Goal: Task Accomplishment & Management: Manage account settings

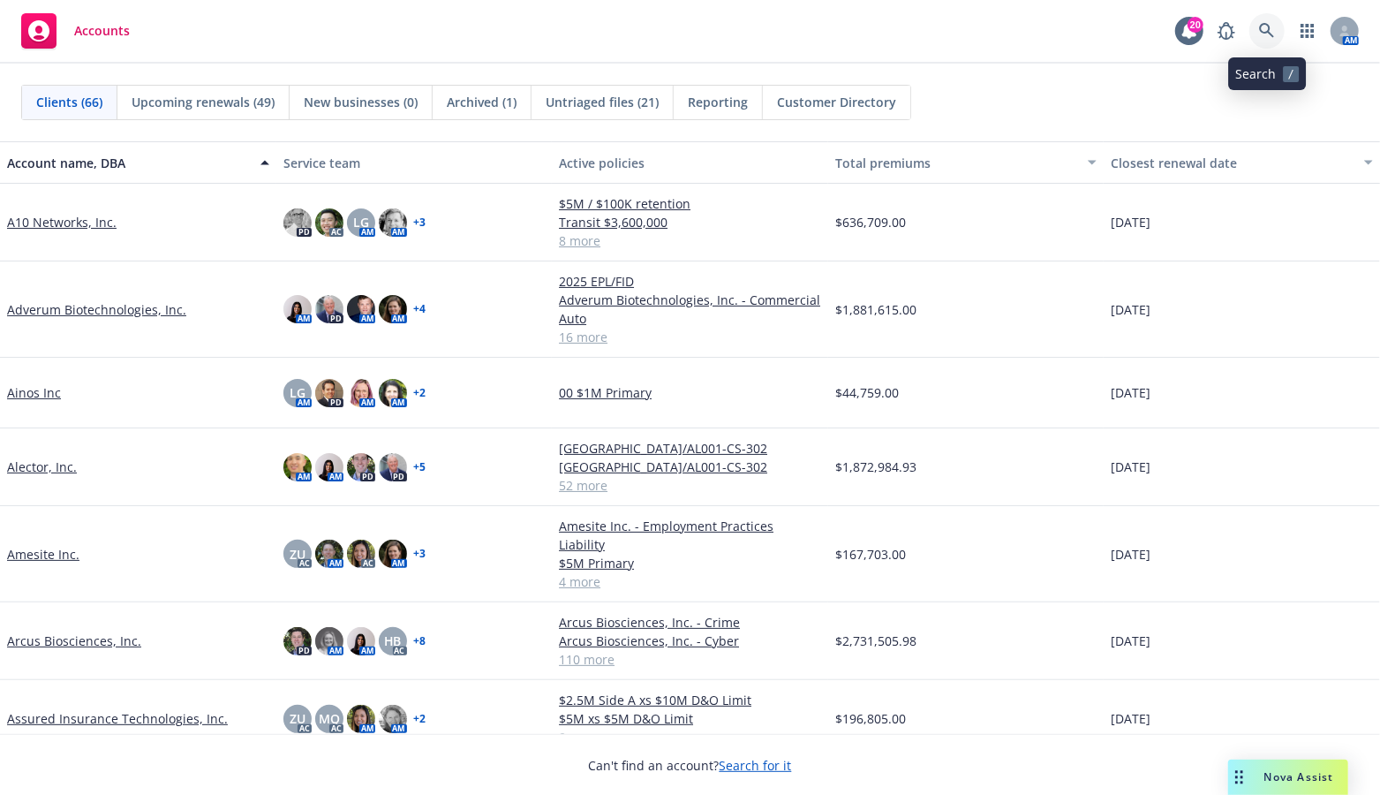
click at [1266, 24] on icon at bounding box center [1266, 30] width 15 height 15
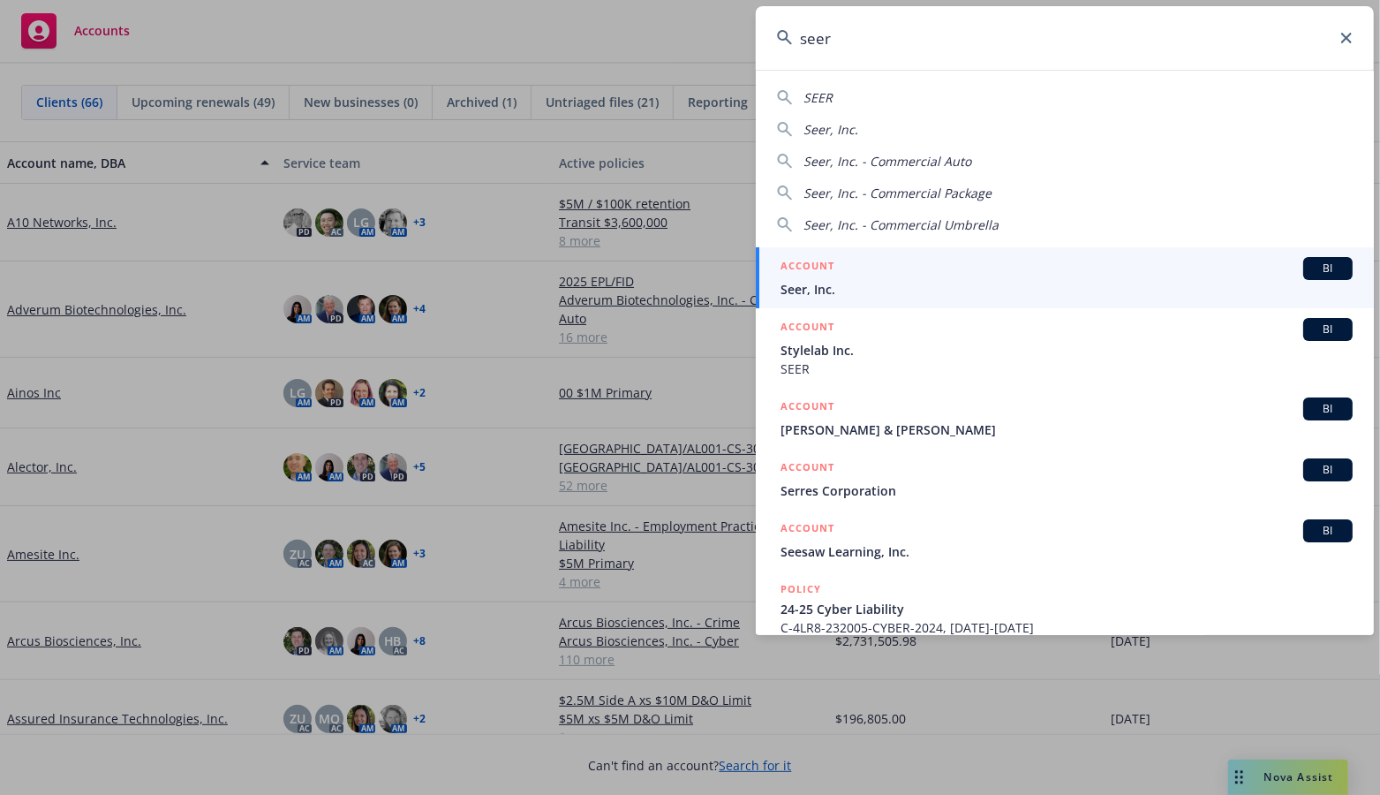
type input "seer"
click at [997, 274] on div "ACCOUNT BI" at bounding box center [1066, 268] width 572 height 23
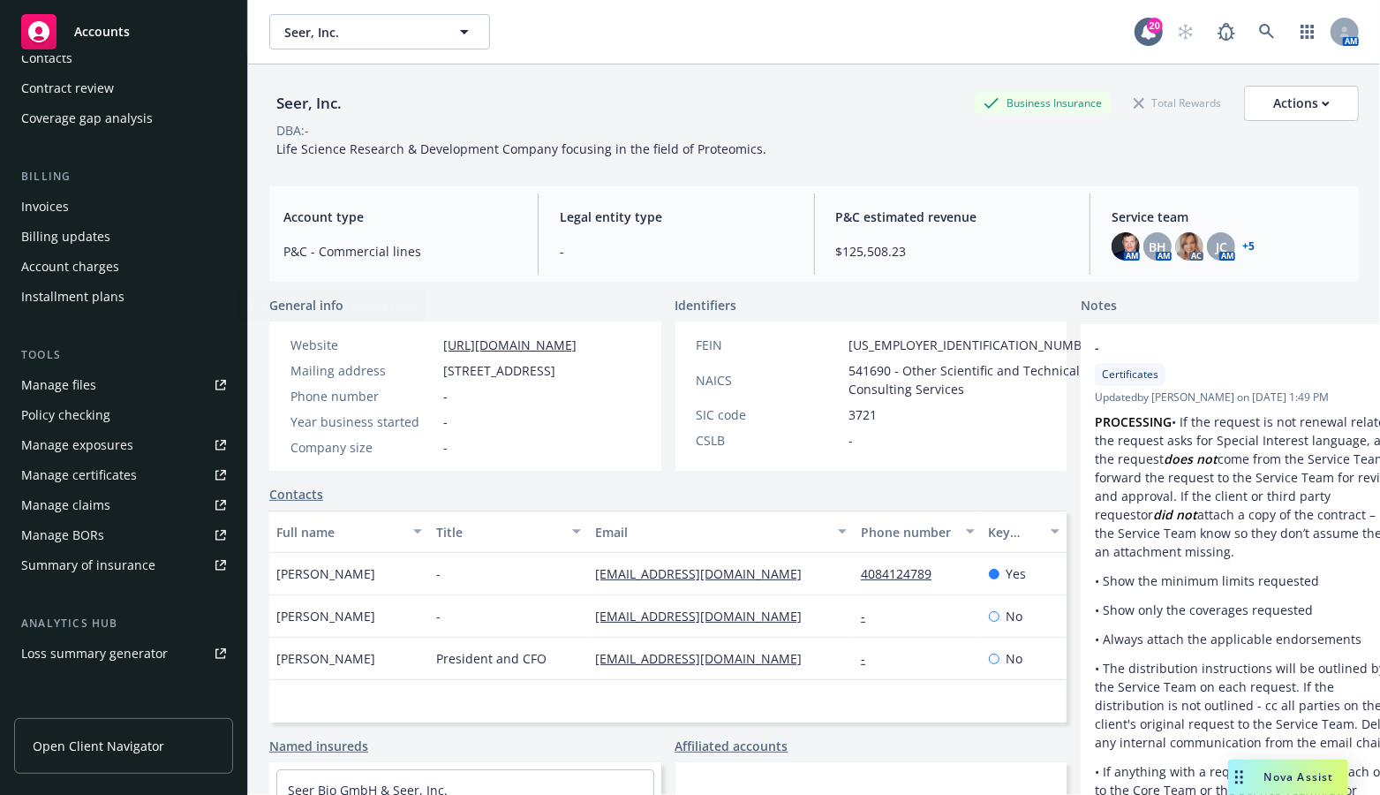
scroll to position [353, 0]
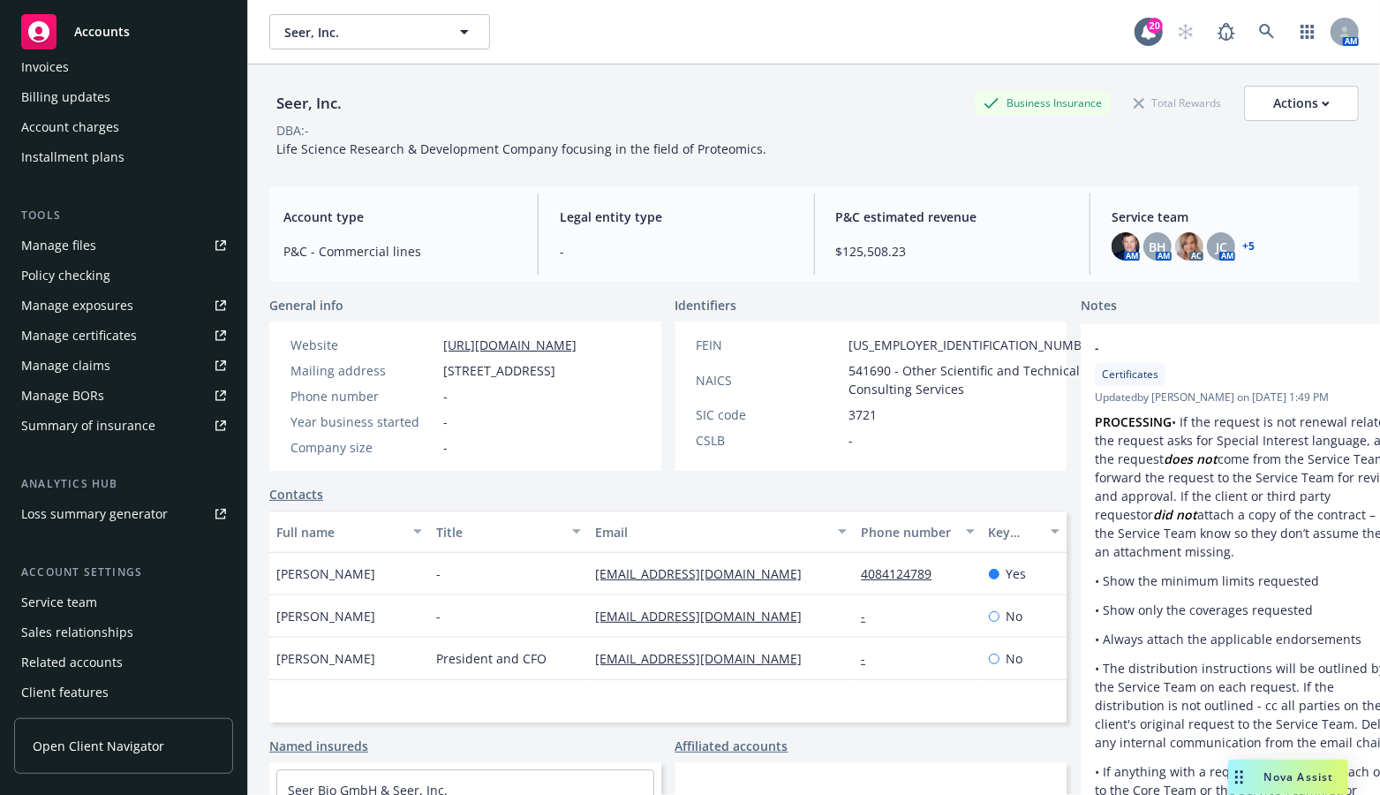
click at [64, 245] on div "Manage files" at bounding box center [58, 245] width 75 height 28
click at [448, 755] on div "Named insureds" at bounding box center [465, 745] width 392 height 19
click at [1259, 29] on icon at bounding box center [1266, 31] width 15 height 15
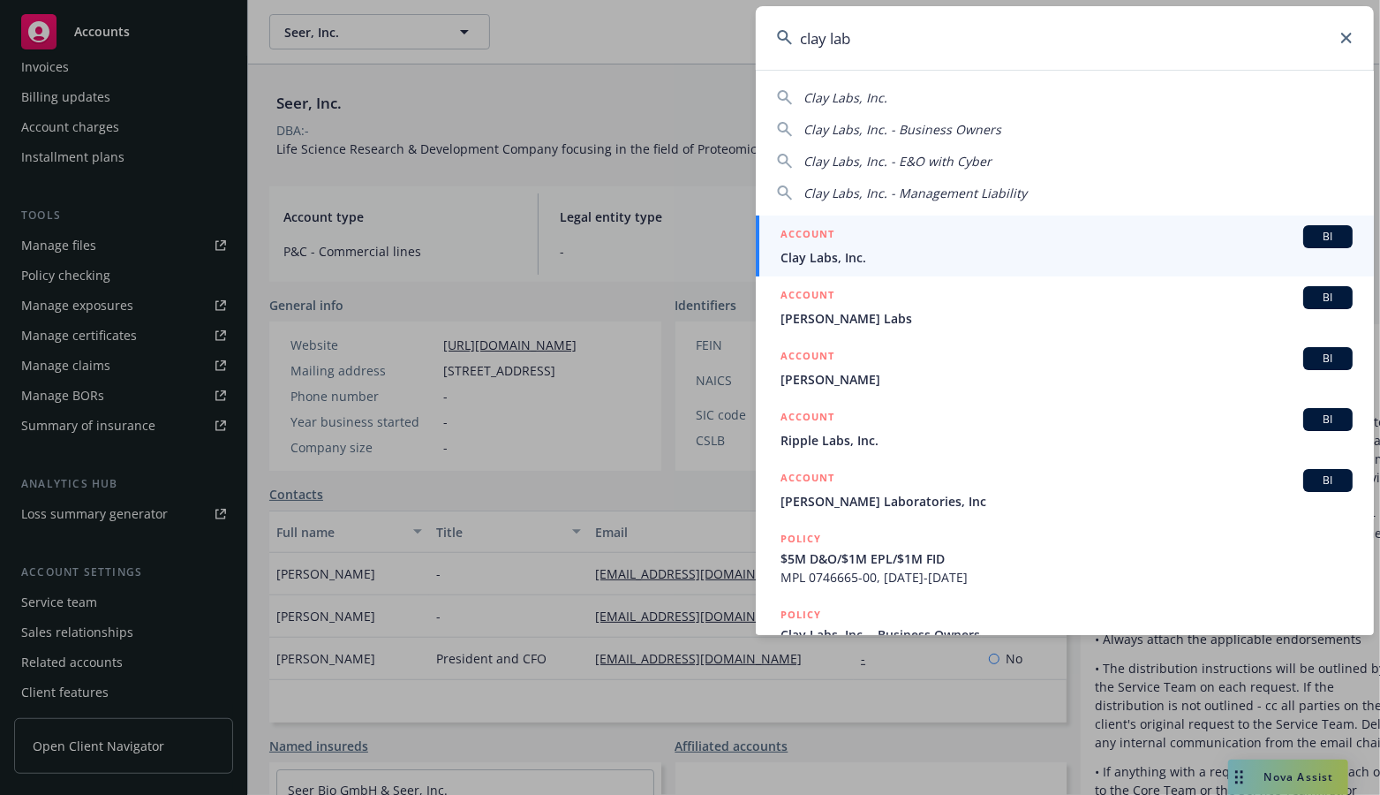
click at [855, 93] on span "Clay Labs, Inc." at bounding box center [845, 97] width 84 height 17
type input "Clay Labs, Inc."
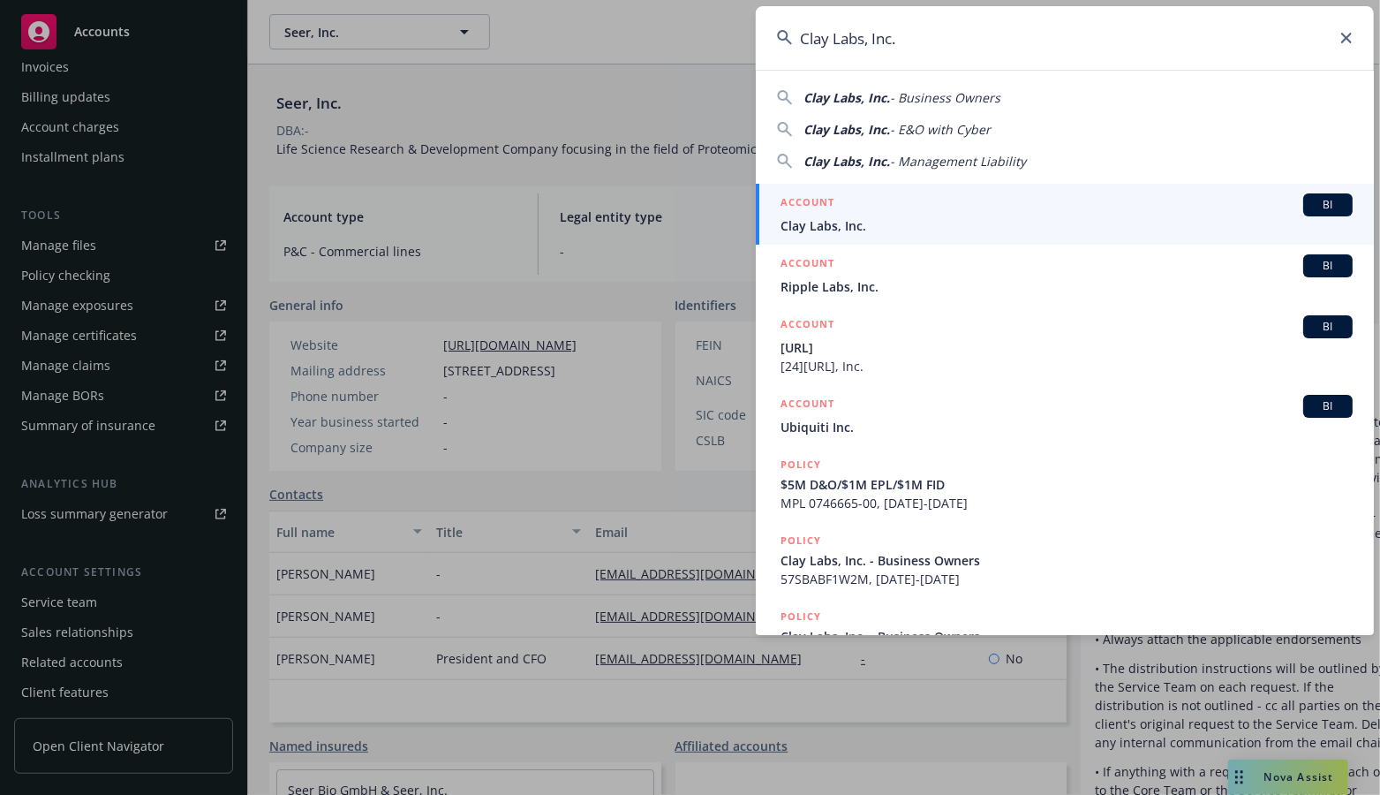
click at [844, 229] on span "Clay Labs, Inc." at bounding box center [1066, 225] width 572 height 19
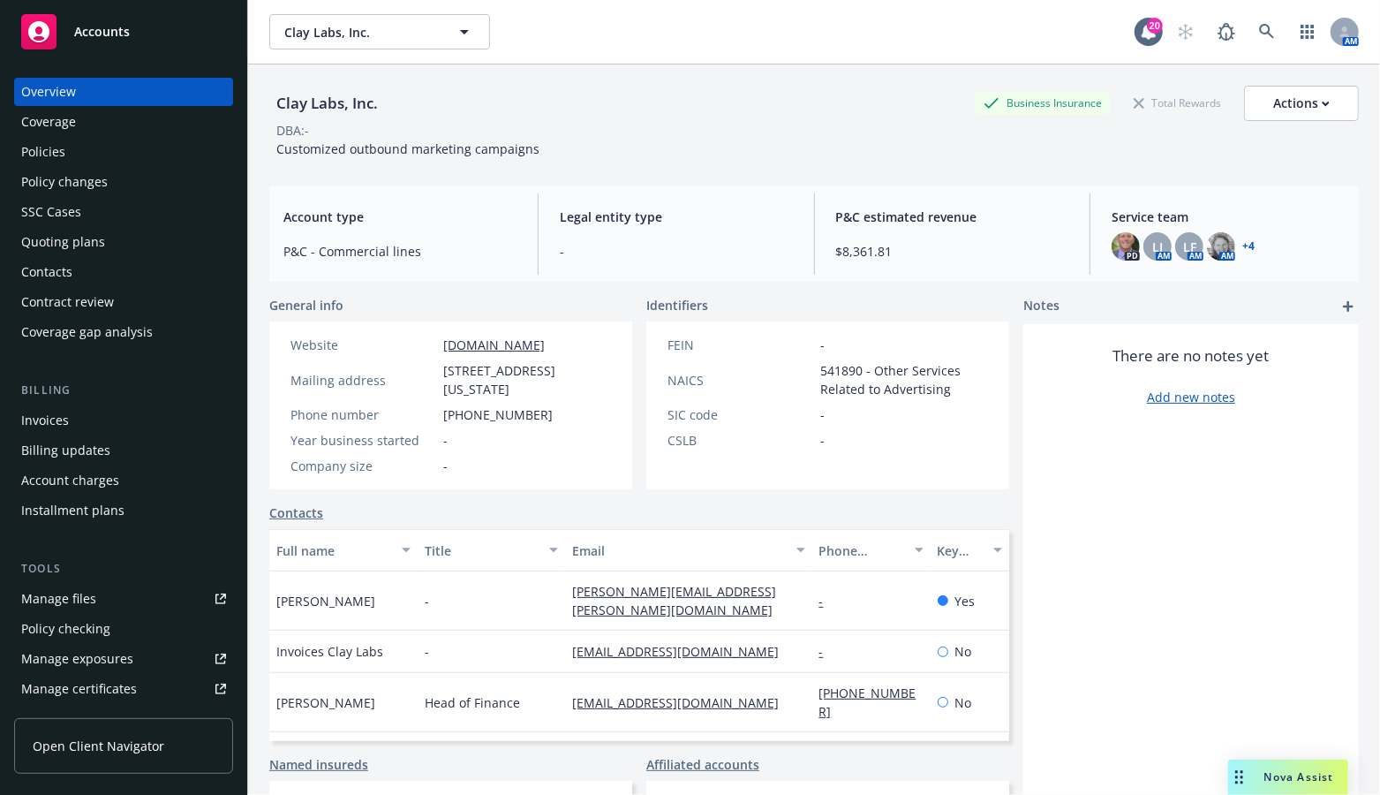
click at [66, 243] on div "Quoting plans" at bounding box center [63, 242] width 84 height 28
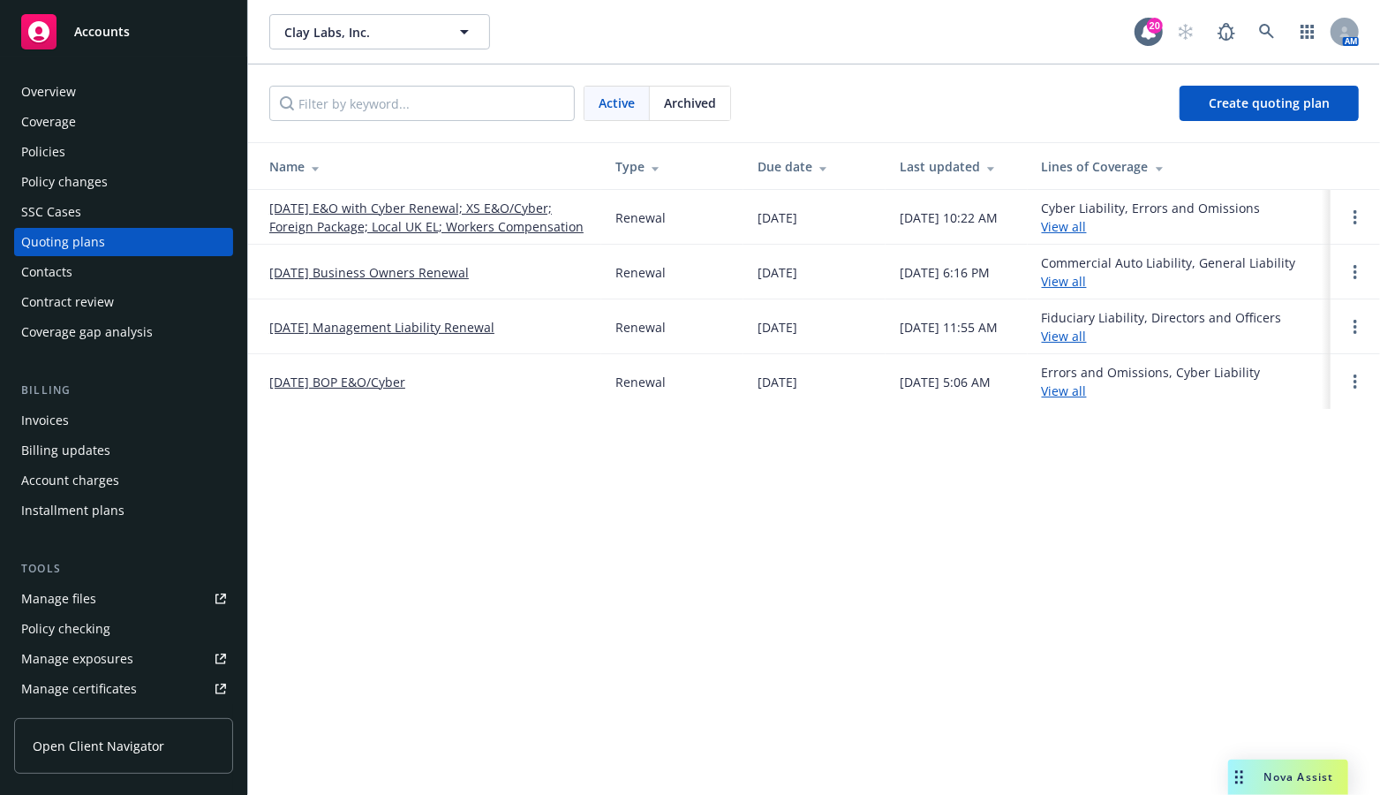
click at [365, 322] on link "[DATE] Management Liability Renewal" at bounding box center [381, 327] width 225 height 19
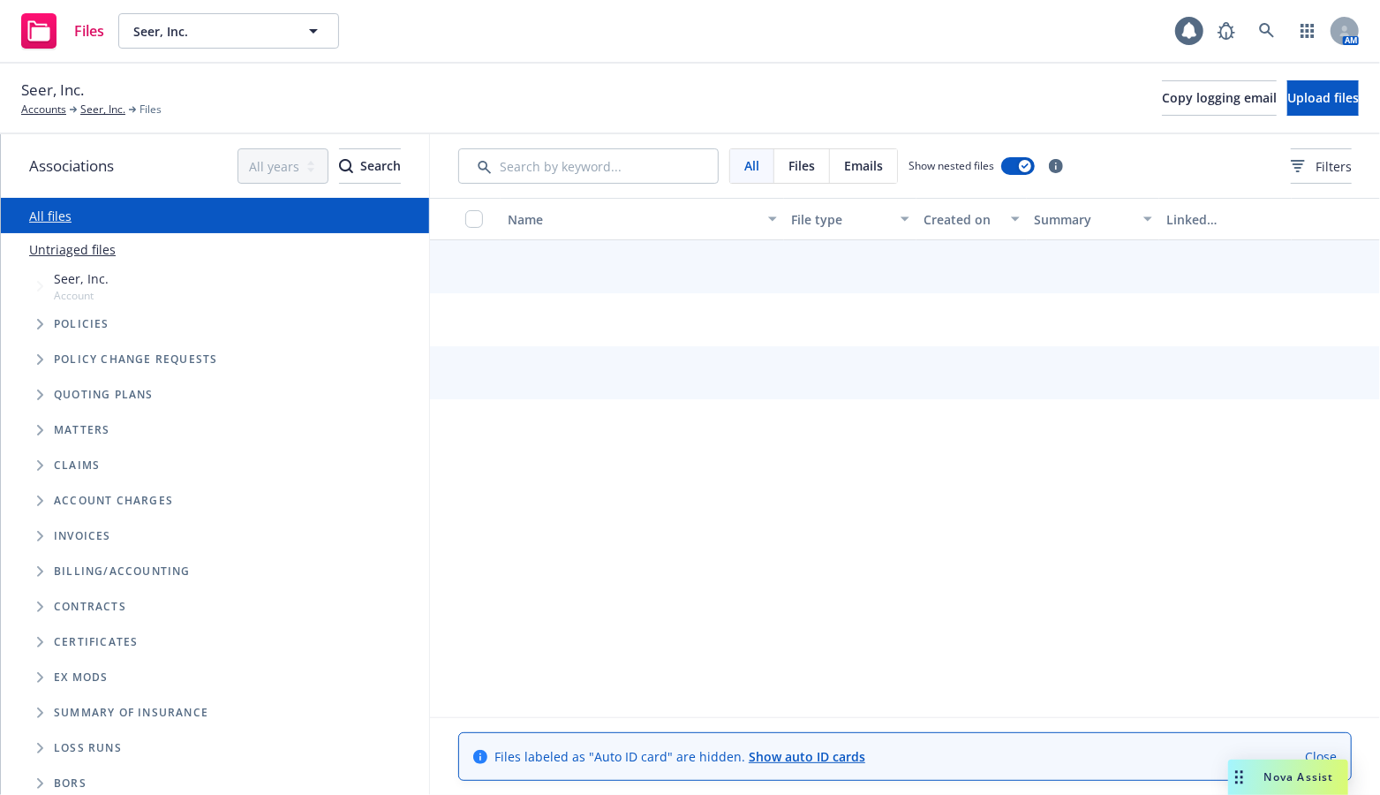
scroll to position [6, 0]
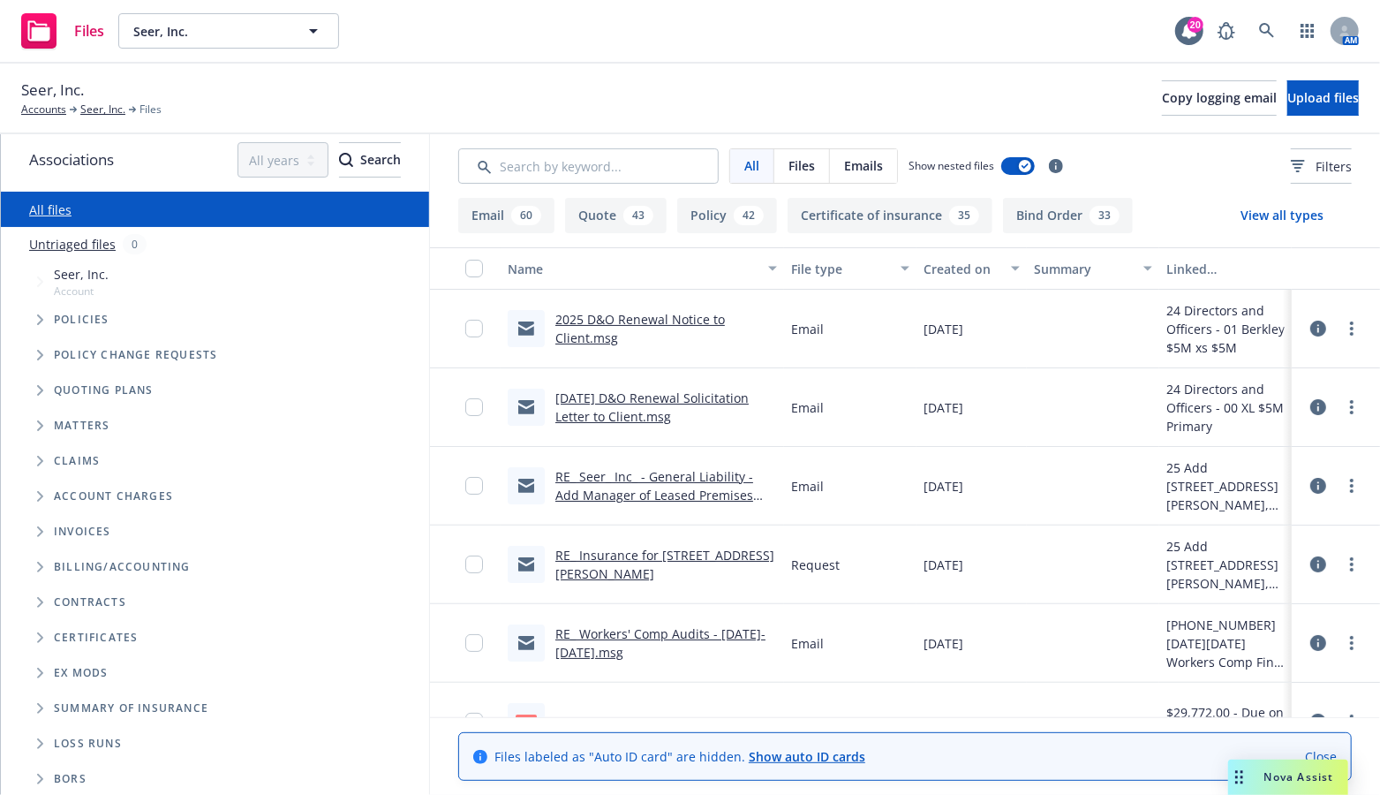
click at [92, 741] on span "Loss Runs" at bounding box center [88, 743] width 68 height 11
click at [42, 744] on icon "Folder Tree Example" at bounding box center [40, 743] width 7 height 11
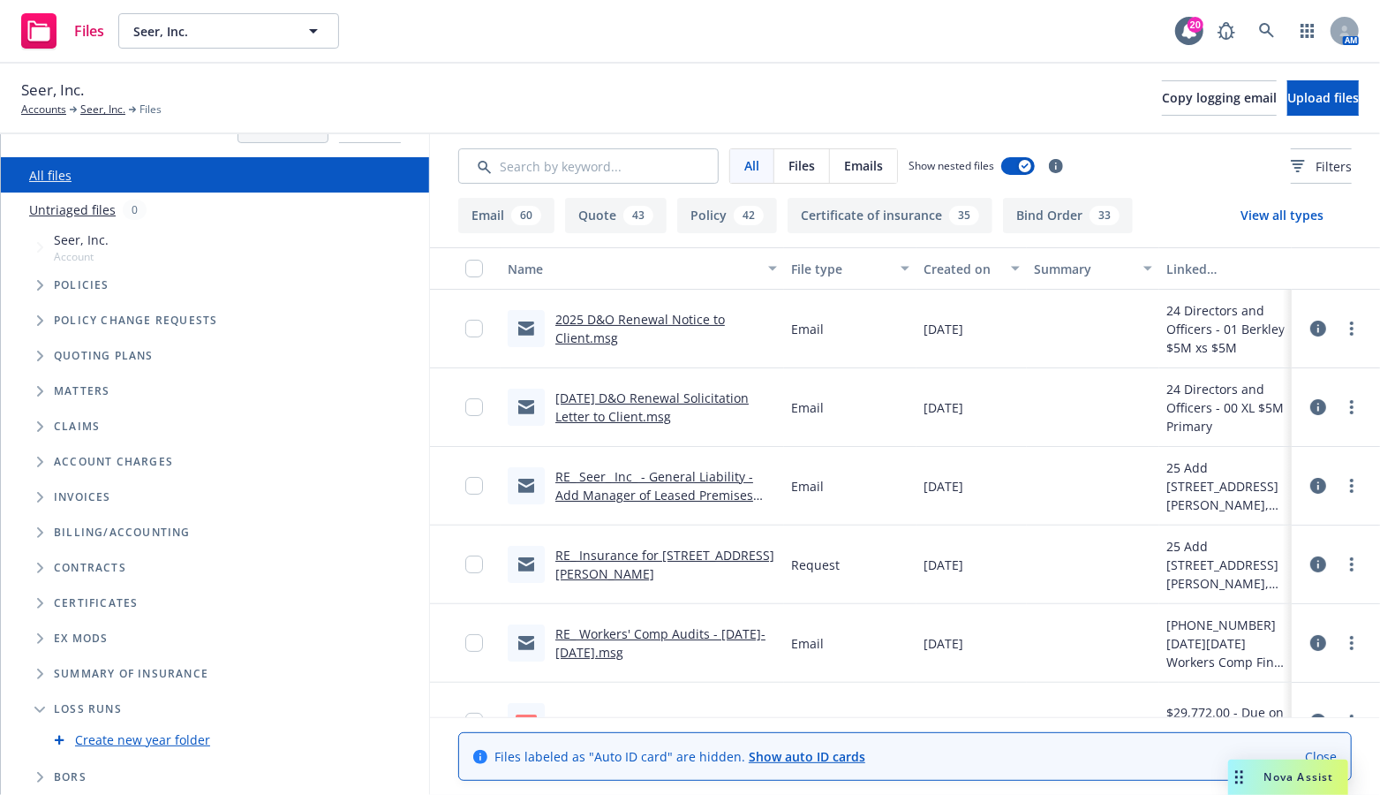
click at [41, 712] on icon "Folder Tree Example" at bounding box center [39, 709] width 11 height 6
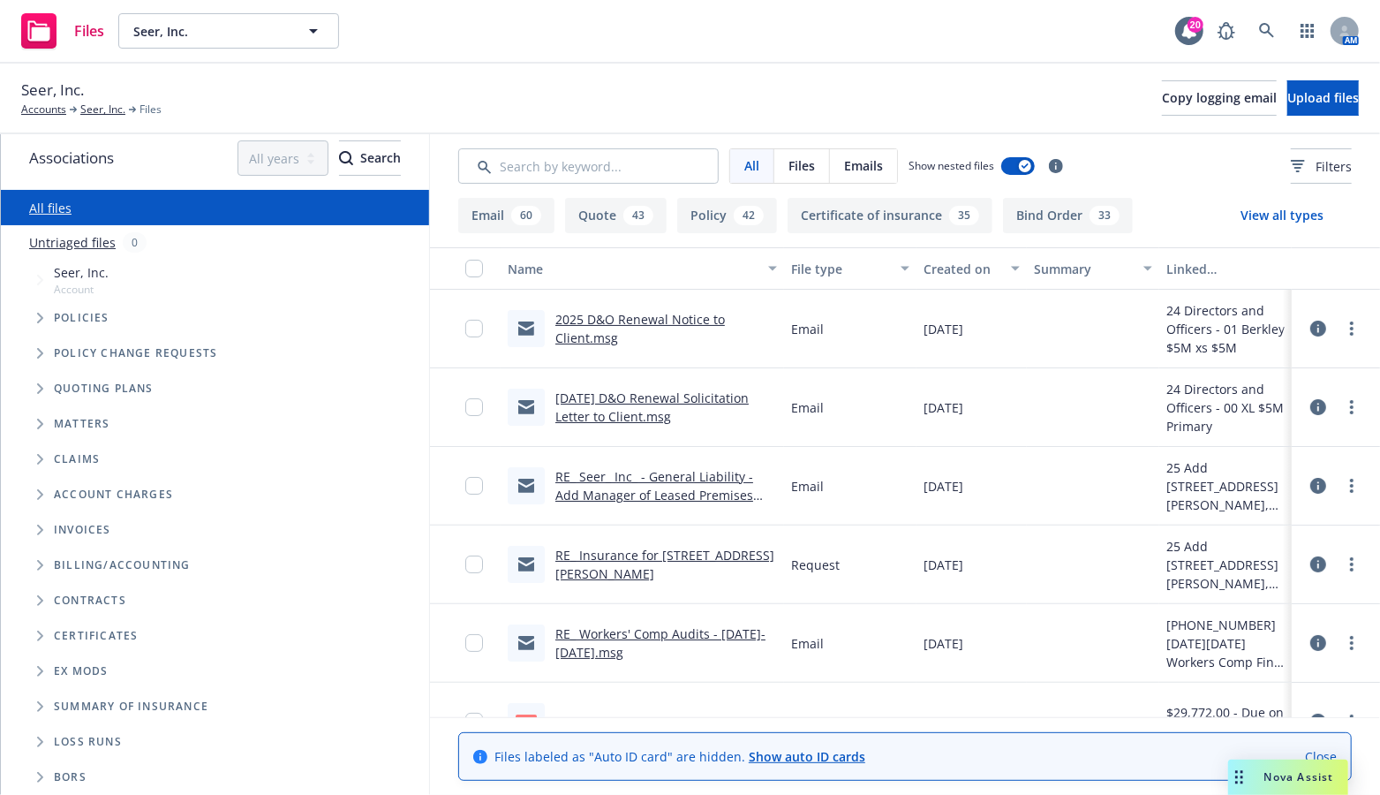
scroll to position [8, 0]
click at [39, 742] on icon "Folder Tree Example" at bounding box center [40, 741] width 7 height 11
click at [96, 742] on span "Loss Runs" at bounding box center [88, 741] width 68 height 11
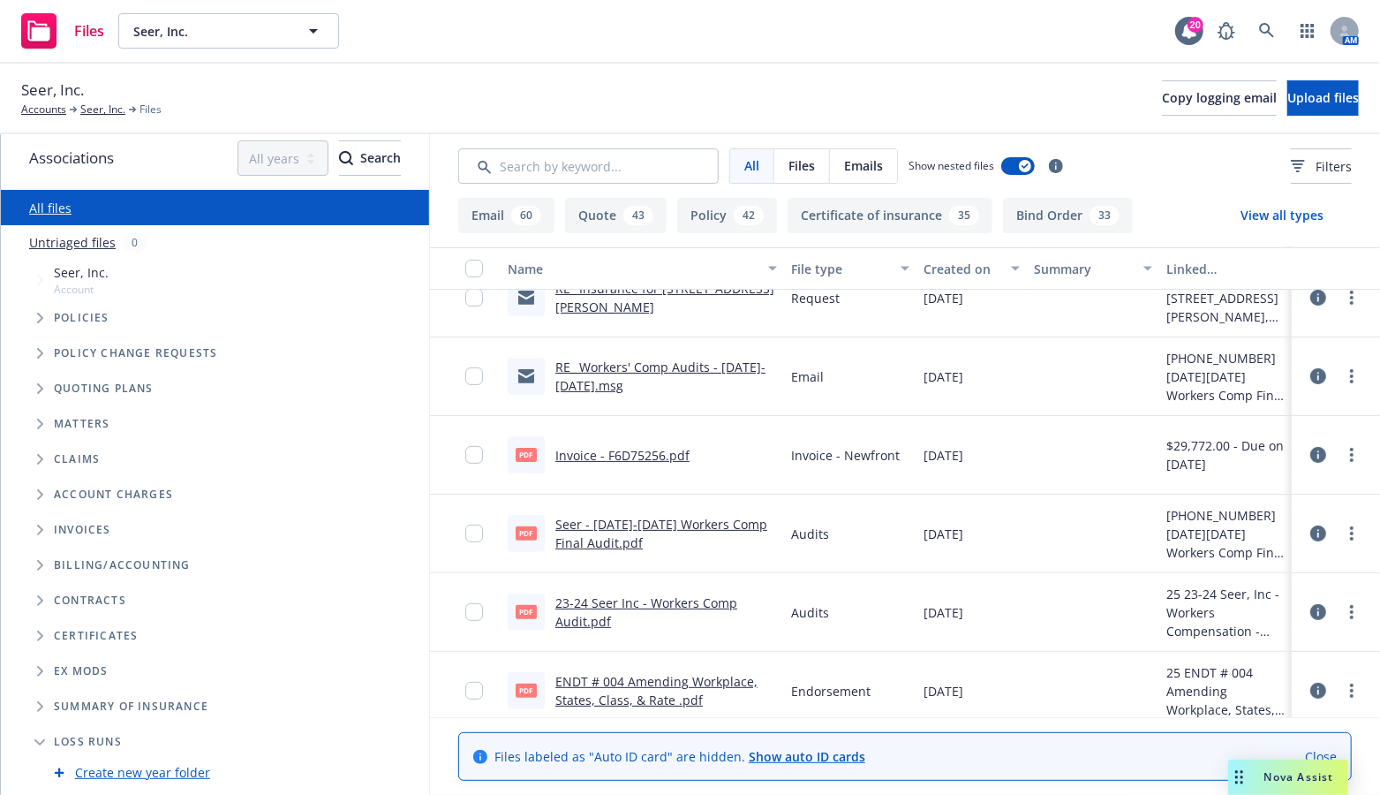
scroll to position [0, 0]
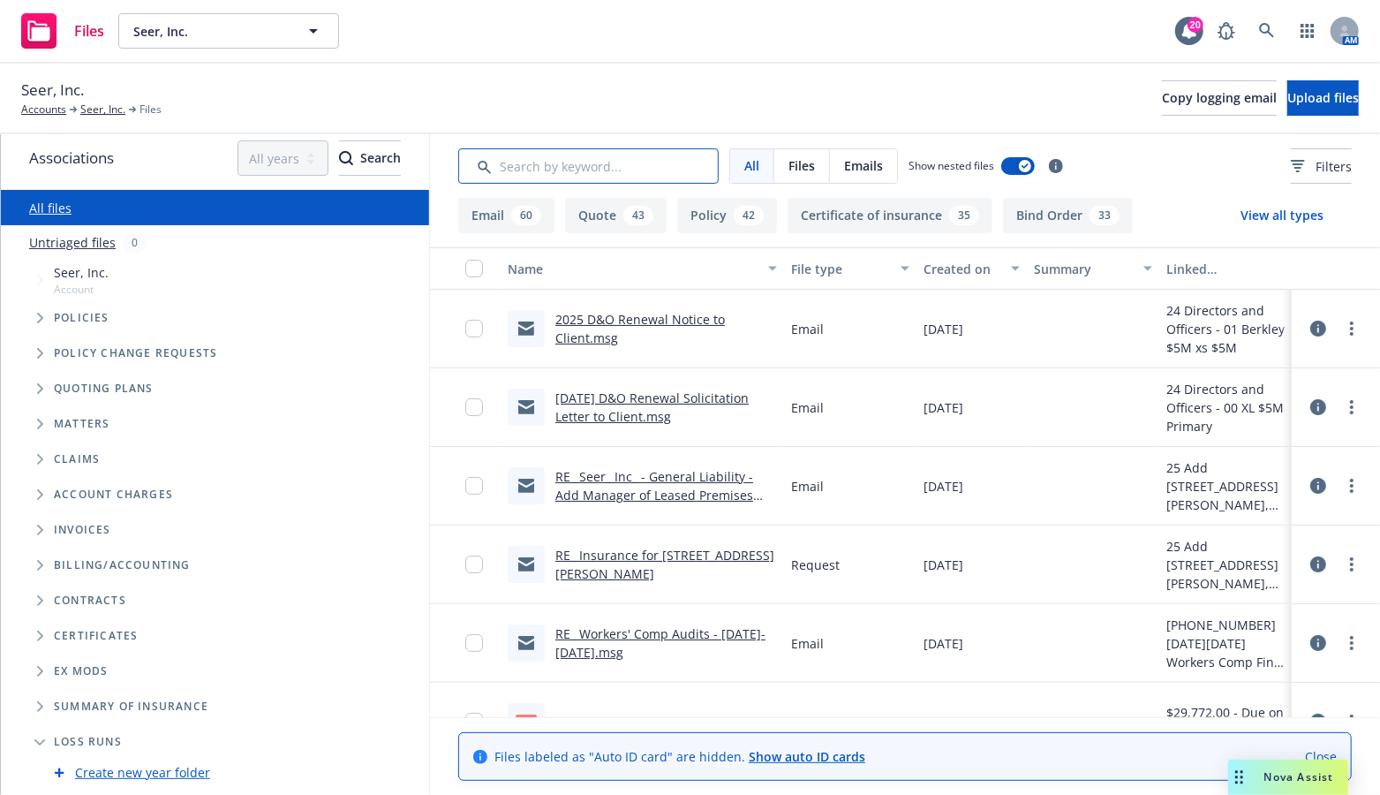
click at [586, 156] on input "Search by keyword..." at bounding box center [588, 165] width 260 height 35
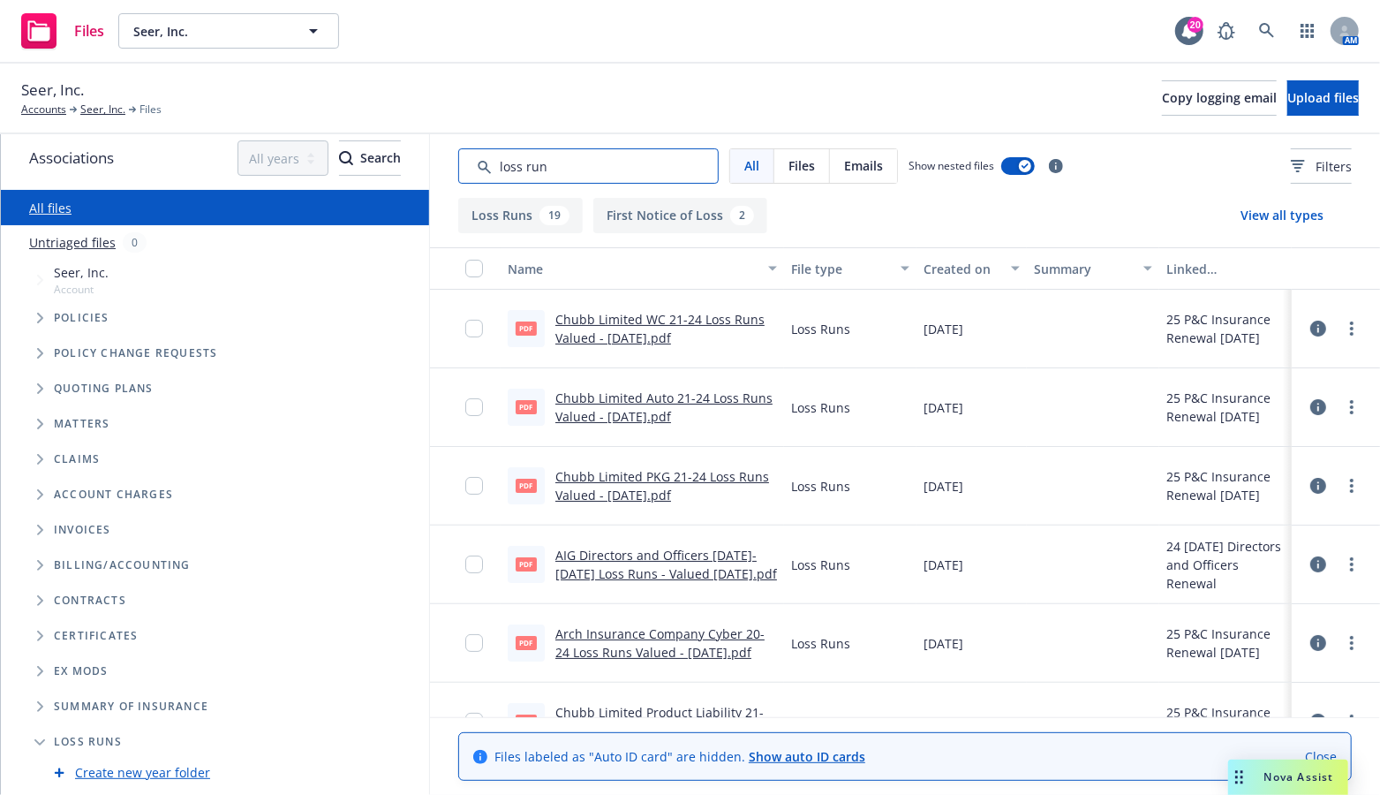
type input "loss runs"
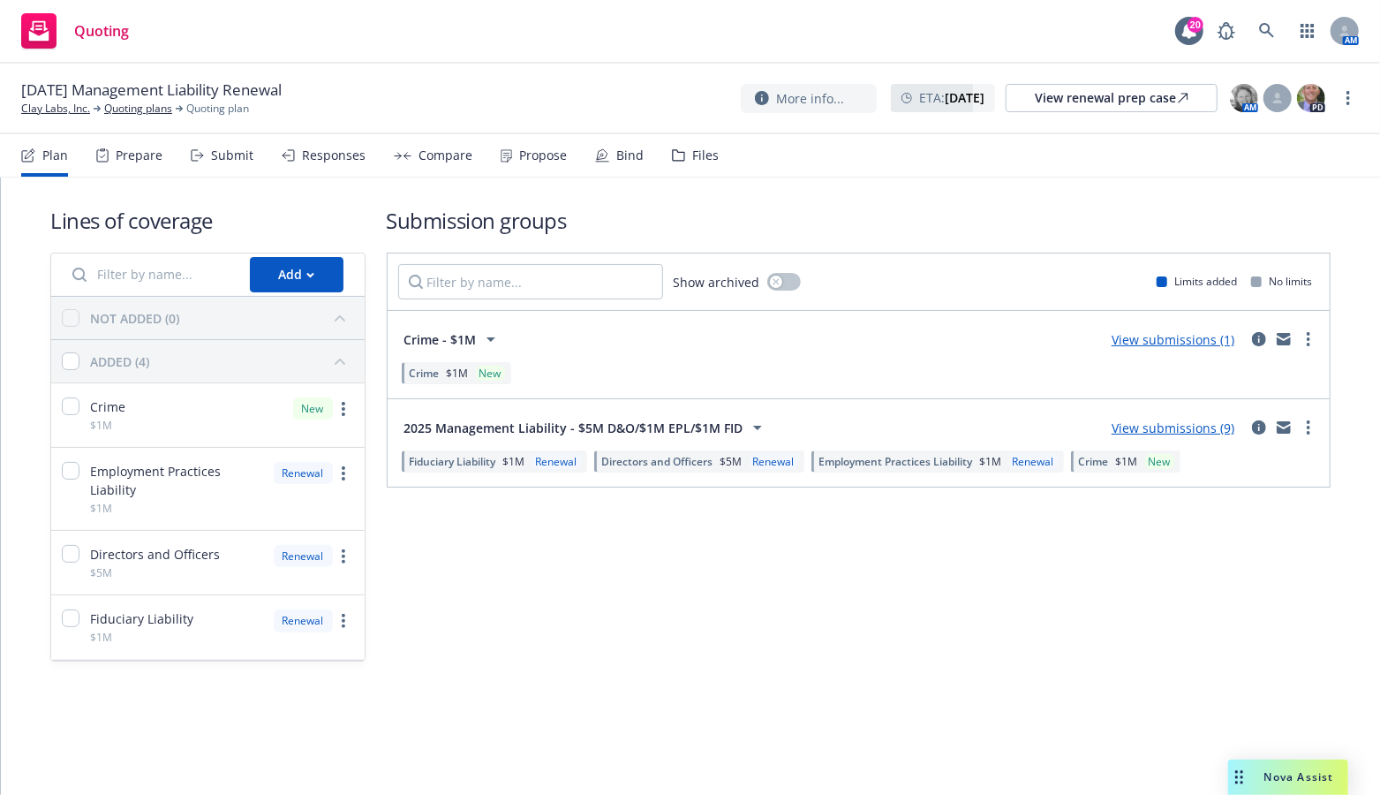
click at [1142, 340] on link "View submissions (1)" at bounding box center [1172, 339] width 123 height 17
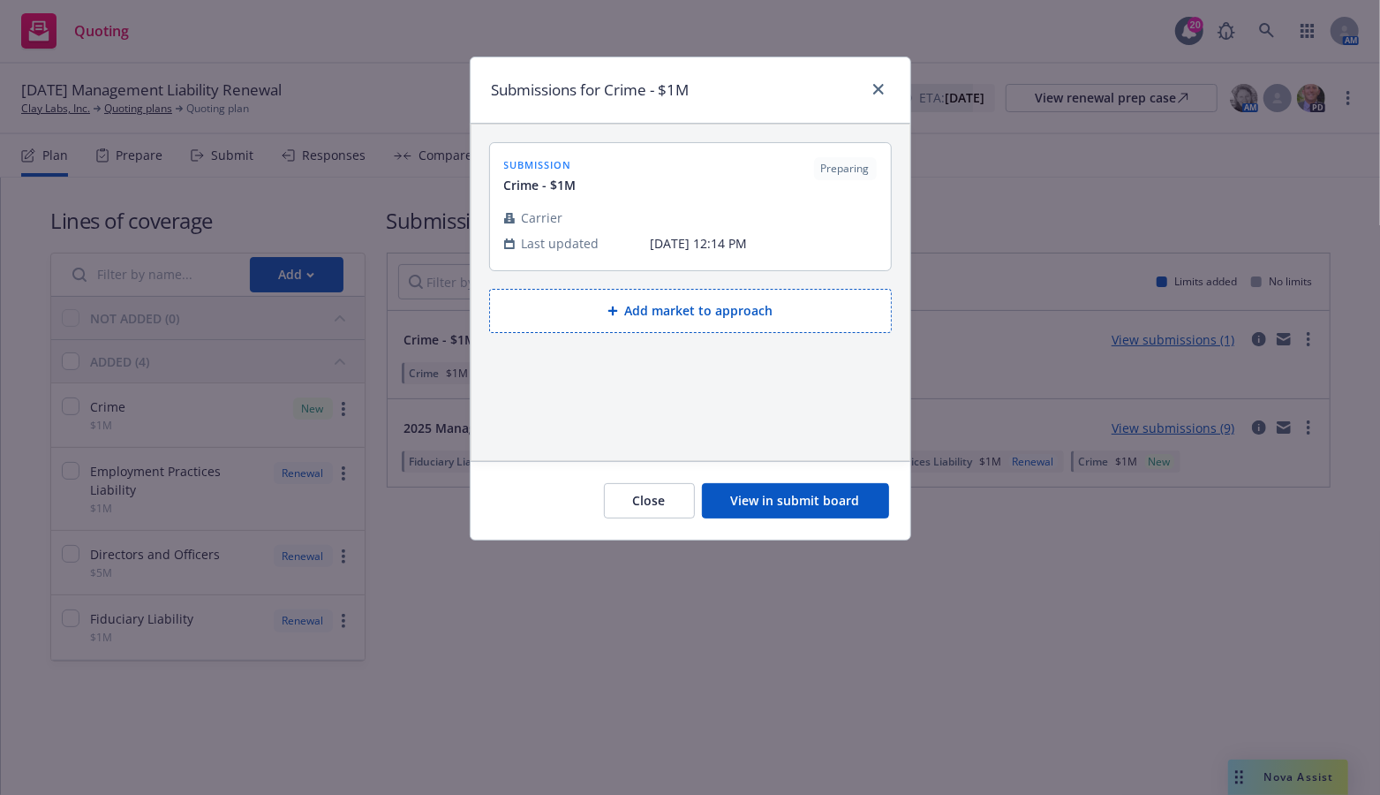
click at [769, 493] on button "View in submit board" at bounding box center [795, 500] width 187 height 35
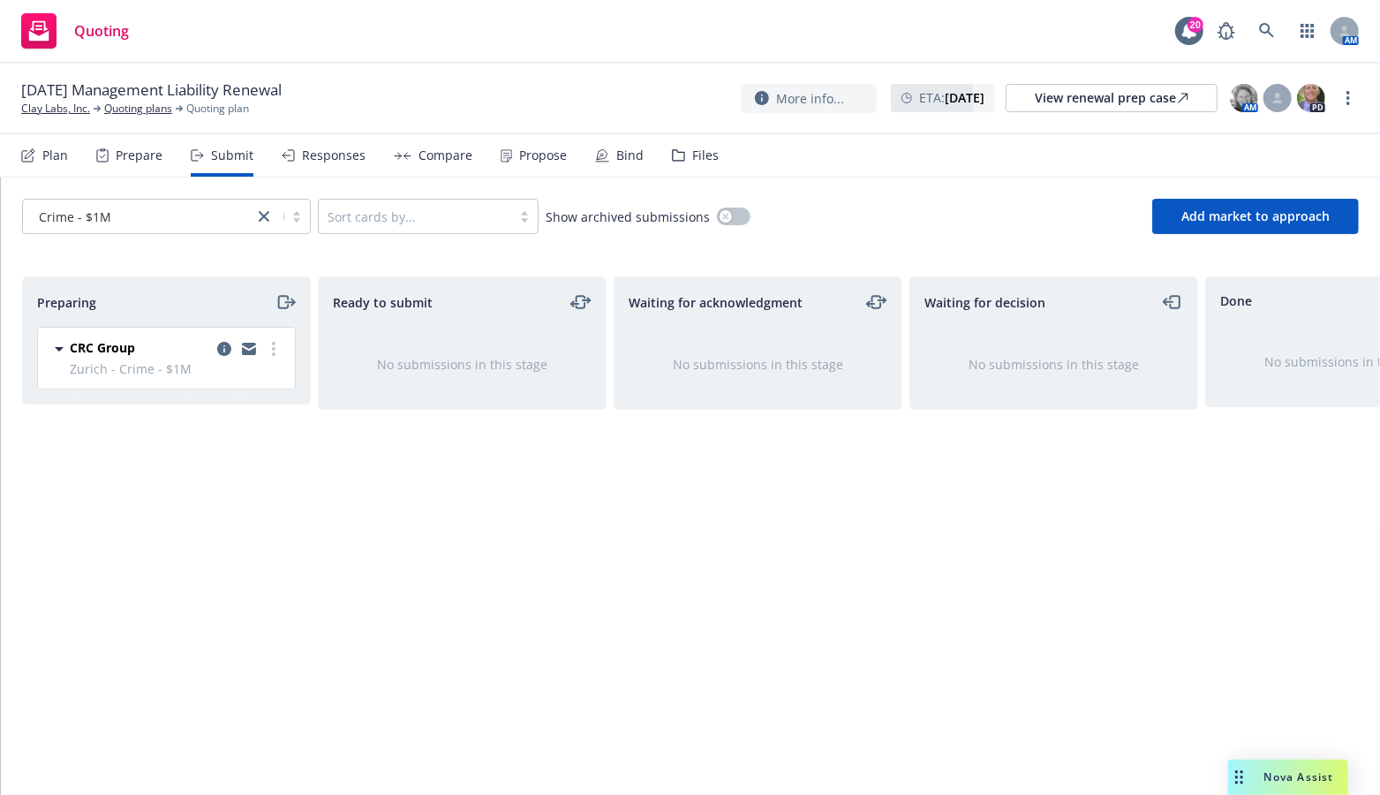
click at [533, 636] on div "Ready to submit No submissions in this stage" at bounding box center [462, 516] width 289 height 481
click at [277, 349] on link "more" at bounding box center [273, 348] width 21 height 21
click at [472, 485] on div "Ready to submit No submissions in this stage" at bounding box center [462, 516] width 289 height 481
click at [275, 353] on circle "more" at bounding box center [274, 354] width 4 height 4
click at [457, 550] on div "Ready to submit No submissions in this stage" at bounding box center [462, 516] width 289 height 481
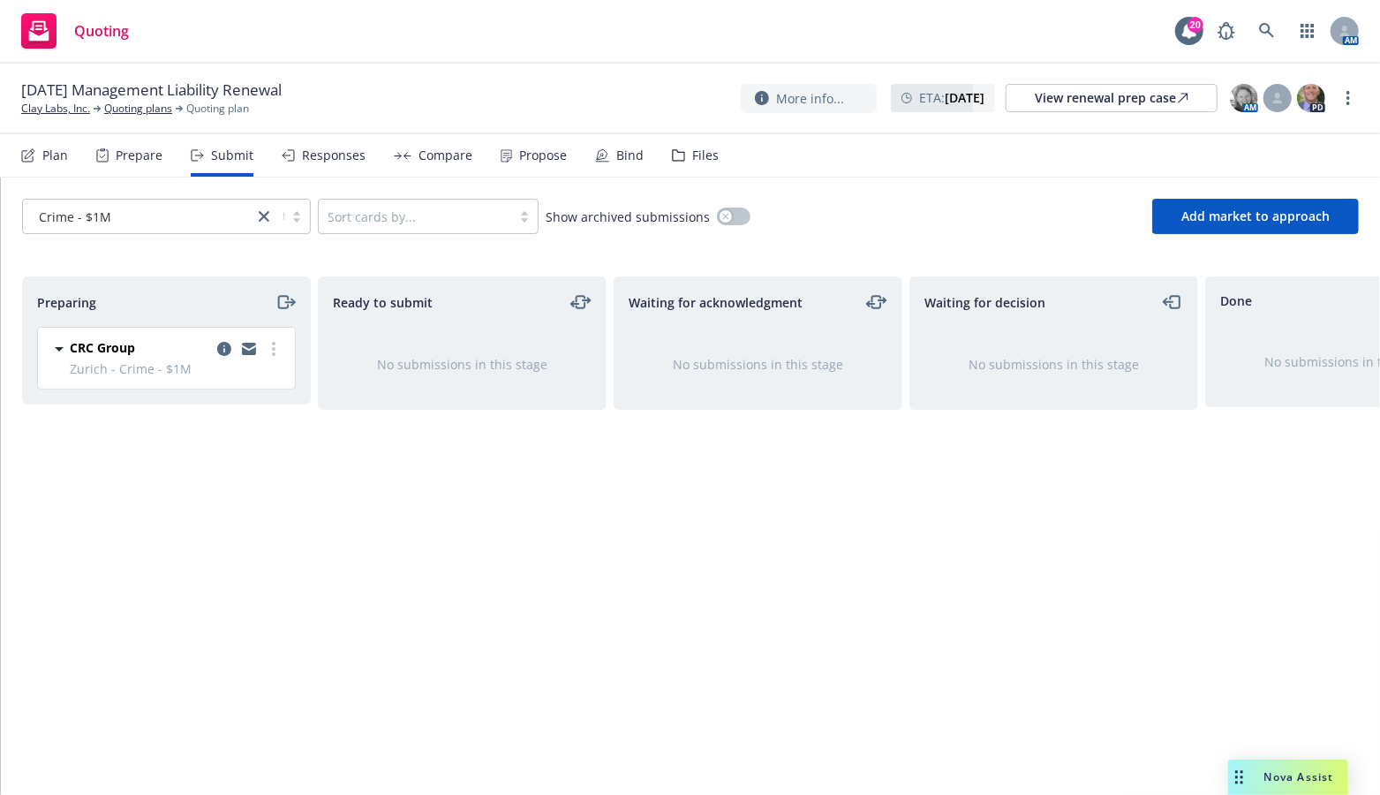
click at [392, 596] on div "Ready to submit No submissions in this stage" at bounding box center [462, 516] width 289 height 481
click at [265, 216] on icon "close" at bounding box center [264, 216] width 11 height 11
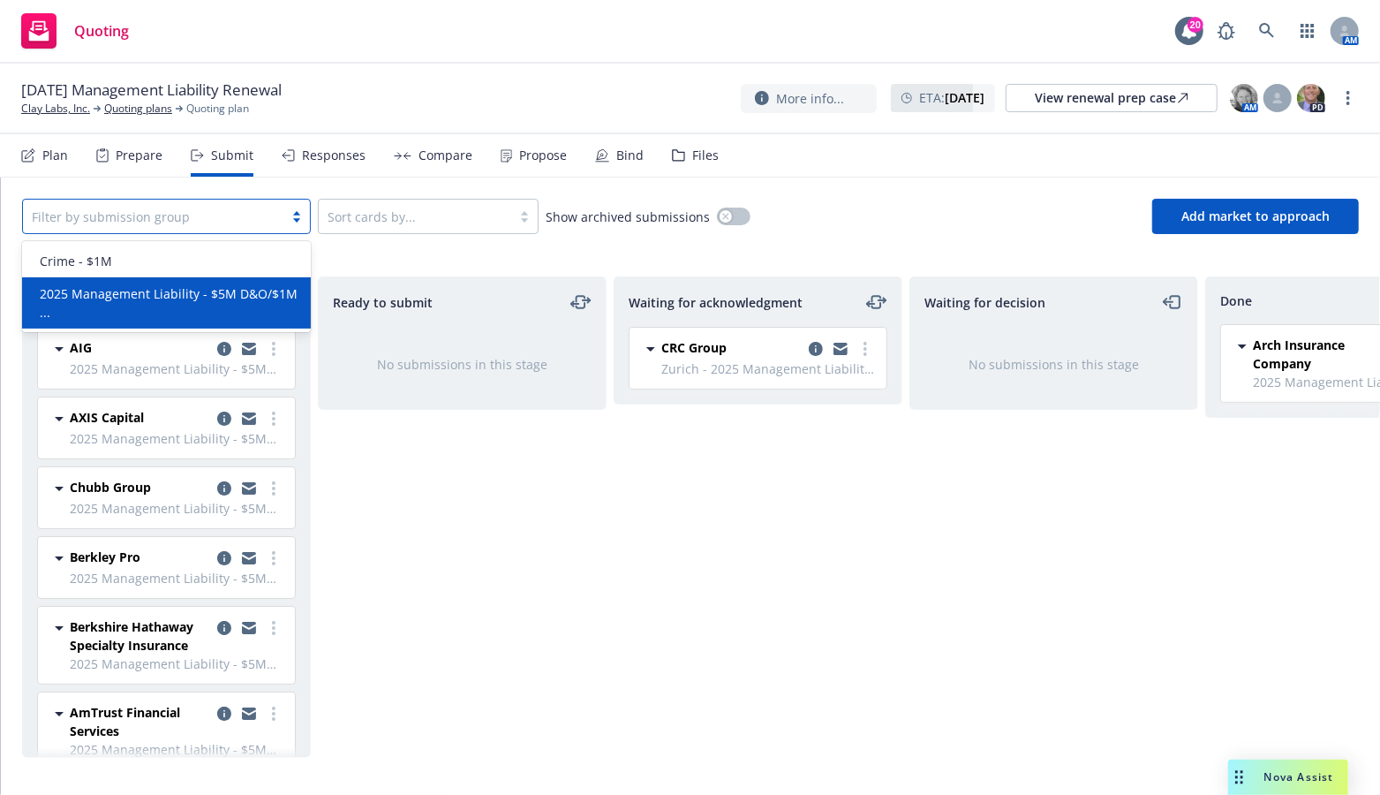
click at [139, 295] on span "2025 Management Liability - $5M D&O/$1M ..." at bounding box center [170, 302] width 260 height 37
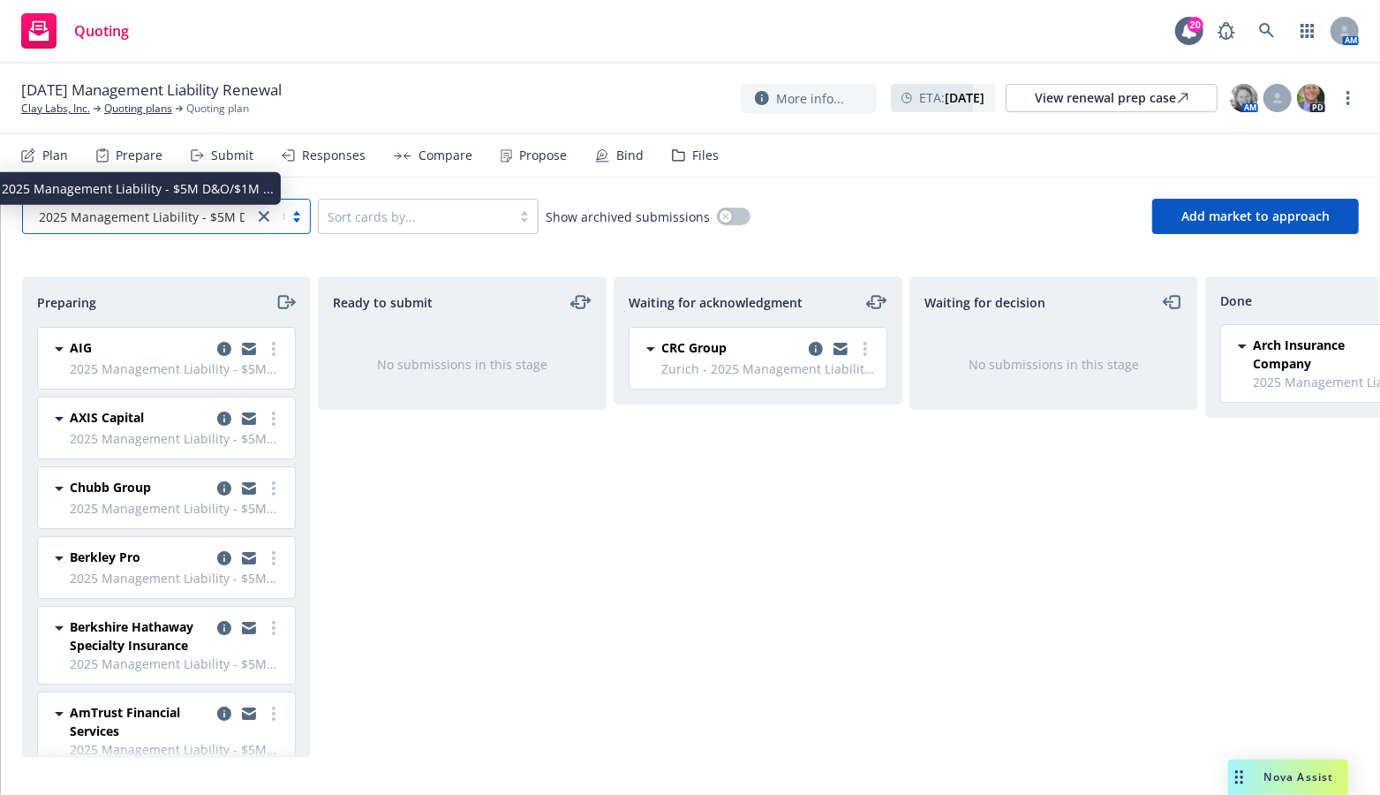
click at [177, 217] on span "2025 Management Liability - $5M D&O/$1M ..." at bounding box center [175, 216] width 272 height 19
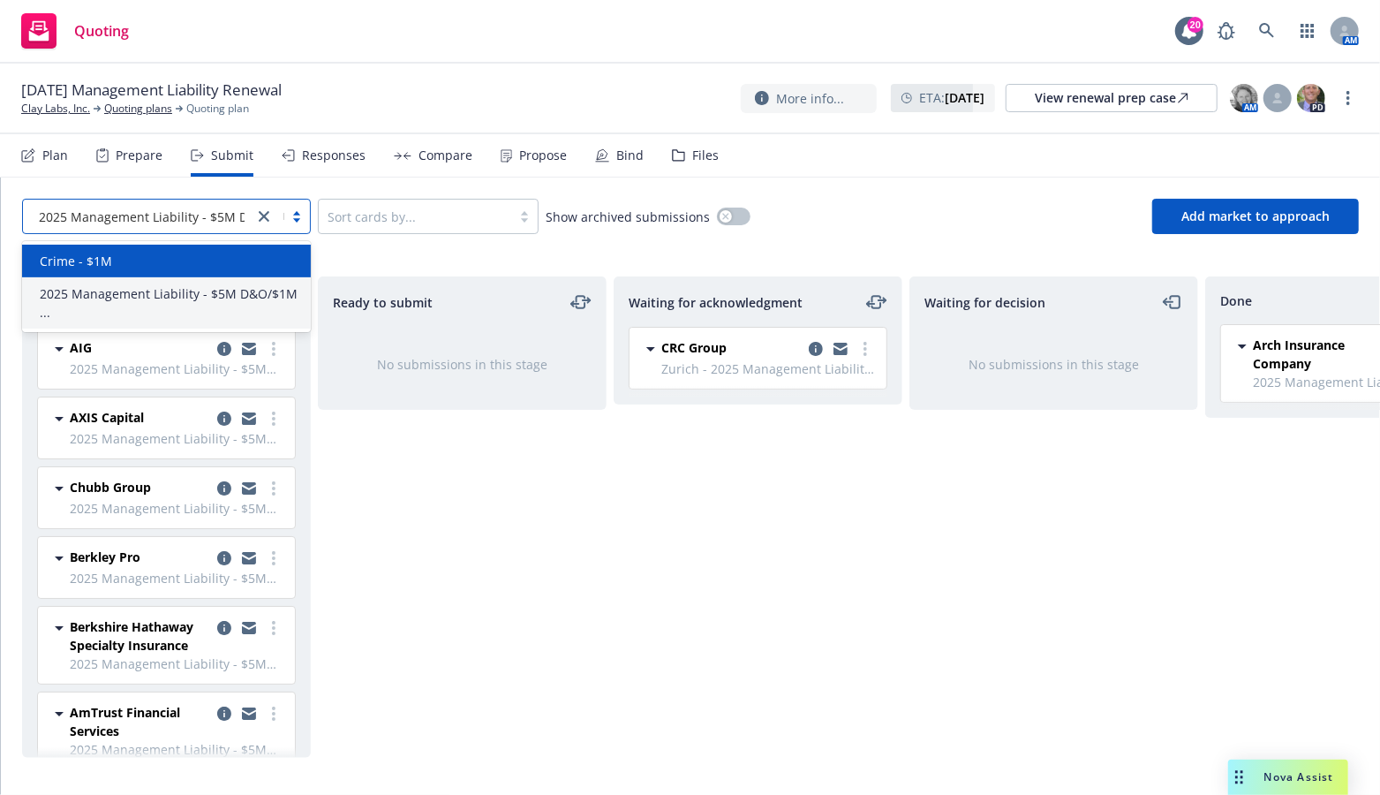
click at [136, 269] on div "Crime - $1M" at bounding box center [166, 261] width 289 height 33
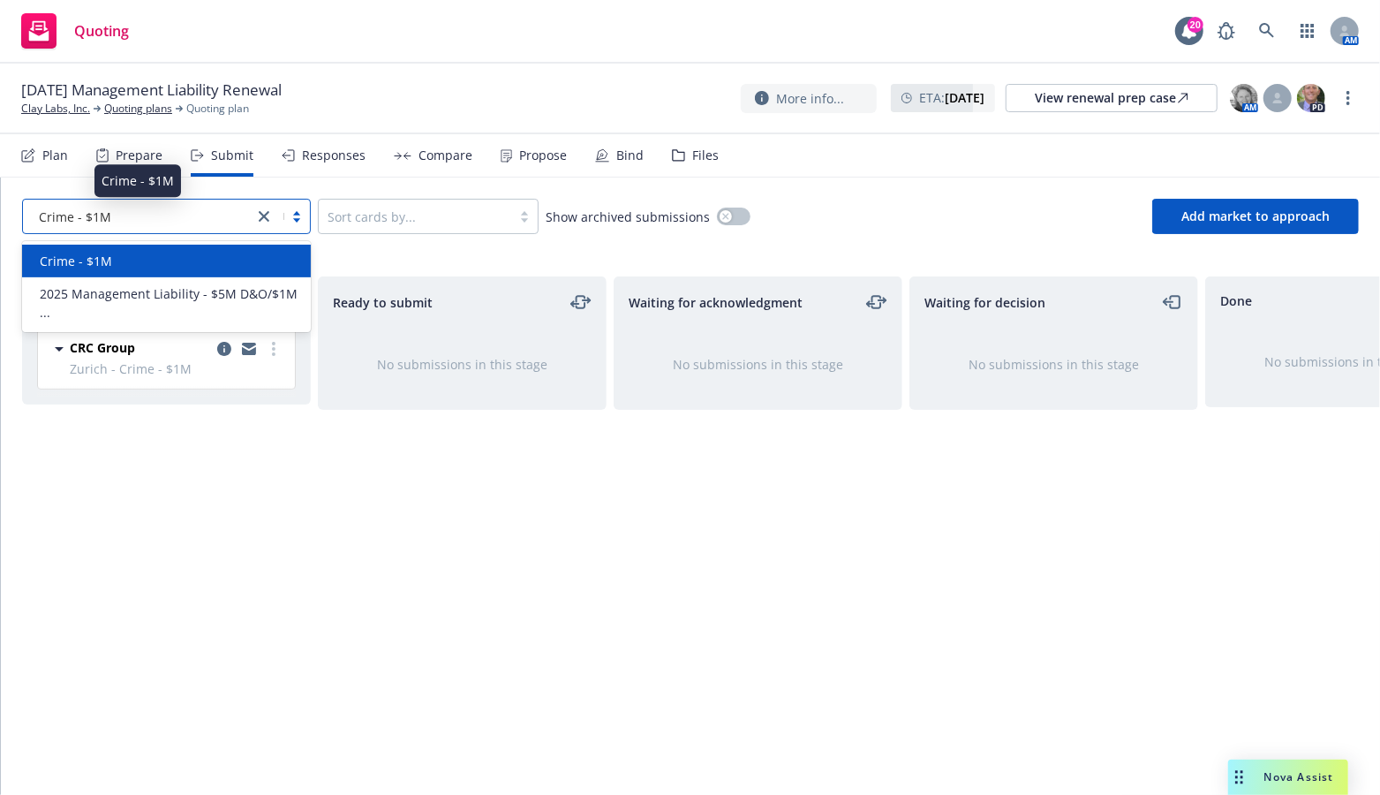
click at [177, 221] on div "Crime - $1M" at bounding box center [138, 216] width 213 height 19
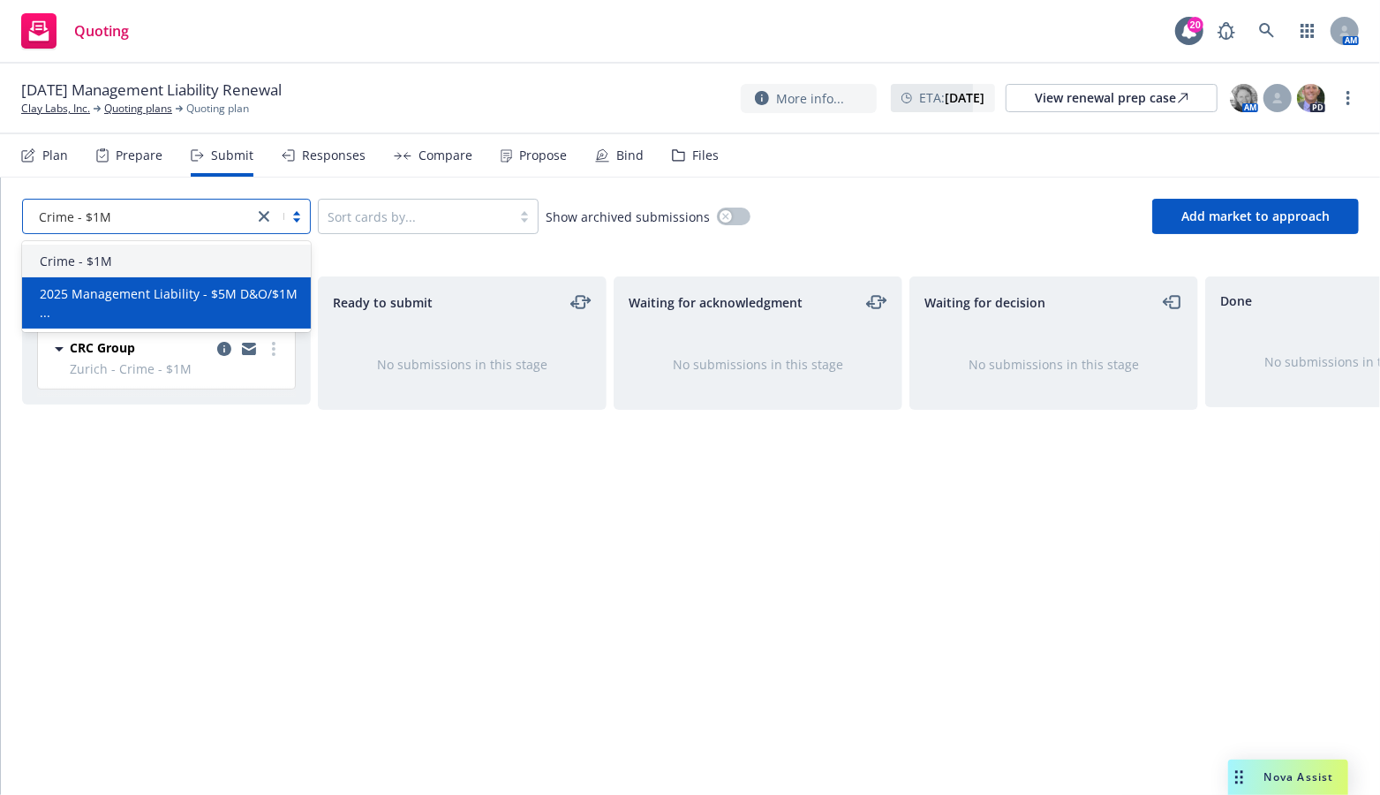
click at [156, 296] on span "2025 Management Liability - $5M D&O/$1M ..." at bounding box center [170, 302] width 260 height 37
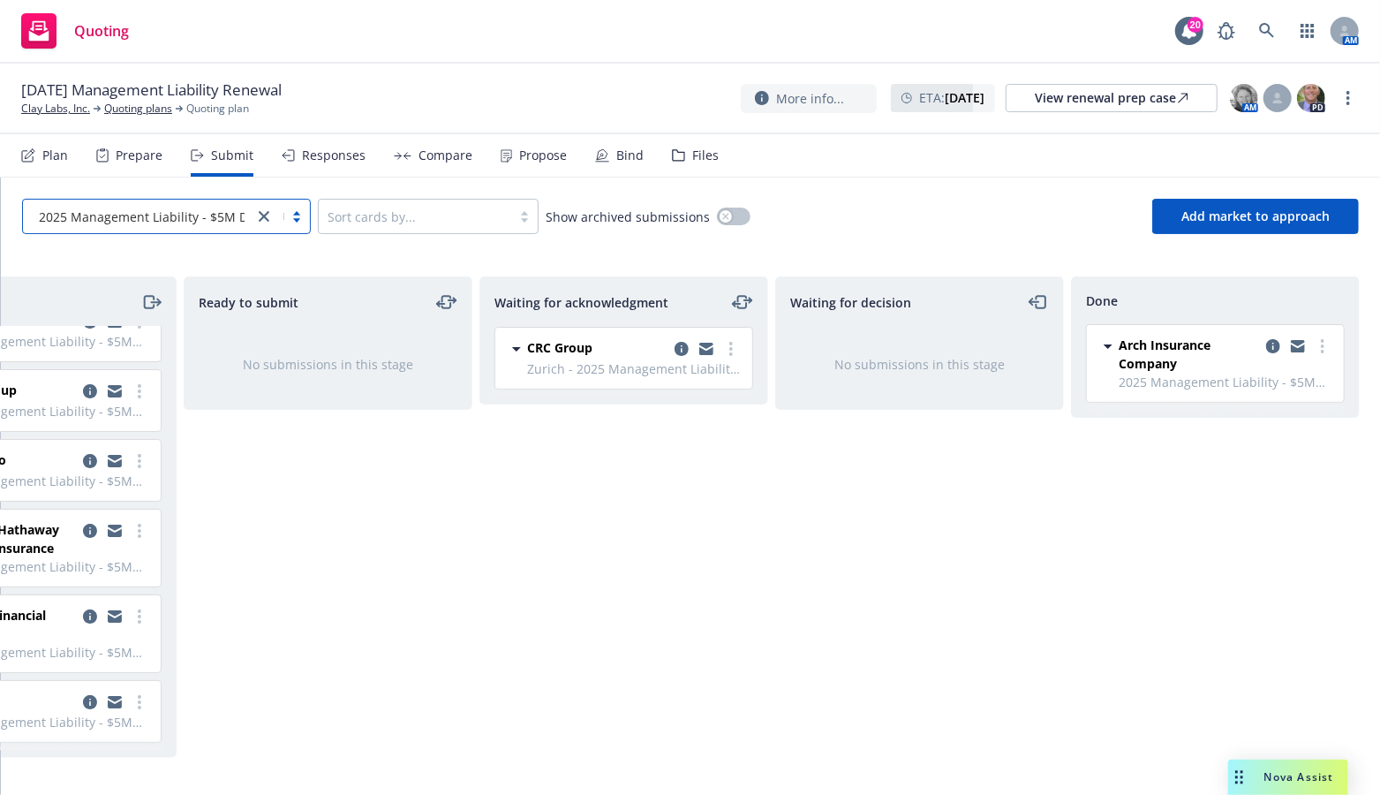
scroll to position [0, 134]
click at [364, 651] on div "Ready to submit No submissions in this stage" at bounding box center [328, 516] width 289 height 481
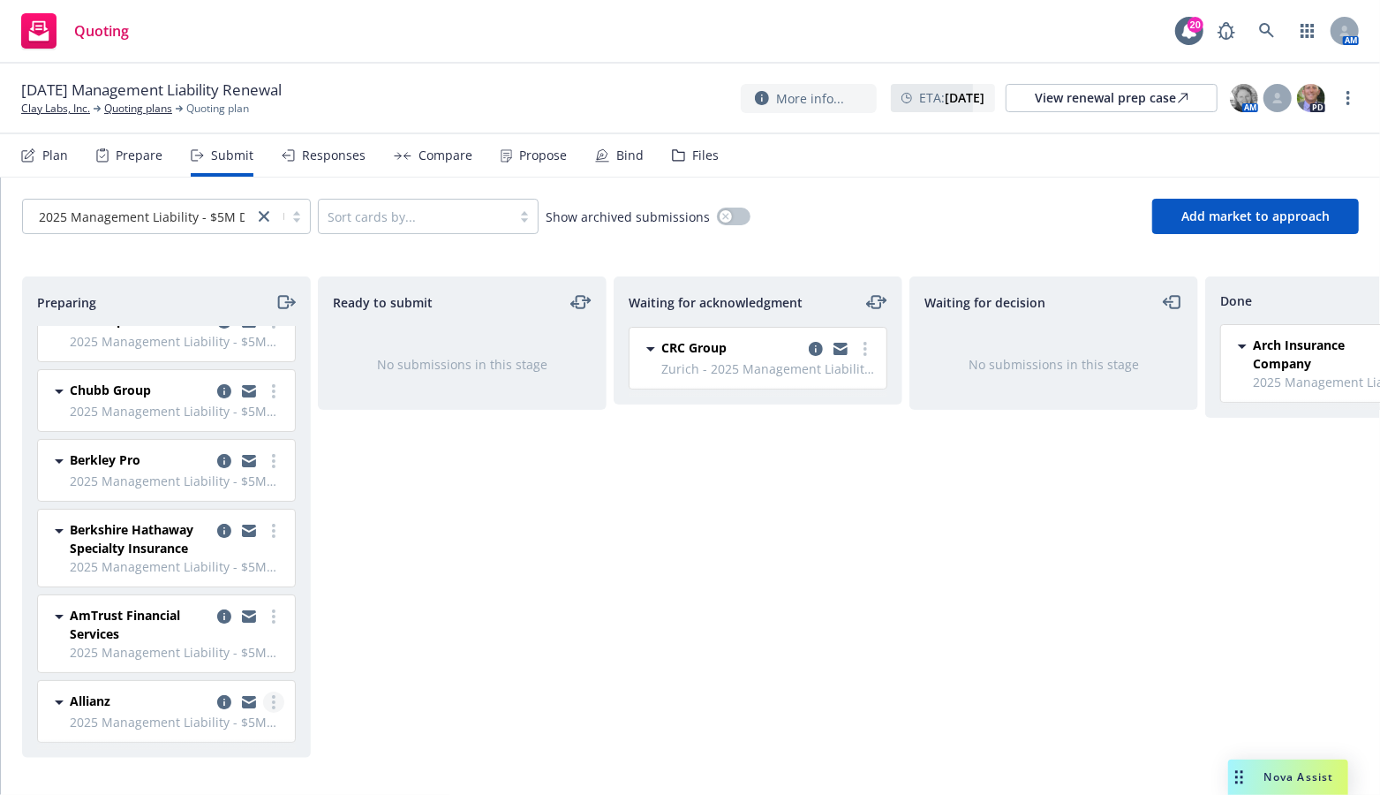
click at [272, 700] on circle "more" at bounding box center [274, 702] width 4 height 4
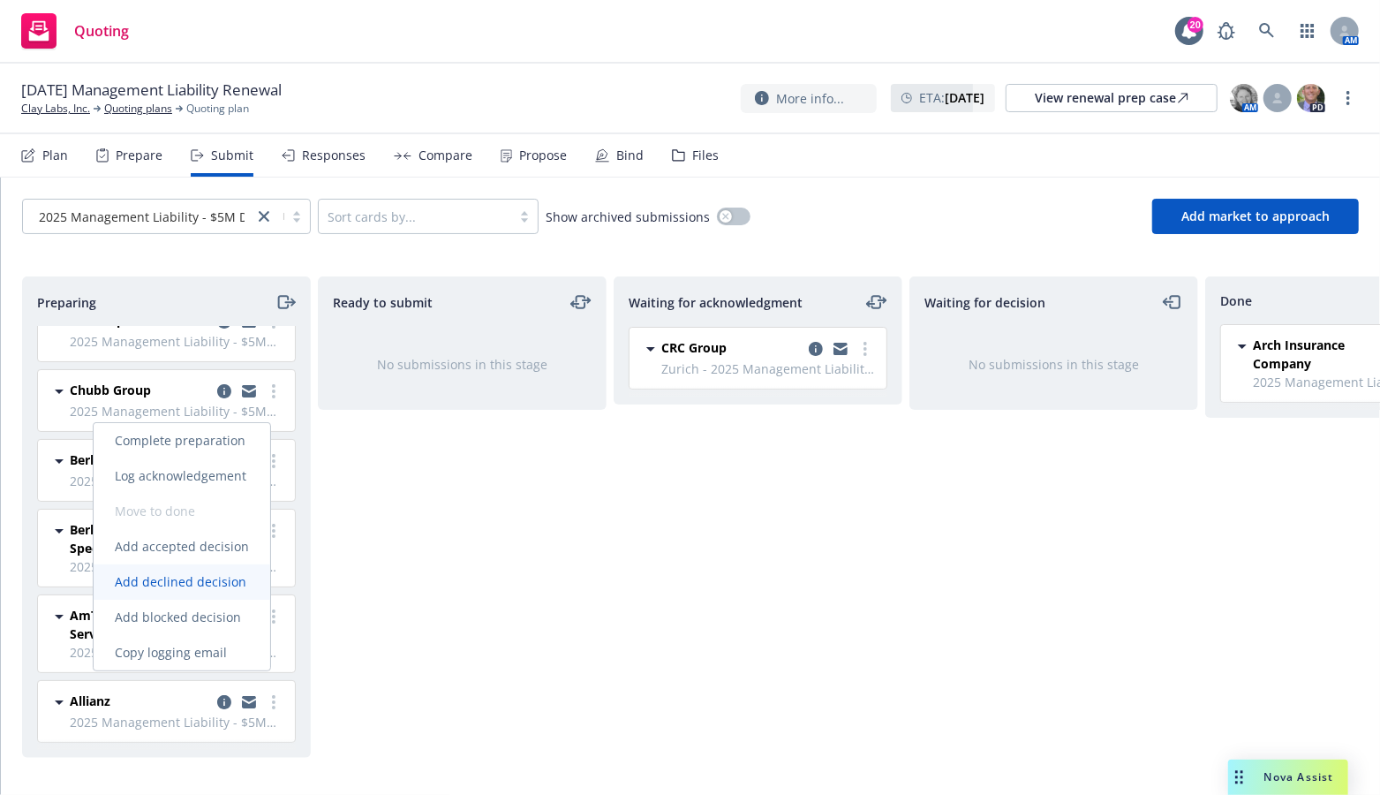
click at [159, 583] on span "Add declined decision" at bounding box center [181, 581] width 174 height 17
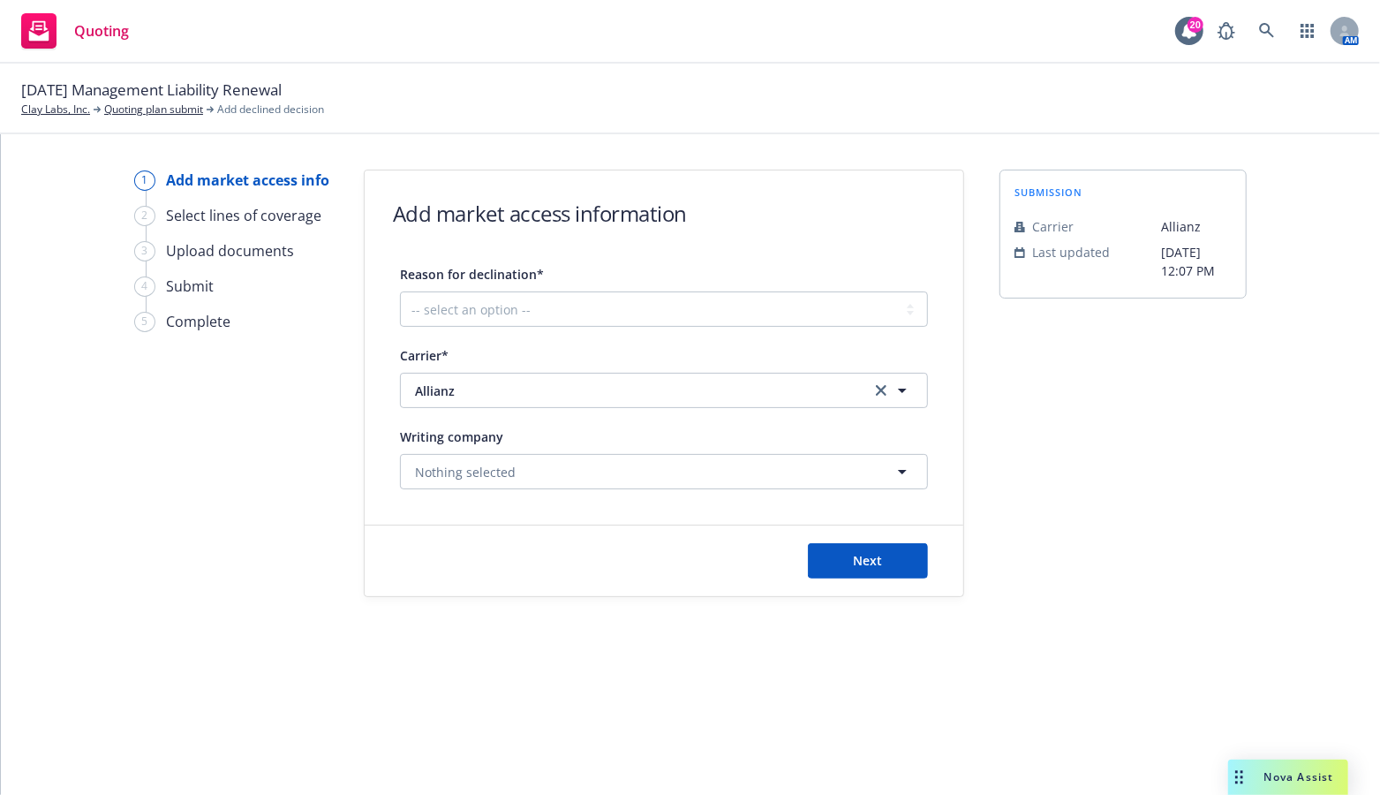
click at [267, 666] on div "1 Add market access info 2 Select lines of coverage 3 Upload documents 4 Submit…" at bounding box center [690, 464] width 1379 height 660
click at [853, 305] on select "-- select an option -- Cannot compete with other markets Carrier non-renewed Ca…" at bounding box center [664, 308] width 528 height 35
select select "COVERAGE_ONLY_INTERESTED_IN_EXCESS"
click at [400, 291] on select "-- select an option -- Cannot compete with other markets Carrier non-renewed Ca…" at bounding box center [664, 308] width 528 height 35
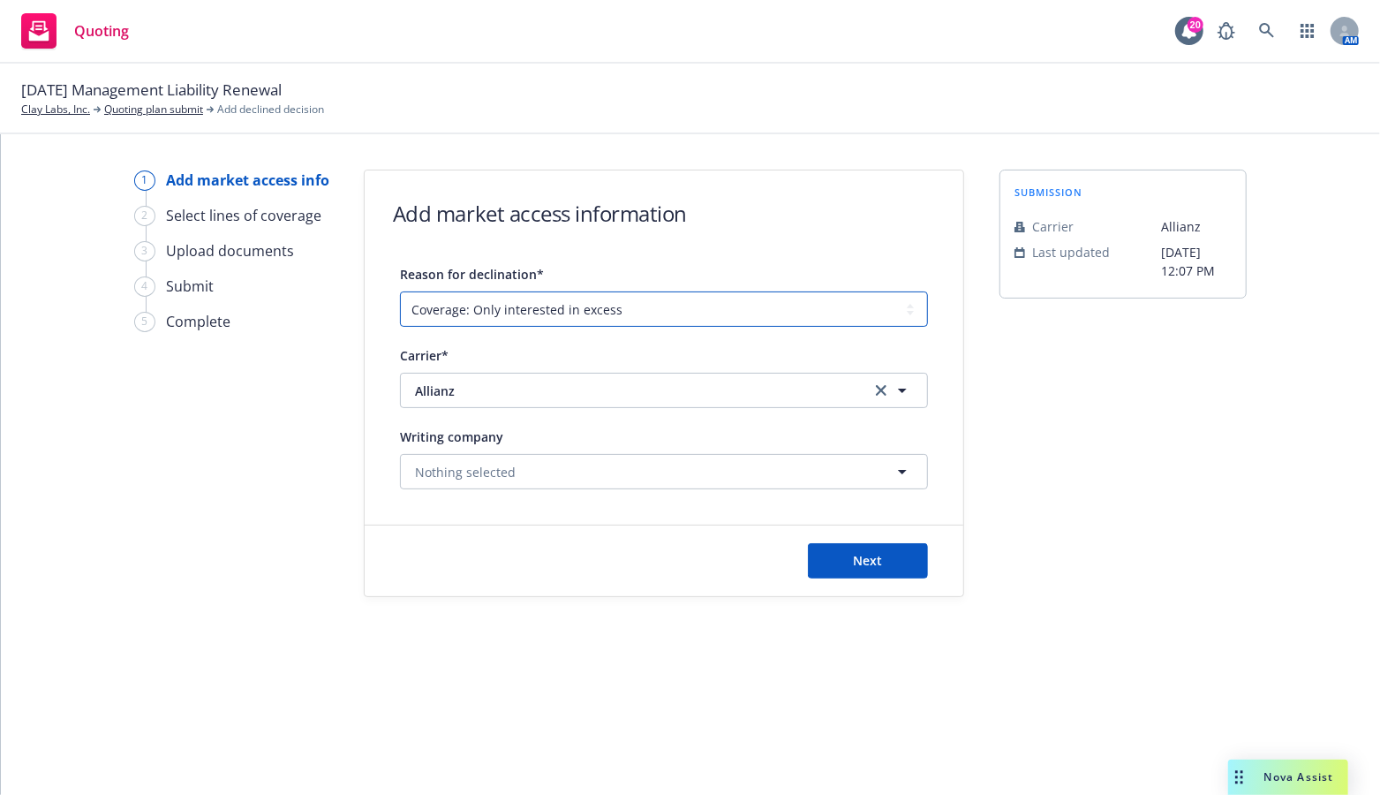
click at [624, 305] on select "-- select an option -- Cannot compete with other markets Carrier non-renewed Ca…" at bounding box center [664, 308] width 528 height 35
click at [385, 705] on div "1 Add market access info 2 Select lines of coverage 3 Upload documents 4 Submit…" at bounding box center [690, 464] width 1379 height 660
click at [880, 391] on icon "clear selection" at bounding box center [881, 390] width 11 height 11
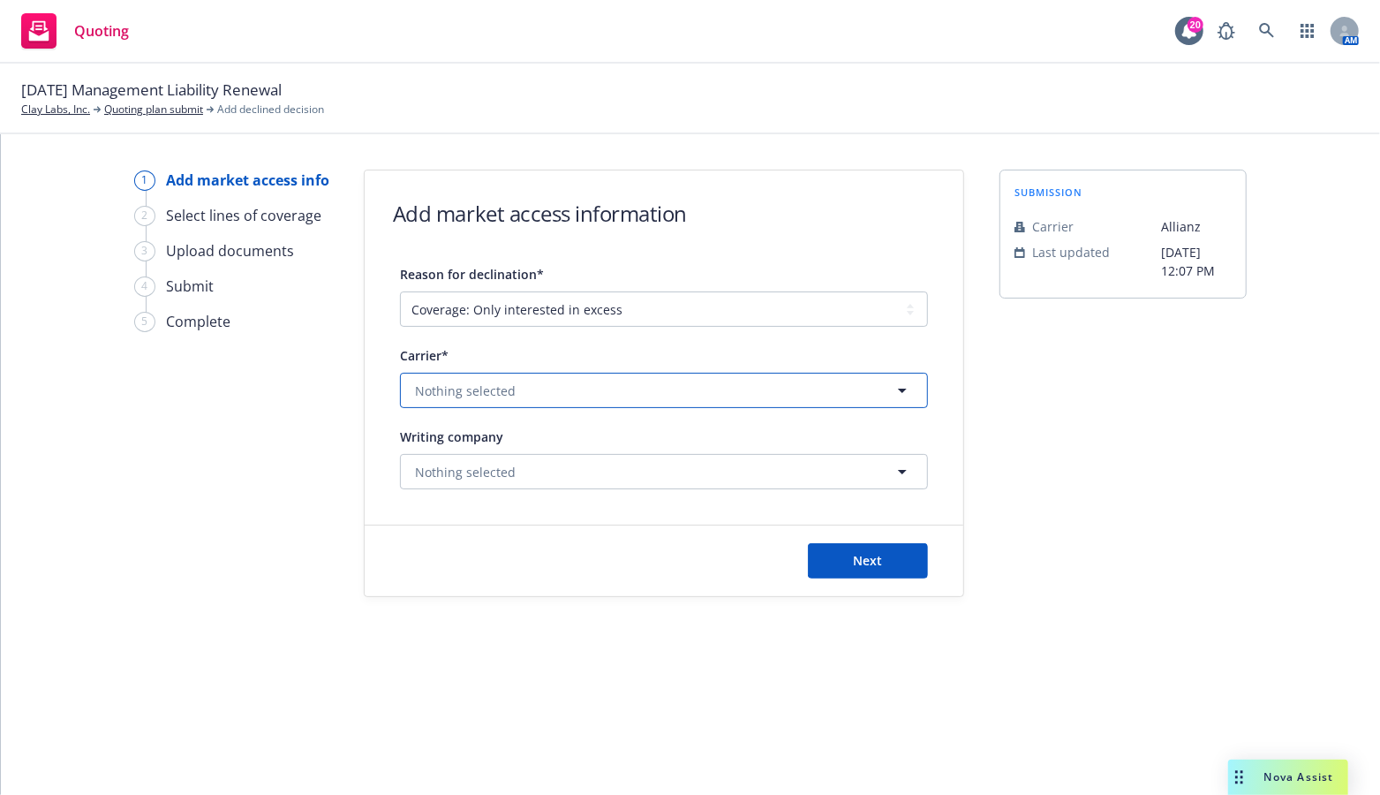
click at [528, 399] on button "Nothing selected" at bounding box center [664, 390] width 528 height 35
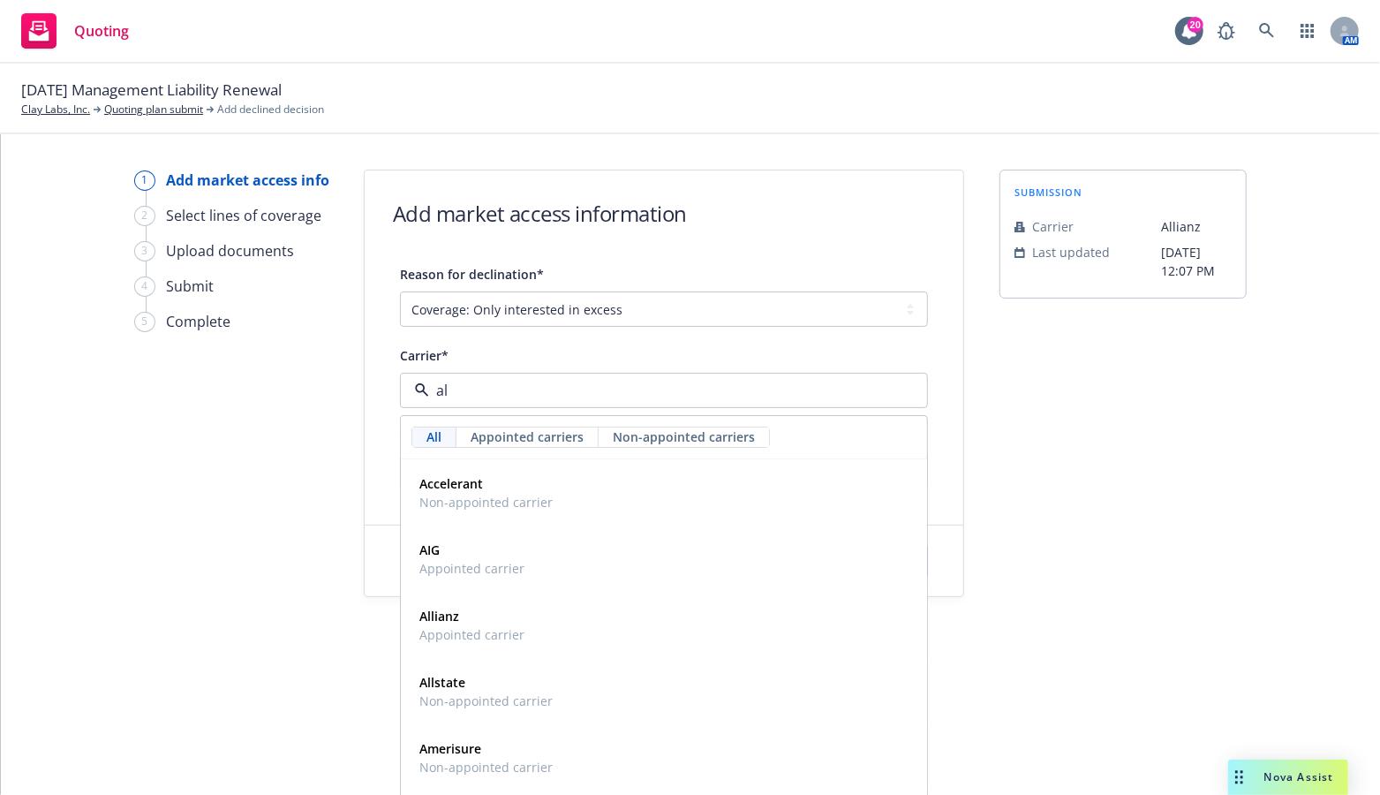
type input "all"
click at [498, 495] on span "Appointed carrier" at bounding box center [471, 502] width 105 height 19
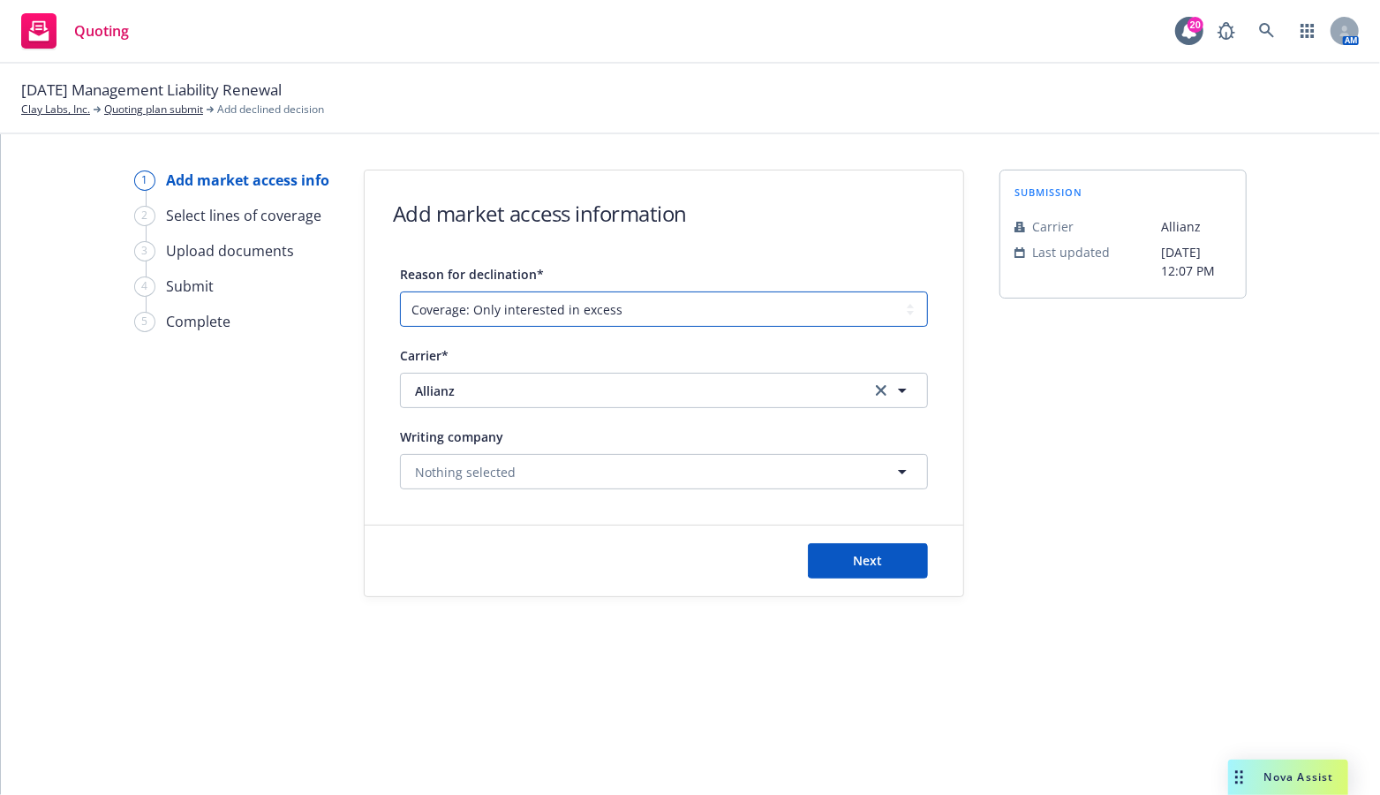
click at [529, 313] on select "-- select an option -- Cannot compete with other markets Carrier non-renewed Ca…" at bounding box center [664, 308] width 528 height 35
click at [472, 704] on div "1 Add market access info 2 Select lines of coverage 3 Upload documents 4 Submit…" at bounding box center [690, 464] width 1379 height 660
click at [492, 642] on div "1 Add market access info 2 Select lines of coverage 3 Upload documents 4 Submit…" at bounding box center [690, 464] width 1379 height 660
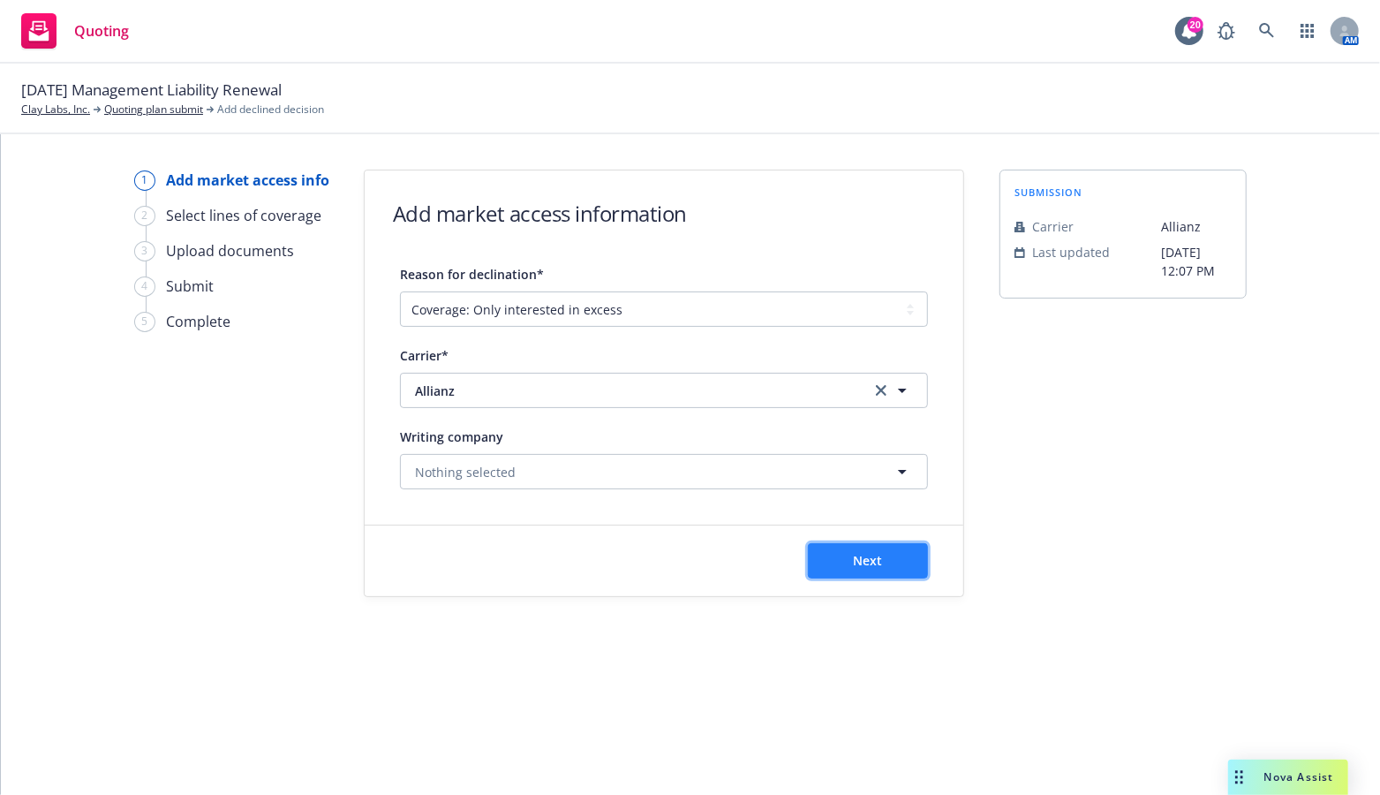
click at [893, 560] on button "Next" at bounding box center [868, 560] width 120 height 35
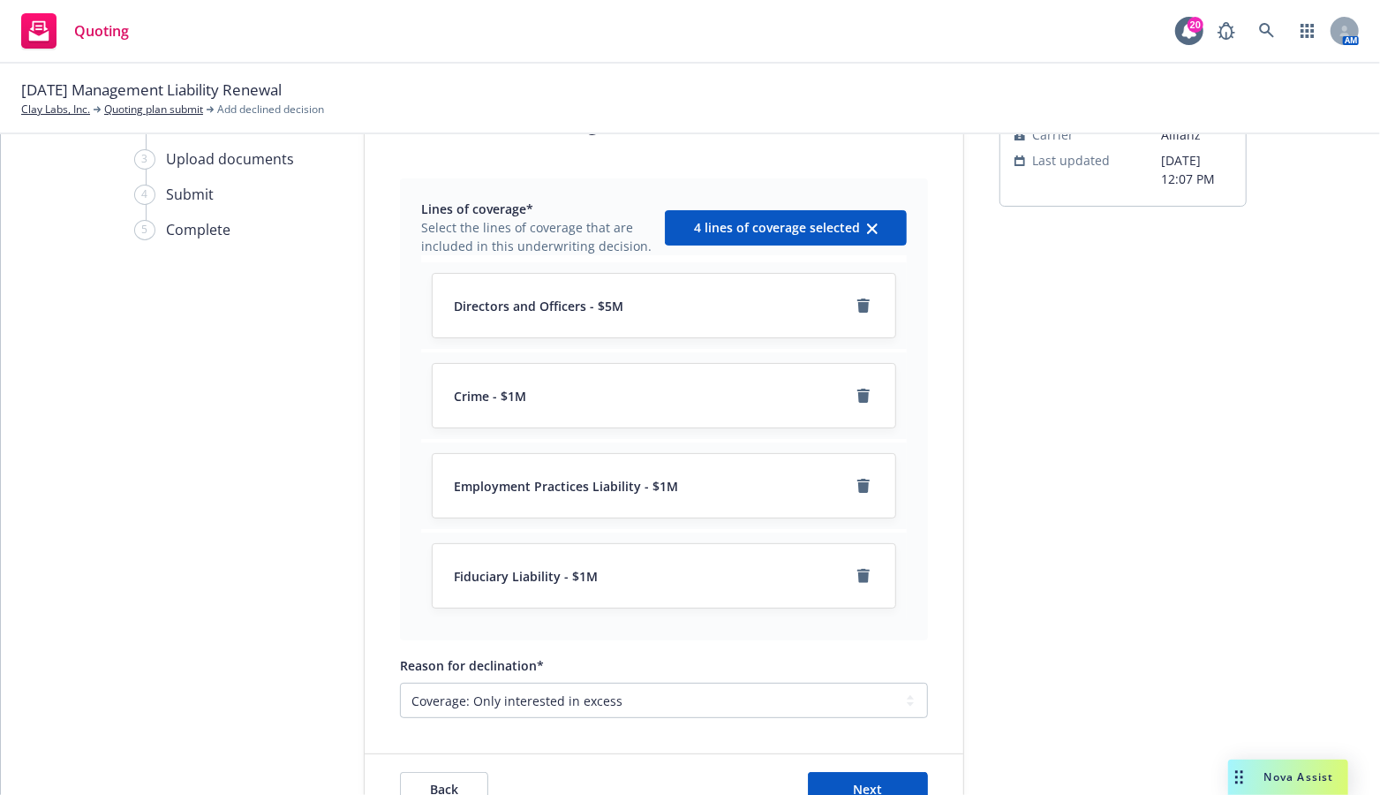
scroll to position [154, 0]
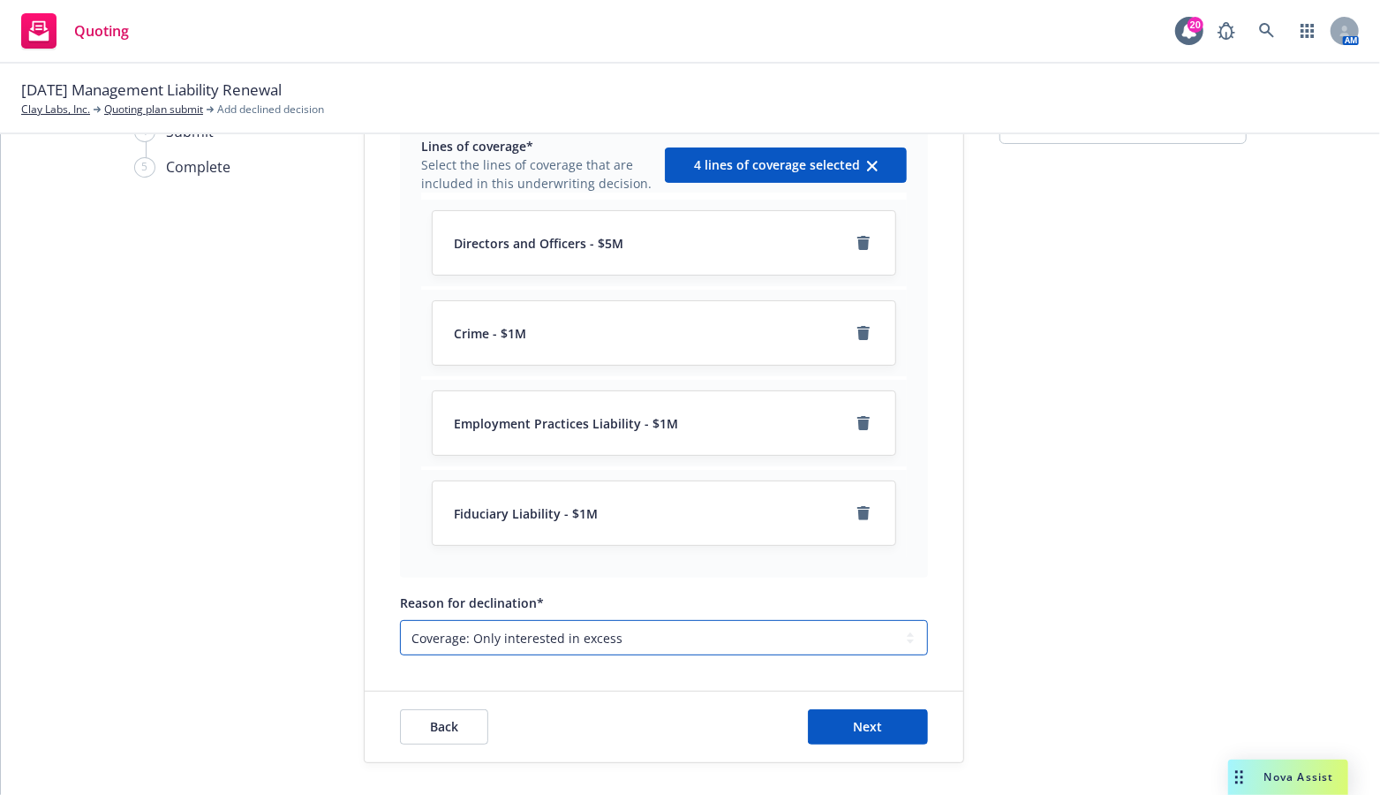
click at [713, 638] on select "-- select an option -- Cannot compete with other markets Carrier non-renewed Ca…" at bounding box center [664, 637] width 528 height 35
select select "OTHER"
click at [400, 620] on select "-- select an option -- Cannot compete with other markets Carrier non-renewed Ca…" at bounding box center [664, 637] width 528 height 35
click at [893, 725] on button "Next" at bounding box center [868, 726] width 120 height 35
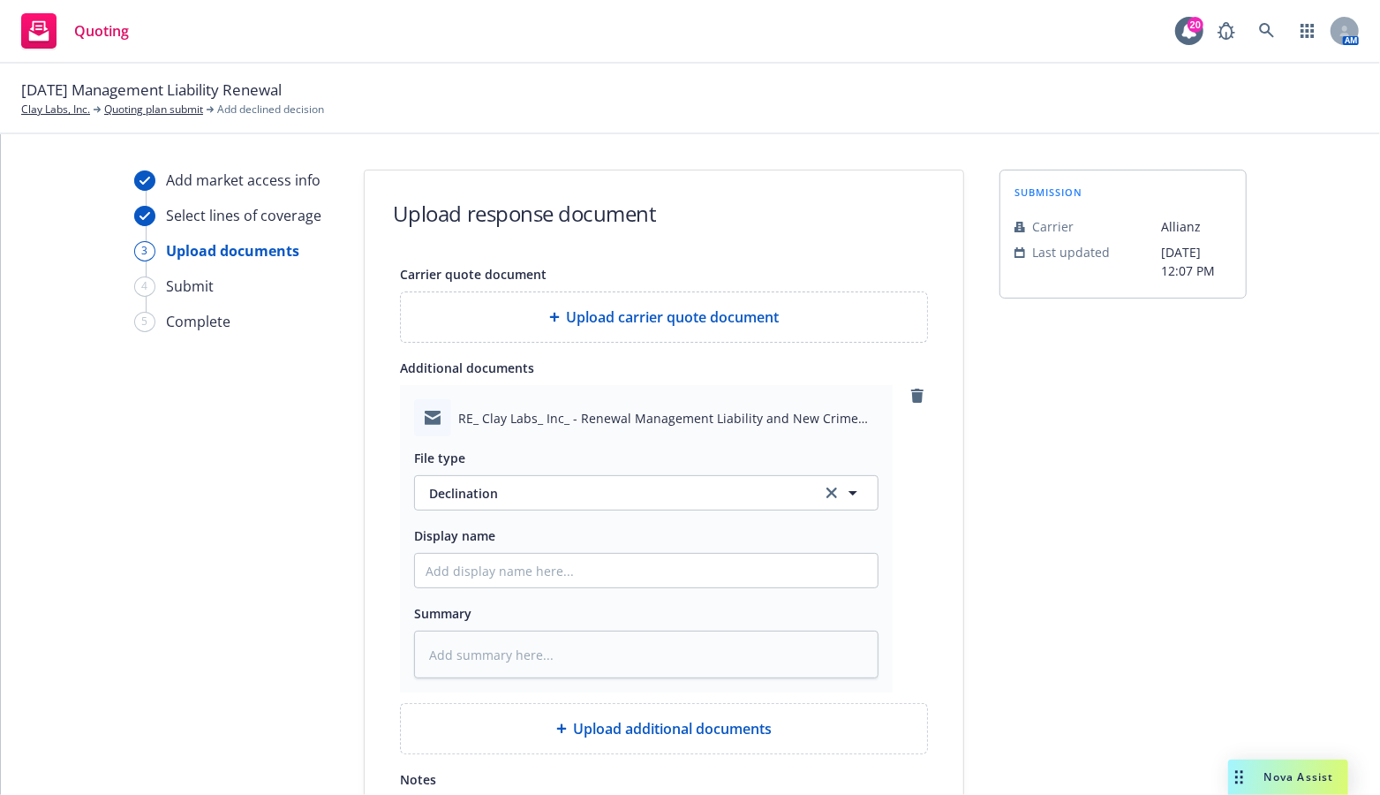
scroll to position [178, 0]
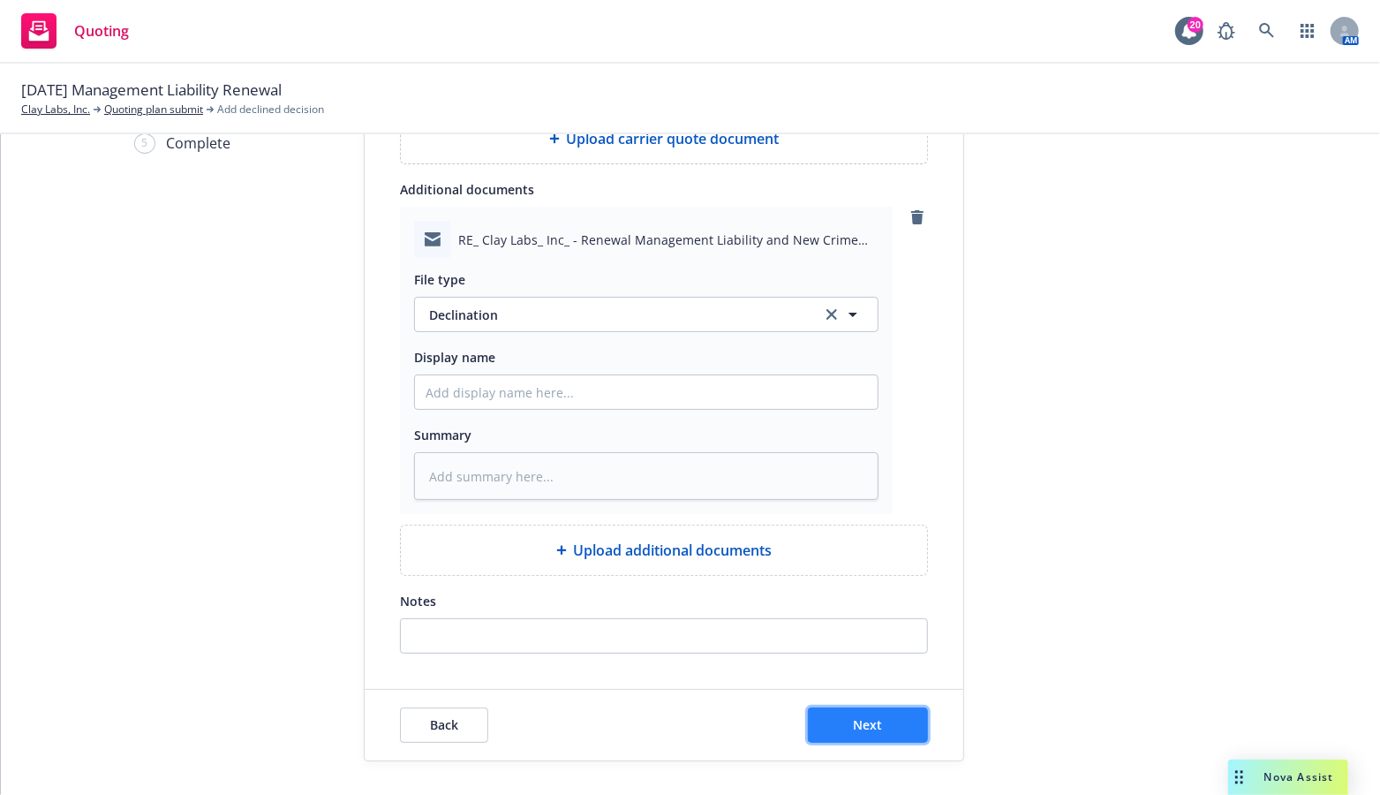
click at [878, 719] on button "Next" at bounding box center [868, 724] width 120 height 35
type textarea "x"
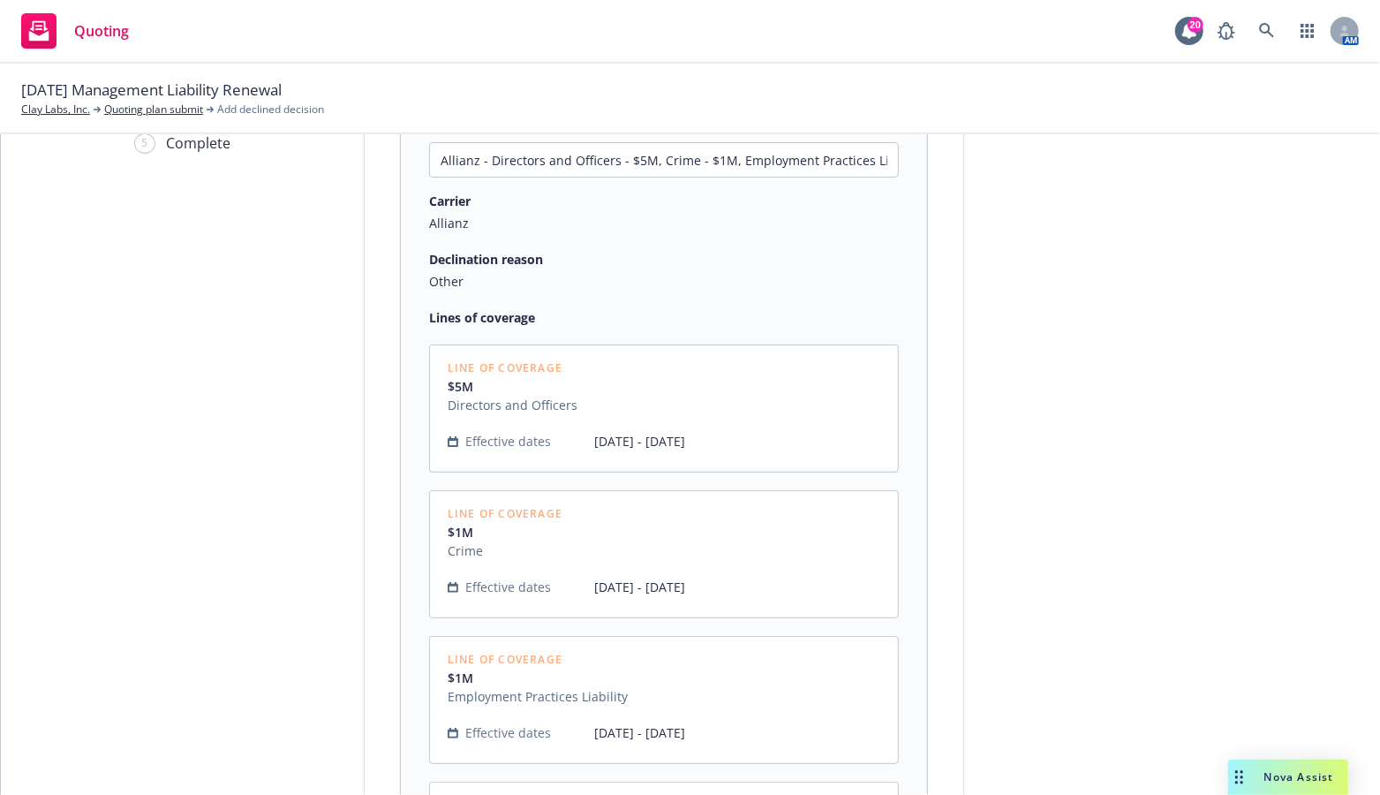
scroll to position [576, 0]
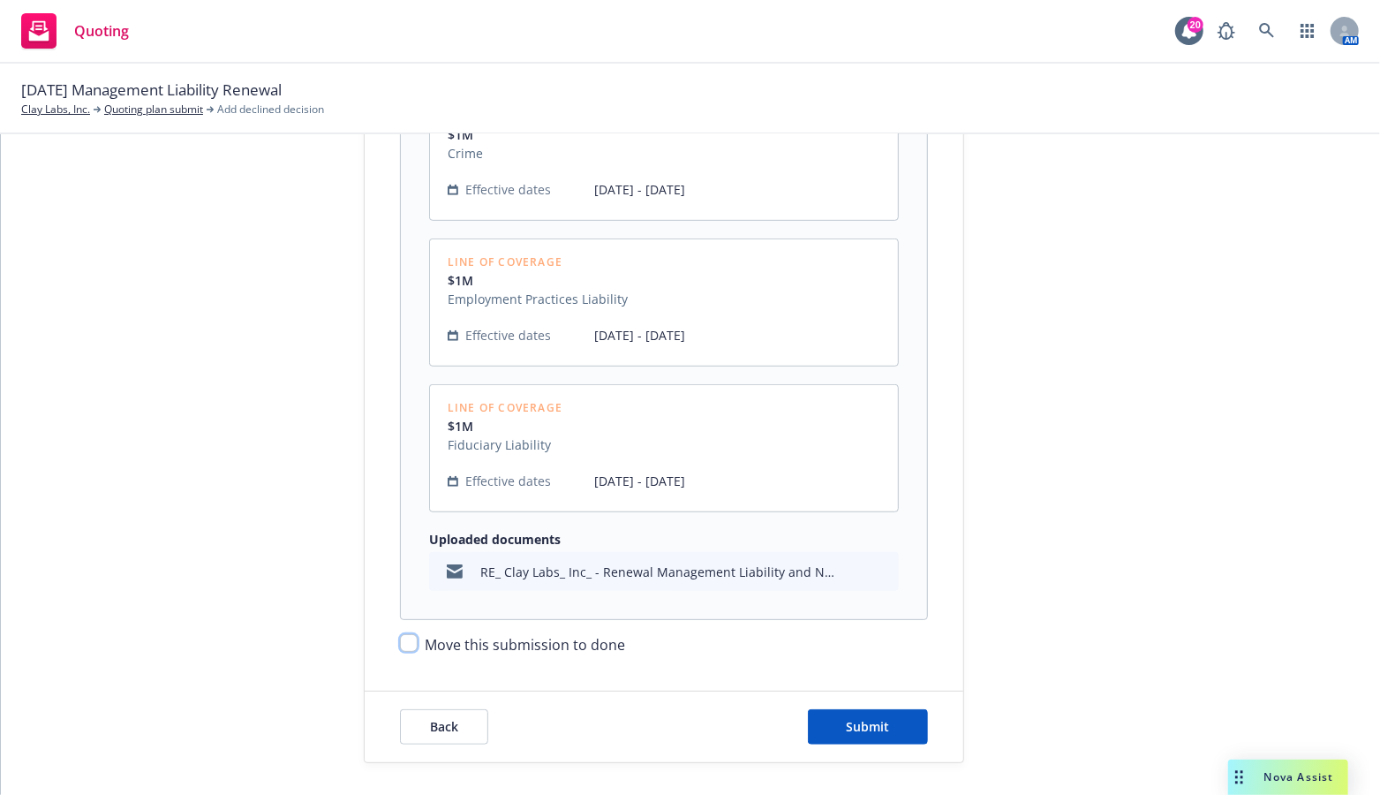
click at [400, 644] on input "Move this submission to done" at bounding box center [409, 643] width 18 height 18
checkbox input "true"
click at [858, 725] on span "Submit" at bounding box center [868, 726] width 43 height 17
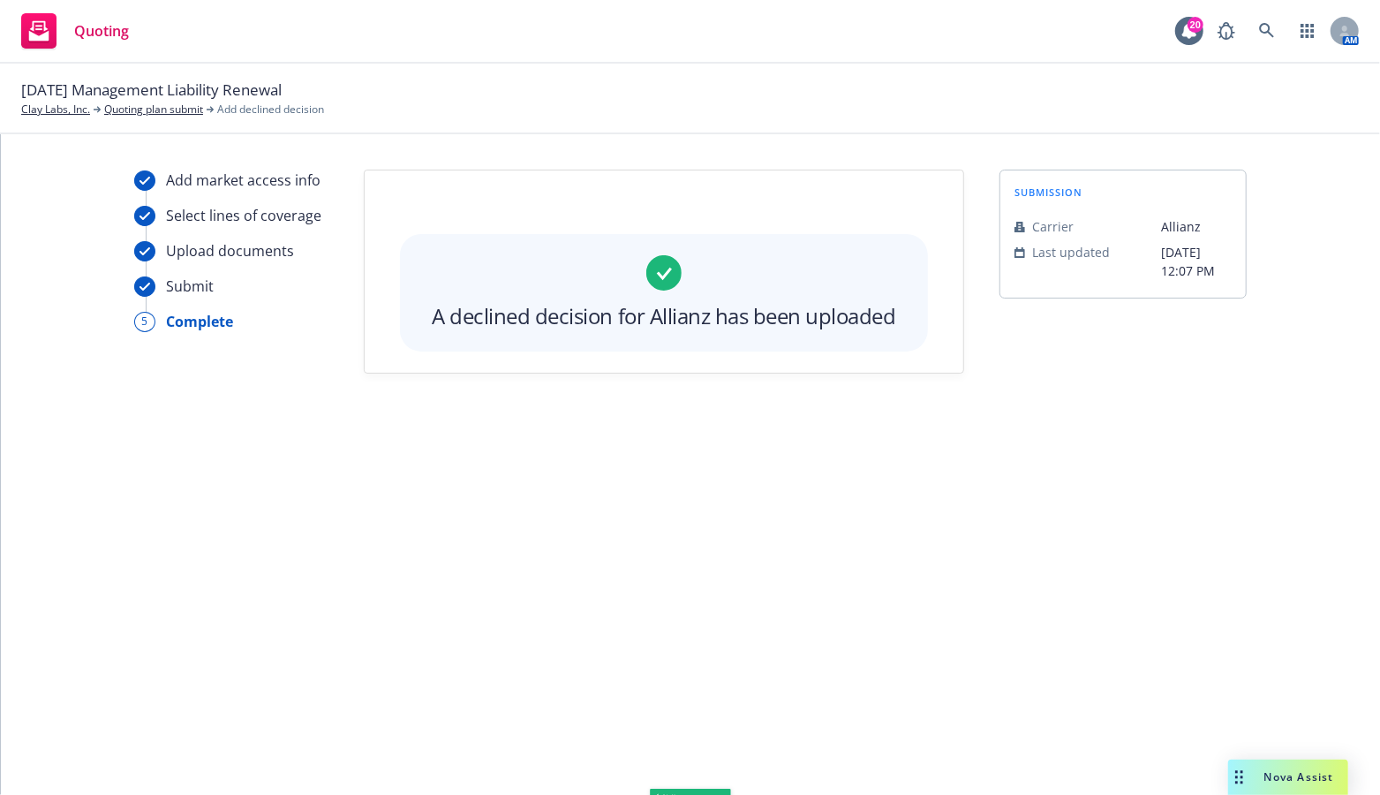
scroll to position [0, 0]
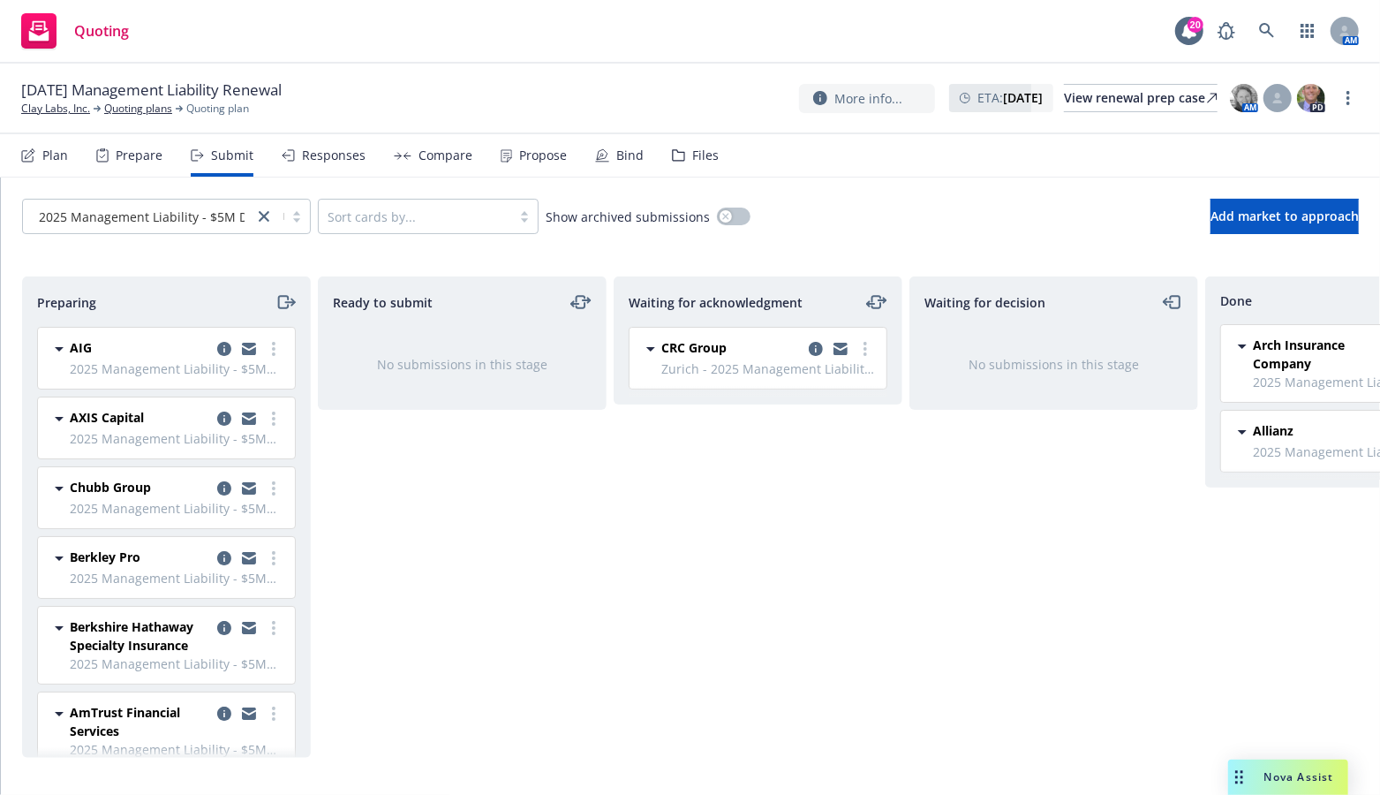
click at [708, 709] on div "Waiting for acknowledgment CRC Group Zurich - 2025 Management Liability - $5M D…" at bounding box center [758, 516] width 289 height 481
click at [741, 363] on span "Zurich - 2025 Management Liability - $5M D&O/$1M EPL/$1M FID" at bounding box center [768, 368] width 215 height 19
click at [869, 349] on link "more" at bounding box center [865, 348] width 21 height 21
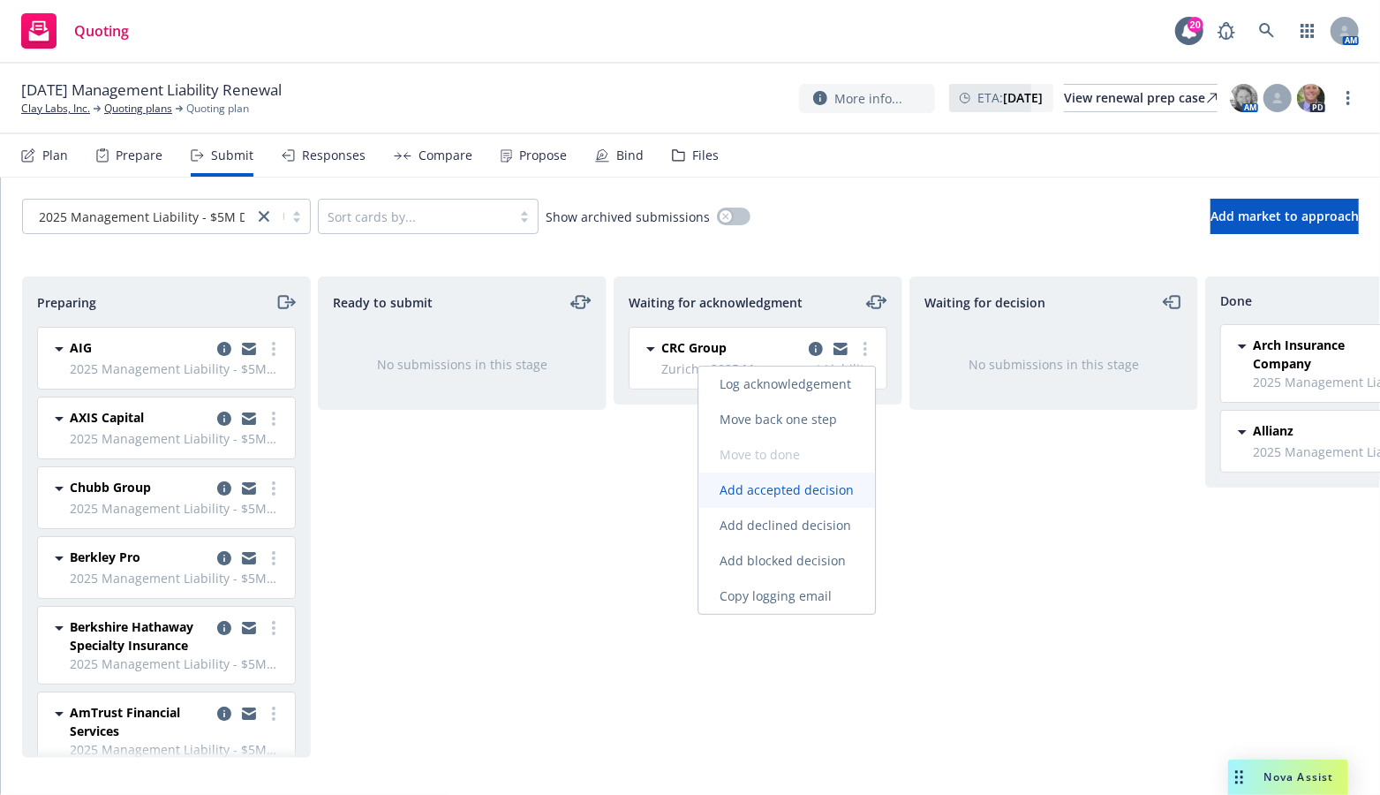
click at [775, 492] on span "Add accepted decision" at bounding box center [786, 489] width 177 height 17
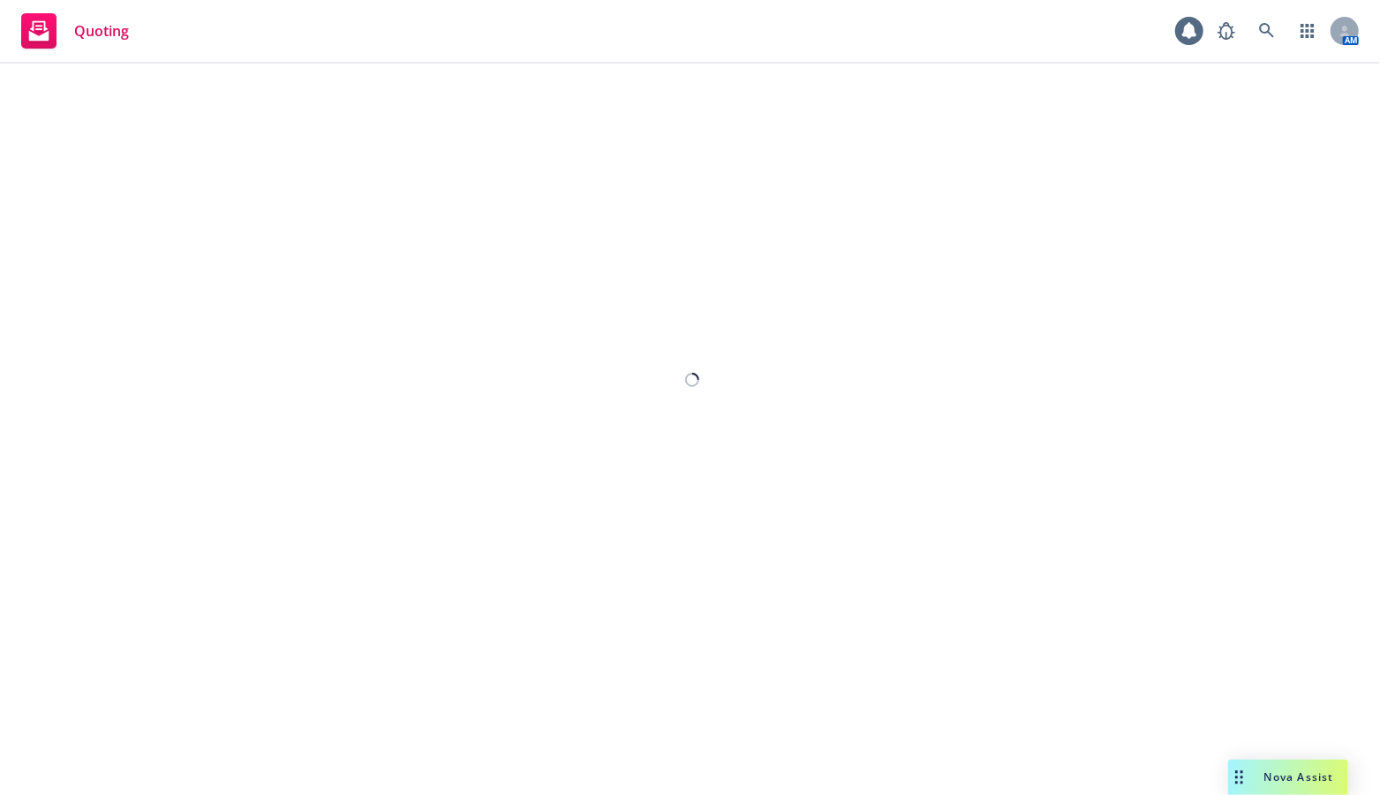
select select "12"
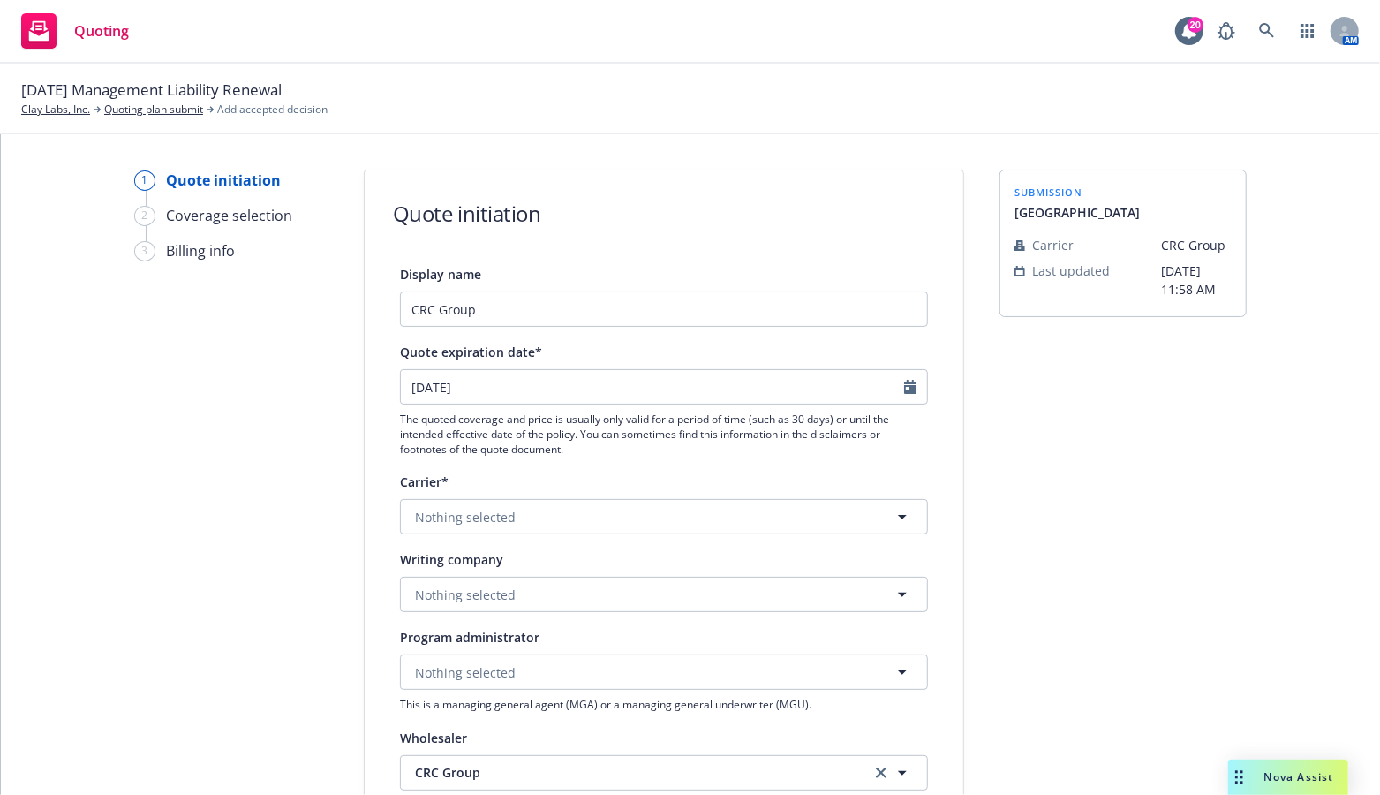
click at [1248, 546] on div "1 Quote initiation 2 Coverage selection 3 Billing info Quote initiation Display…" at bounding box center [690, 761] width 1337 height 1184
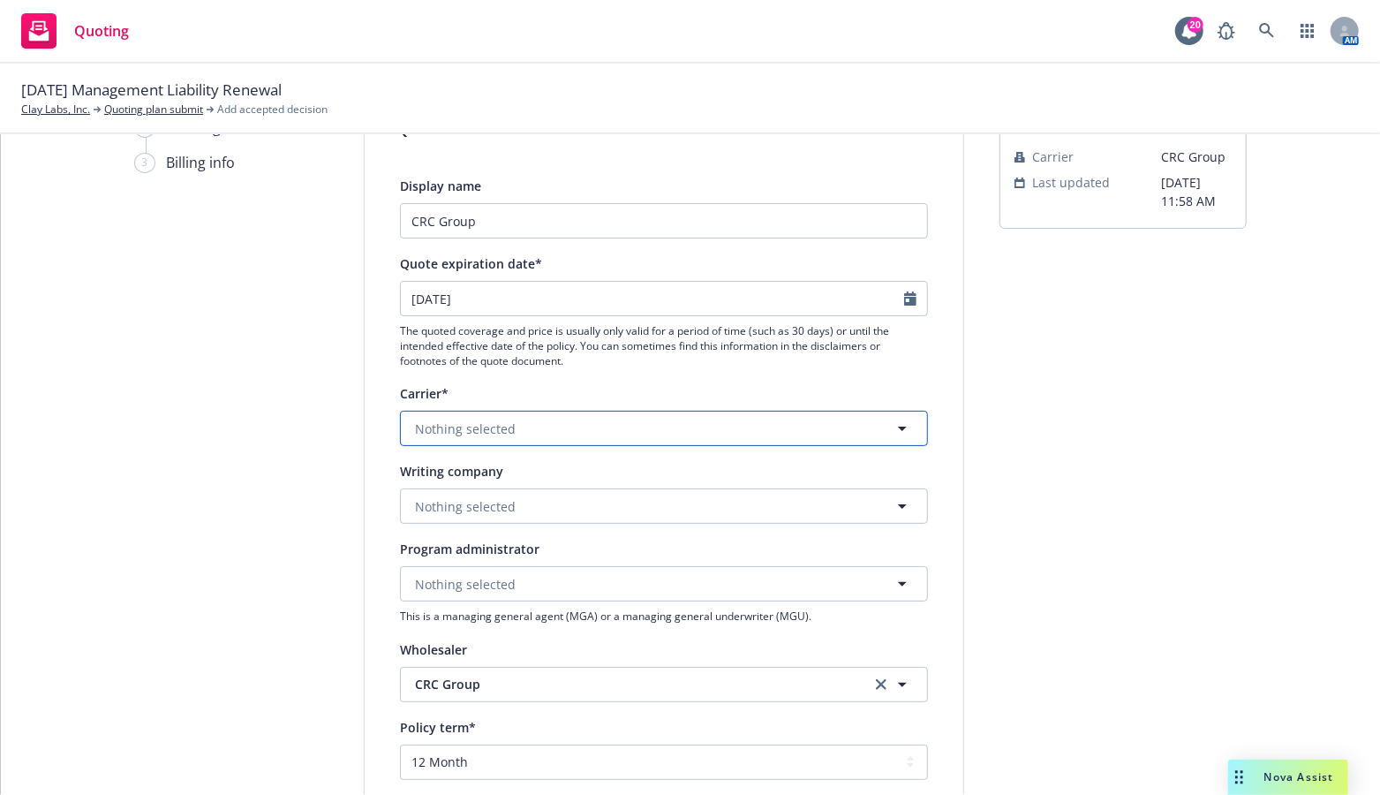
click at [504, 421] on span "Nothing selected" at bounding box center [465, 428] width 101 height 19
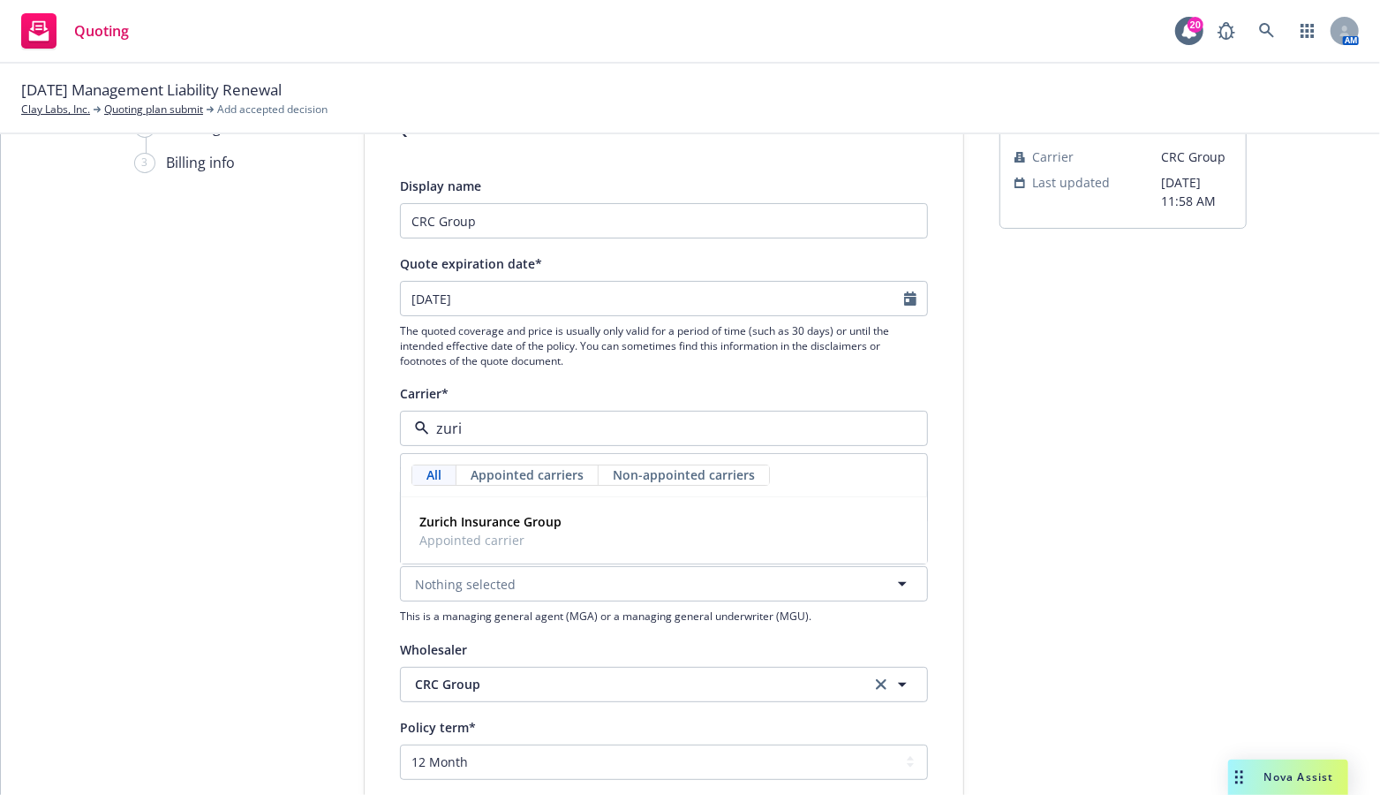
type input "zuric"
click at [457, 537] on span "Appointed carrier" at bounding box center [490, 540] width 142 height 19
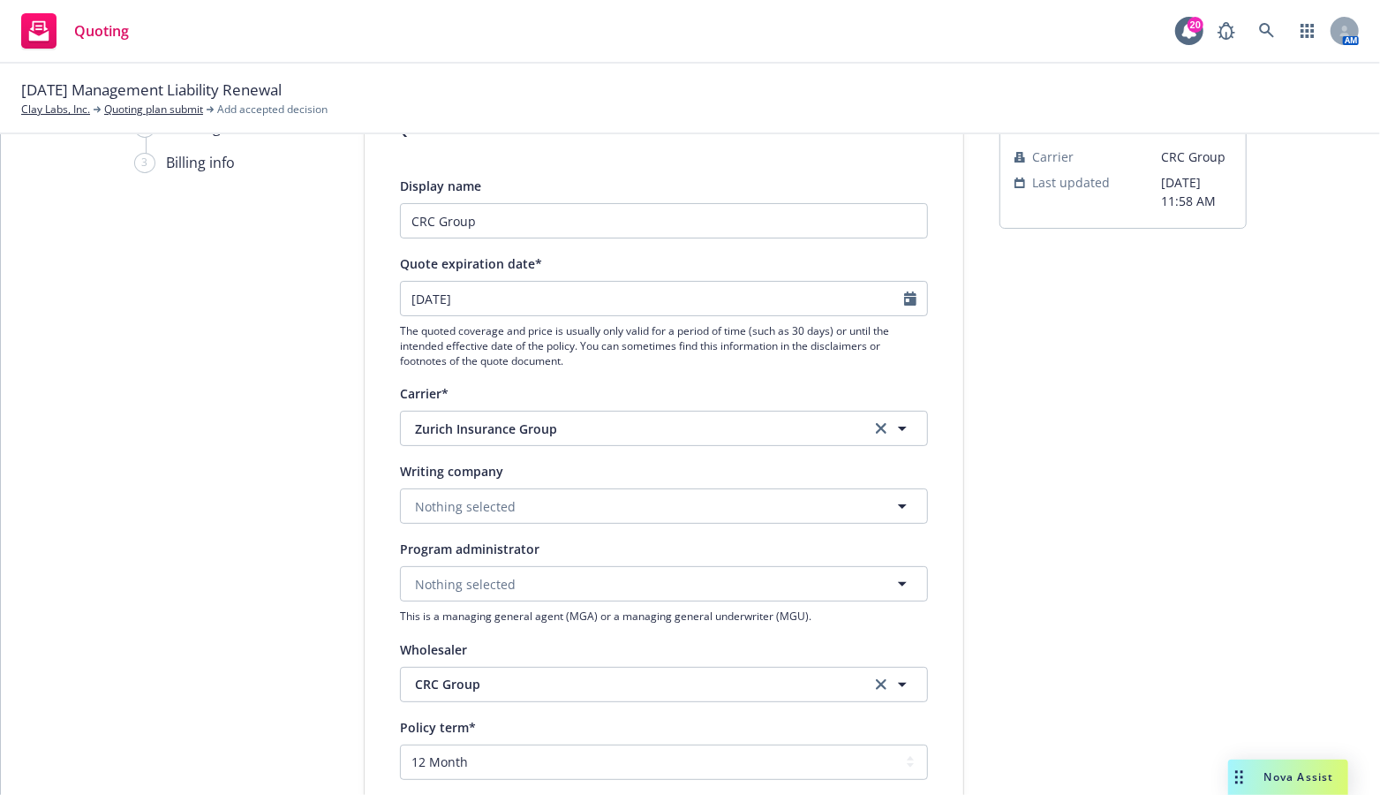
click at [272, 788] on div "1 Quote initiation 2 Coverage selection 3 Billing info" at bounding box center [231, 673] width 194 height 1184
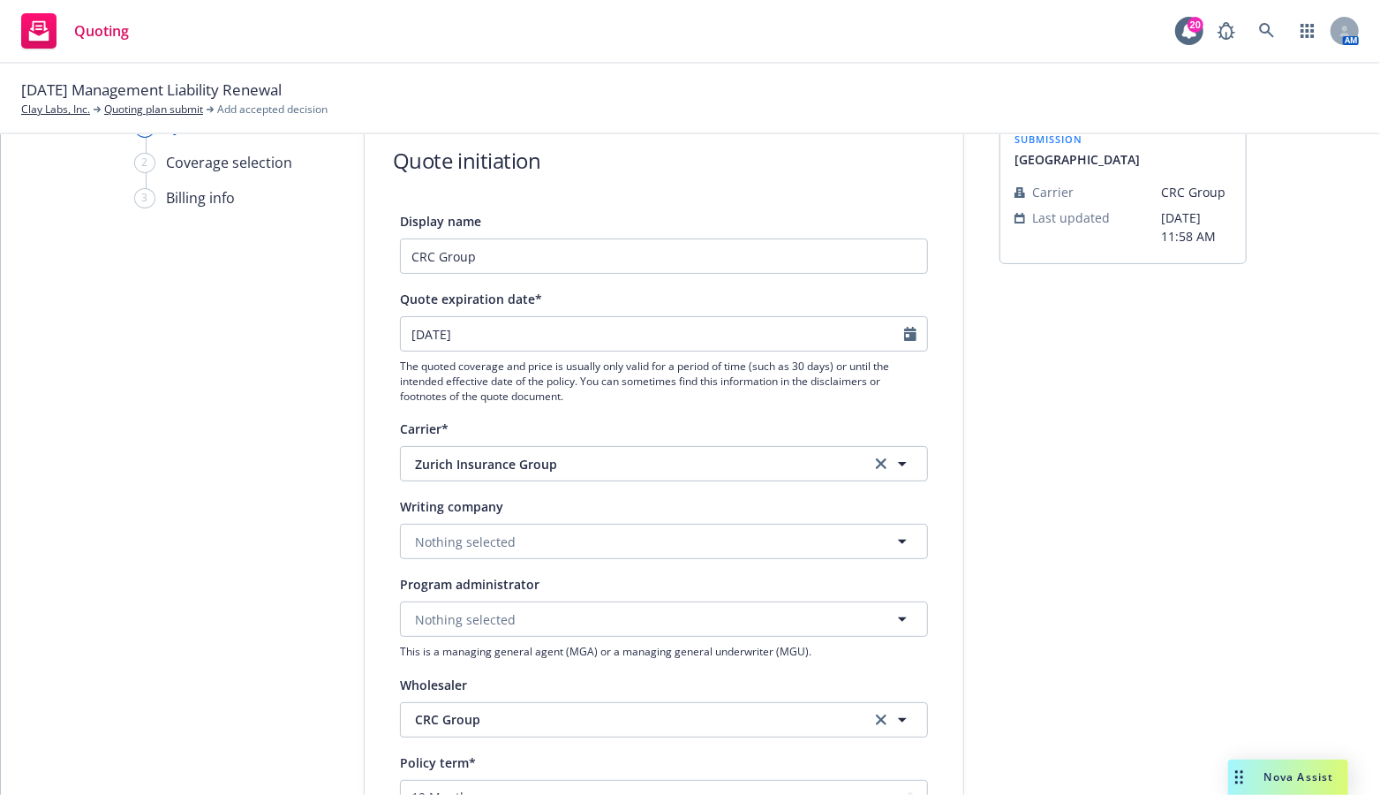
scroll to position [0, 0]
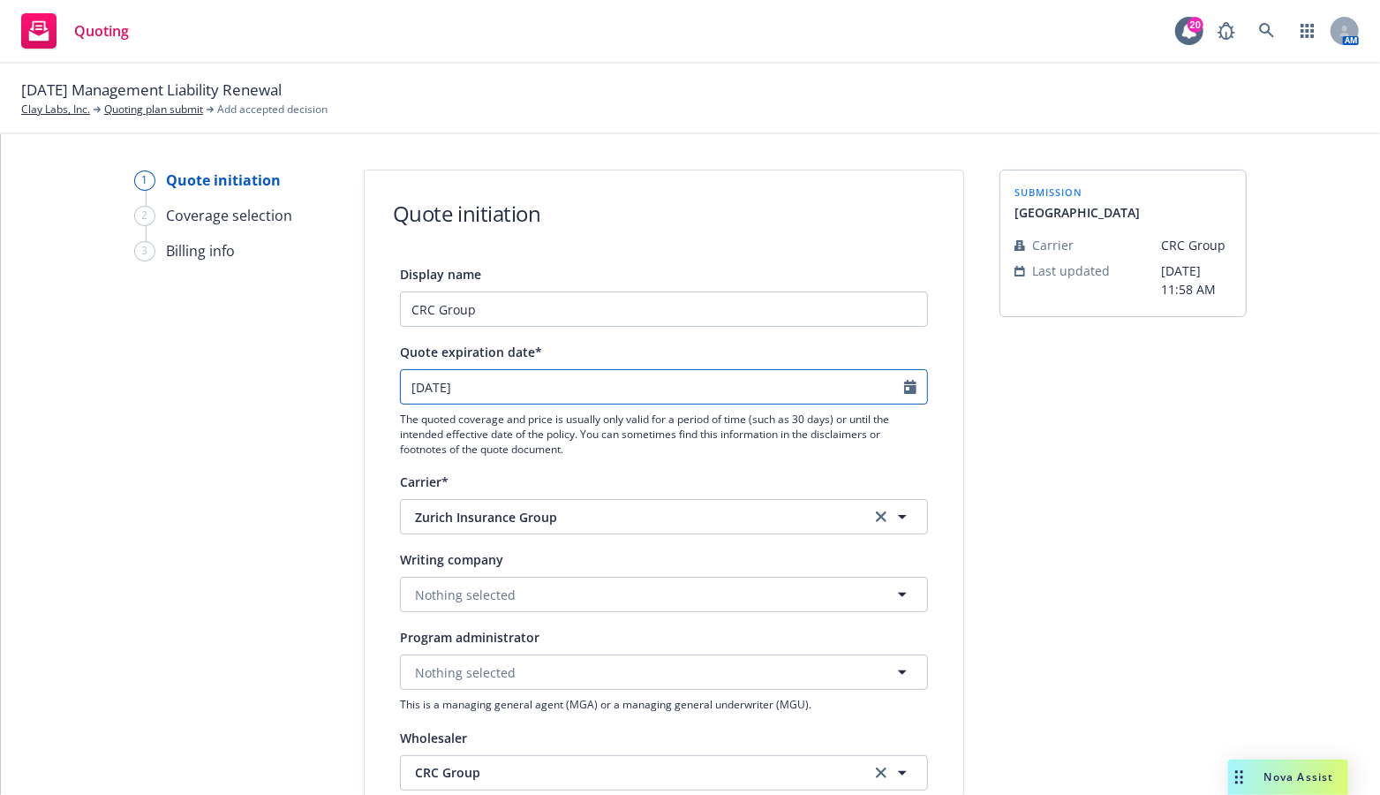
click at [418, 393] on input "10/16/2025" at bounding box center [652, 387] width 503 height 34
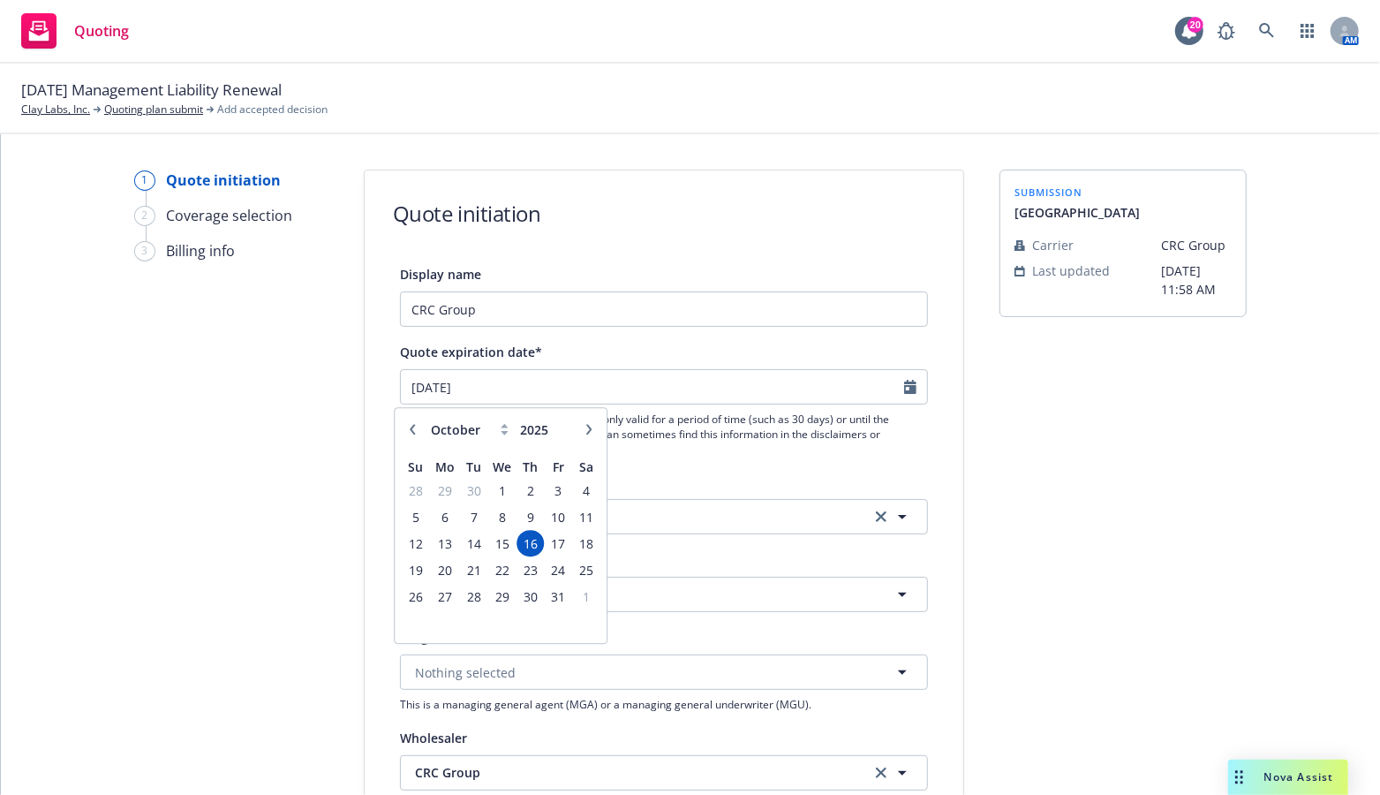
click at [419, 432] on button "button" at bounding box center [412, 428] width 21 height 21
select select "9"
click at [475, 596] on span "30" at bounding box center [474, 596] width 24 height 22
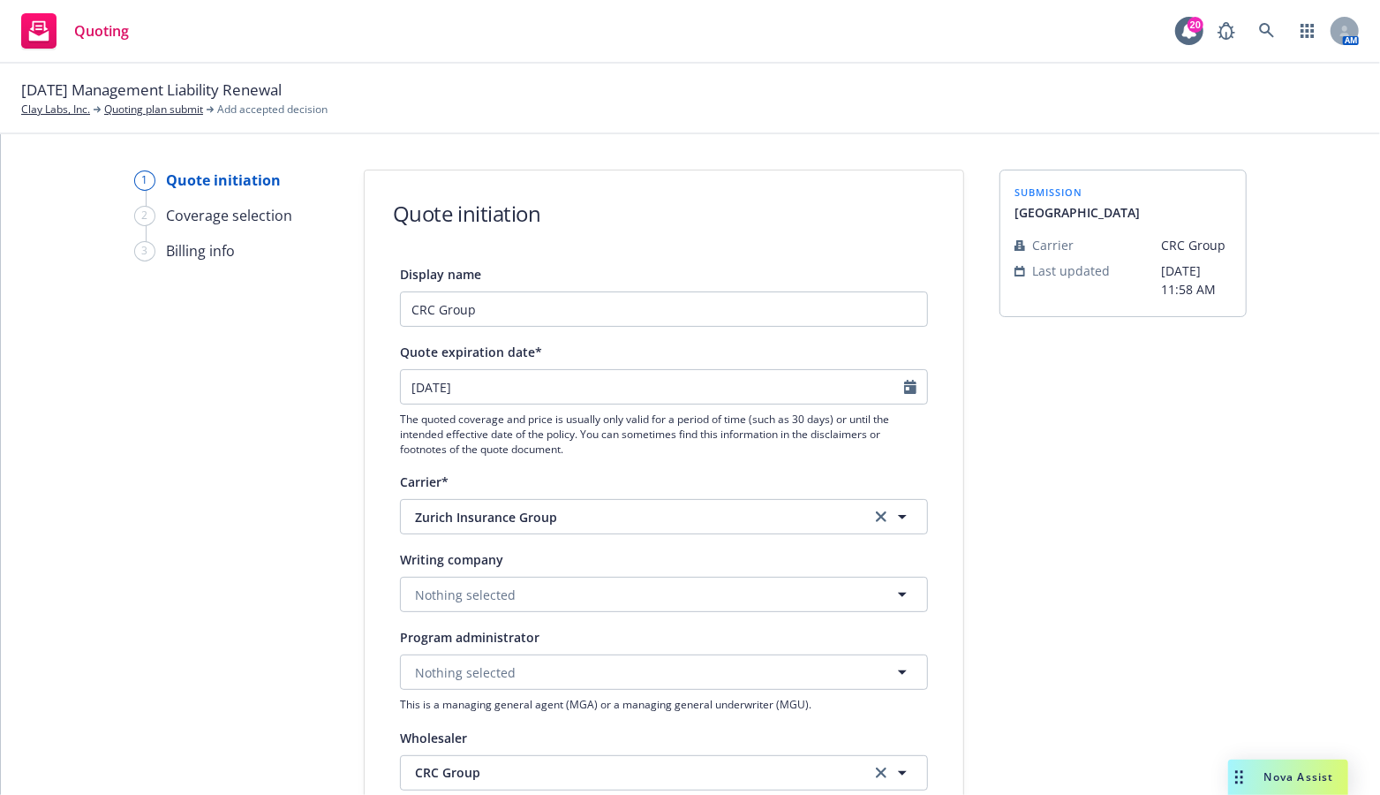
type input "[DATE]"
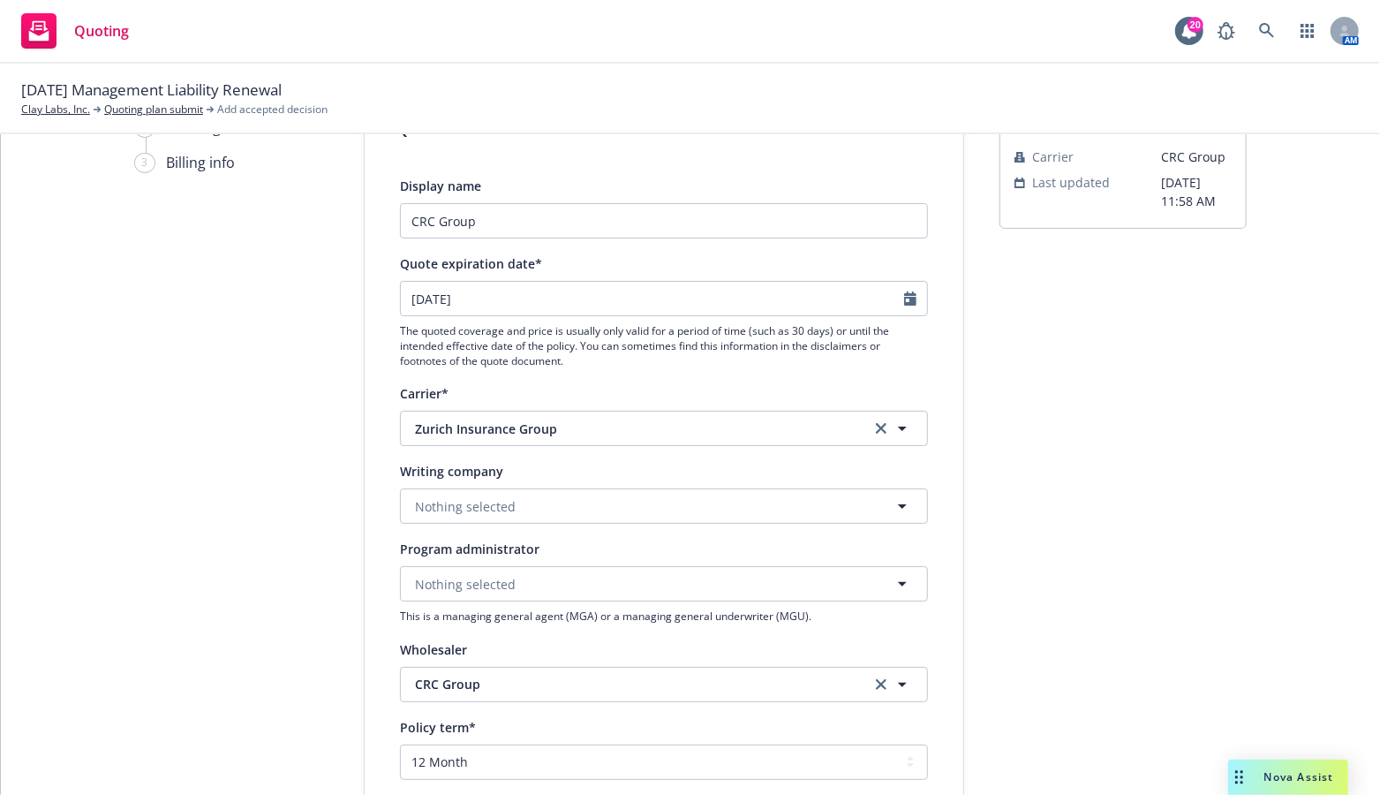
scroll to position [177, 0]
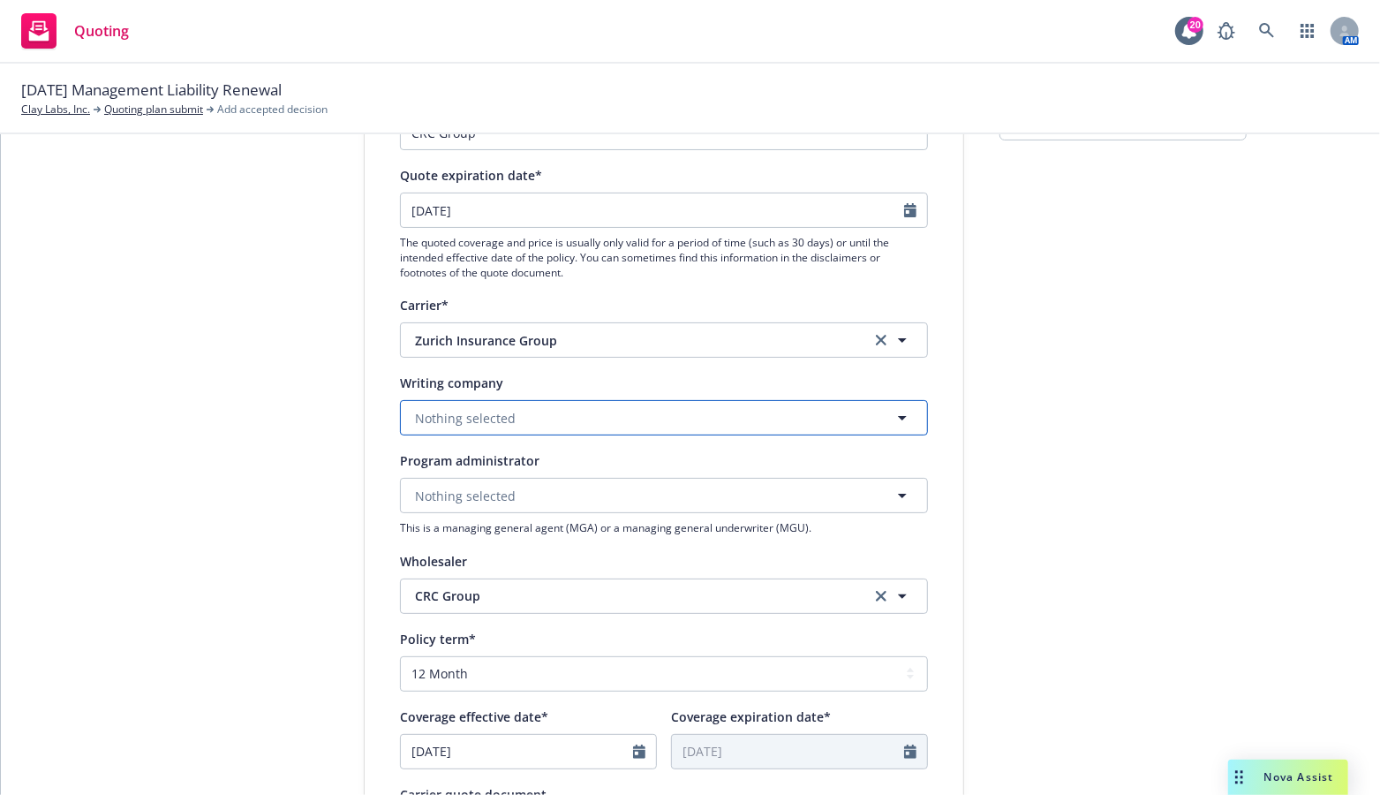
click at [481, 421] on span "Nothing selected" at bounding box center [465, 418] width 101 height 19
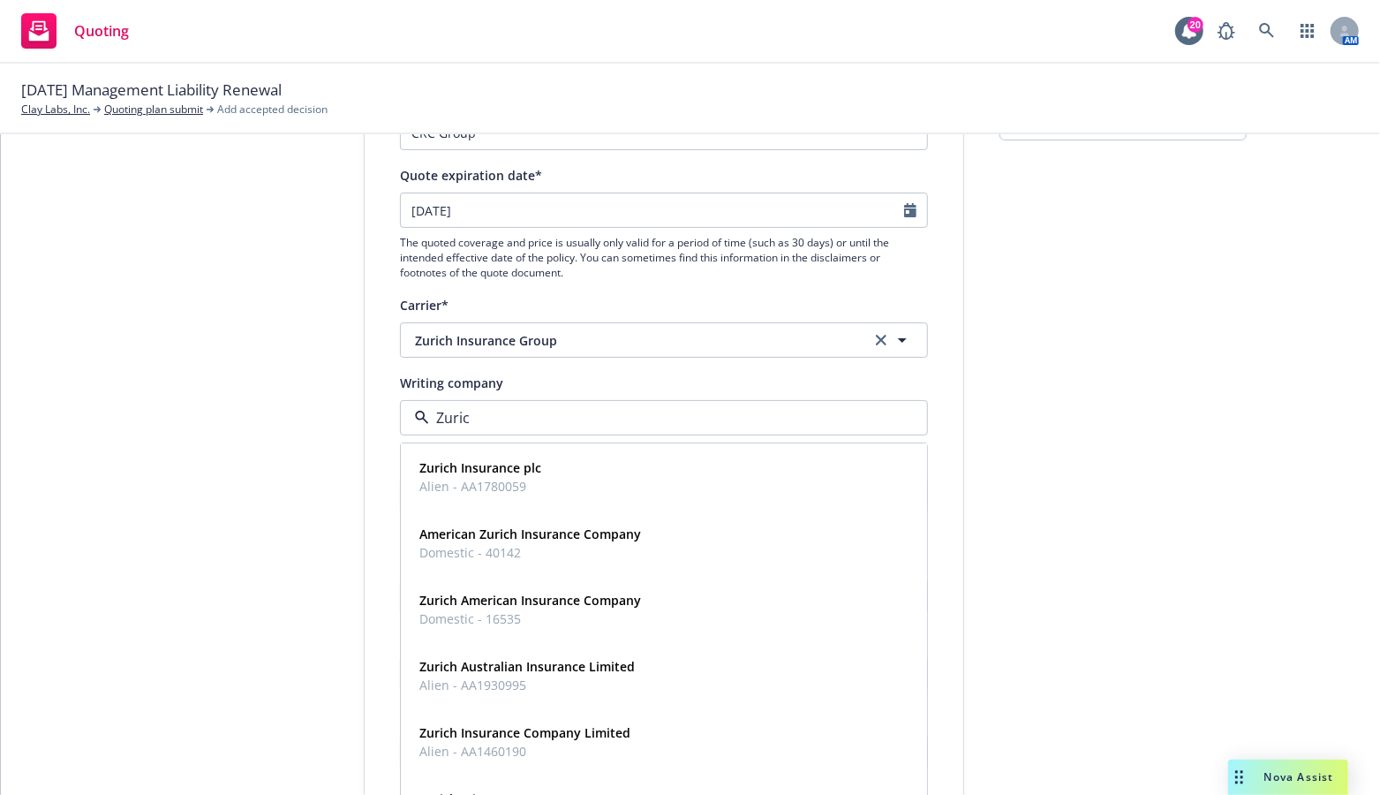
type input "Zurich"
click at [428, 604] on strong "Zurich American Insurance Company" at bounding box center [530, 599] width 222 height 17
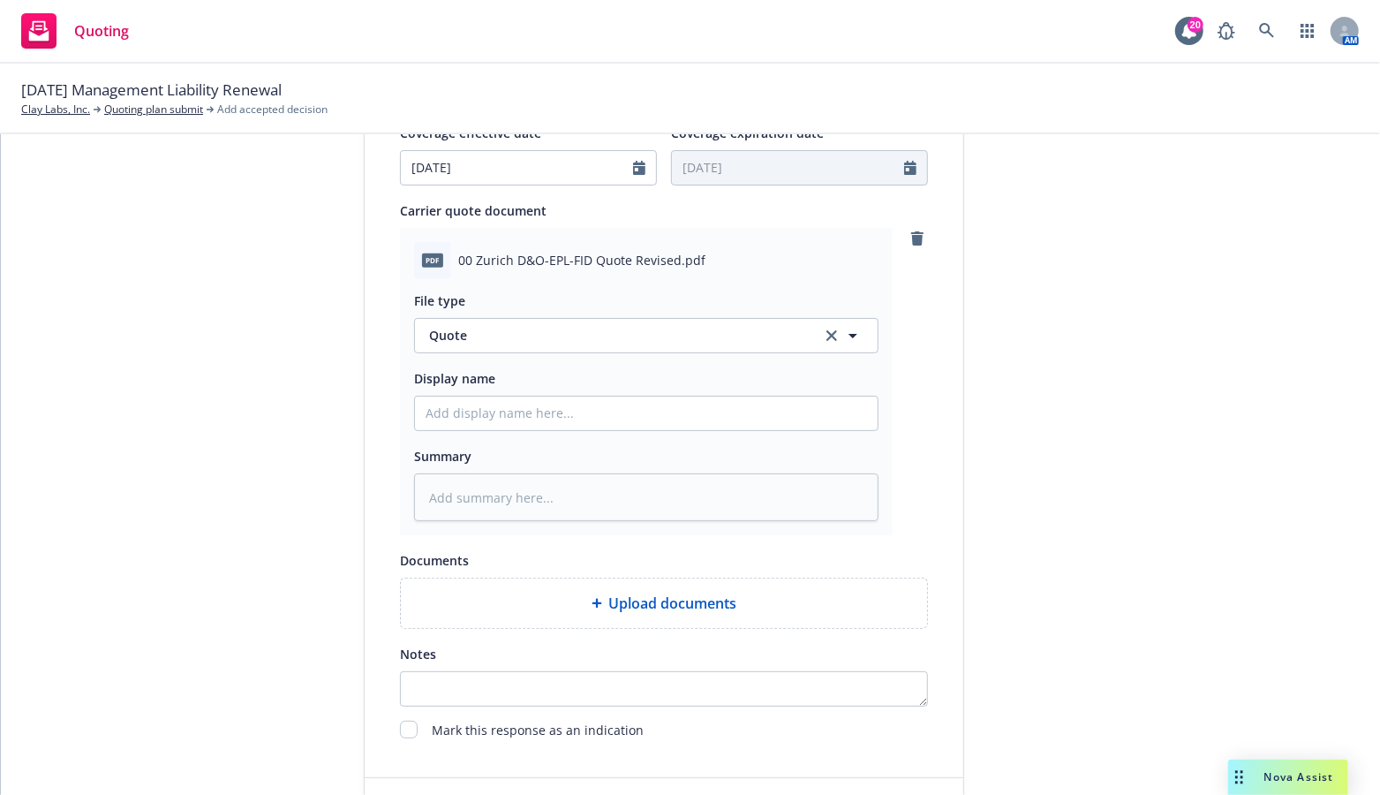
scroll to position [848, 0]
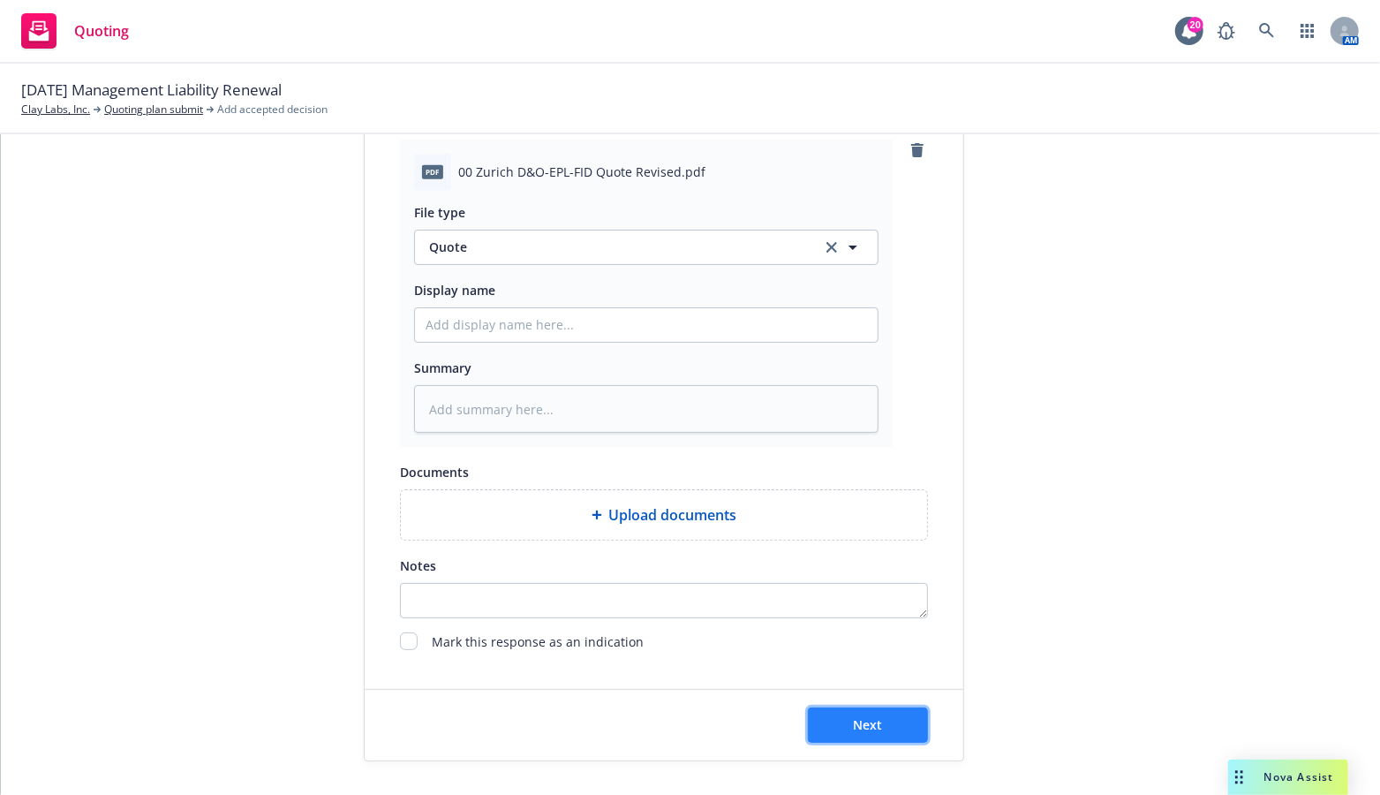
click at [881, 718] on button "Next" at bounding box center [868, 724] width 120 height 35
type textarea "x"
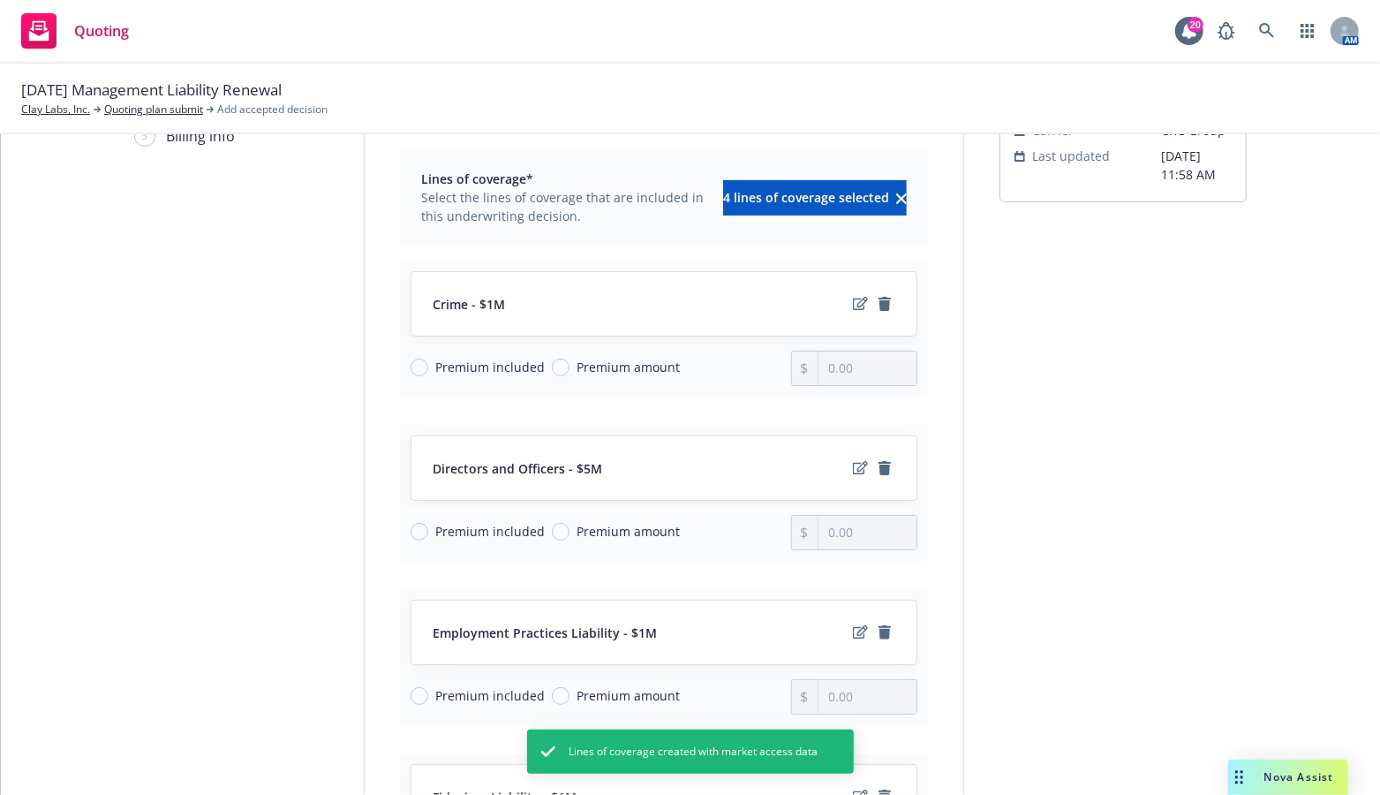
scroll to position [88, 0]
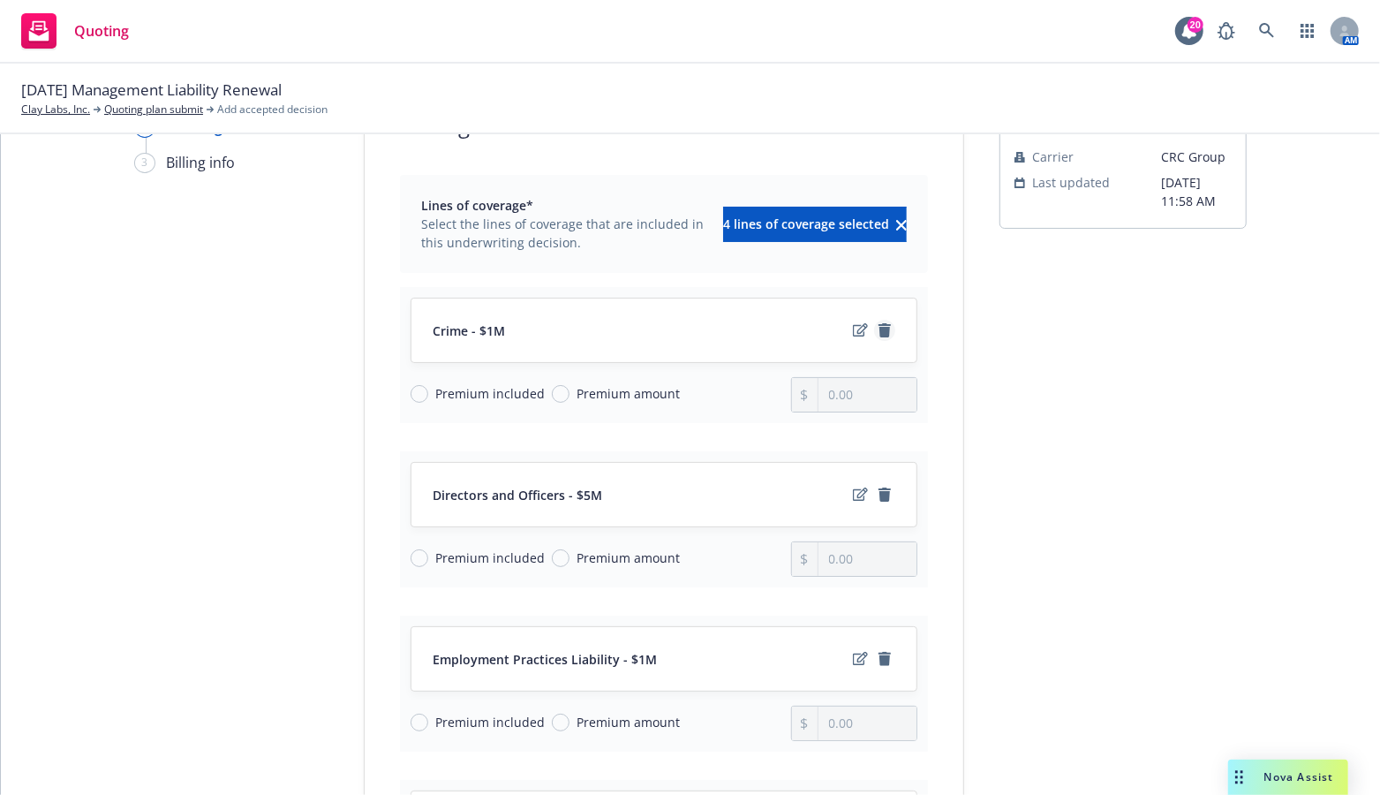
click at [878, 330] on icon "remove" at bounding box center [884, 330] width 12 height 14
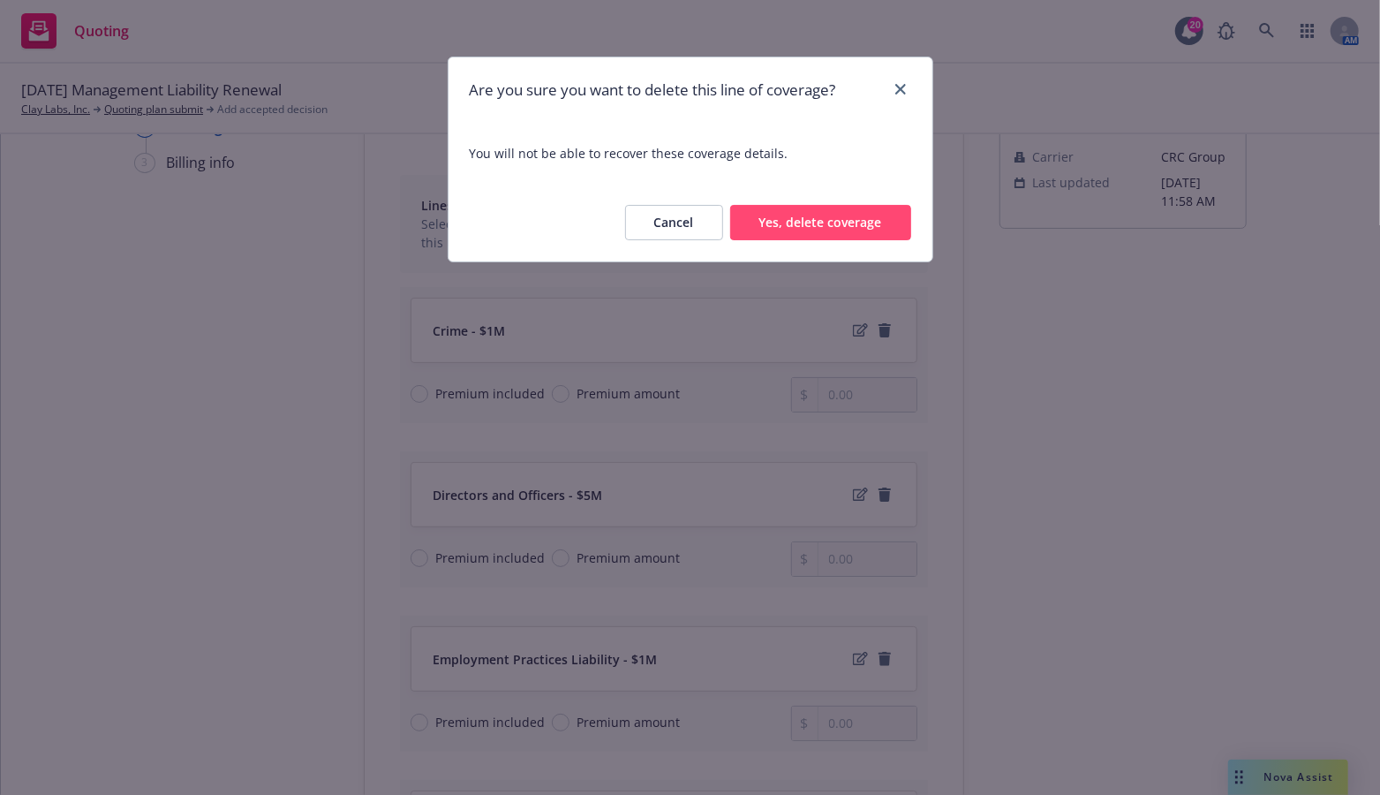
click at [773, 225] on button "Yes, delete coverage" at bounding box center [820, 222] width 181 height 35
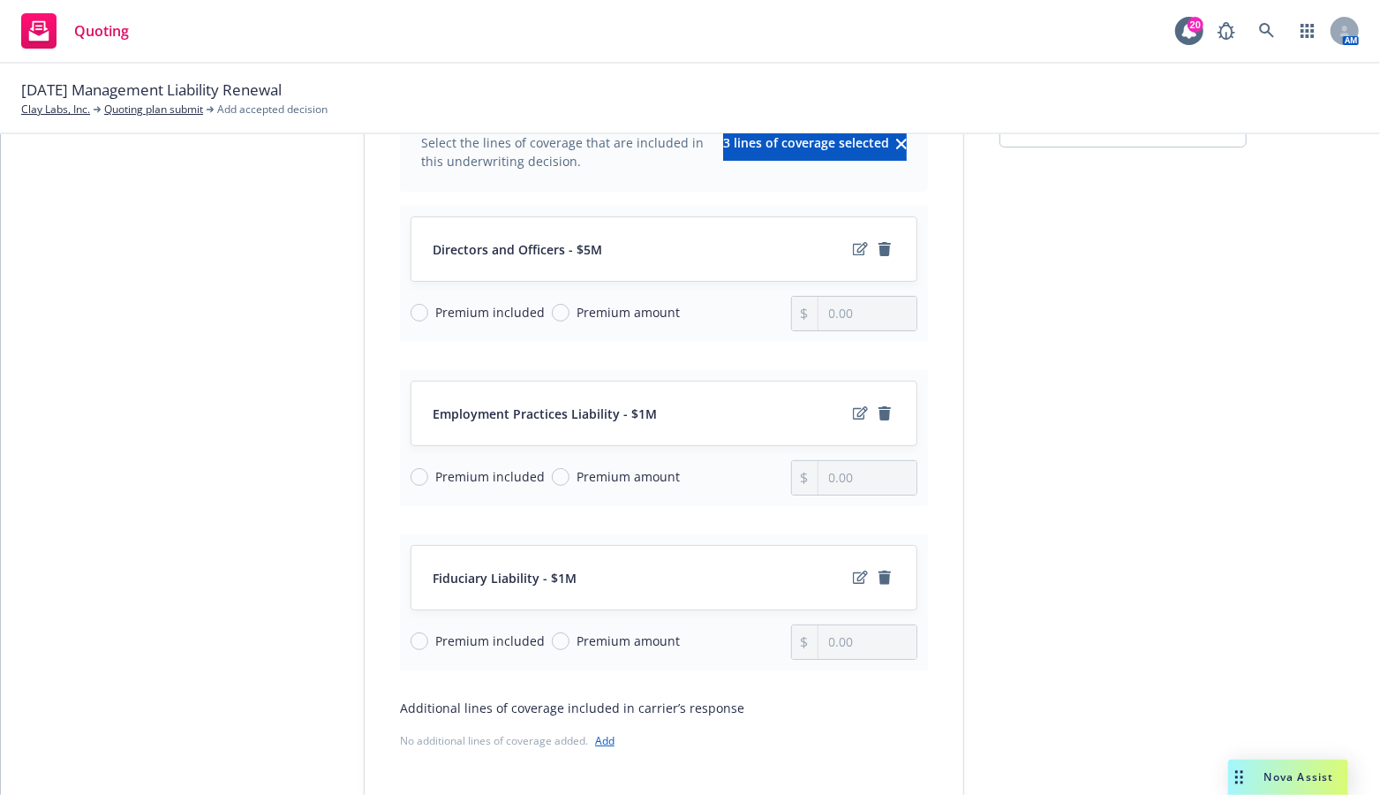
scroll to position [0, 0]
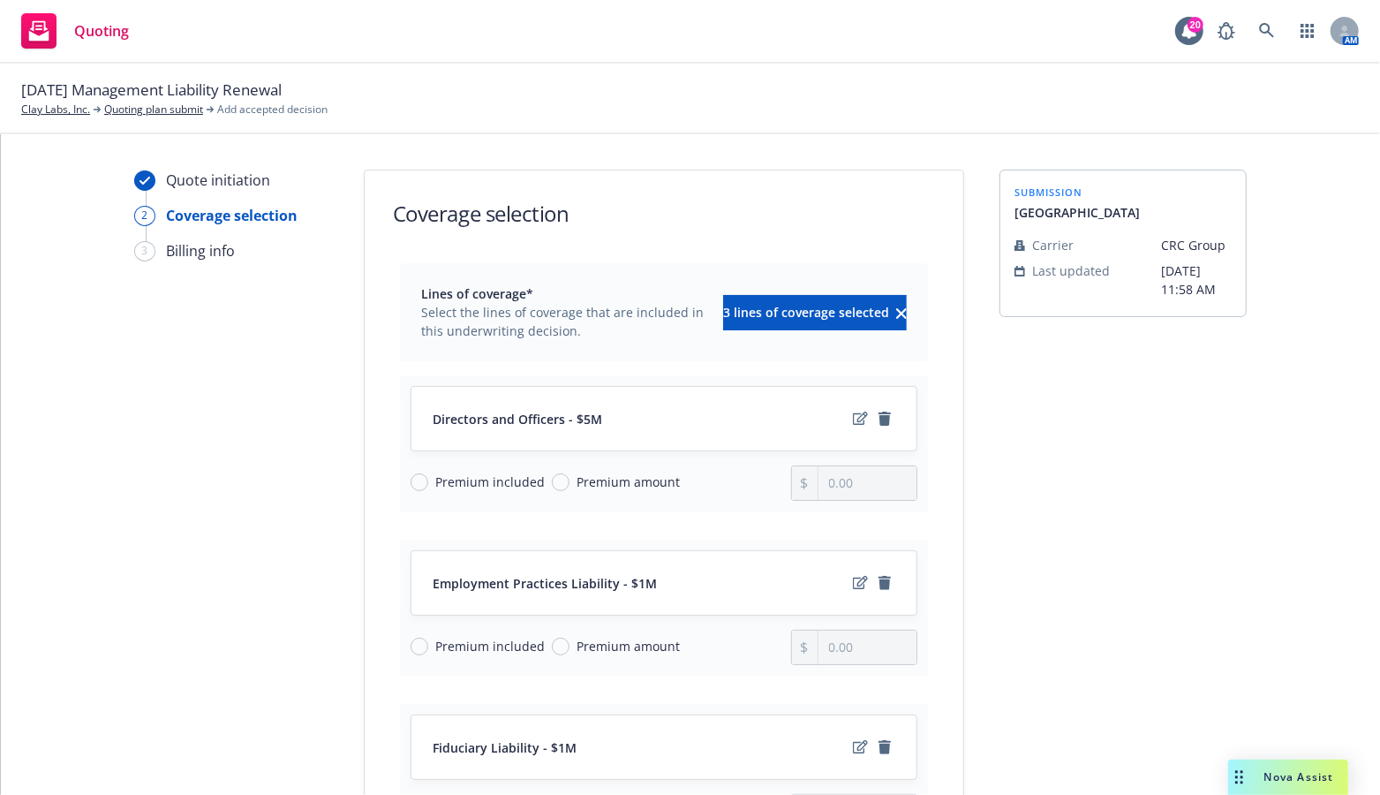
click at [1270, 531] on div "Quote initiation 2 Coverage selection 3 Billing info Coverage selection Lines o…" at bounding box center [690, 630] width 1337 height 922
click at [1149, 566] on div "submission Zurich Carrier CRC Group Last updated 8/12, 11:58 AM" at bounding box center [1122, 630] width 247 height 922
click at [853, 421] on icon "edit" at bounding box center [860, 418] width 15 height 14
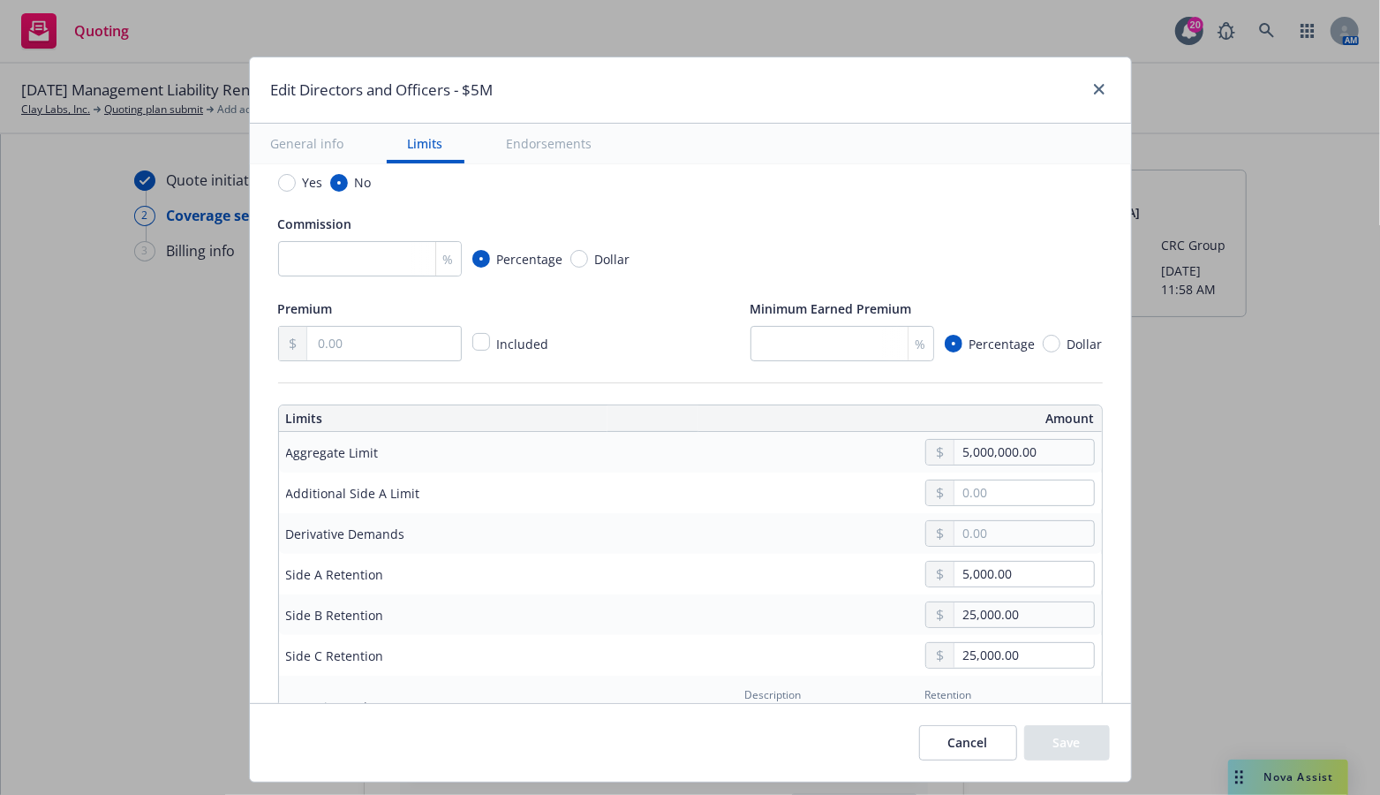
scroll to position [441, 0]
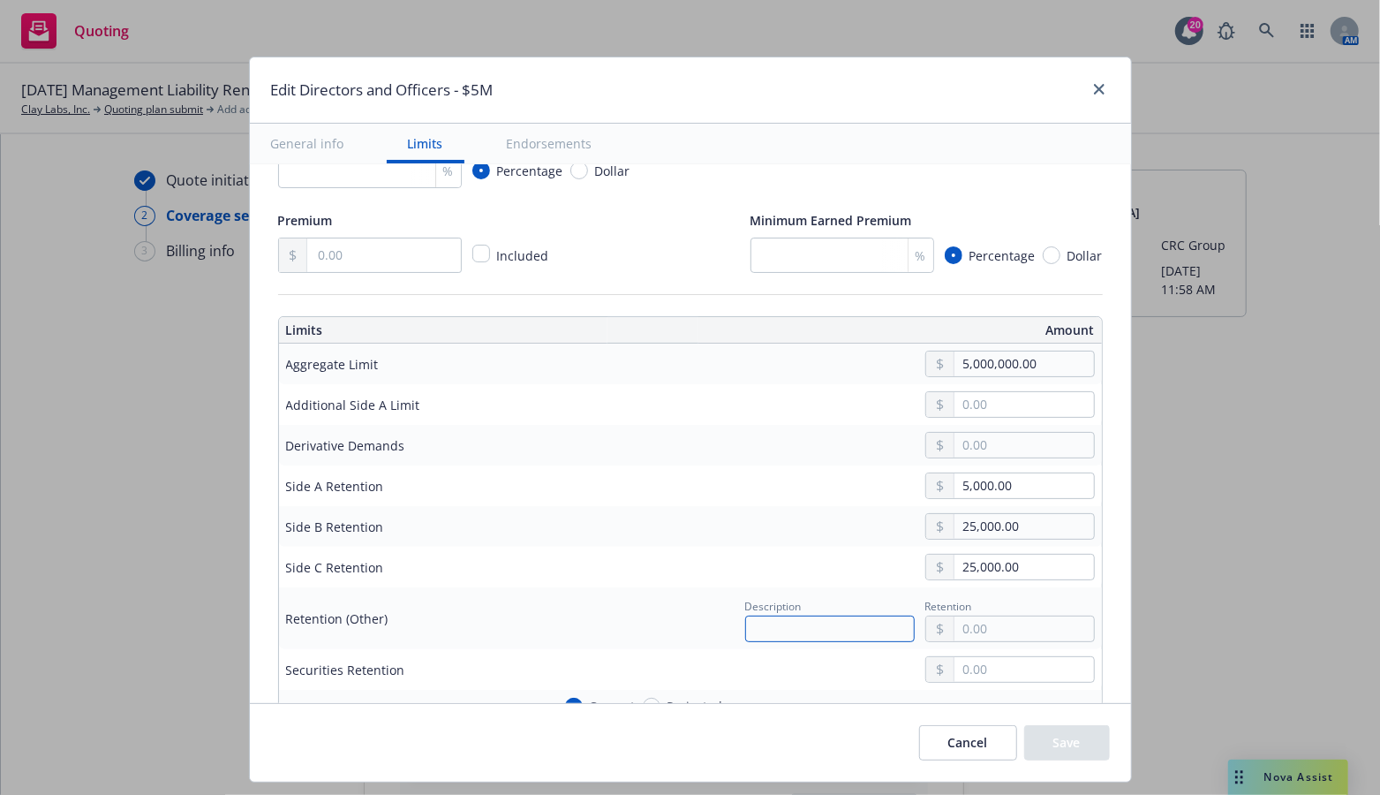
click at [851, 622] on input "text" at bounding box center [829, 628] width 169 height 26
click at [844, 656] on div at bounding box center [823, 669] width 544 height 26
click at [787, 628] on input "Side A -.5% co-insurance of First $1M Loss per Insured Person" at bounding box center [829, 628] width 169 height 26
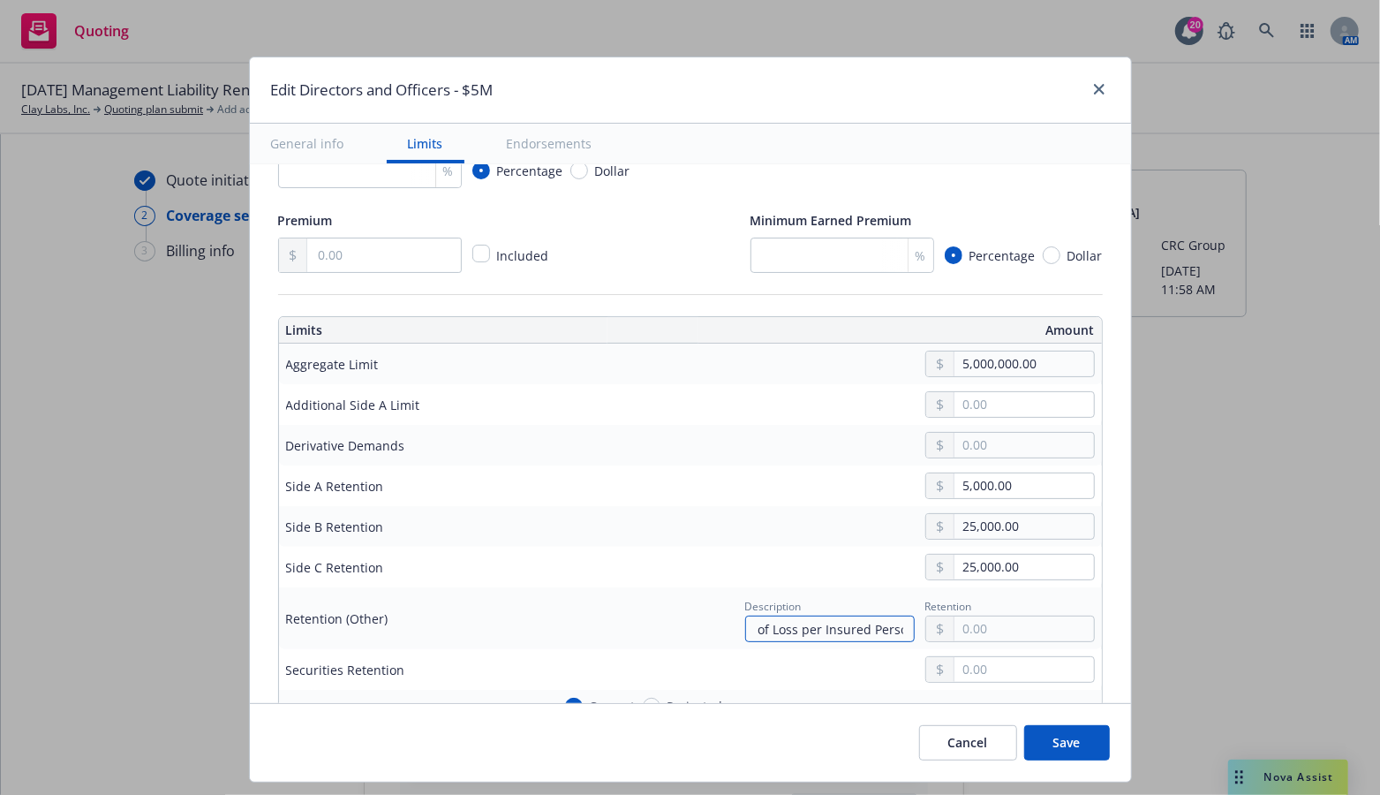
type input "Side A -0.5% co-insurance of first $1M of Loss per Insured Person"
click at [975, 623] on input "text" at bounding box center [1023, 628] width 139 height 25
type input "50,000.00"
click at [757, 523] on div "25,000.00" at bounding box center [823, 526] width 544 height 26
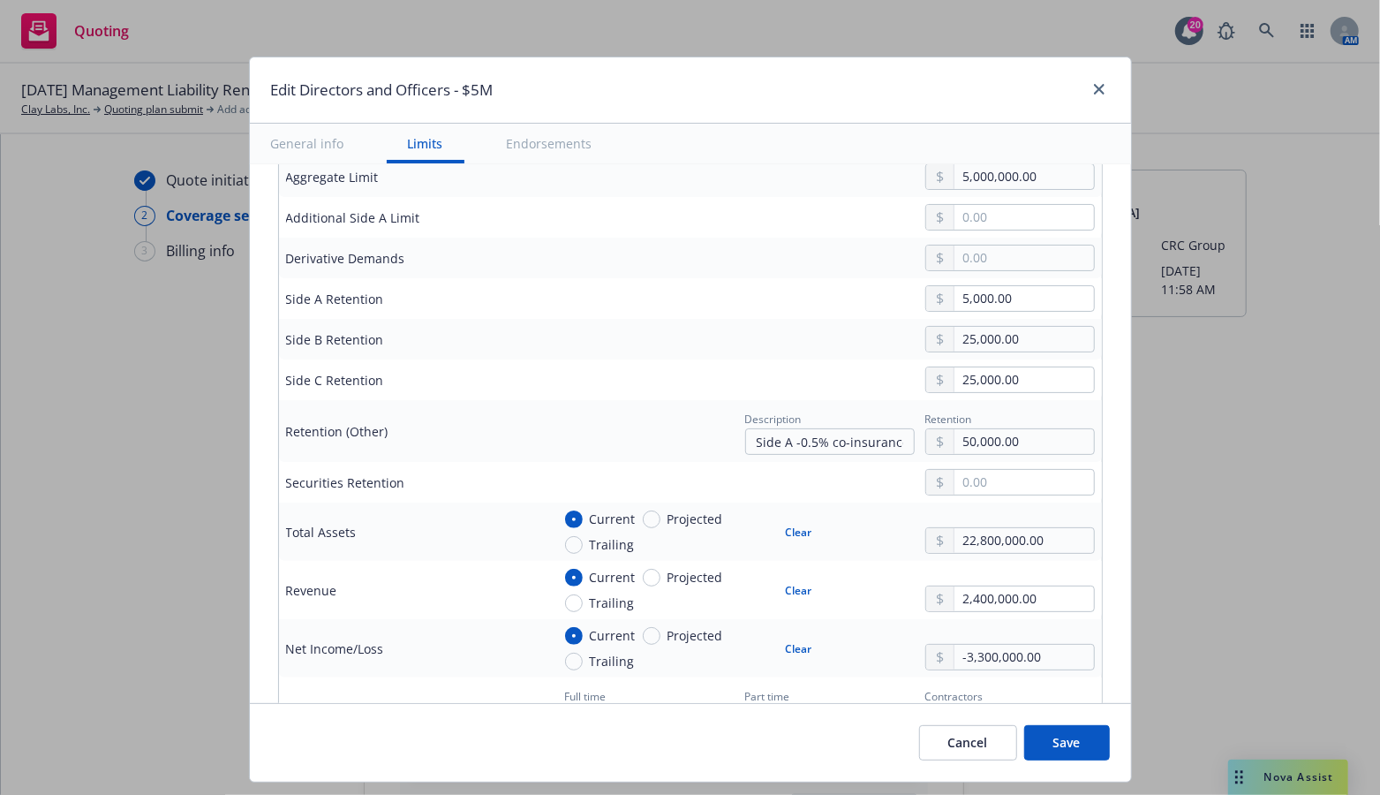
scroll to position [706, 0]
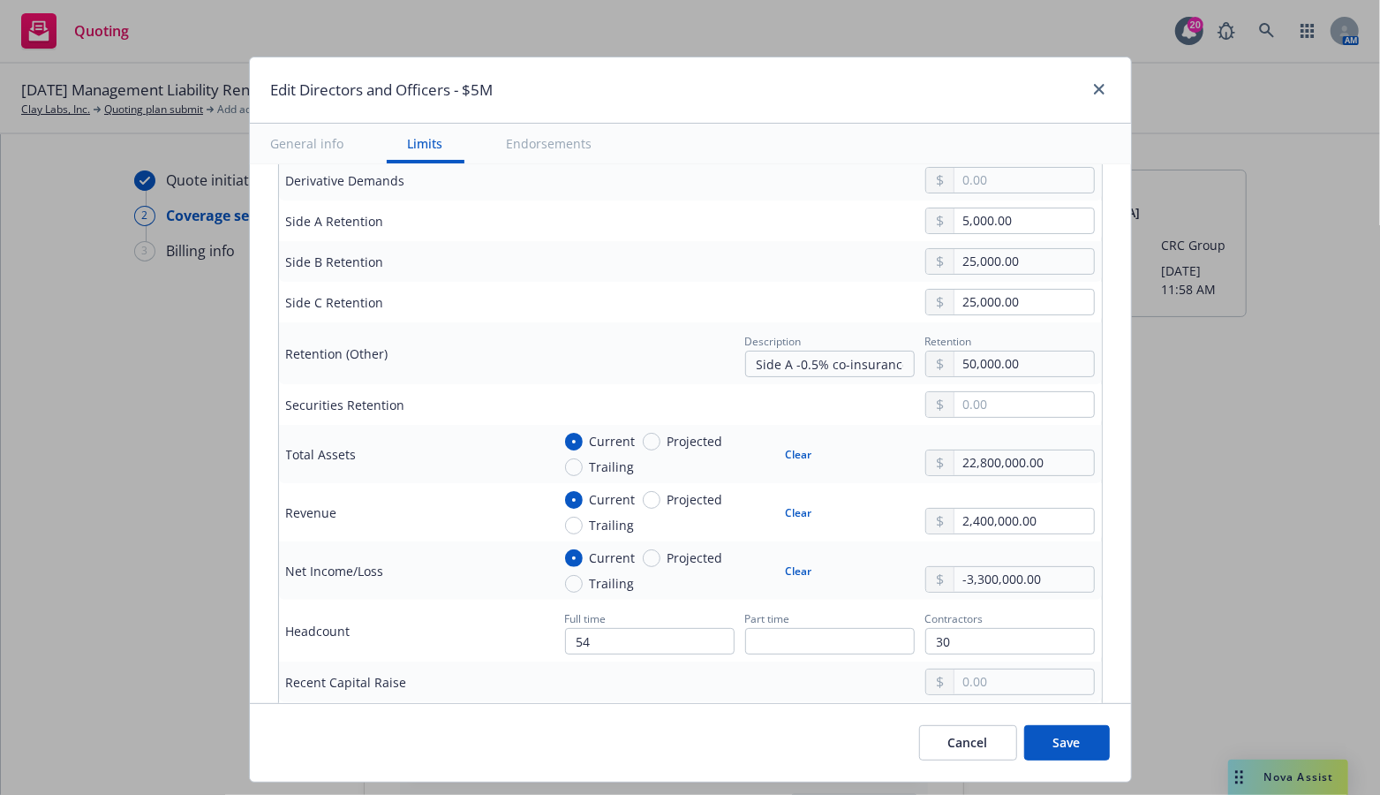
click at [99, 714] on div "Edit Directors and Officers - $5M General info Limits Endorsements Display name…" at bounding box center [690, 397] width 1380 height 795
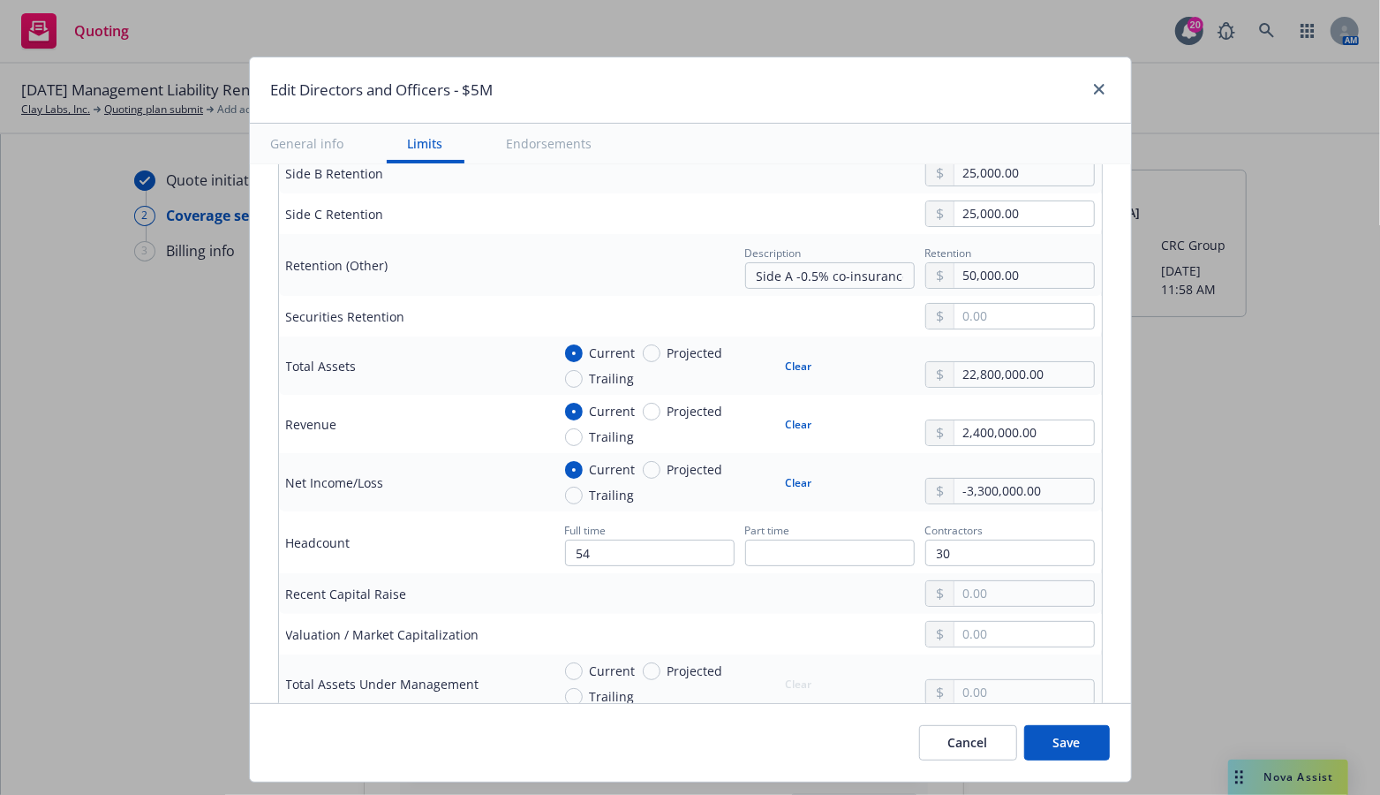
scroll to position [795, 0]
click at [734, 103] on div "Edit Directors and Officers - $5M" at bounding box center [690, 90] width 881 height 66
drag, startPoint x: 1042, startPoint y: 370, endPoint x: 922, endPoint y: 365, distance: 120.2
click at [925, 365] on div "22,800,000.00" at bounding box center [1009, 374] width 169 height 26
type input "84,457,267.54"
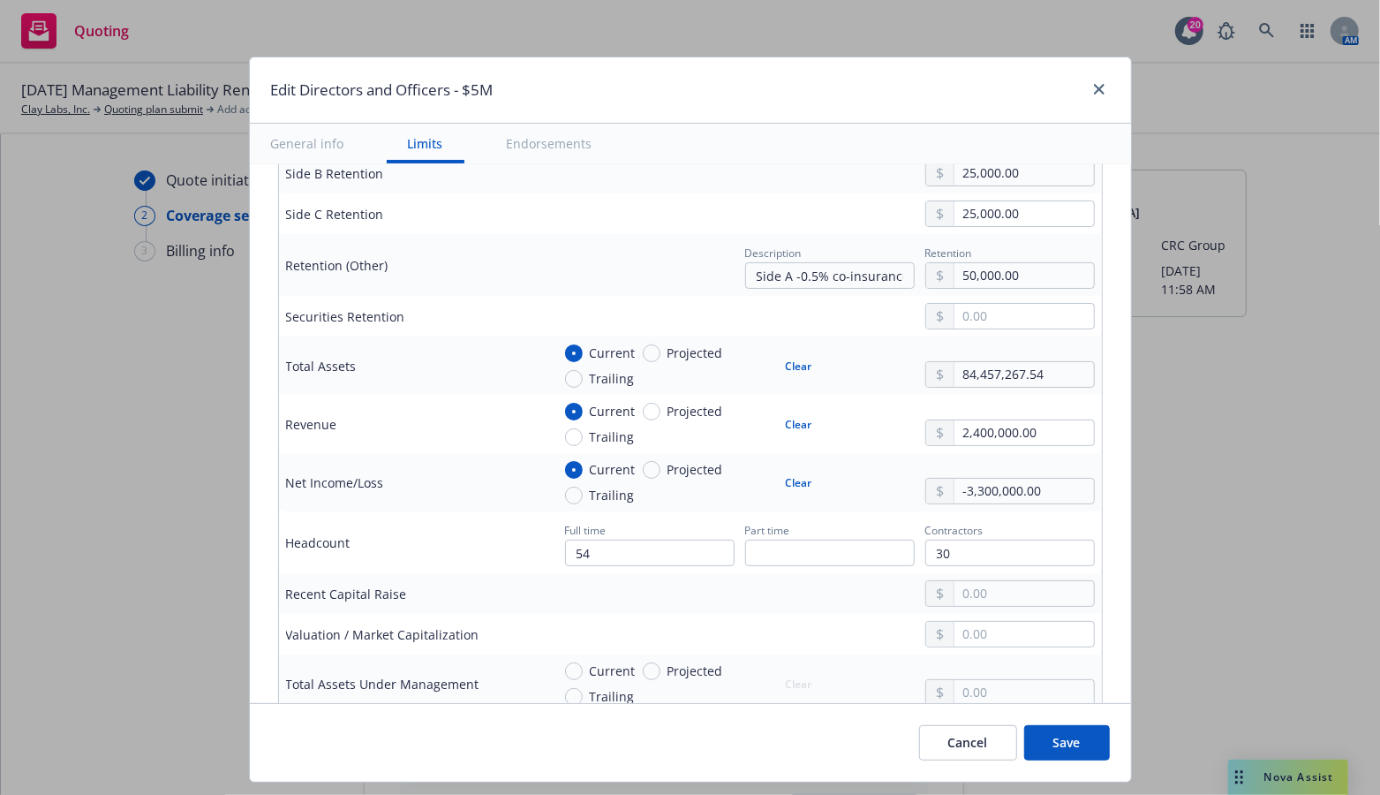
click at [1193, 501] on div "Edit Directors and Officers - $5M General info Limits Endorsements Display name…" at bounding box center [690, 397] width 1380 height 795
click at [1038, 425] on input "2,400,000.00" at bounding box center [1023, 432] width 139 height 25
type input "2.00"
type input "16,587,579.62"
click at [606, 552] on input "54" at bounding box center [649, 552] width 169 height 26
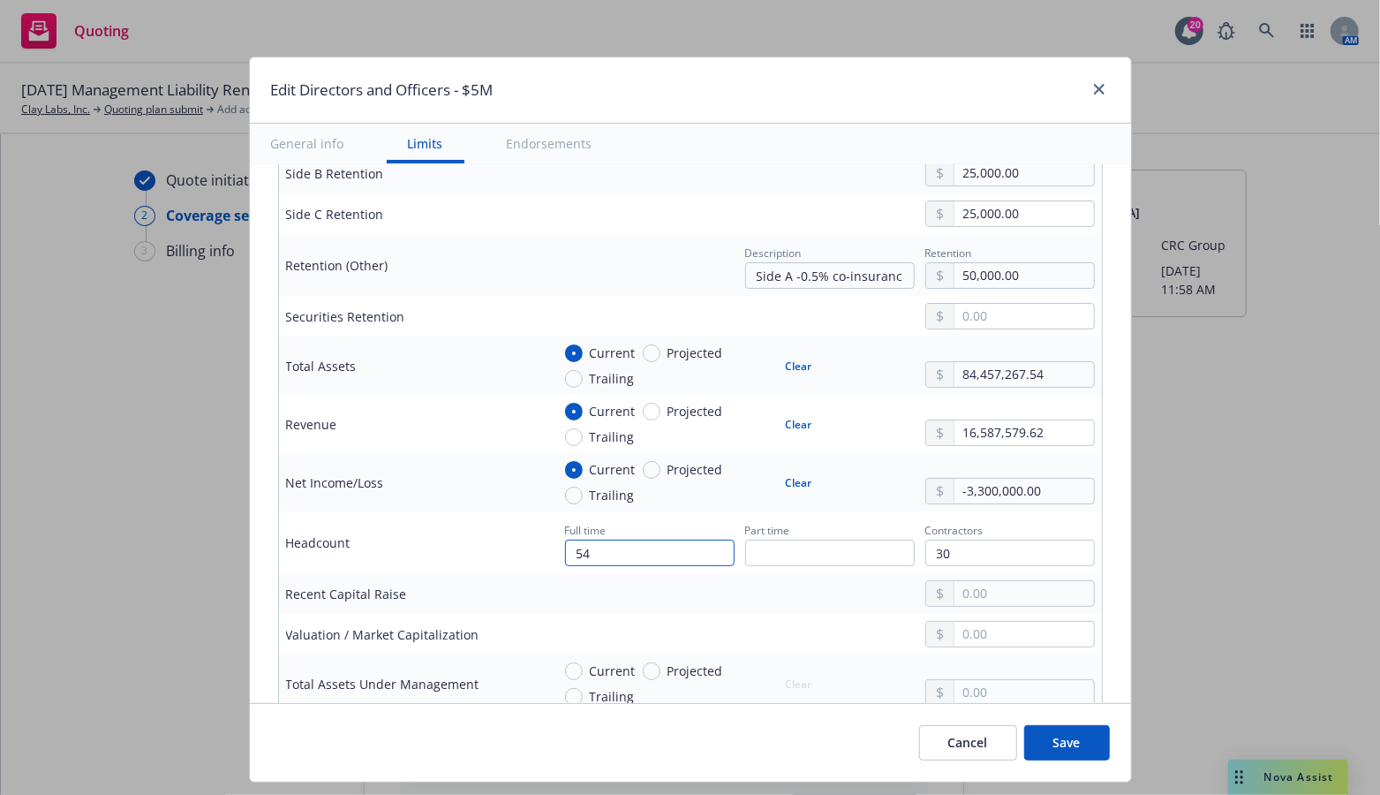
type input "5"
type input "148"
click at [1012, 545] on input "30" at bounding box center [1009, 552] width 169 height 26
type input "3"
click at [606, 573] on td at bounding box center [823, 593] width 558 height 41
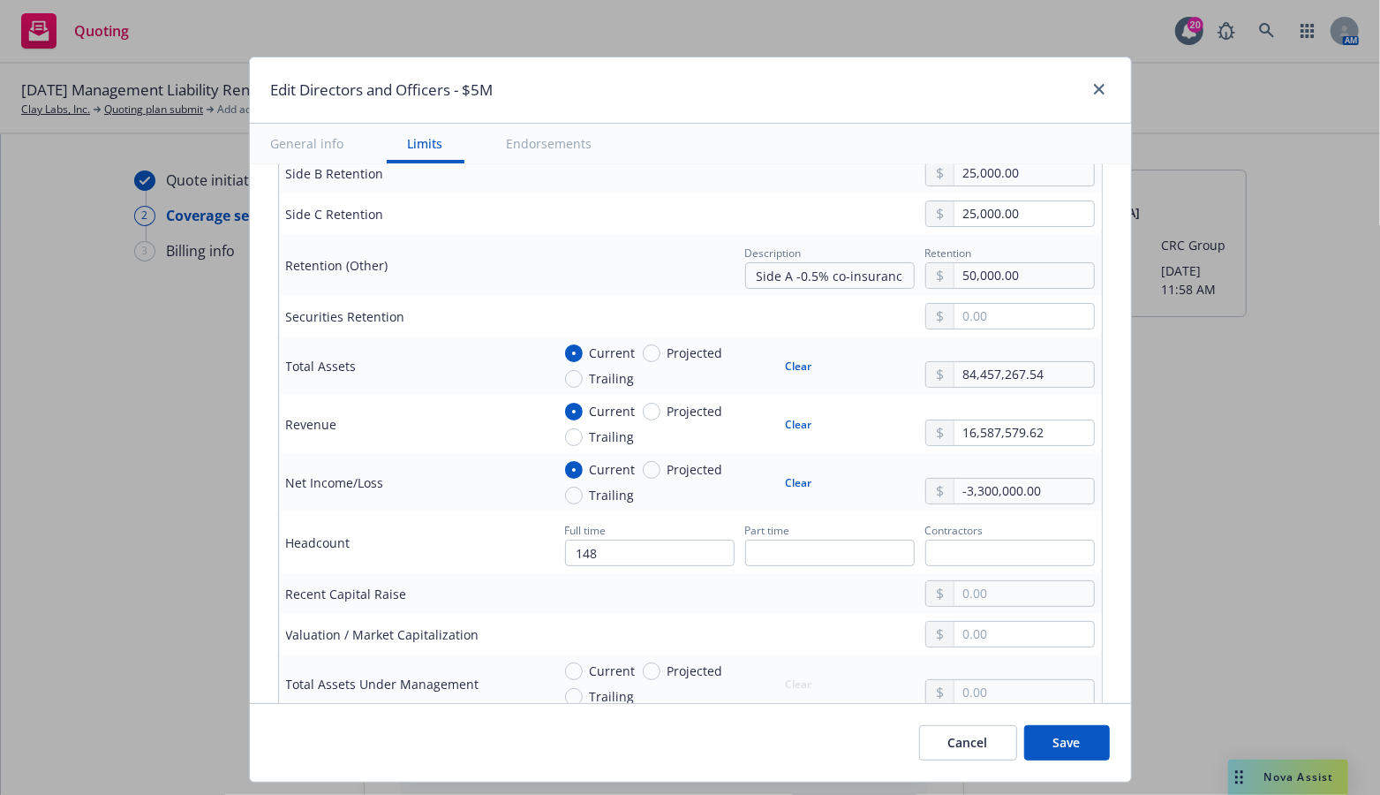
scroll to position [883, 0]
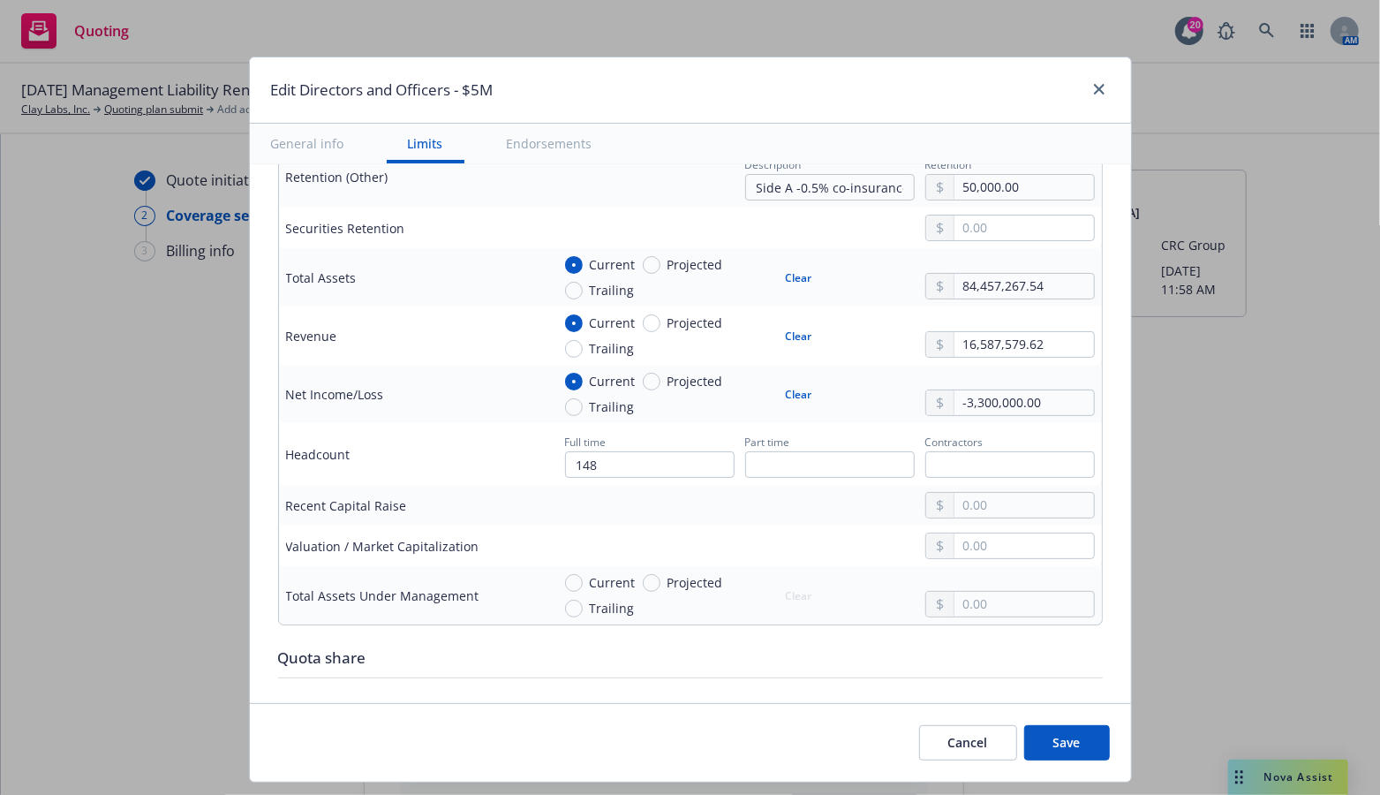
click at [614, 535] on div at bounding box center [823, 545] width 544 height 26
click at [1013, 536] on input "text" at bounding box center [1023, 545] width 139 height 25
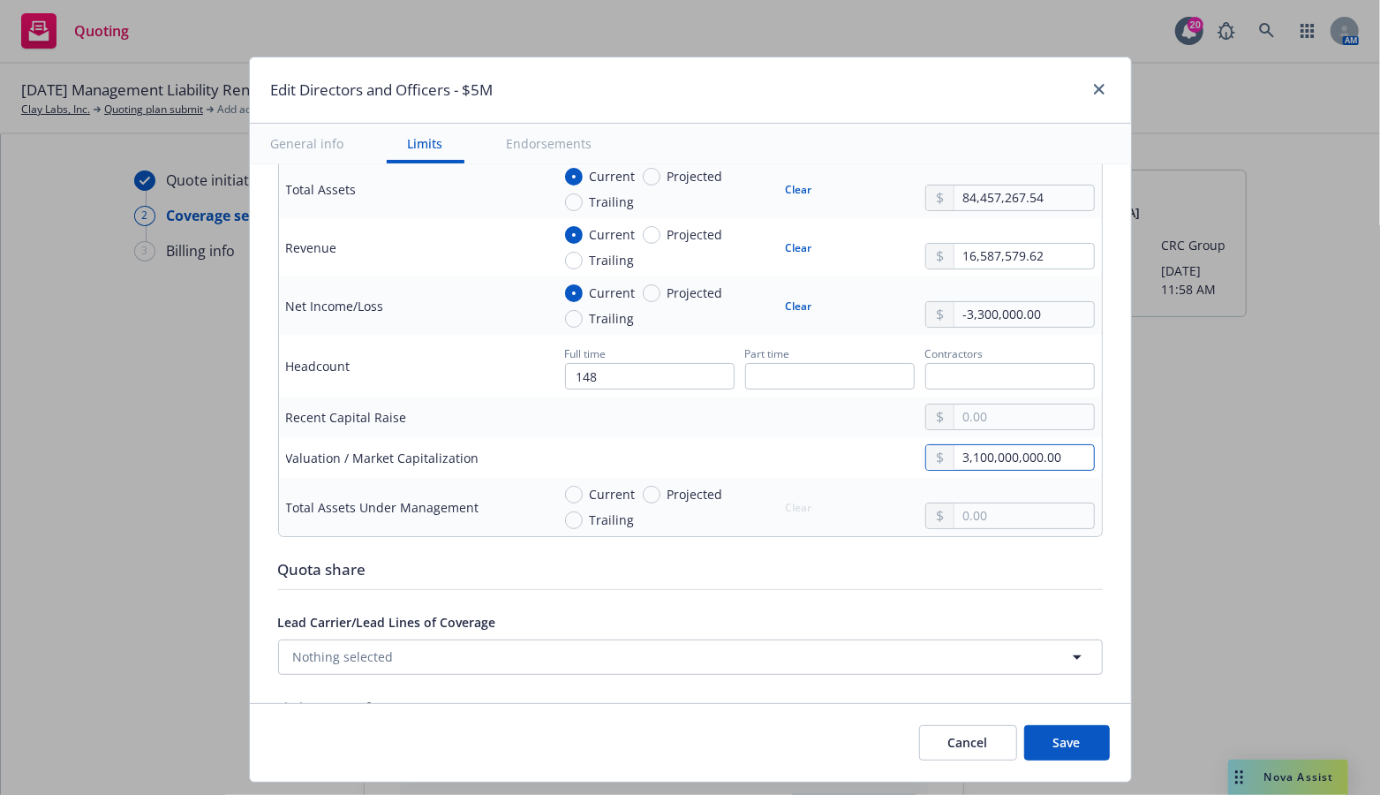
type input "3,100,000,000.00"
click at [546, 574] on div "Quota share" at bounding box center [690, 569] width 825 height 23
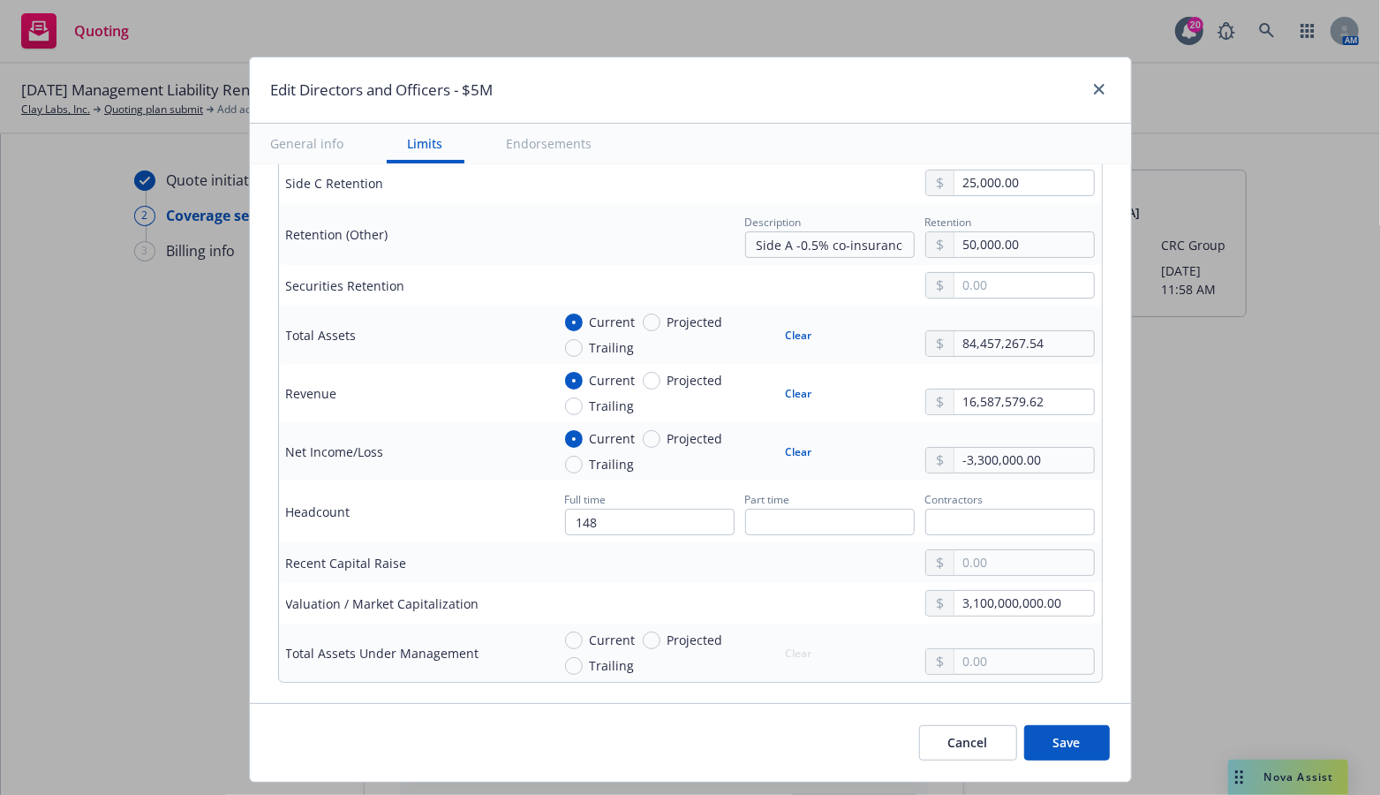
scroll to position [207, 0]
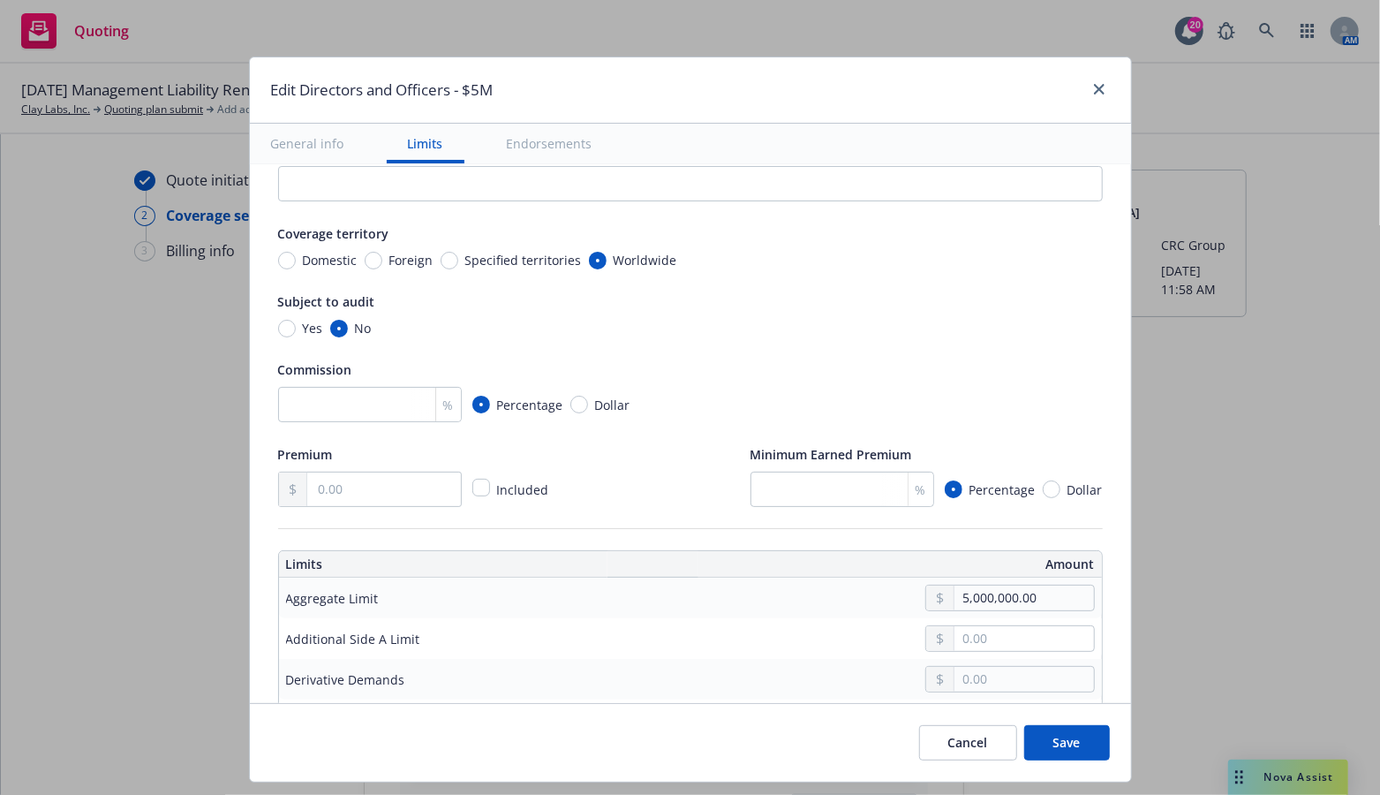
click at [1072, 742] on button "Save" at bounding box center [1067, 742] width 86 height 35
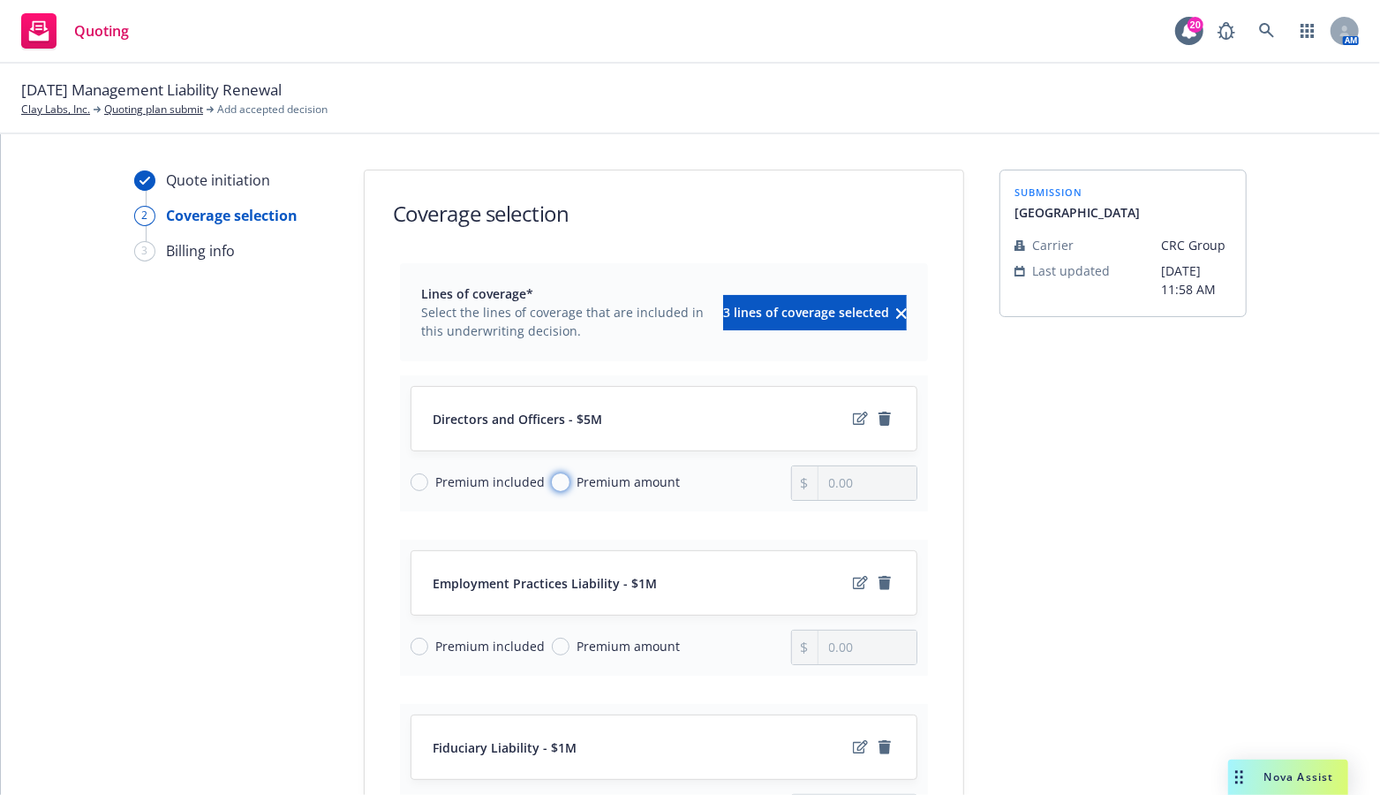
click at [552, 478] on input "Premium amount" at bounding box center [561, 482] width 18 height 18
radio input "true"
click at [879, 491] on input "0.00" at bounding box center [867, 483] width 98 height 34
type input "0.00"
type input "21,294.00"
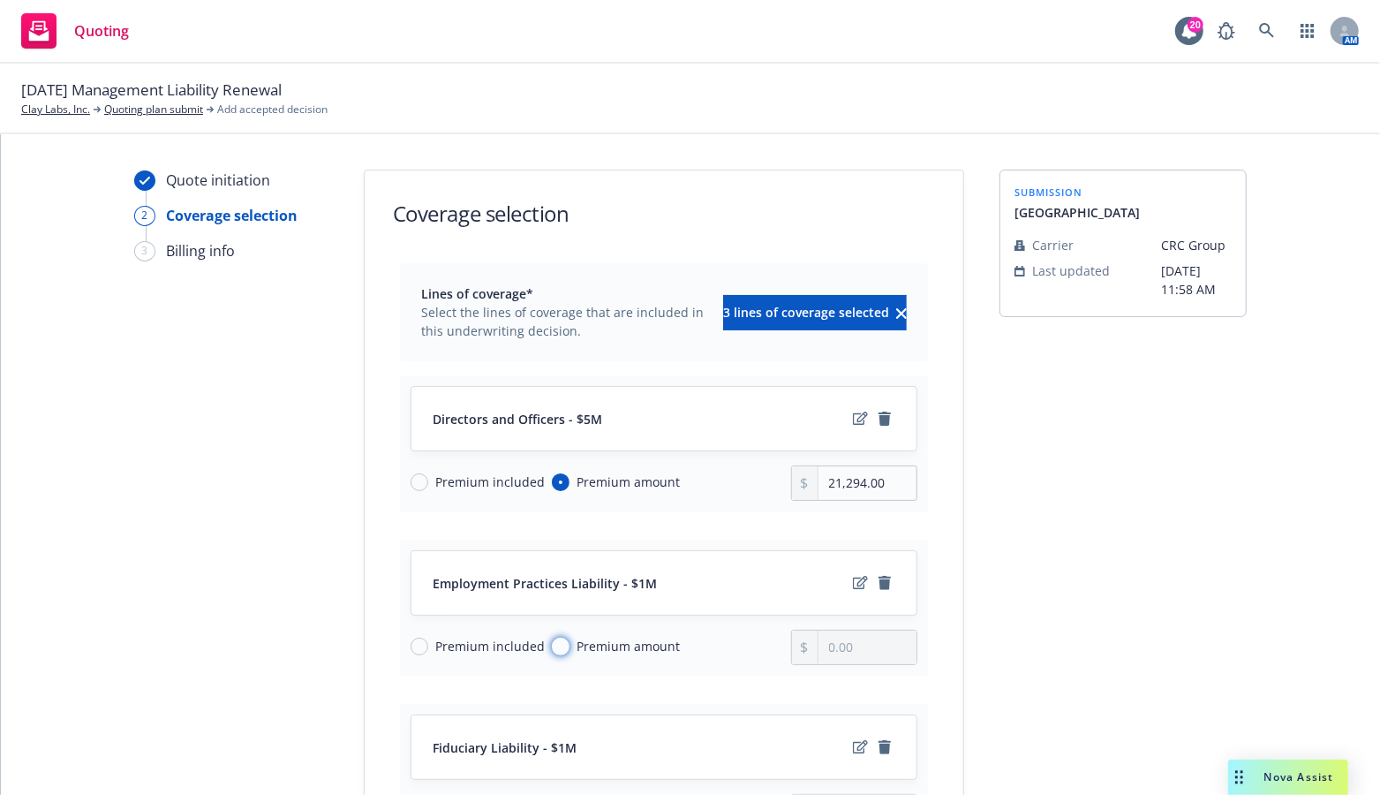
click at [552, 648] on input "Premium amount" at bounding box center [561, 646] width 18 height 18
radio input "true"
click at [862, 652] on input "0.00" at bounding box center [867, 647] width 98 height 34
drag, startPoint x: 858, startPoint y: 641, endPoint x: 798, endPoint y: 651, distance: 60.8
click at [798, 651] on div "0.00" at bounding box center [854, 646] width 127 height 35
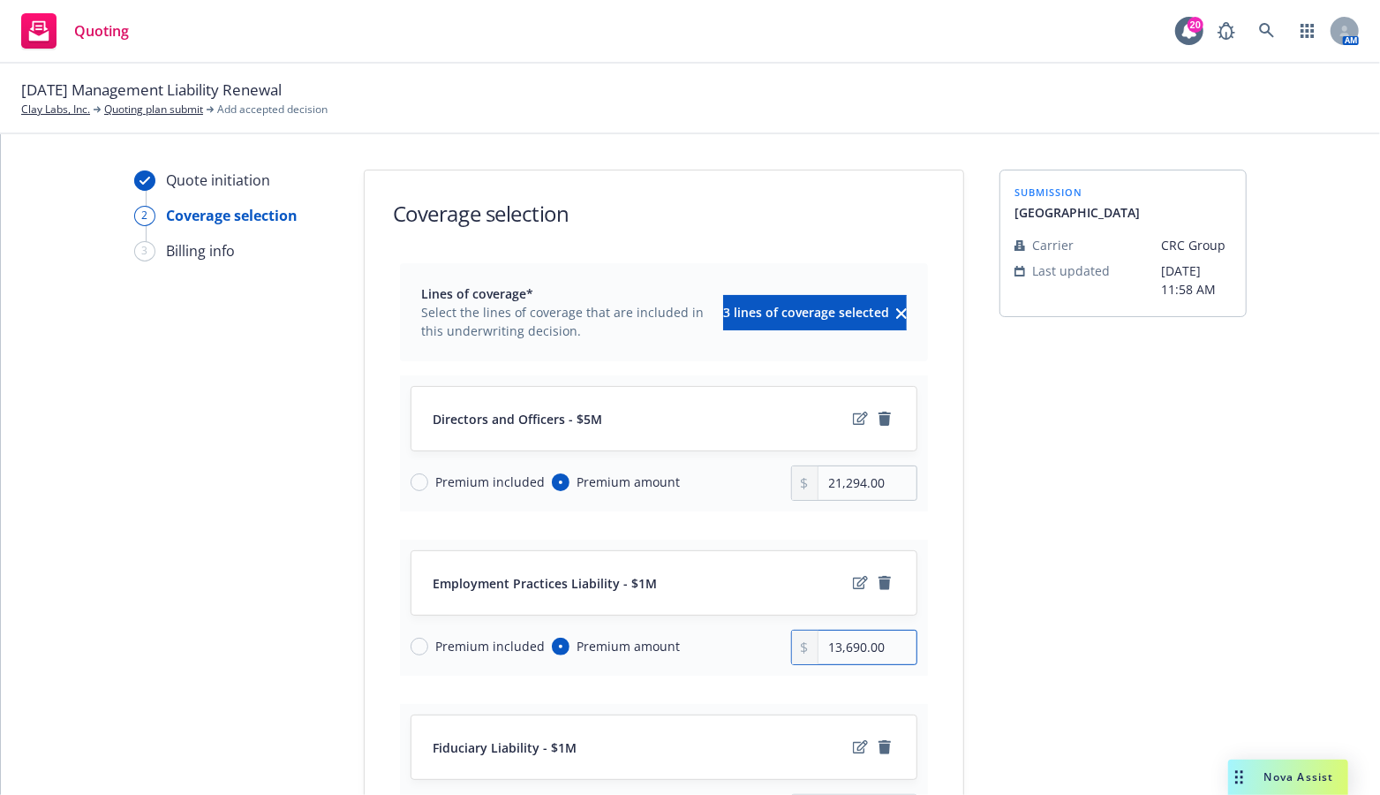
scroll to position [265, 0]
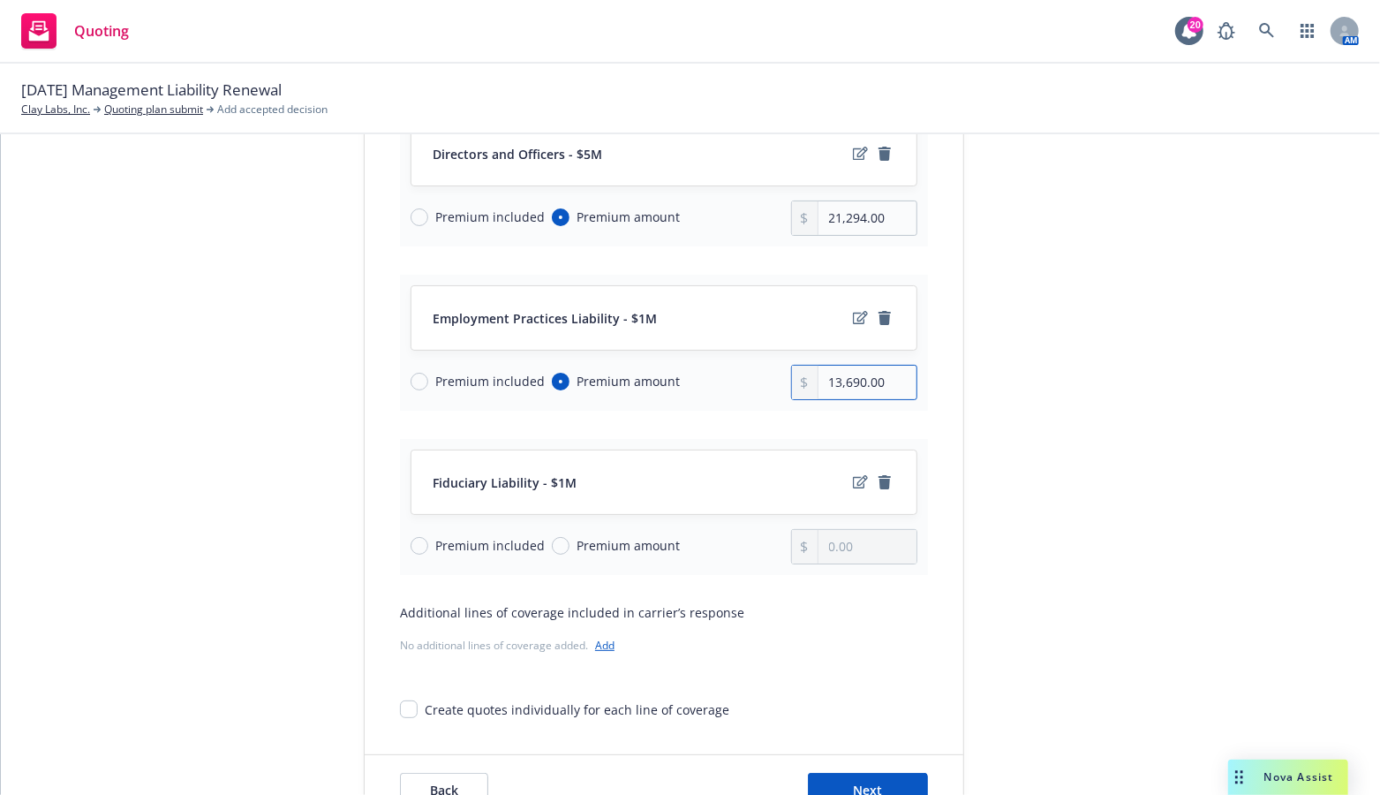
type input "13,690.00"
click at [552, 539] on input "Premium amount" at bounding box center [561, 546] width 18 height 18
radio input "true"
click at [864, 548] on input "0.00" at bounding box center [867, 547] width 98 height 34
type input "0.00"
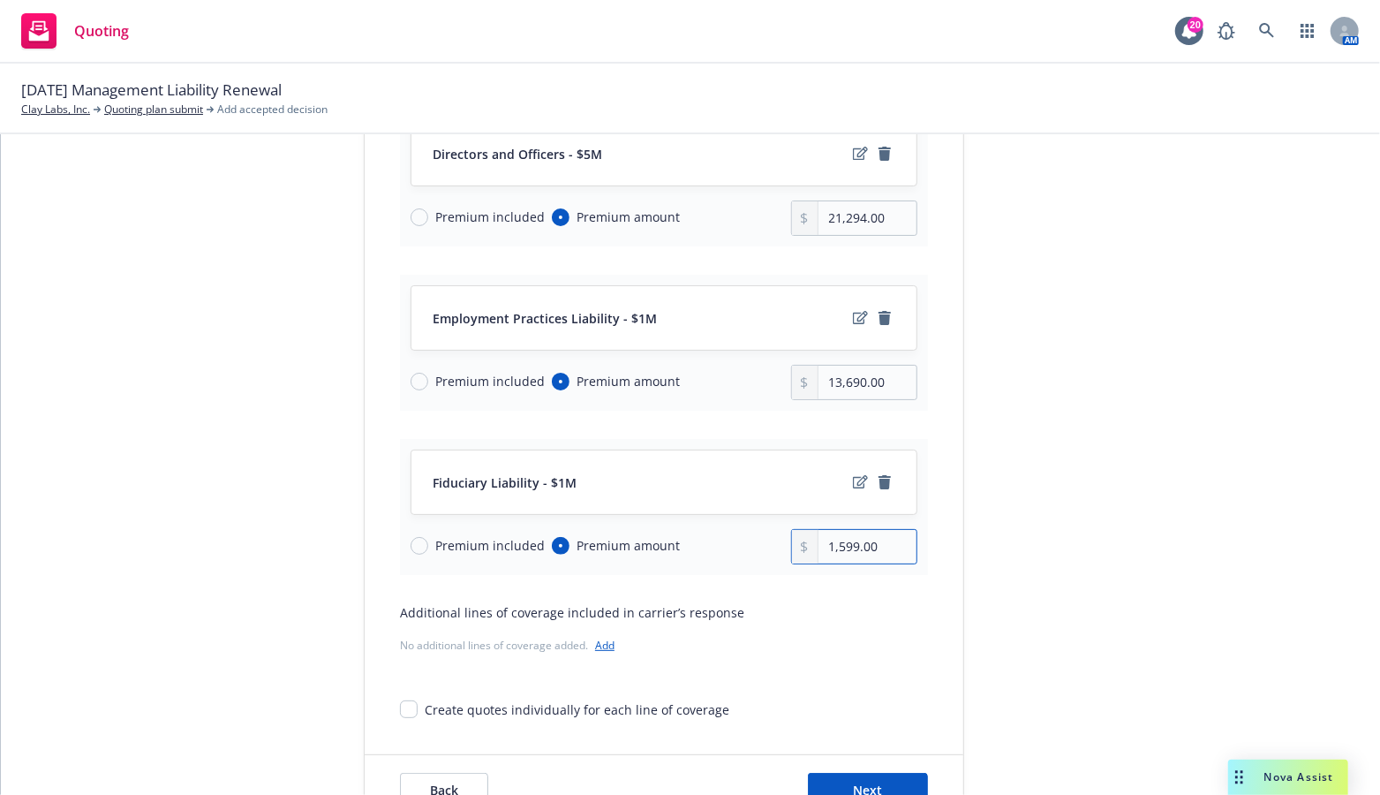
type input "1,599.00"
click at [791, 663] on div "Lines of coverage* Select the lines of coverage that are included in this under…" at bounding box center [664, 358] width 528 height 720
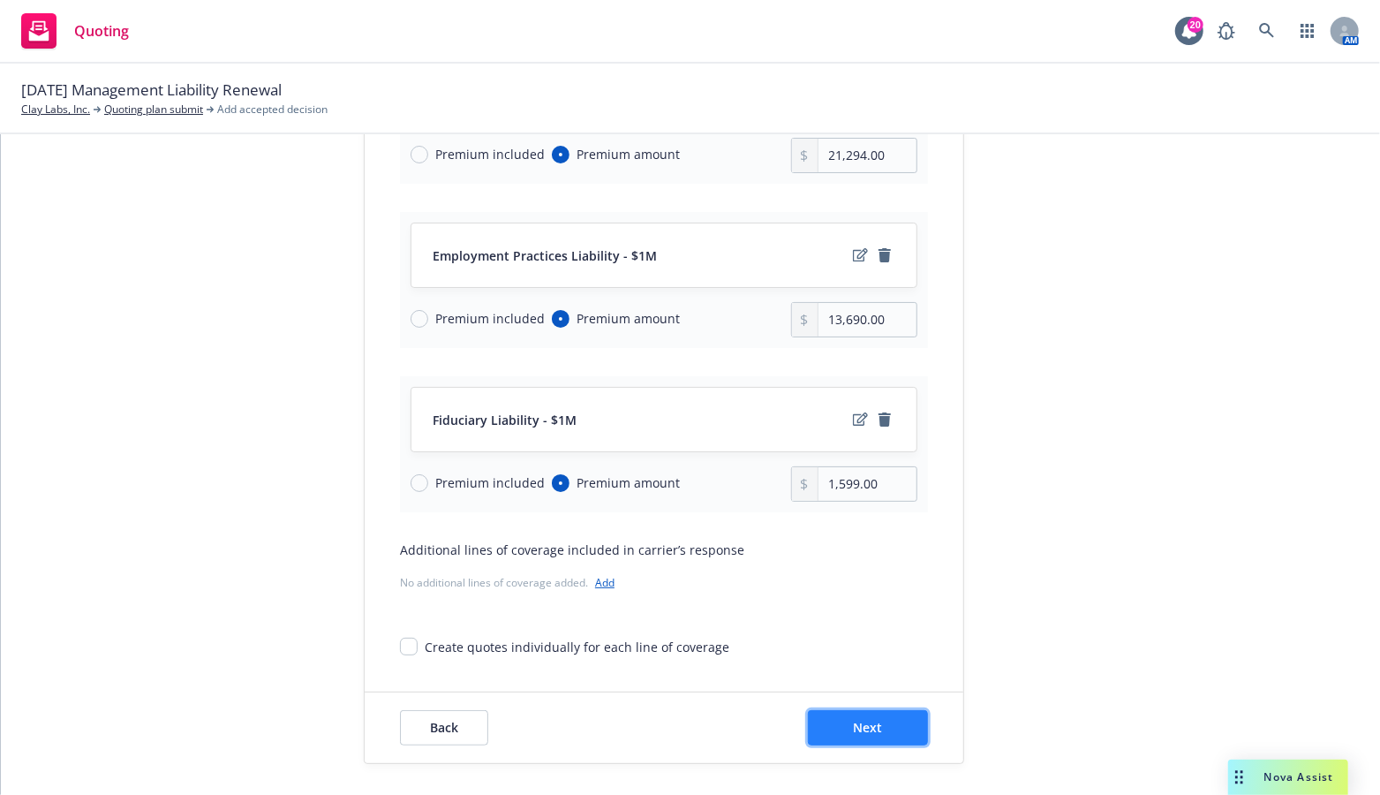
click at [860, 730] on span "Next" at bounding box center [868, 727] width 29 height 17
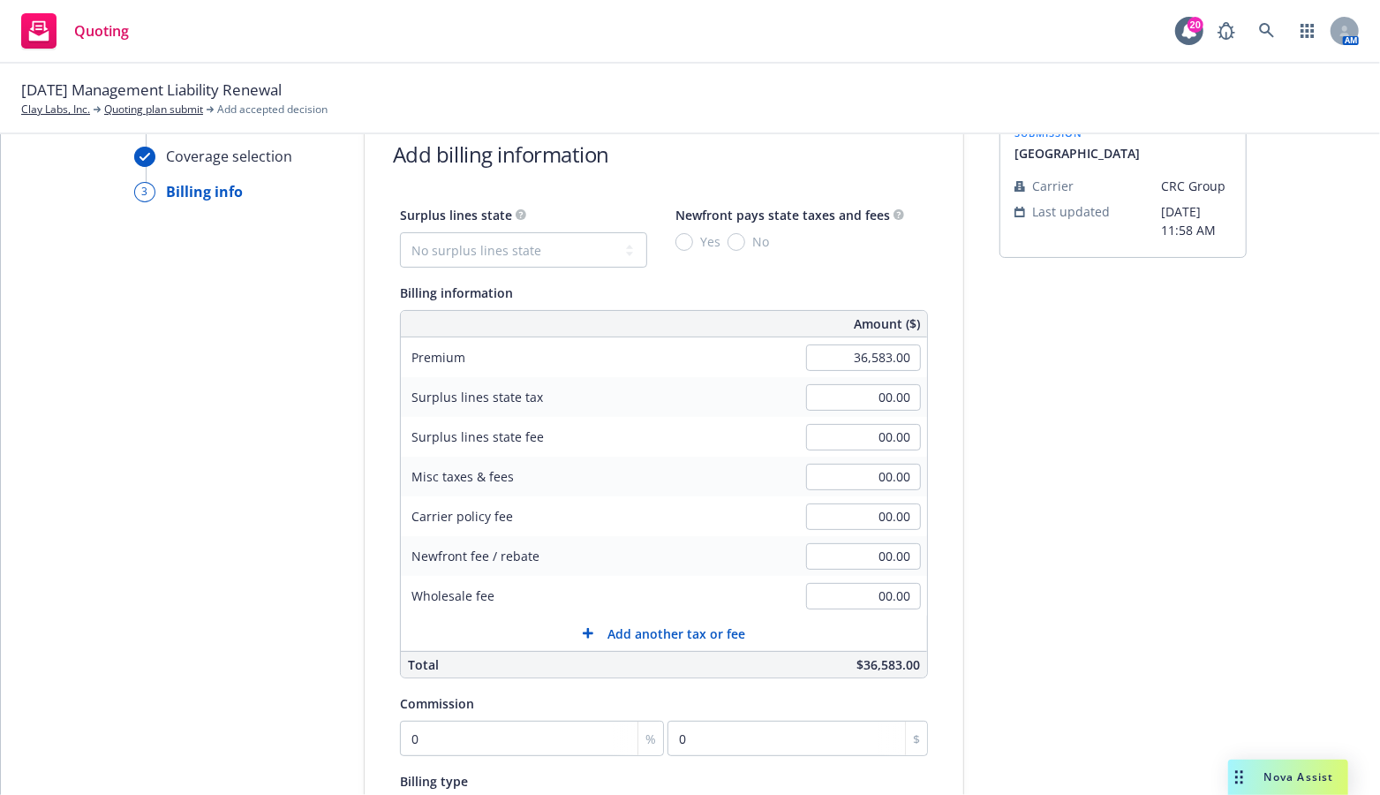
scroll to position [46, 0]
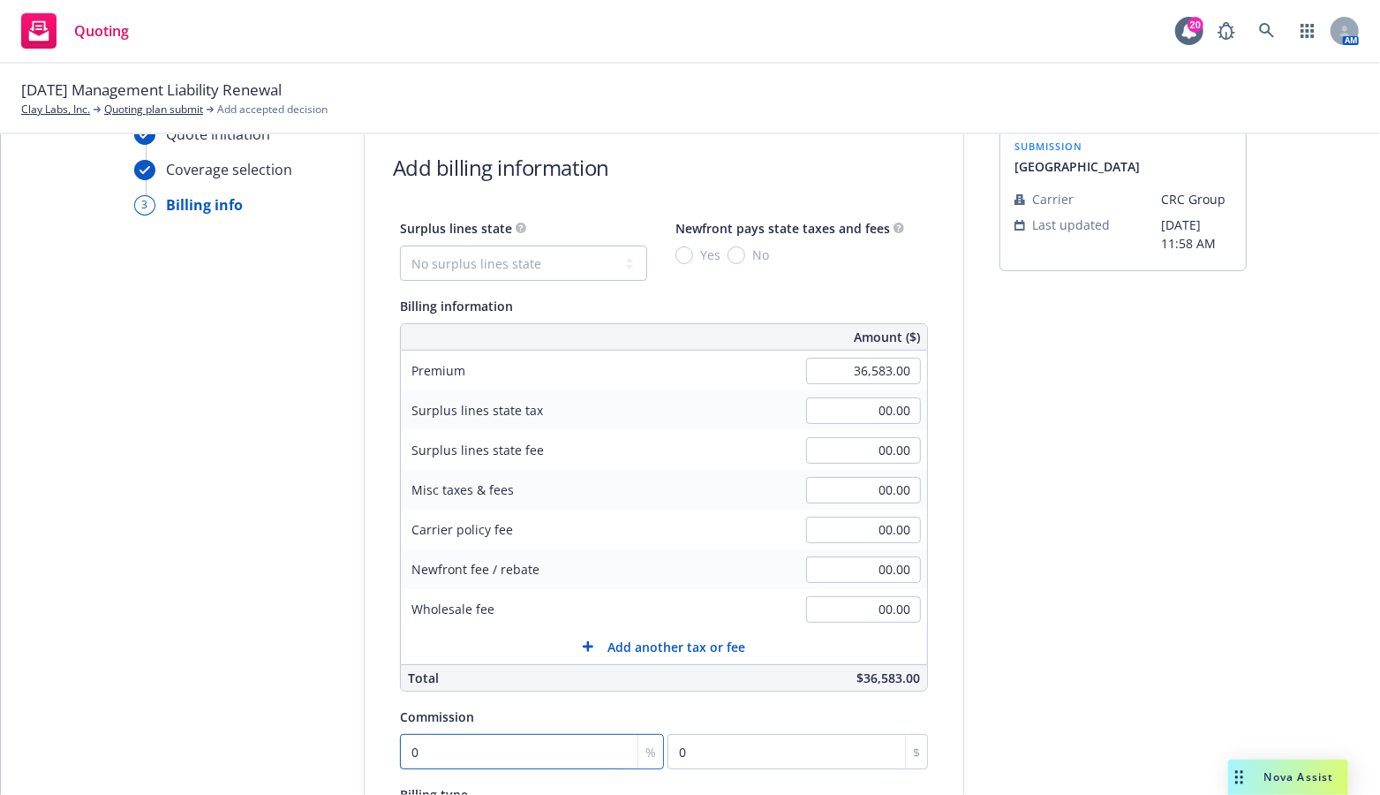
click at [502, 749] on input "0" at bounding box center [532, 751] width 264 height 35
type input "1"
type input "365.83"
type input "12"
type input "4389.96"
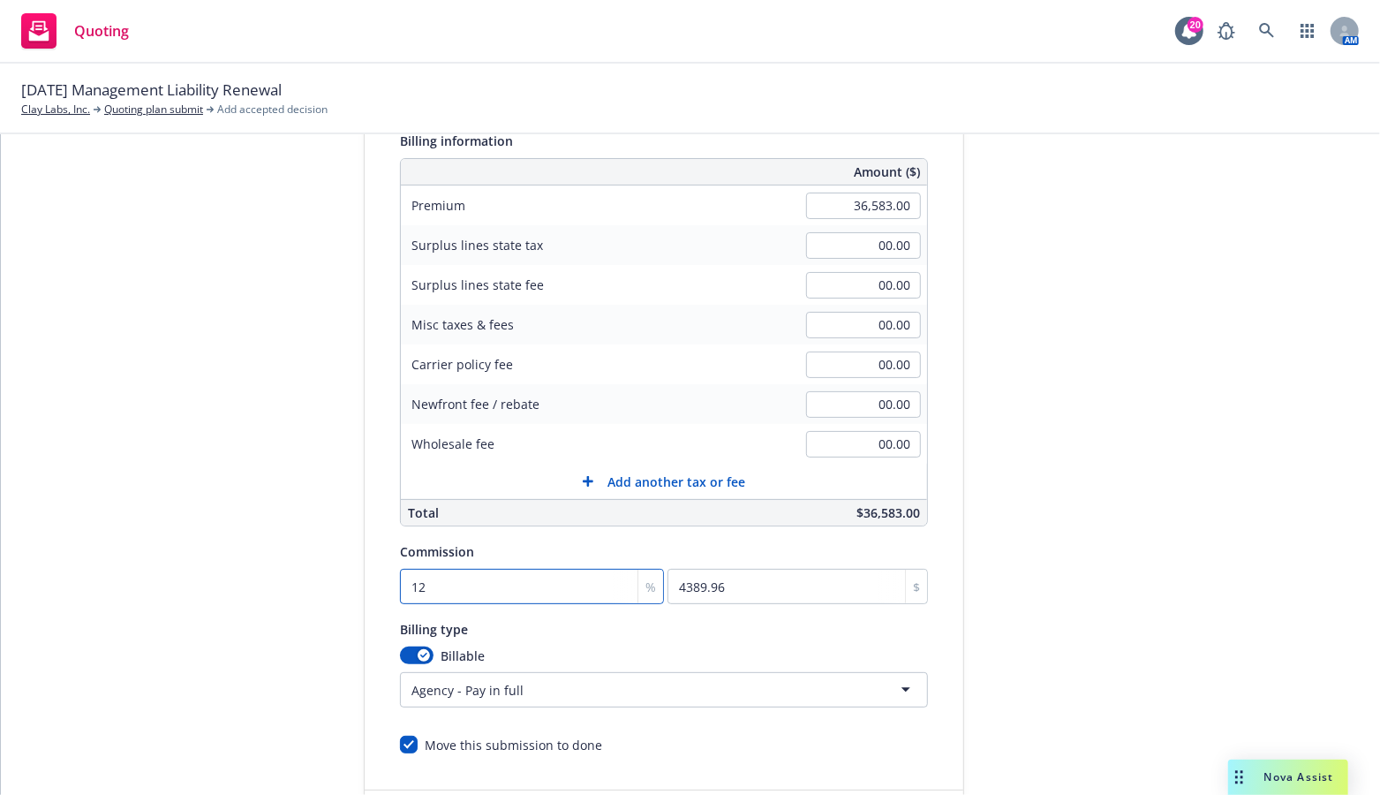
scroll to position [311, 0]
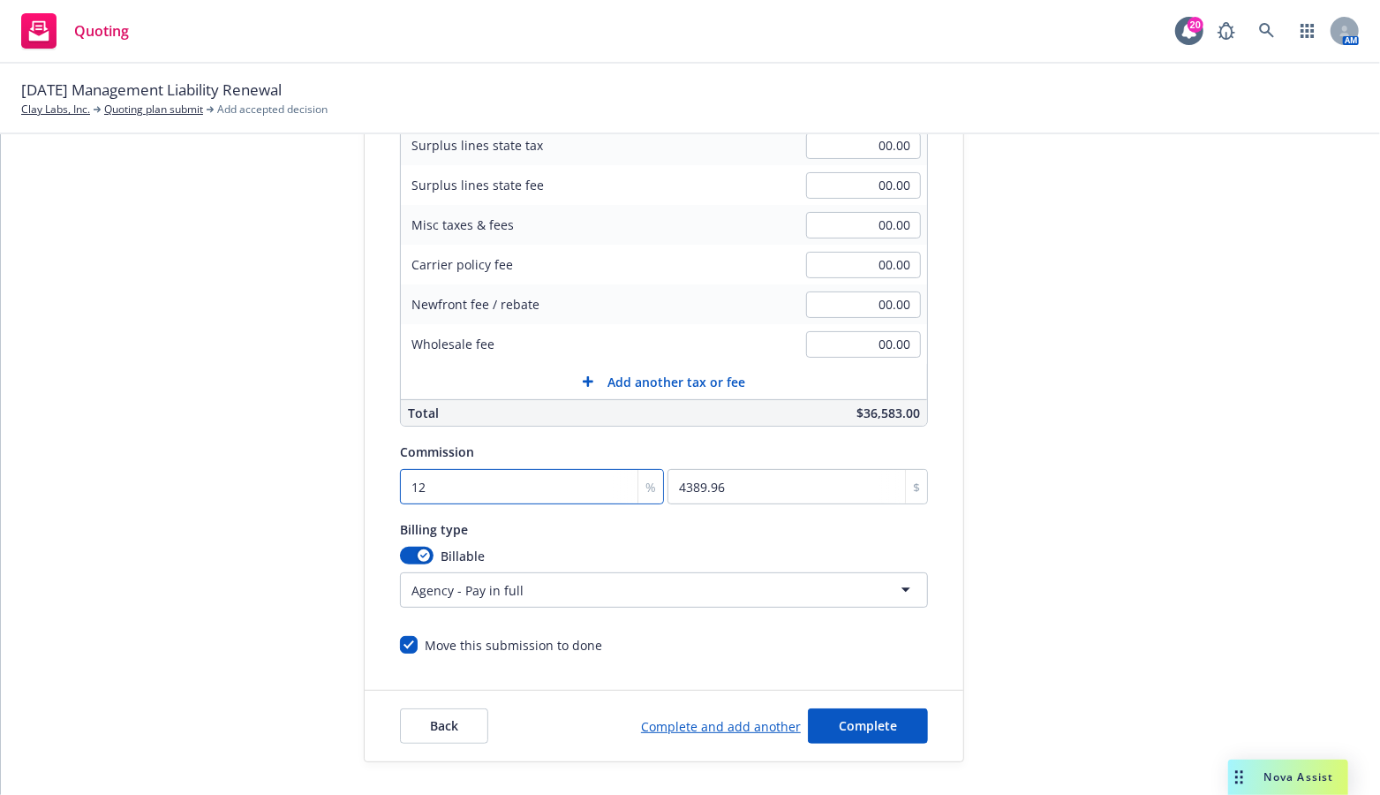
type input "12"
click at [900, 584] on html "Quoting 20 AM 09/30/25 Management Liability Renewal Clay Labs, Inc. Quoting pla…" at bounding box center [690, 397] width 1380 height 795
click at [886, 727] on button "Complete" at bounding box center [868, 725] width 120 height 35
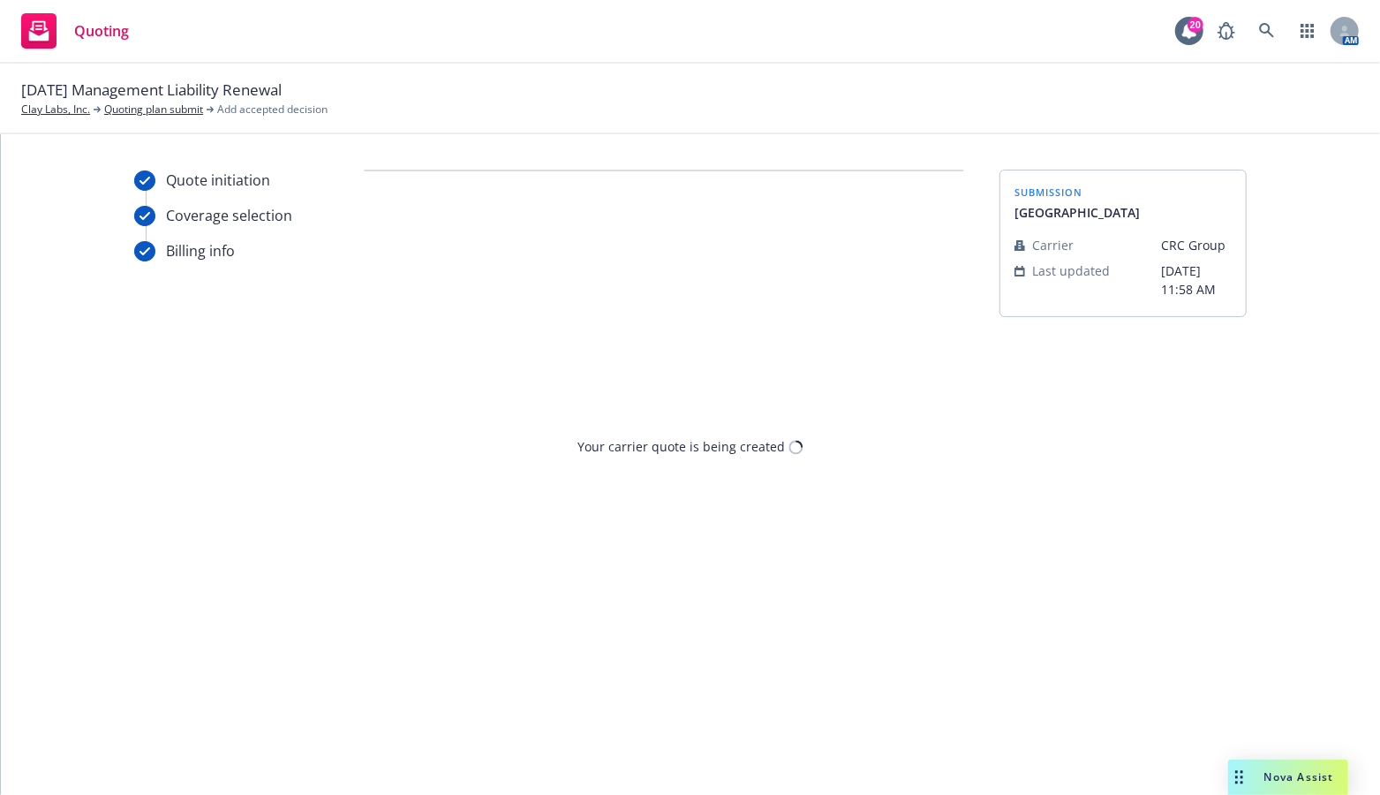
scroll to position [0, 0]
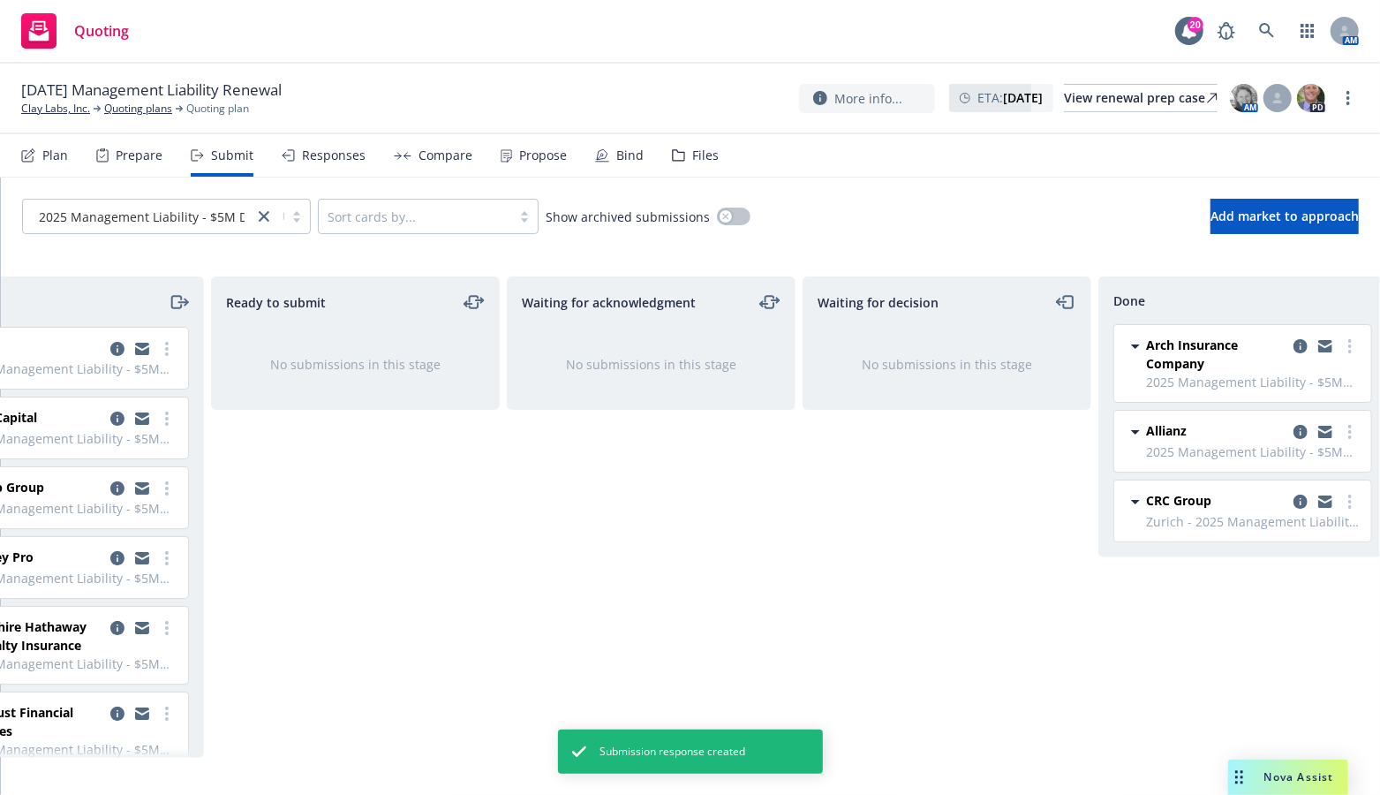
scroll to position [0, 134]
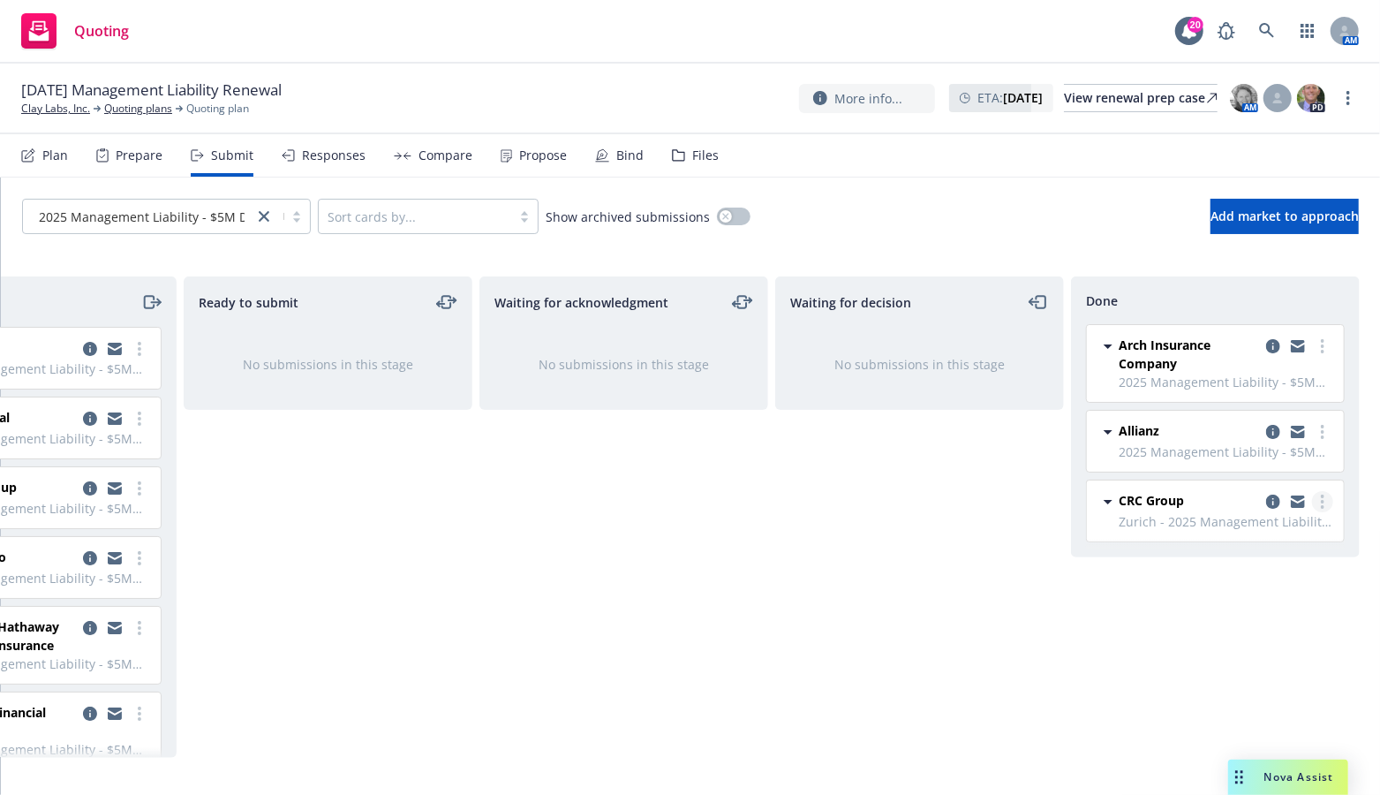
click at [1324, 503] on link "more" at bounding box center [1322, 501] width 21 height 21
click at [1211, 575] on span "Add accepted decision" at bounding box center [1244, 570] width 177 height 17
select select "12"
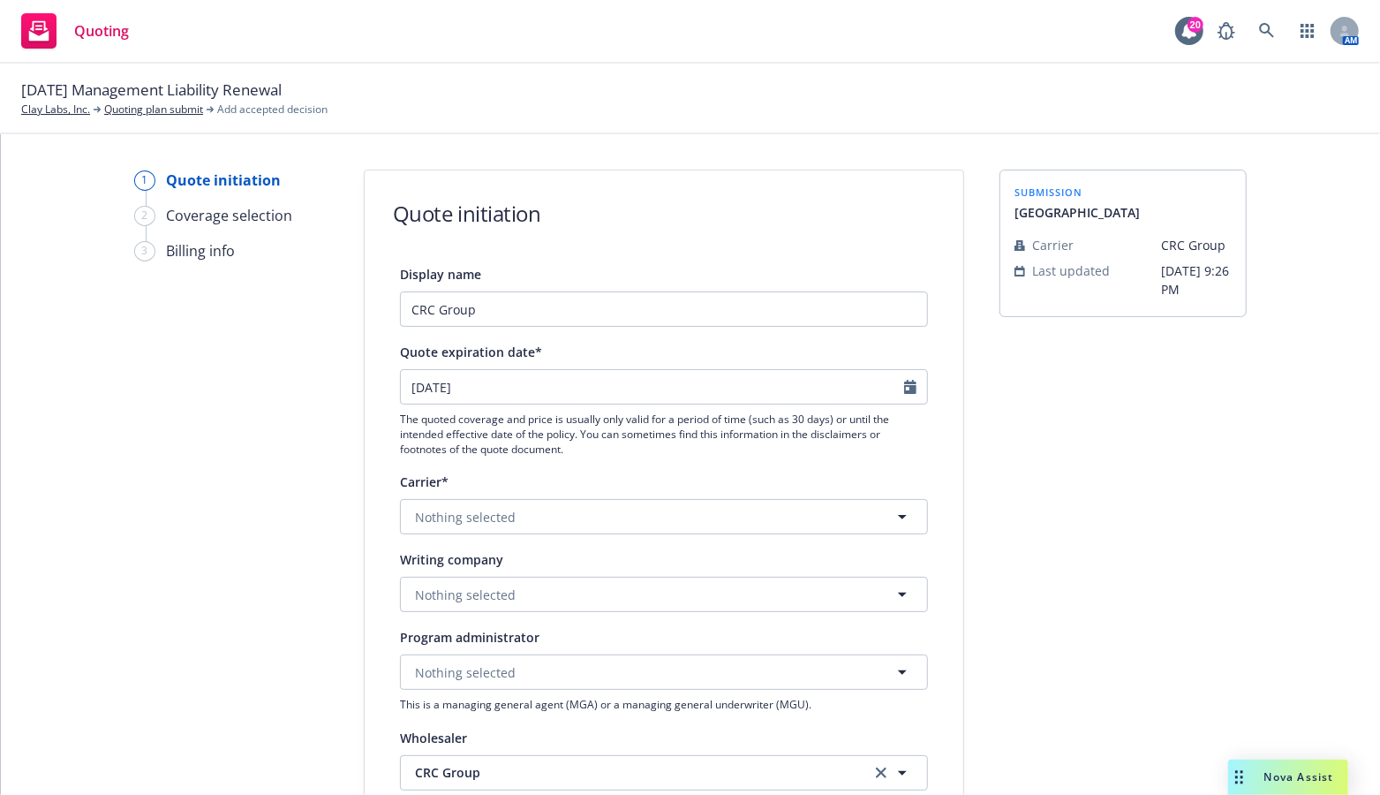
click at [646, 155] on div "1 Quote initiation 2 Coverage selection 3 Billing info Quote initiation Display…" at bounding box center [690, 464] width 1379 height 660
click at [713, 179] on div "Quote initiation" at bounding box center [664, 198] width 599 height 57
click at [446, 393] on input "10/16/2025" at bounding box center [652, 387] width 503 height 34
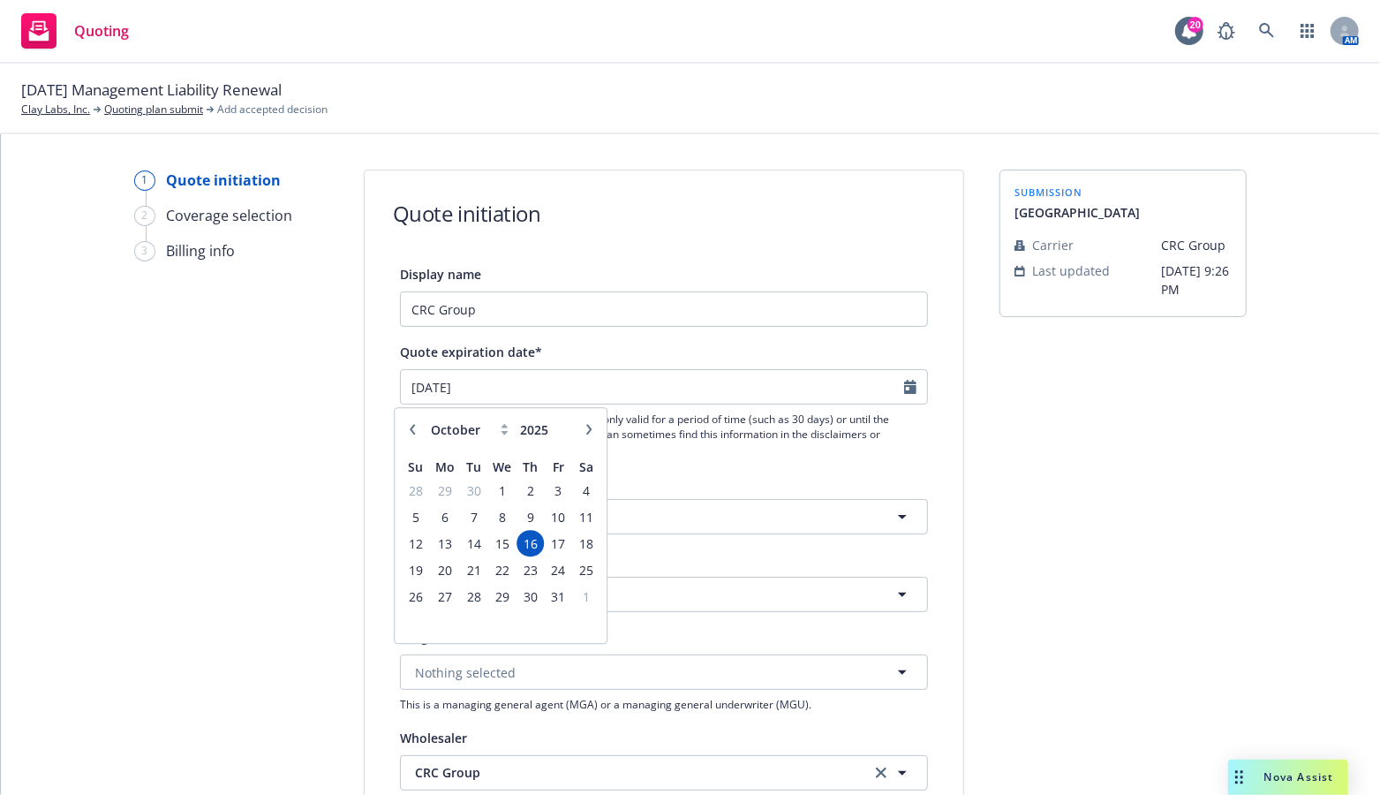
click at [407, 430] on icon "button" at bounding box center [412, 429] width 11 height 11
select select "9"
click at [474, 589] on span "30" at bounding box center [474, 596] width 24 height 22
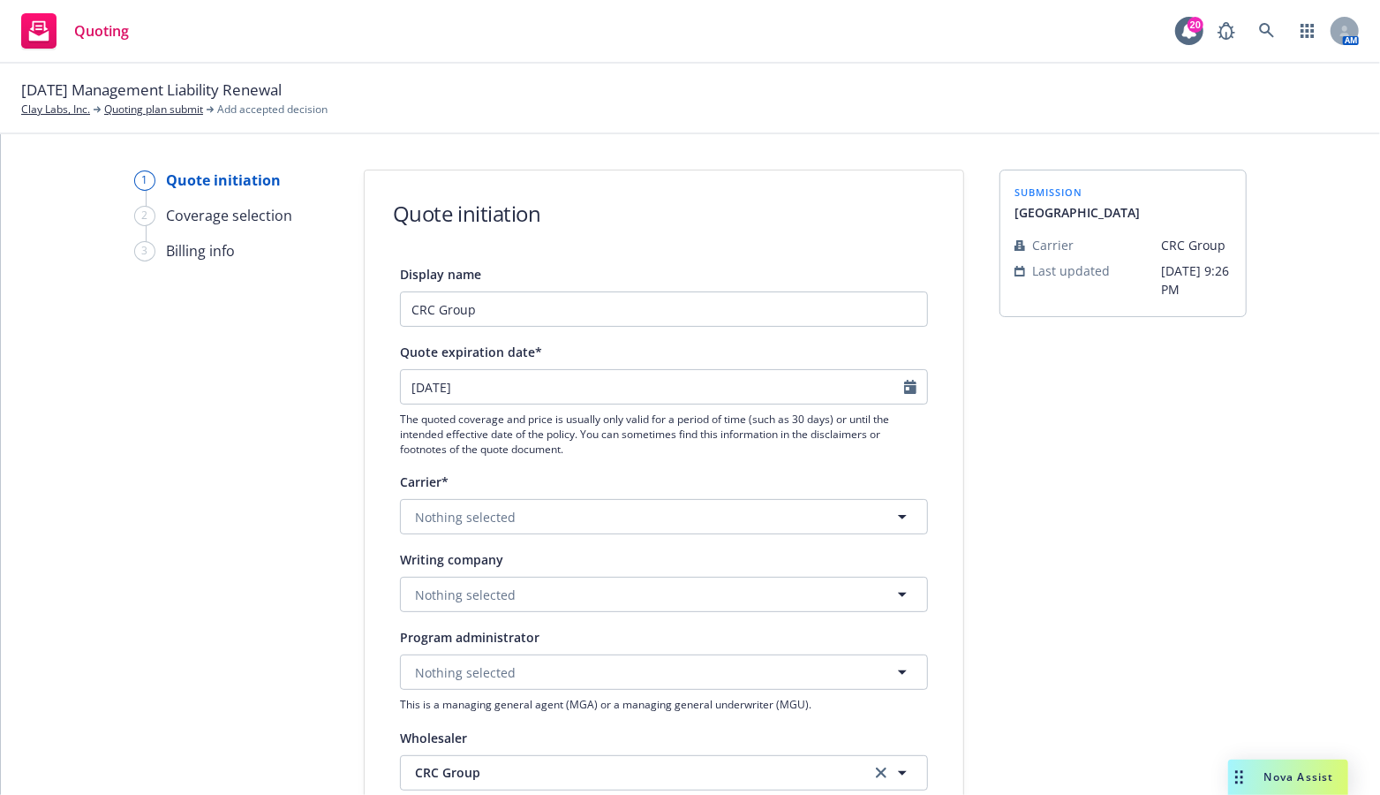
type input "[DATE]"
click at [581, 516] on button "Nothing selected" at bounding box center [664, 516] width 528 height 35
type input "zurich"
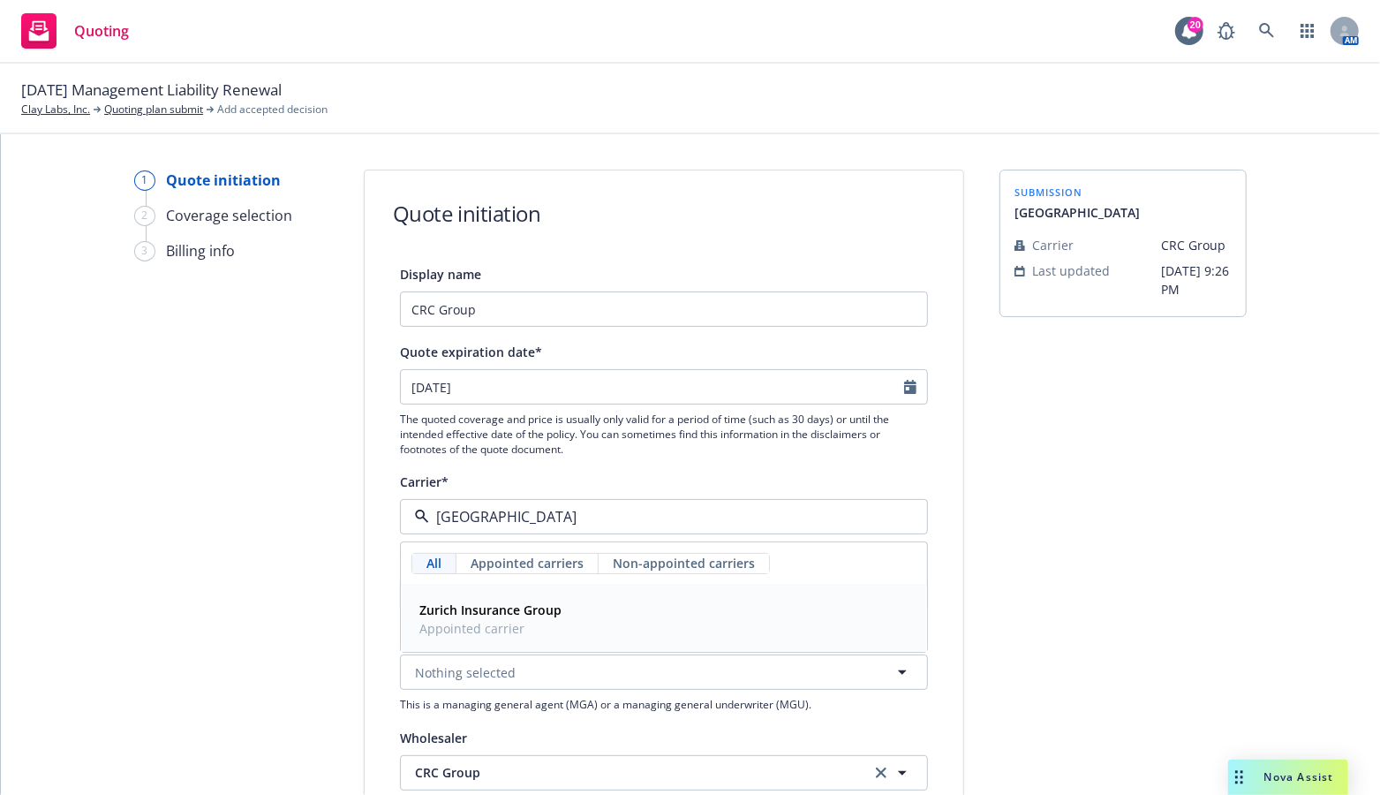
click at [526, 621] on span "Appointed carrier" at bounding box center [490, 628] width 142 height 19
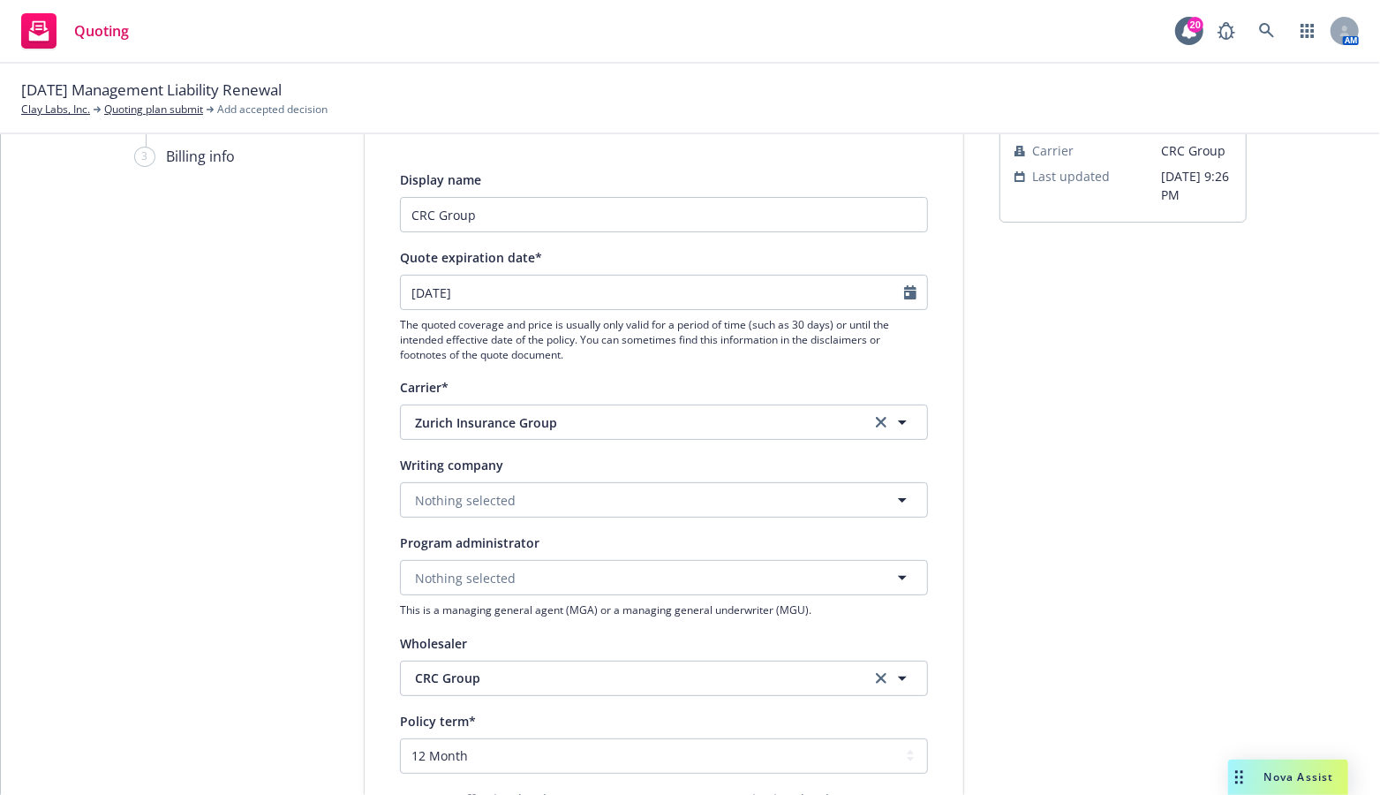
scroll to position [177, 0]
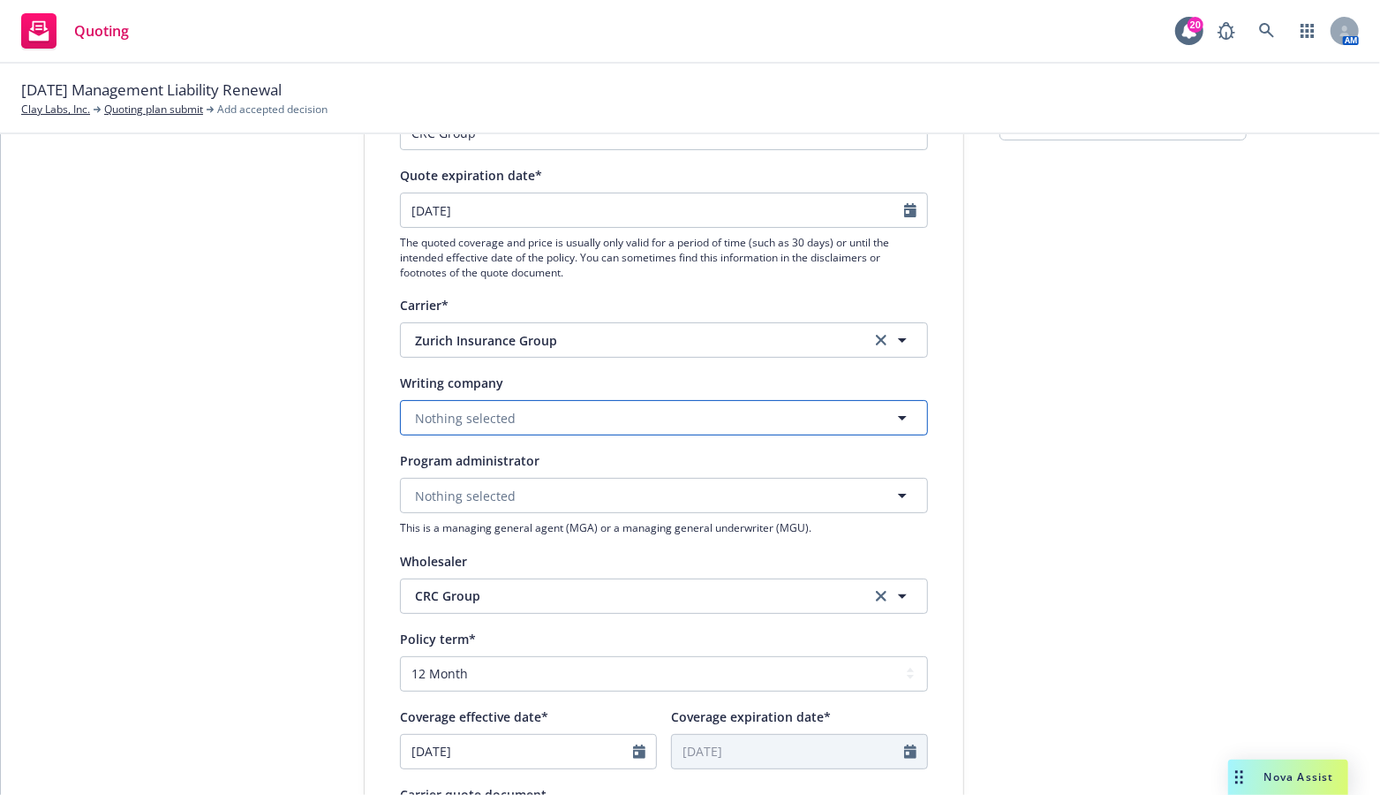
click at [485, 419] on span "Nothing selected" at bounding box center [465, 418] width 101 height 19
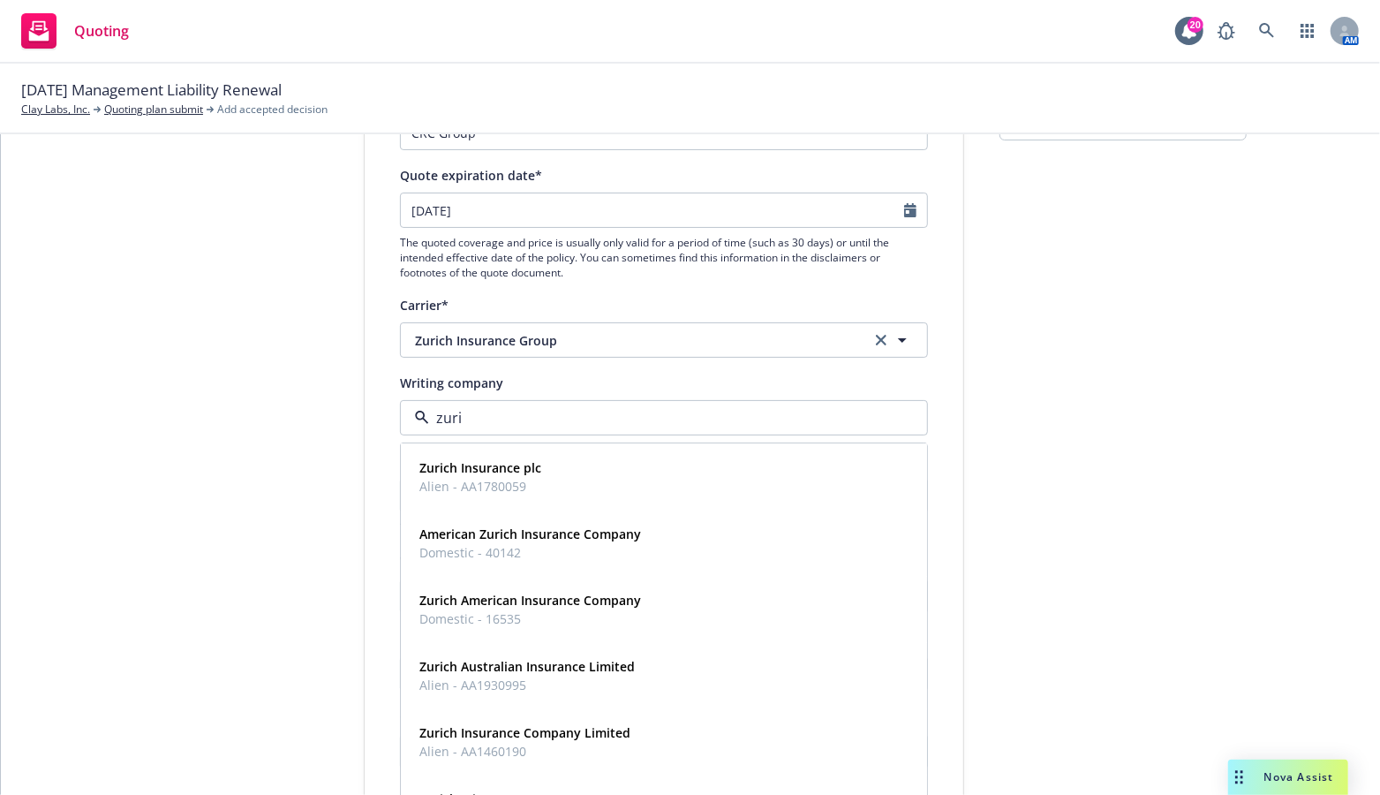
type input "zuric"
click at [508, 614] on span "Domestic - 16535" at bounding box center [530, 618] width 222 height 19
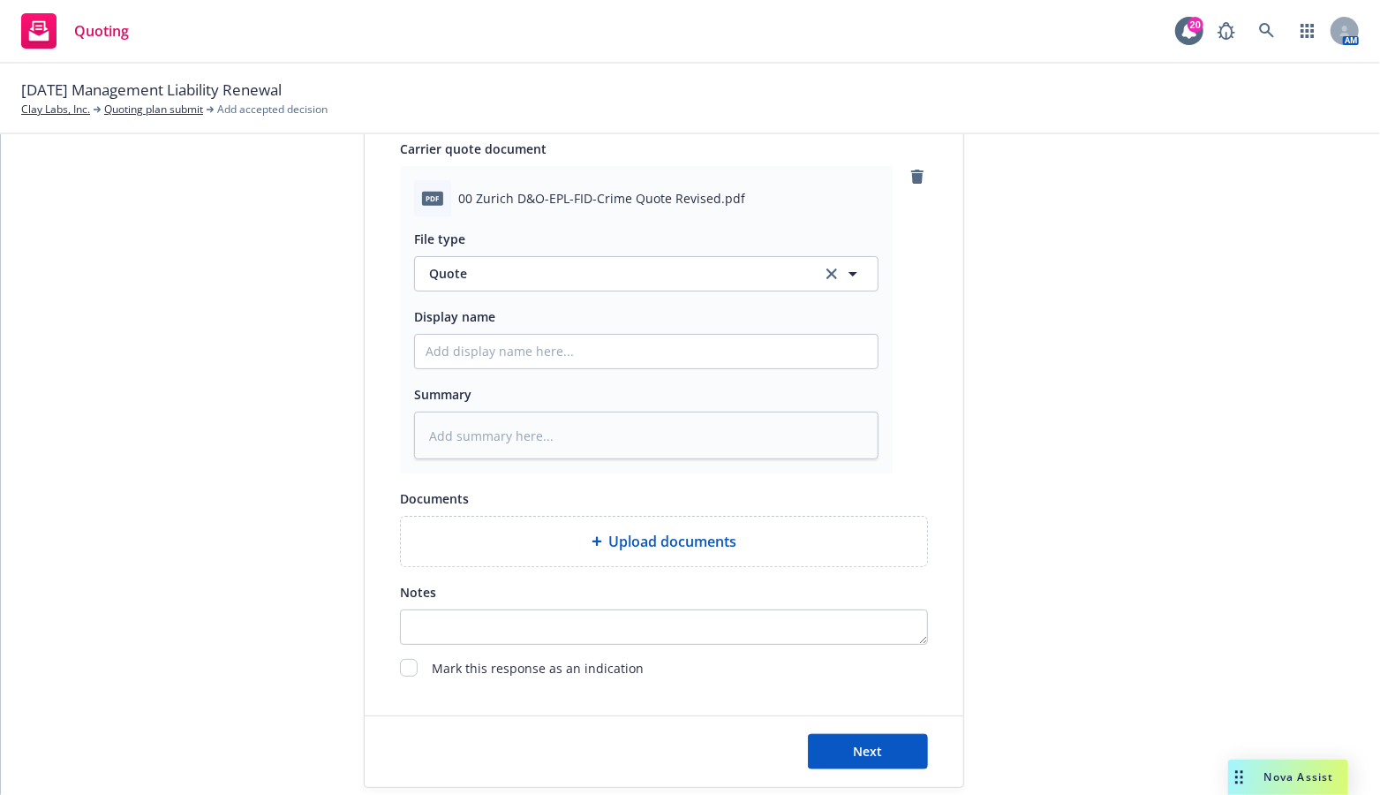
scroll to position [848, 0]
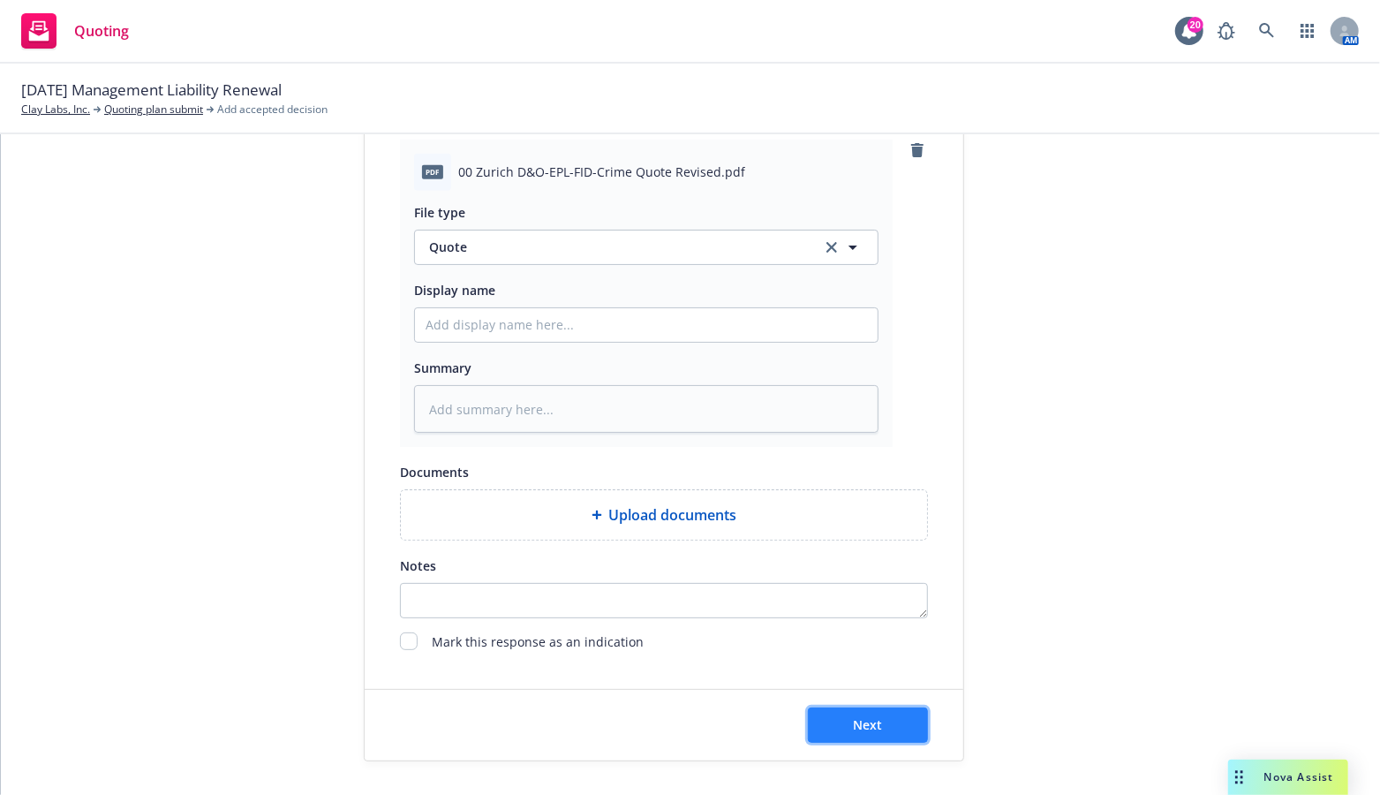
click at [854, 723] on span "Next" at bounding box center [868, 724] width 29 height 17
type textarea "x"
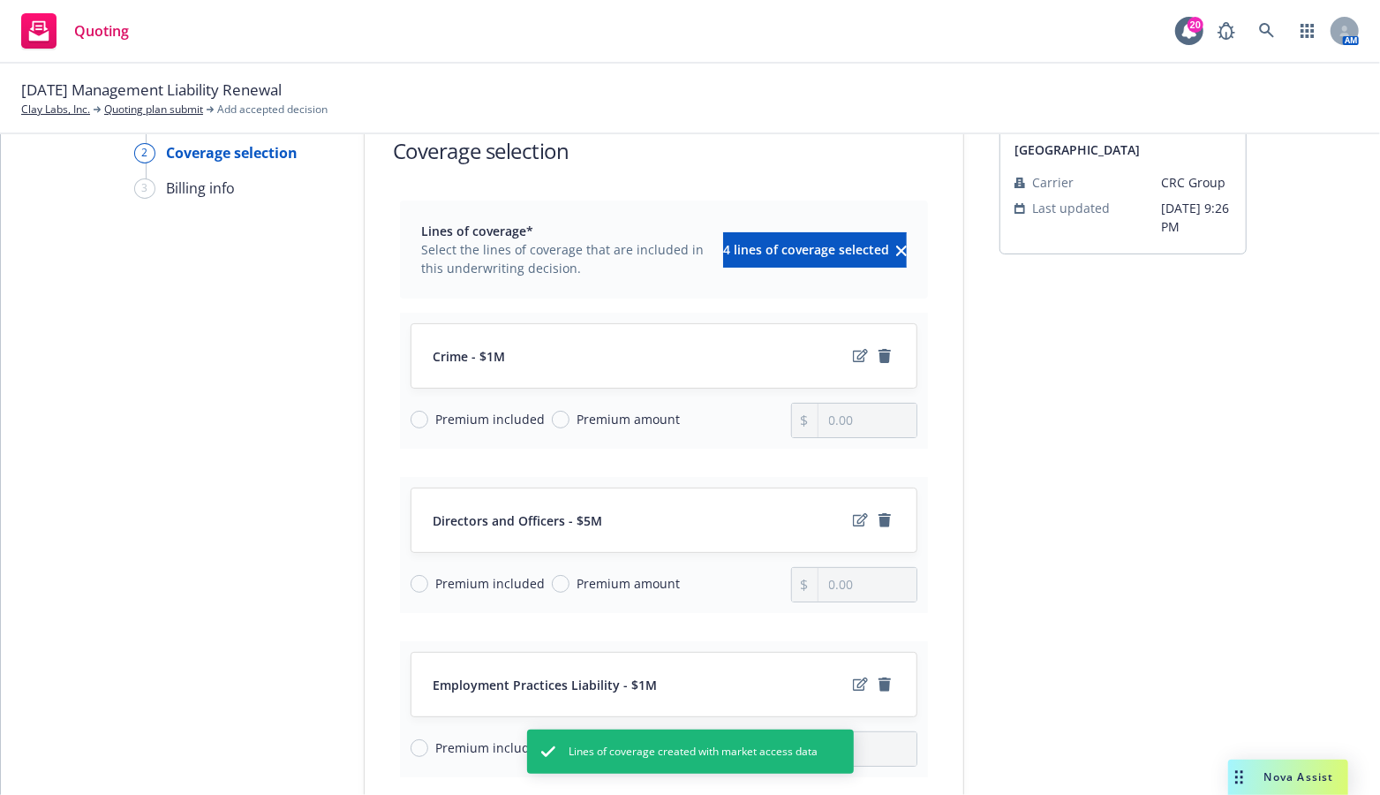
scroll to position [49, 0]
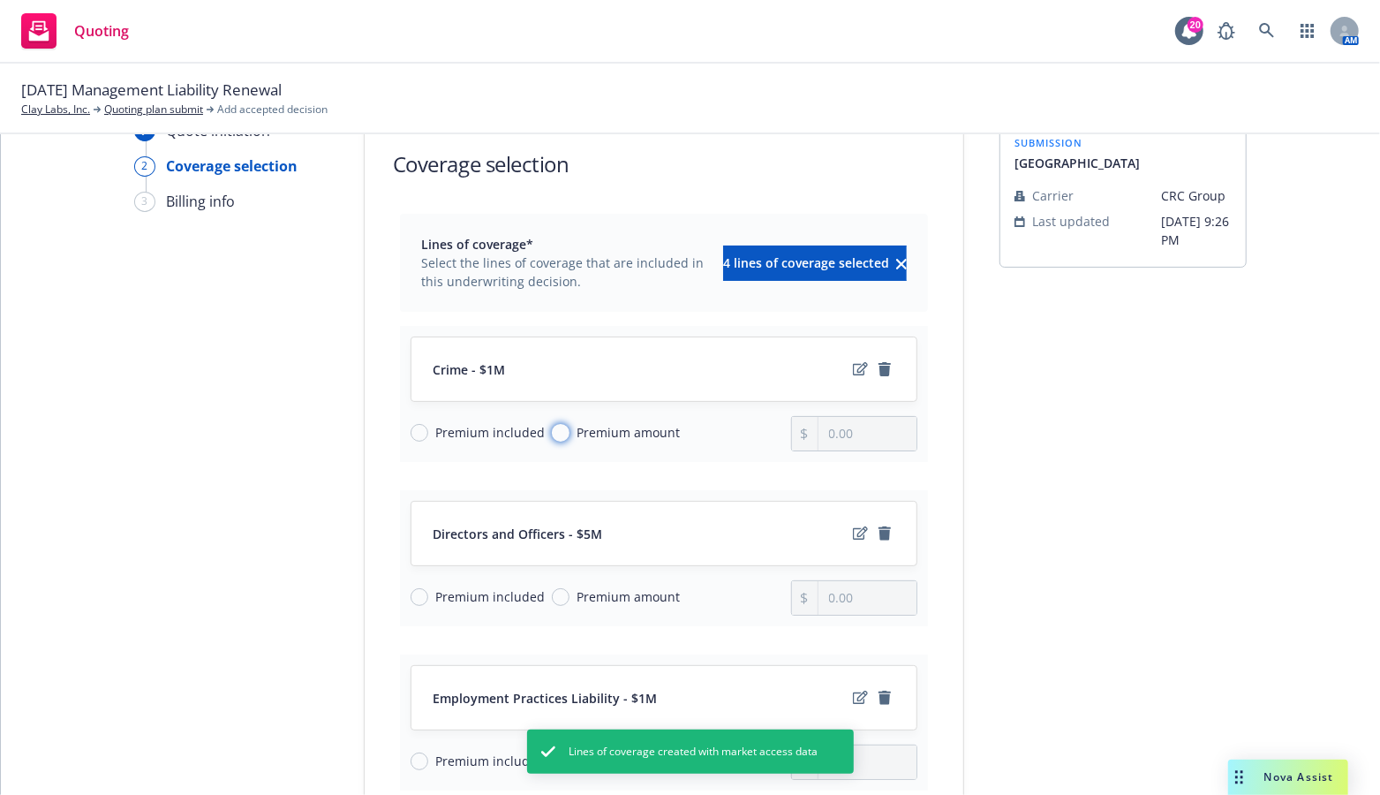
click at [552, 433] on input "Premium amount" at bounding box center [561, 433] width 18 height 18
radio input "true"
type input "0.00"
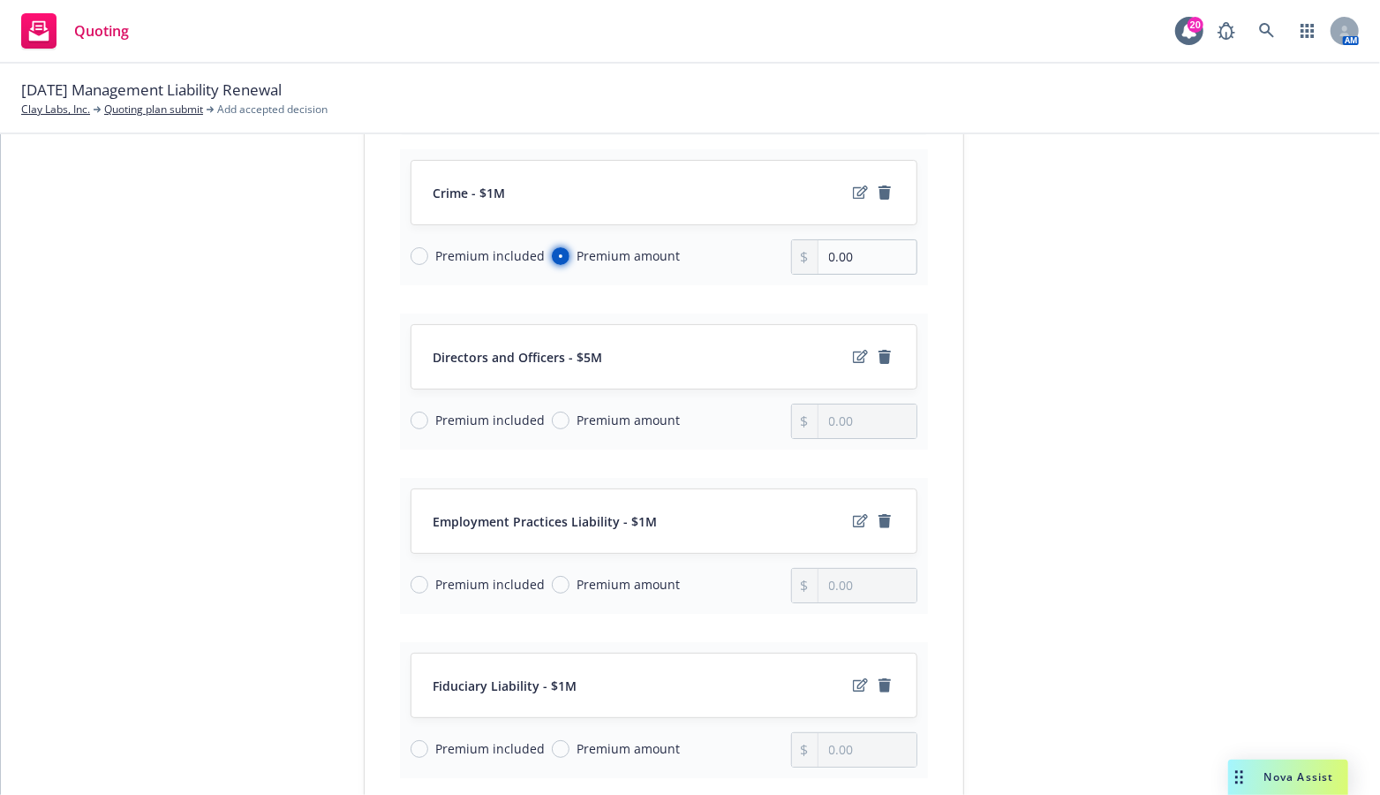
scroll to position [138, 0]
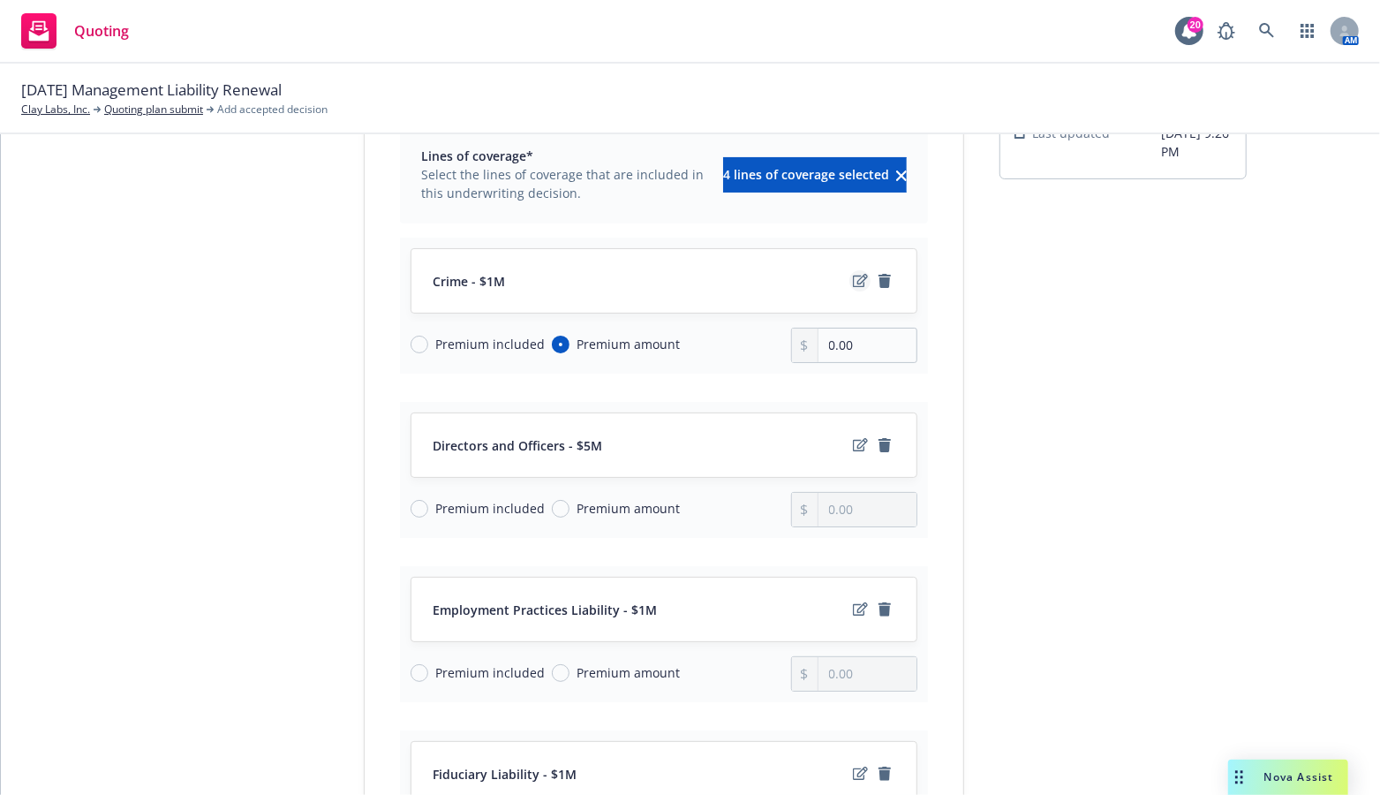
click at [853, 279] on icon "edit" at bounding box center [860, 281] width 15 height 14
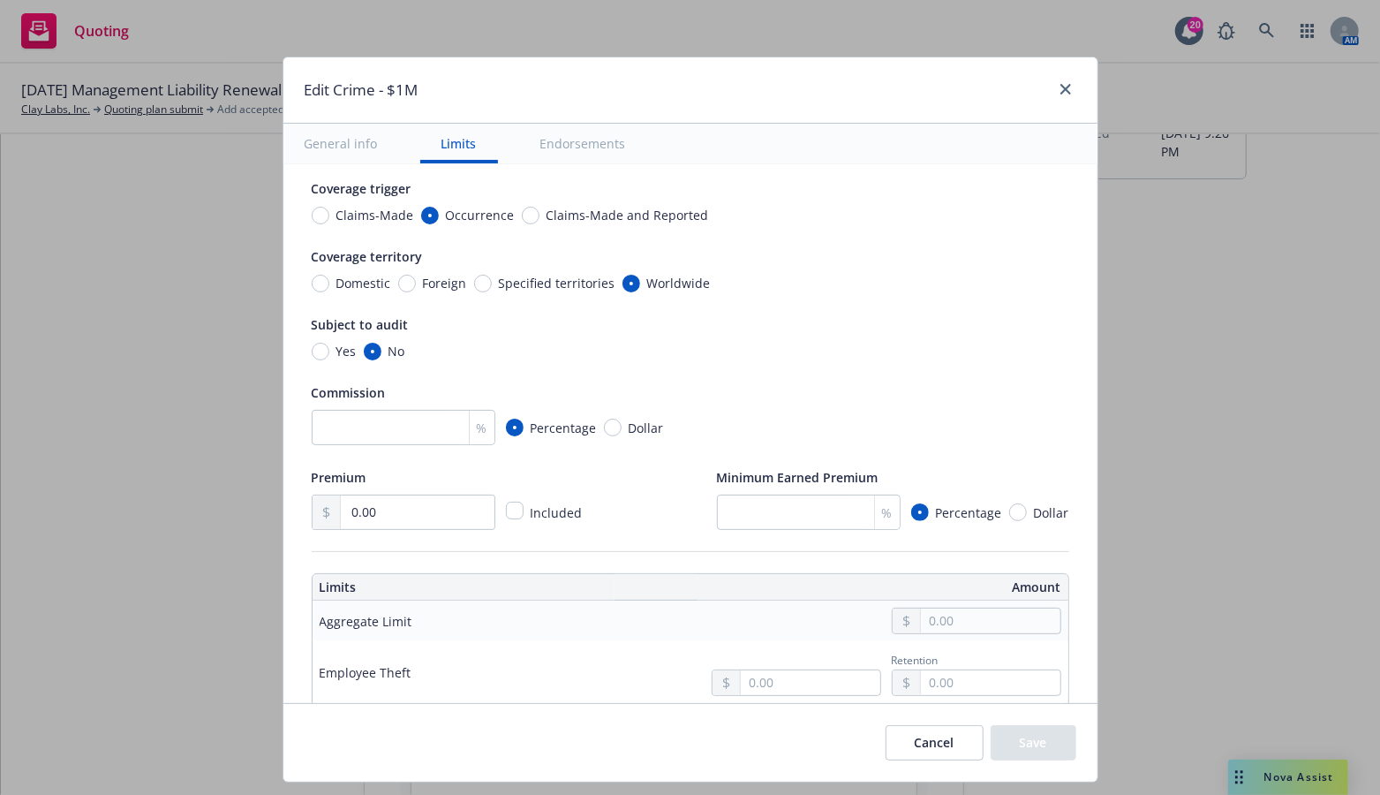
scroll to position [265, 0]
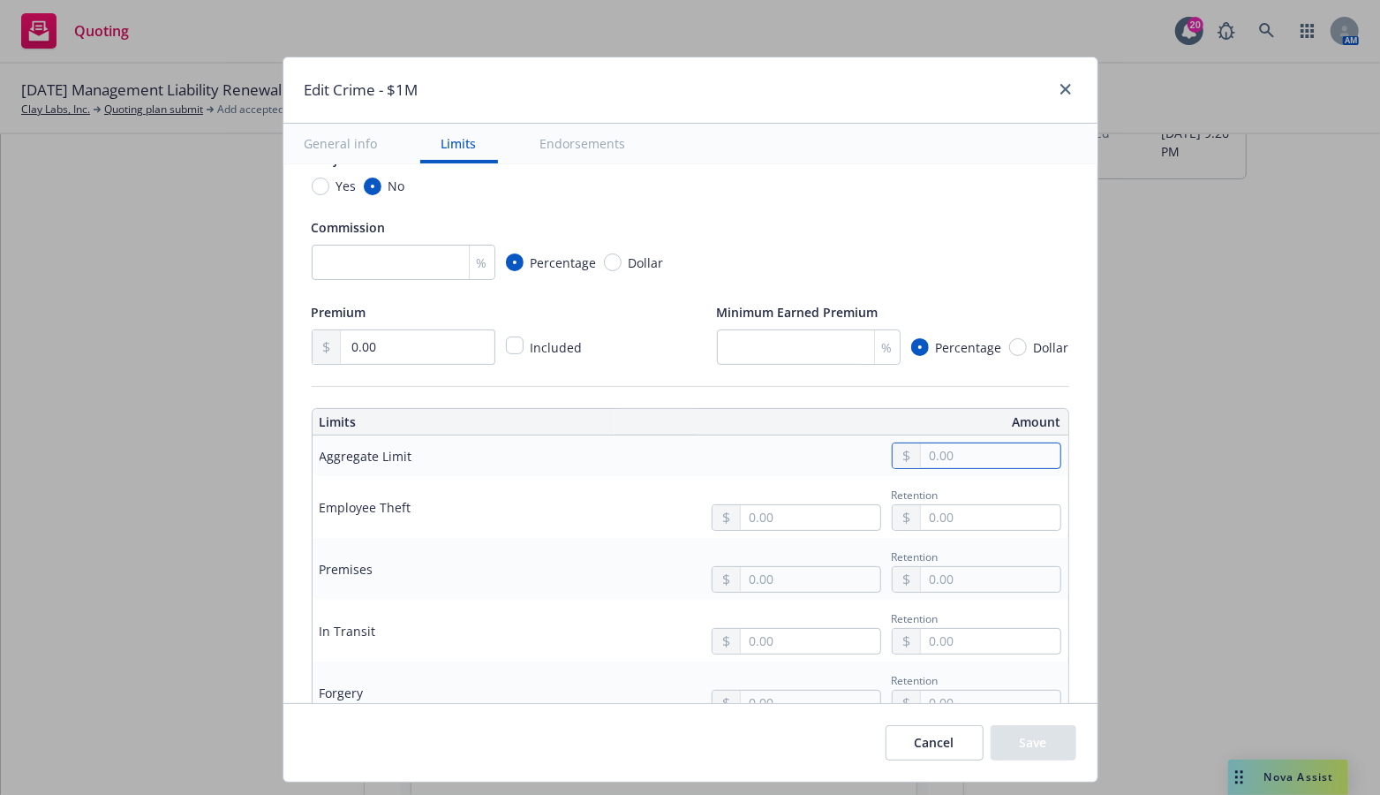
click at [958, 451] on input "text" at bounding box center [990, 455] width 139 height 25
type input "1,000,000.00"
click at [934, 527] on button "$1,000,000.00" at bounding box center [969, 531] width 152 height 33
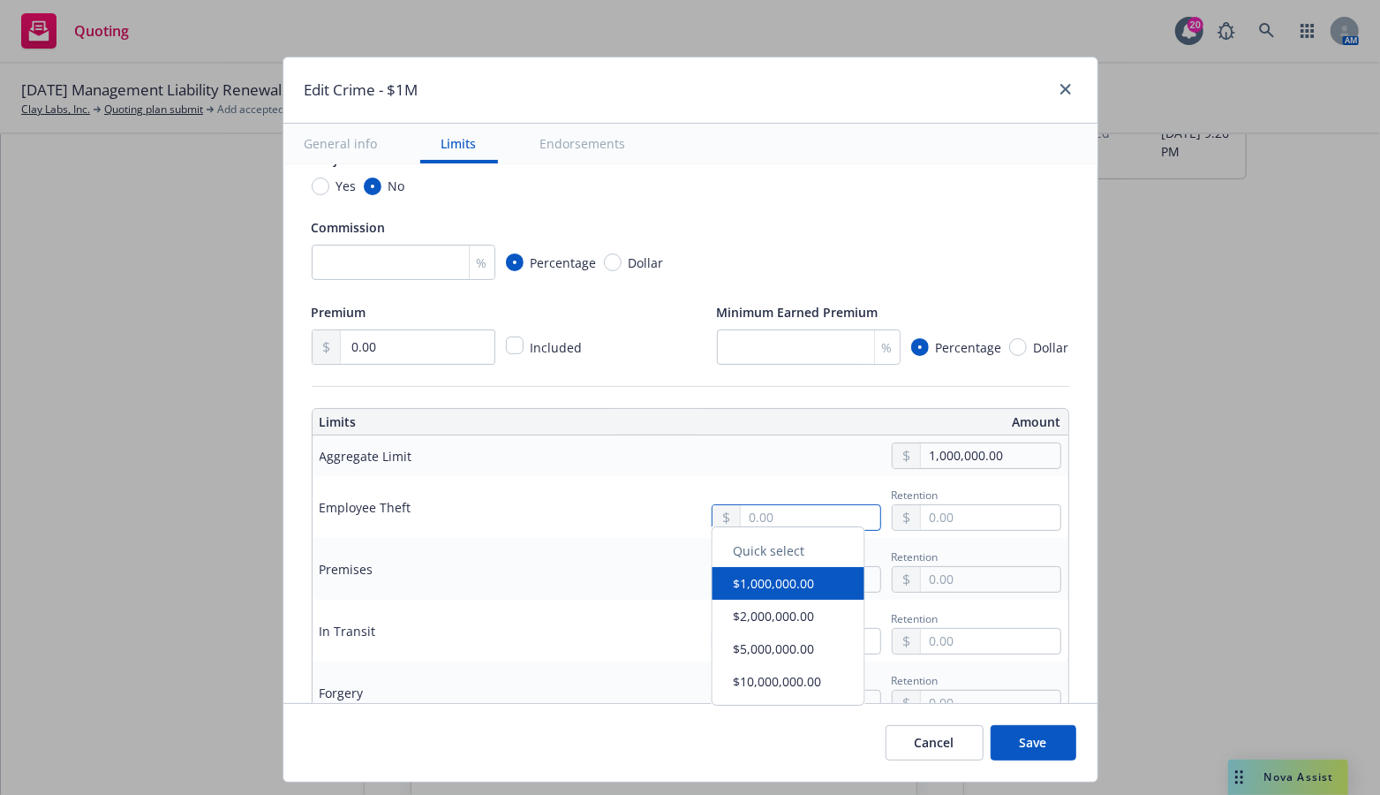
click at [786, 523] on input "text" at bounding box center [810, 517] width 139 height 25
type input "1,000,000.00"
click at [816, 596] on button "$1,000,000.00" at bounding box center [788, 592] width 152 height 33
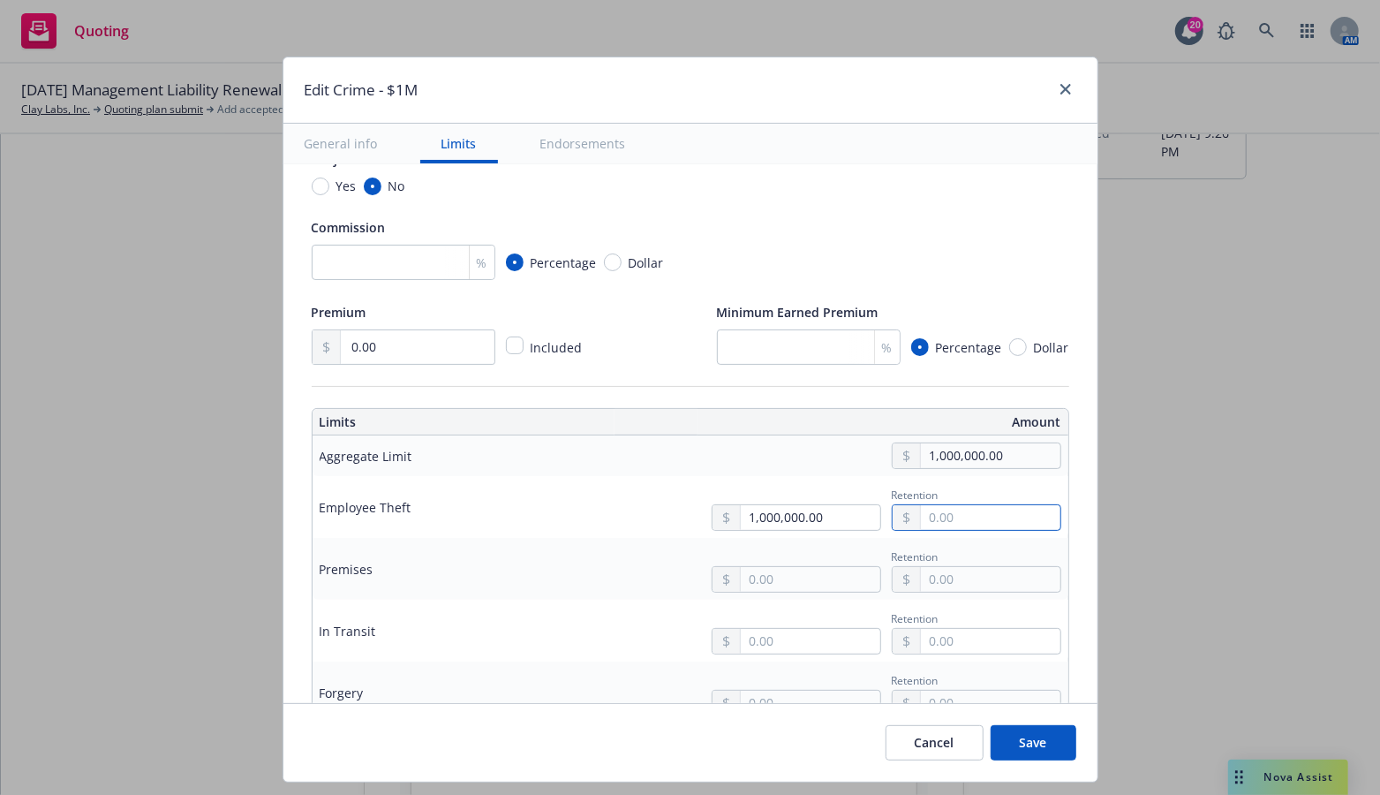
click at [993, 511] on input "text" at bounding box center [990, 517] width 139 height 25
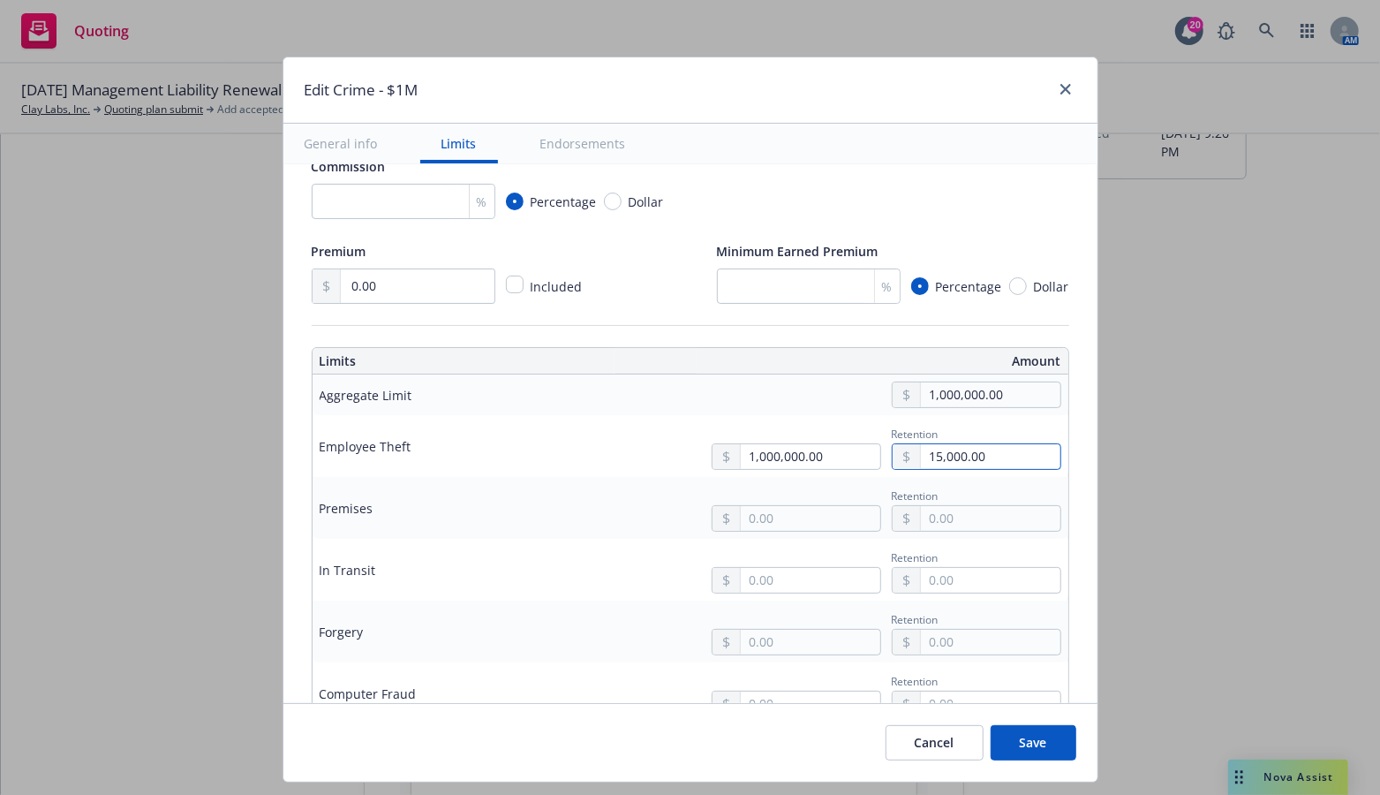
scroll to position [353, 0]
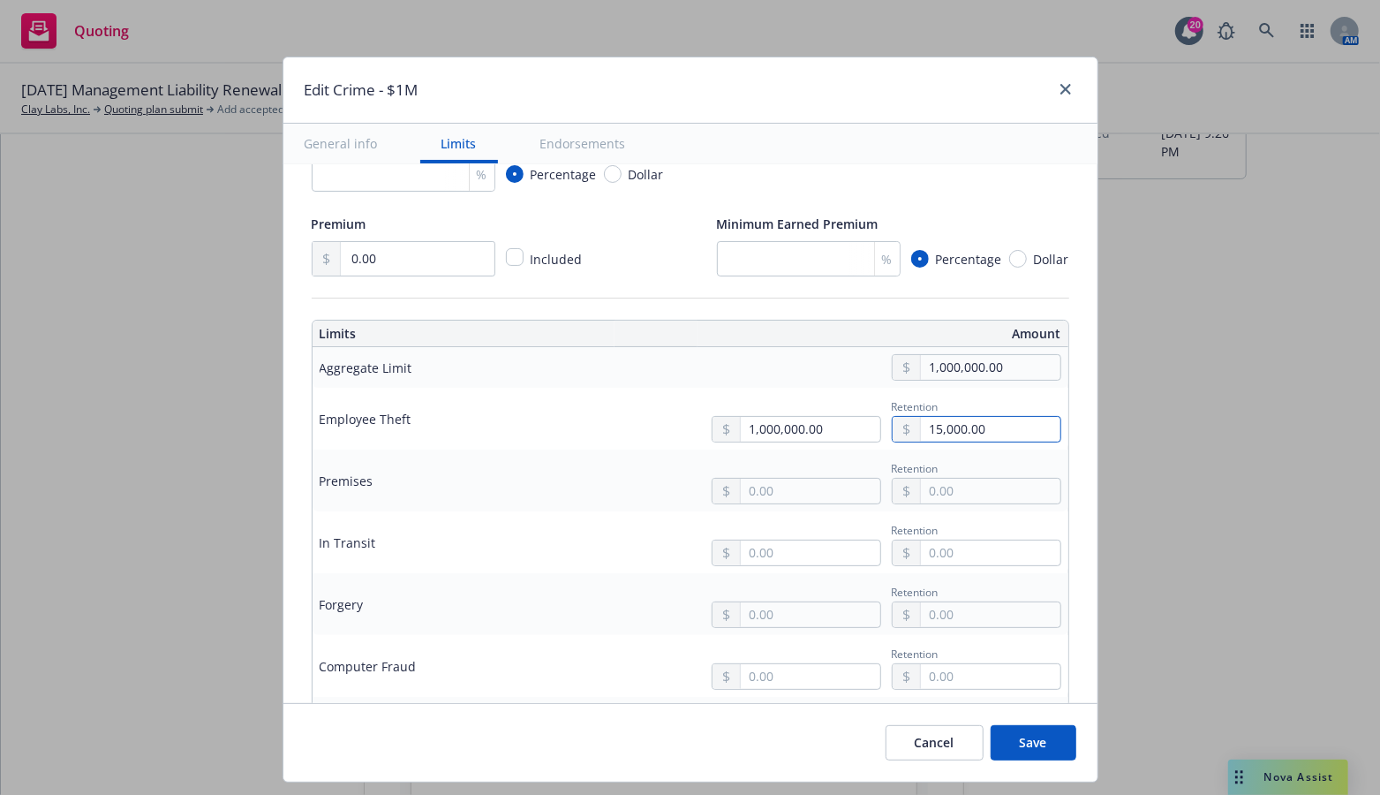
type input "15,000.00"
click at [763, 491] on input "text" at bounding box center [810, 490] width 139 height 25
type input "1,000,000.00"
click at [777, 567] on button "$1,000,000.00" at bounding box center [788, 564] width 152 height 33
click at [931, 491] on input "text" at bounding box center [990, 490] width 139 height 25
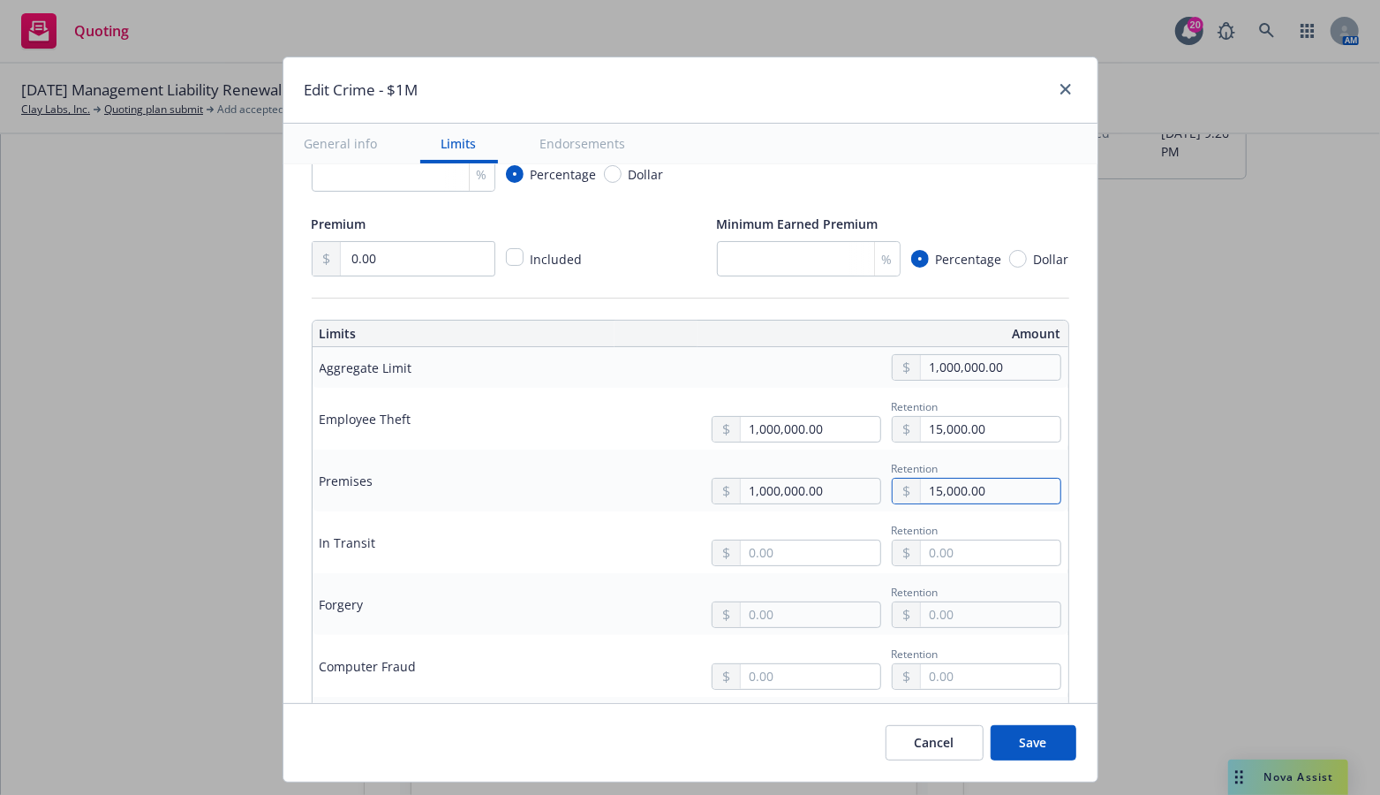
type input "15,000.00"
click at [803, 548] on input "text" at bounding box center [810, 552] width 139 height 25
type input "1,000,000.00"
click at [805, 621] on button "$1,000,000.00" at bounding box center [788, 625] width 152 height 33
click at [921, 554] on input "text" at bounding box center [990, 552] width 139 height 25
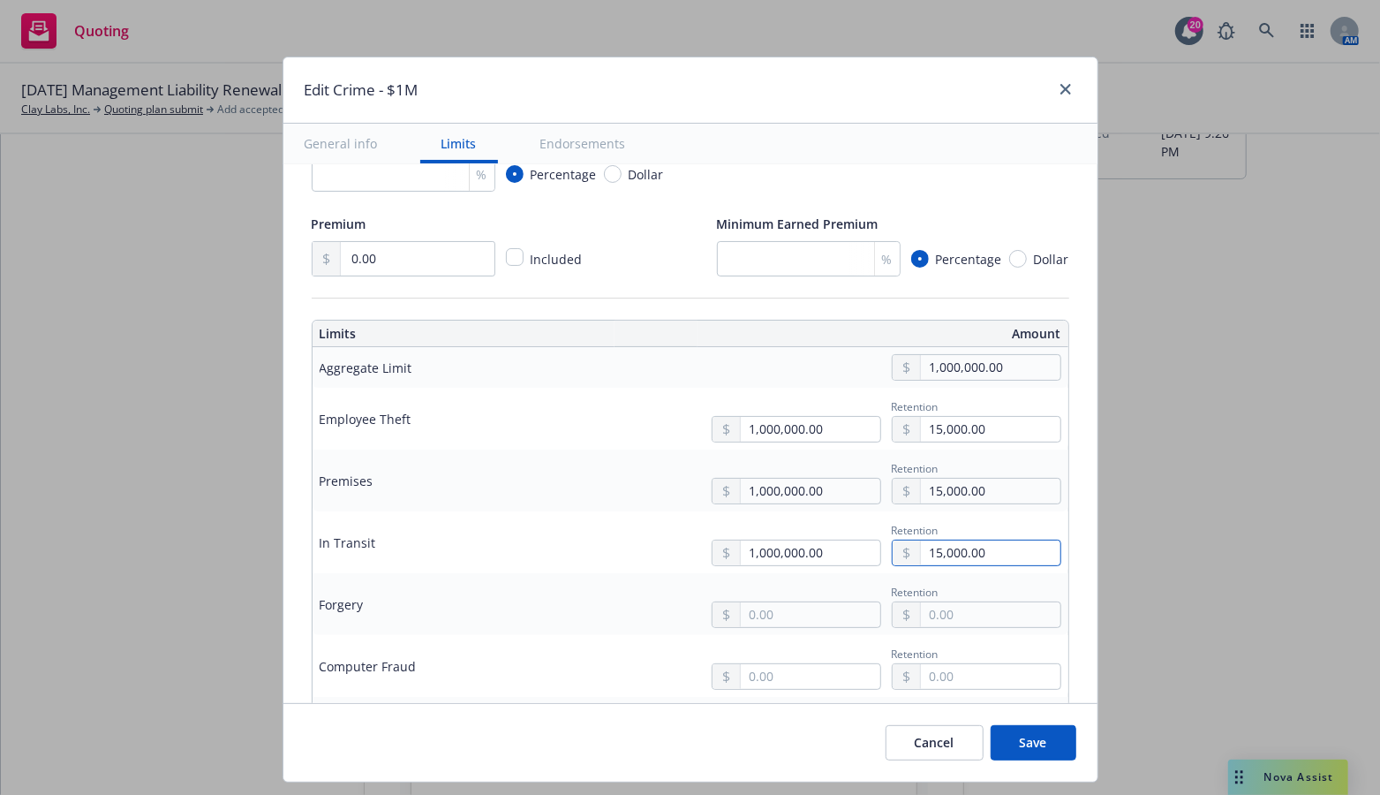
type input "15,000.00"
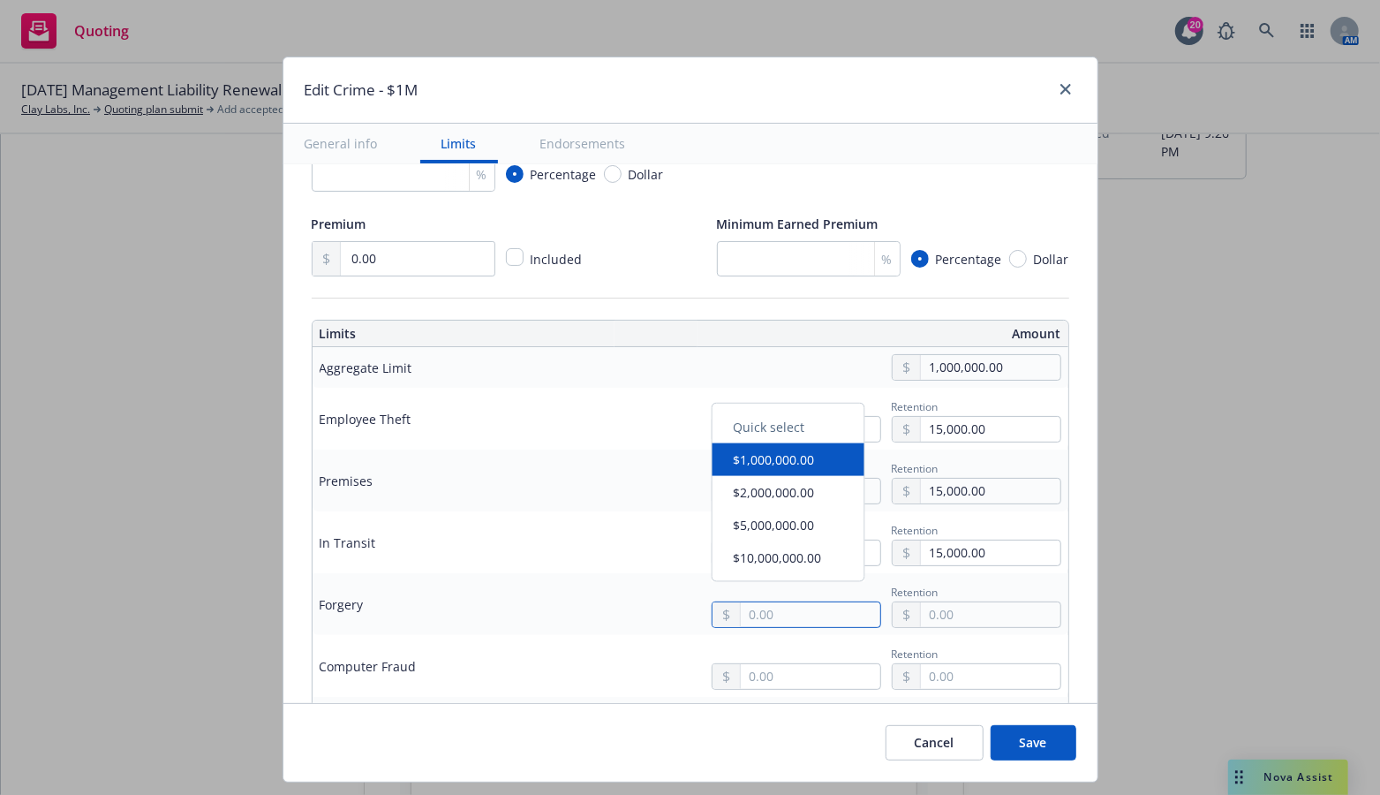
click at [785, 611] on input "text" at bounding box center [810, 614] width 139 height 25
type input "1,000,000.00"
click at [804, 470] on button "$1,000,000.00" at bounding box center [788, 468] width 152 height 33
click at [921, 613] on input "text" at bounding box center [990, 614] width 139 height 25
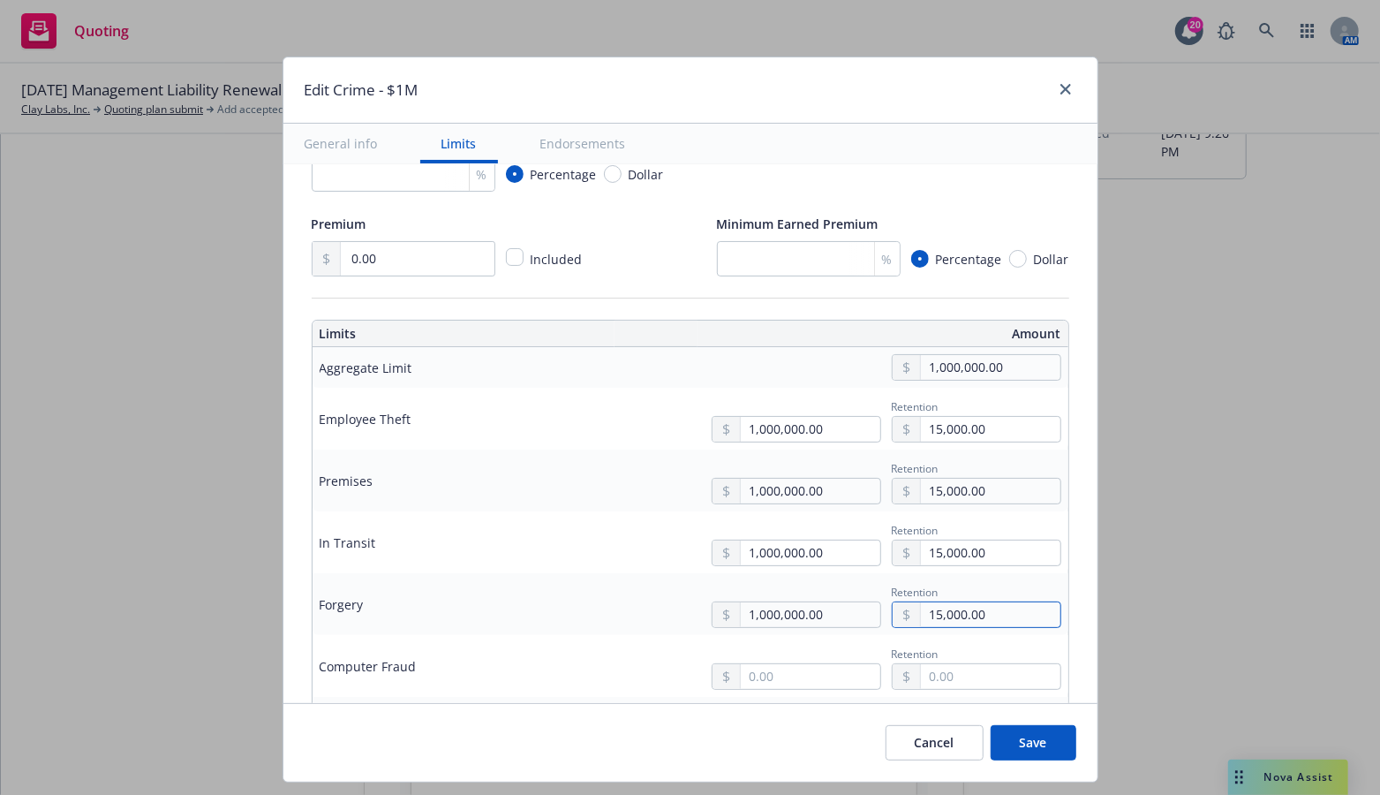
scroll to position [42, 0]
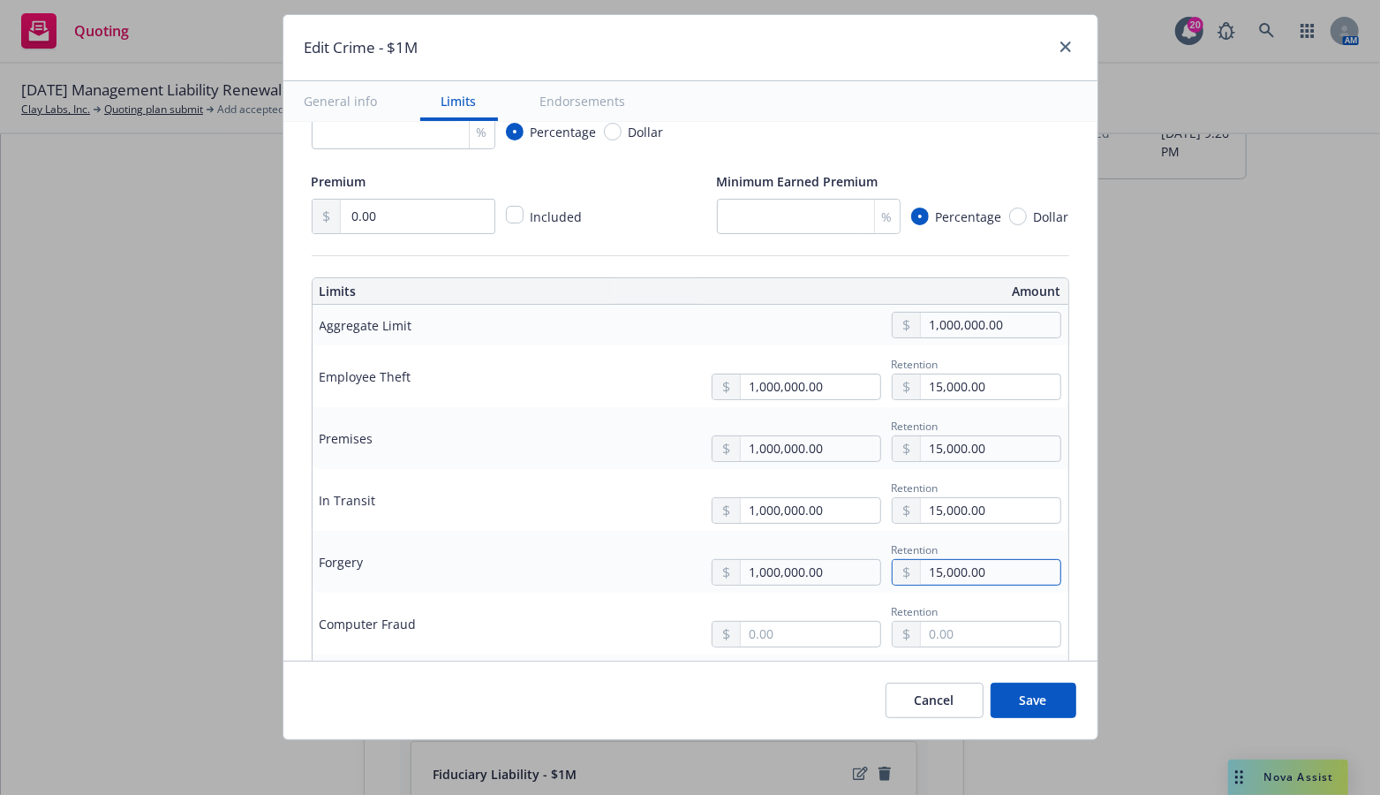
type input "15,000.00"
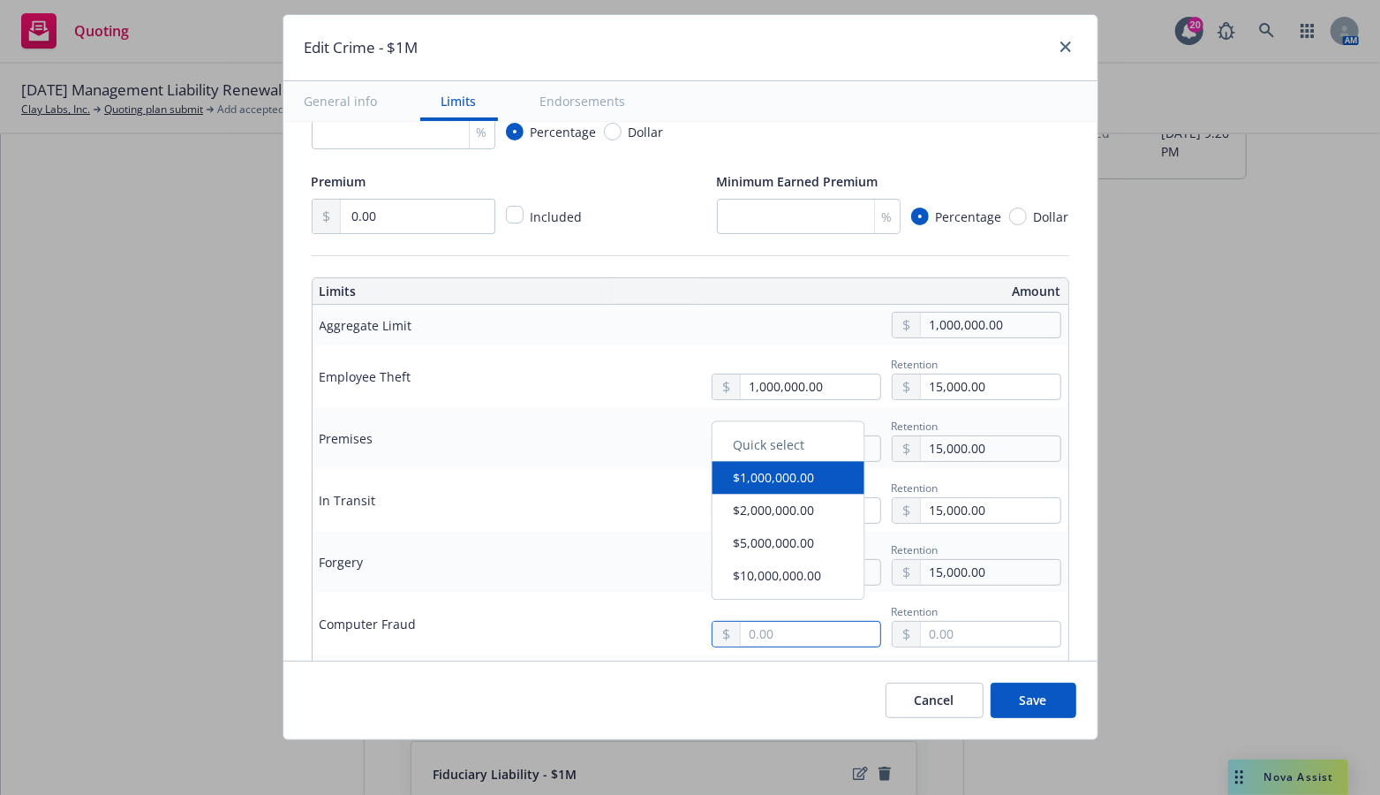
click at [817, 629] on input "text" at bounding box center [810, 633] width 139 height 25
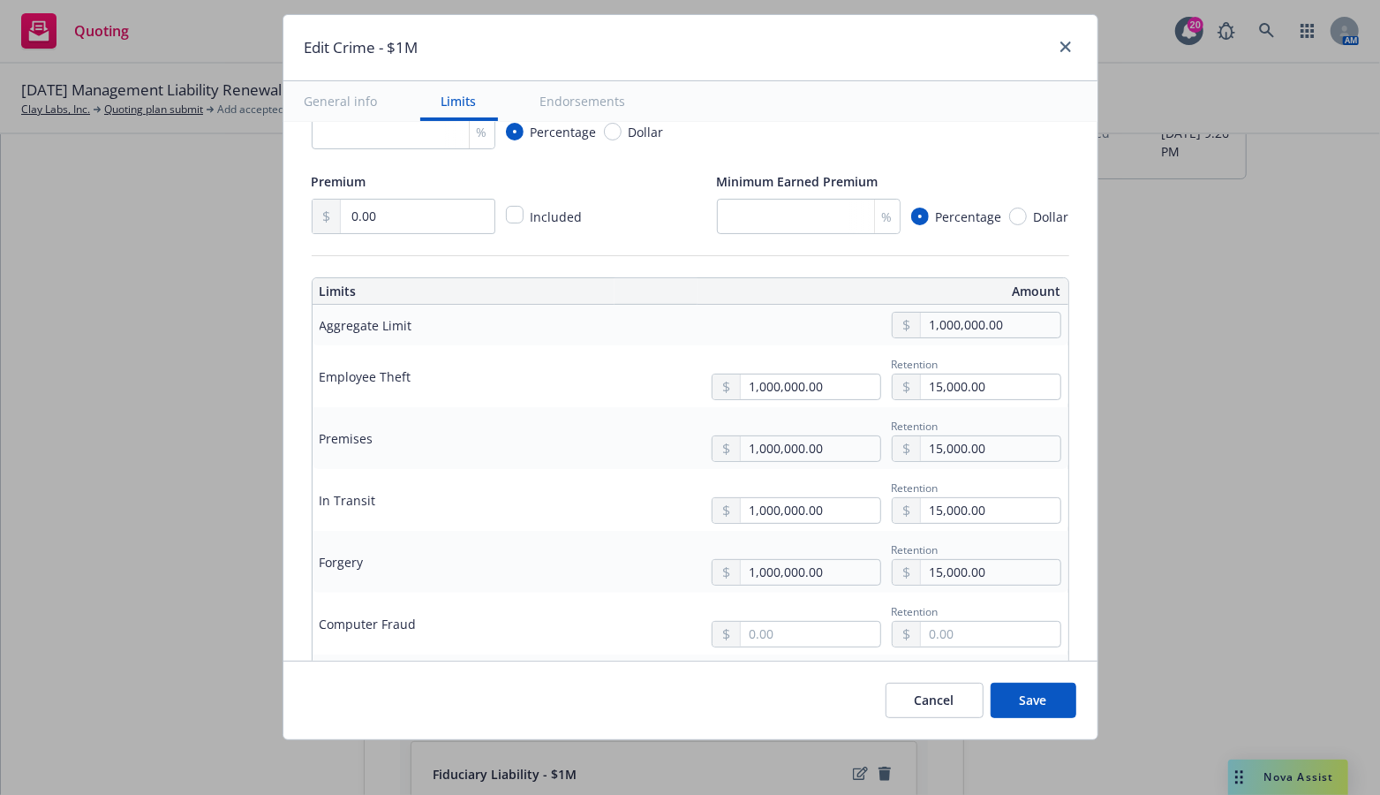
type input "1,000,000.00"
click at [813, 486] on button "$1,000,000.00" at bounding box center [788, 486] width 152 height 33
click at [969, 634] on input "text" at bounding box center [990, 633] width 139 height 25
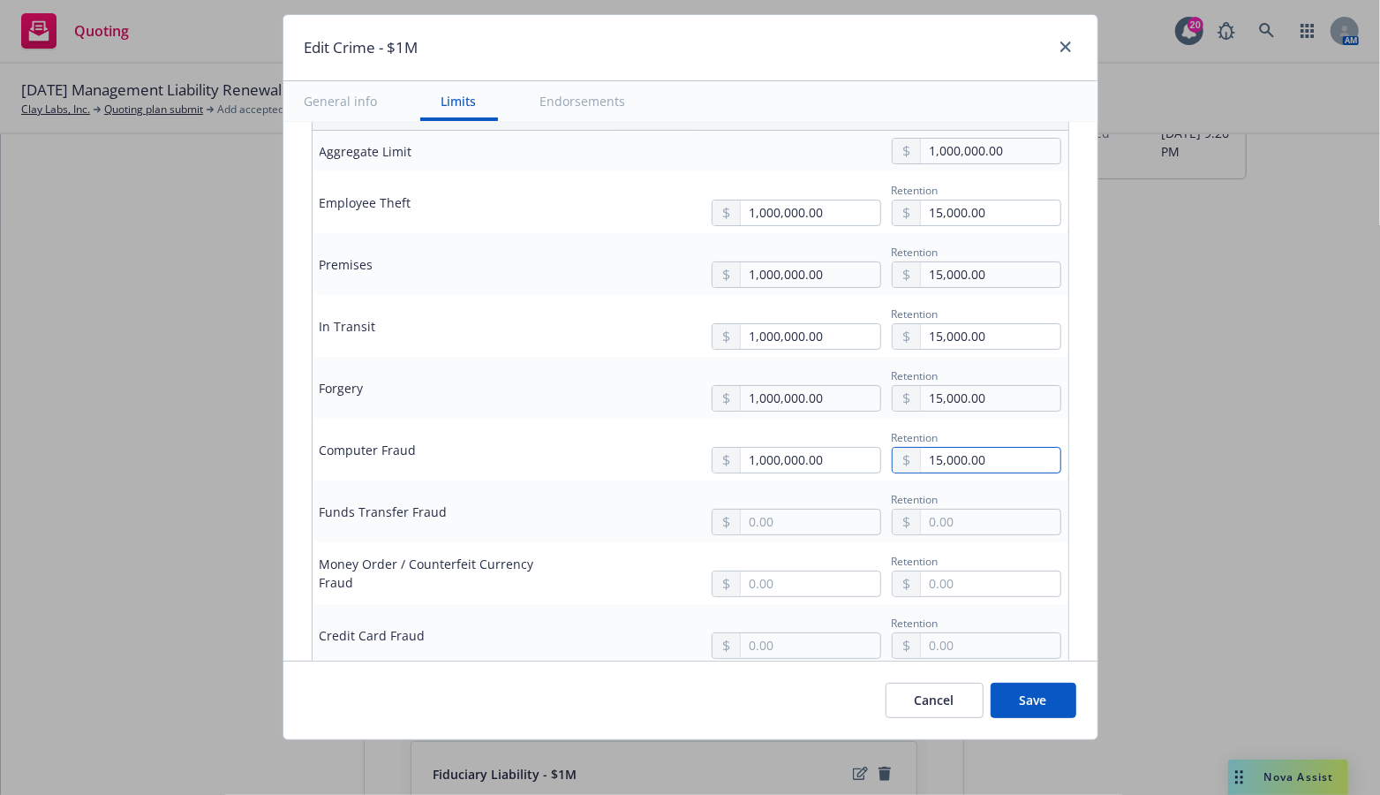
scroll to position [795, 0]
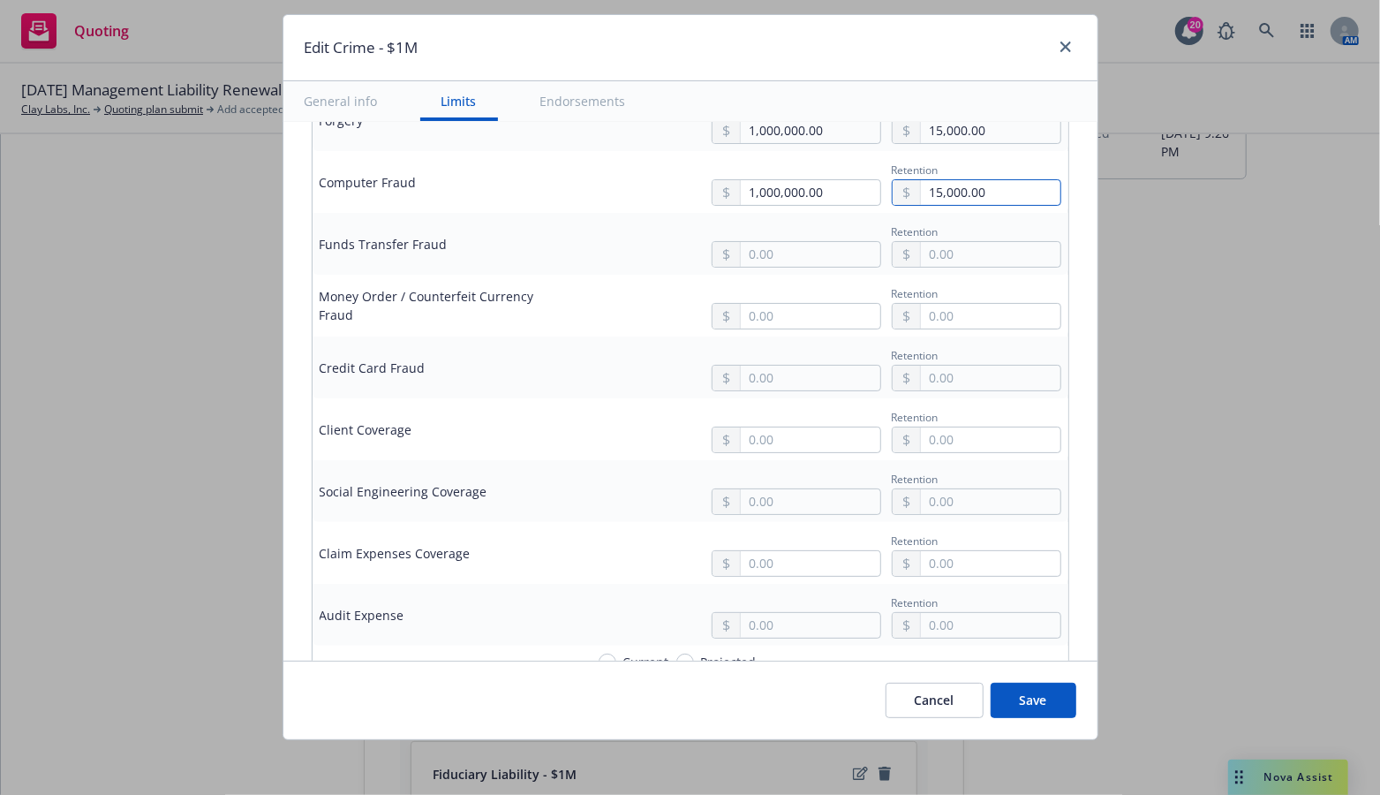
type input "15,000.00"
click at [780, 242] on input "text" at bounding box center [810, 254] width 139 height 25
type input "1,000,000.00"
click at [797, 324] on button "$1,000,000.00" at bounding box center [788, 325] width 152 height 33
click at [938, 249] on input "text" at bounding box center [990, 254] width 139 height 25
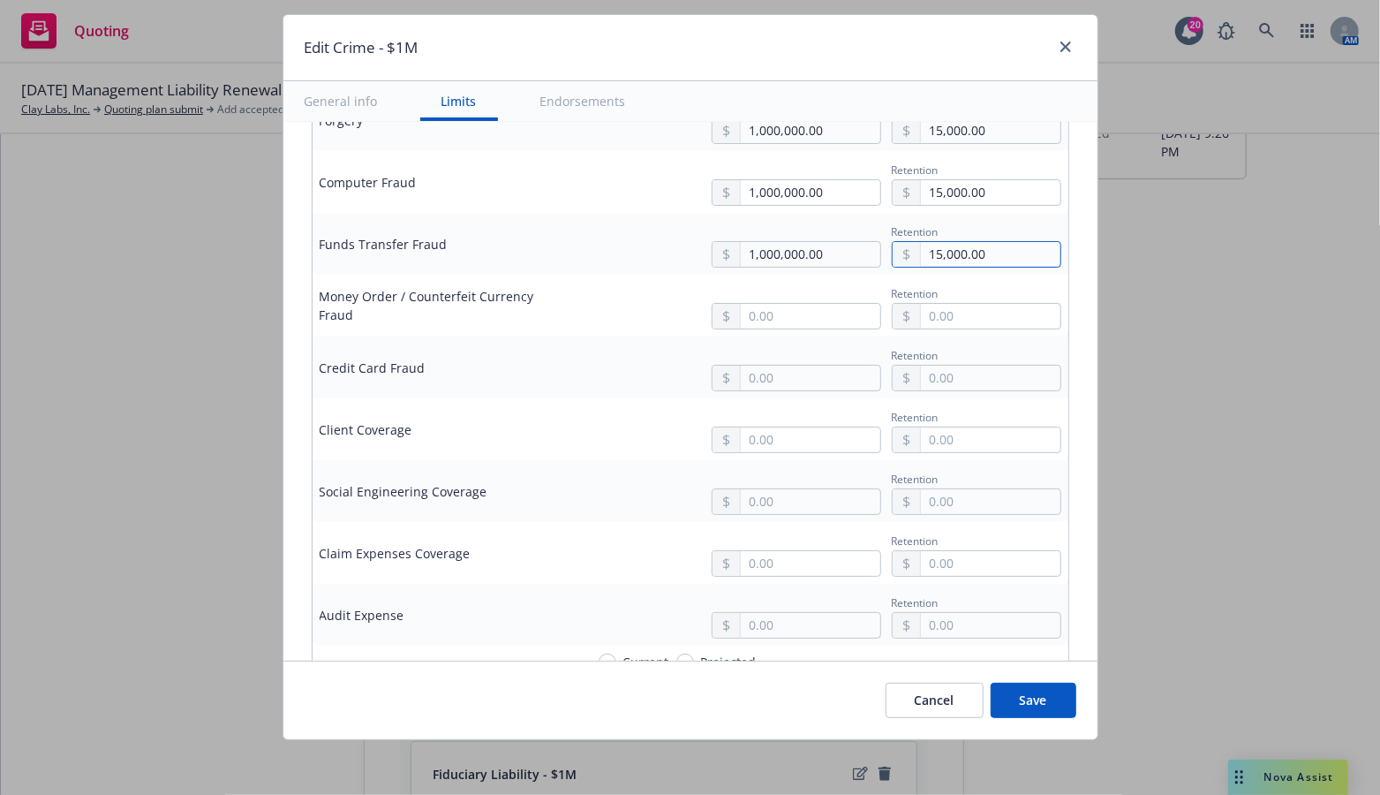
type input "15,000.00"
click at [753, 315] on input "text" at bounding box center [810, 316] width 139 height 25
type input "1,000,000.00"
click at [782, 391] on button "$1,000,000.00" at bounding box center [788, 386] width 152 height 33
click at [941, 306] on input "text" at bounding box center [990, 316] width 139 height 25
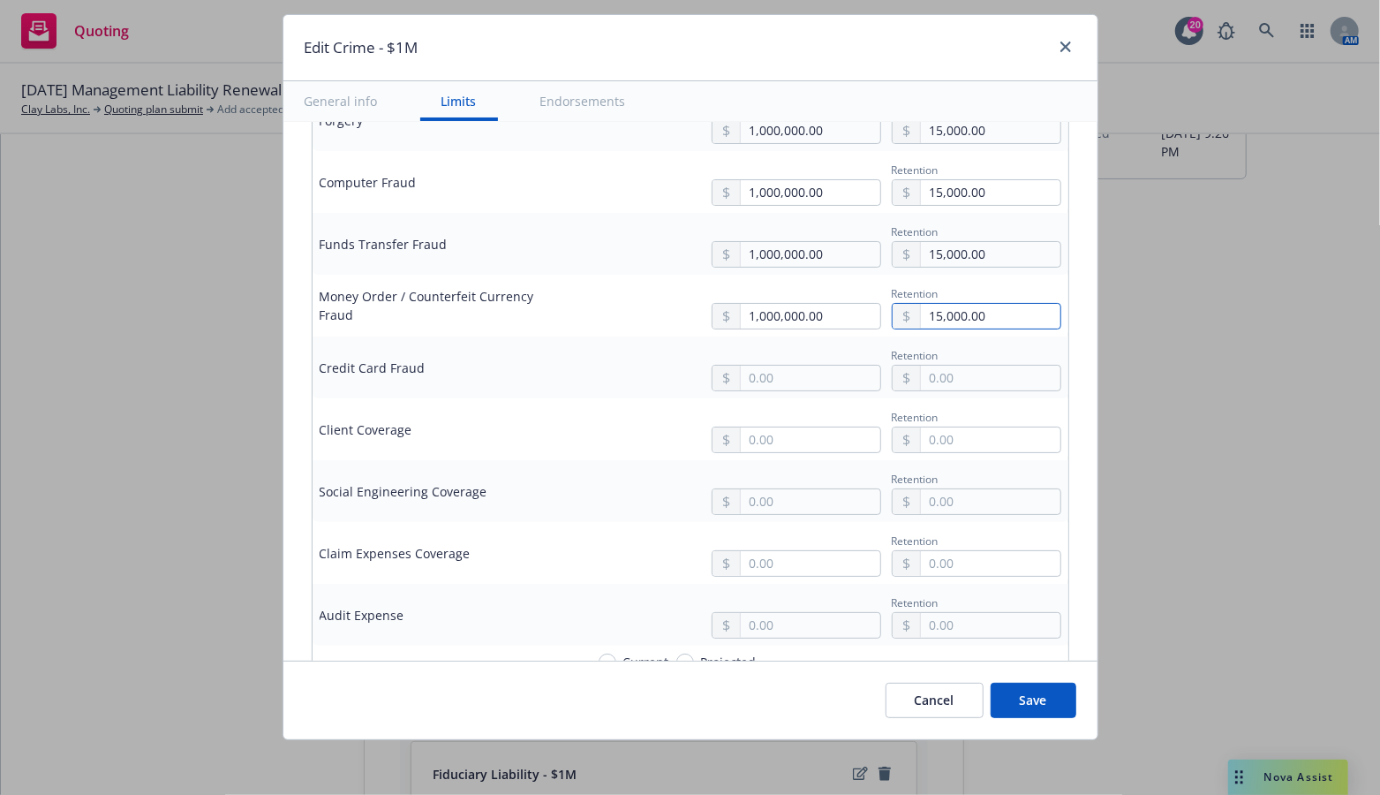
type input "15,000.00"
click at [819, 372] on input "text" at bounding box center [810, 377] width 139 height 25
type input "1,000,000.00"
click at [798, 449] on button "$1,000,000.00" at bounding box center [788, 443] width 152 height 33
click at [922, 372] on input "text" at bounding box center [990, 377] width 139 height 25
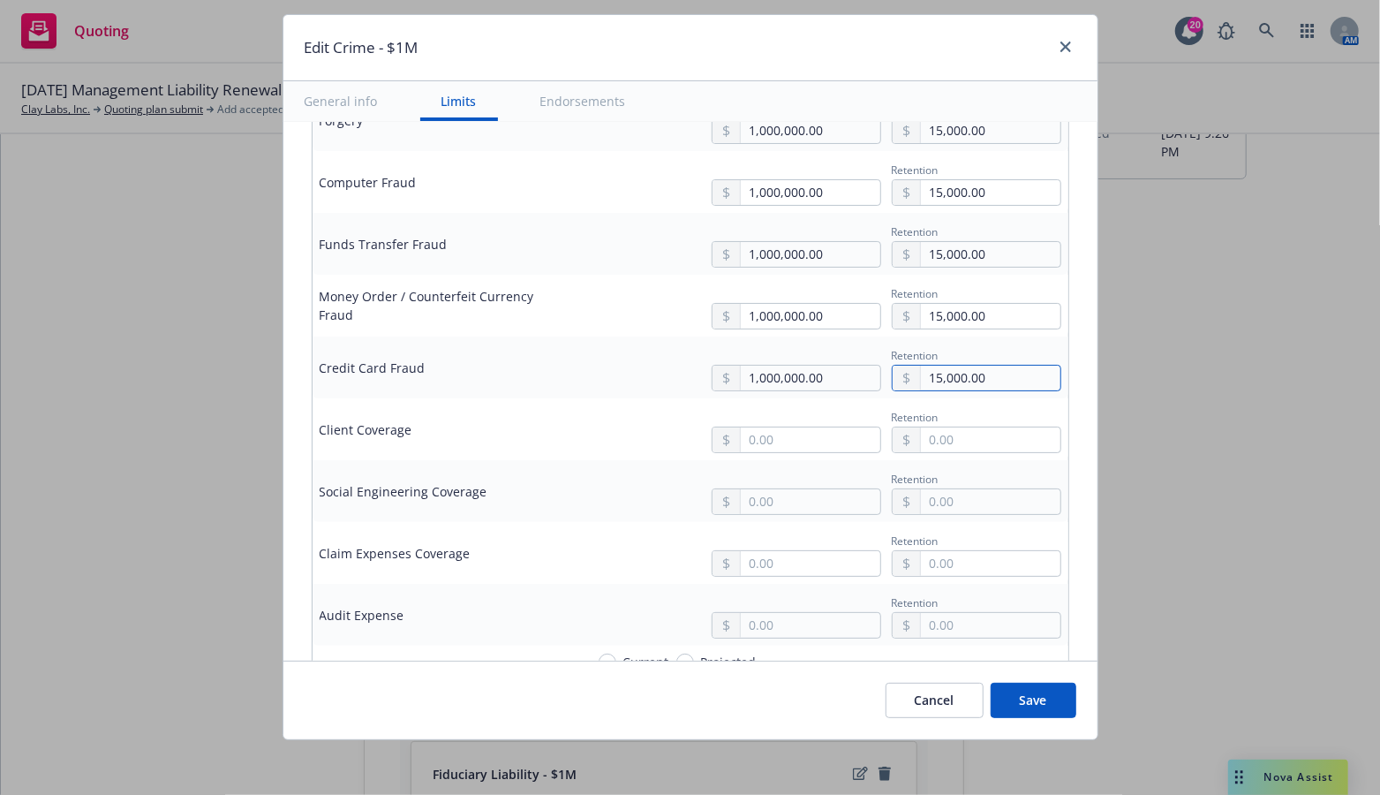
scroll to position [971, 0]
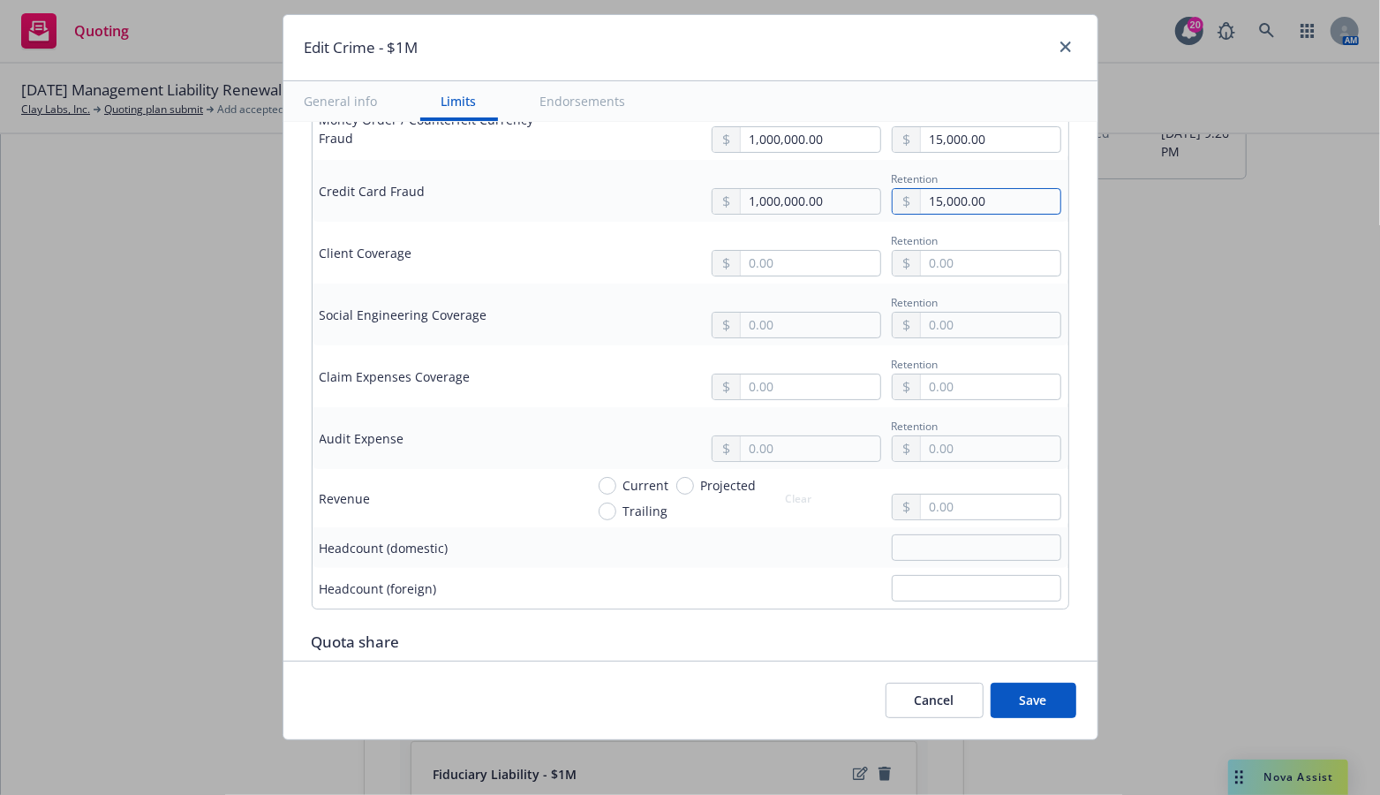
type input "15,000.00"
click at [599, 477] on input "Current" at bounding box center [608, 486] width 18 height 18
radio input "true"
click at [948, 504] on input "text" at bounding box center [990, 506] width 139 height 25
click at [634, 678] on div "Cancel Save" at bounding box center [690, 699] width 814 height 79
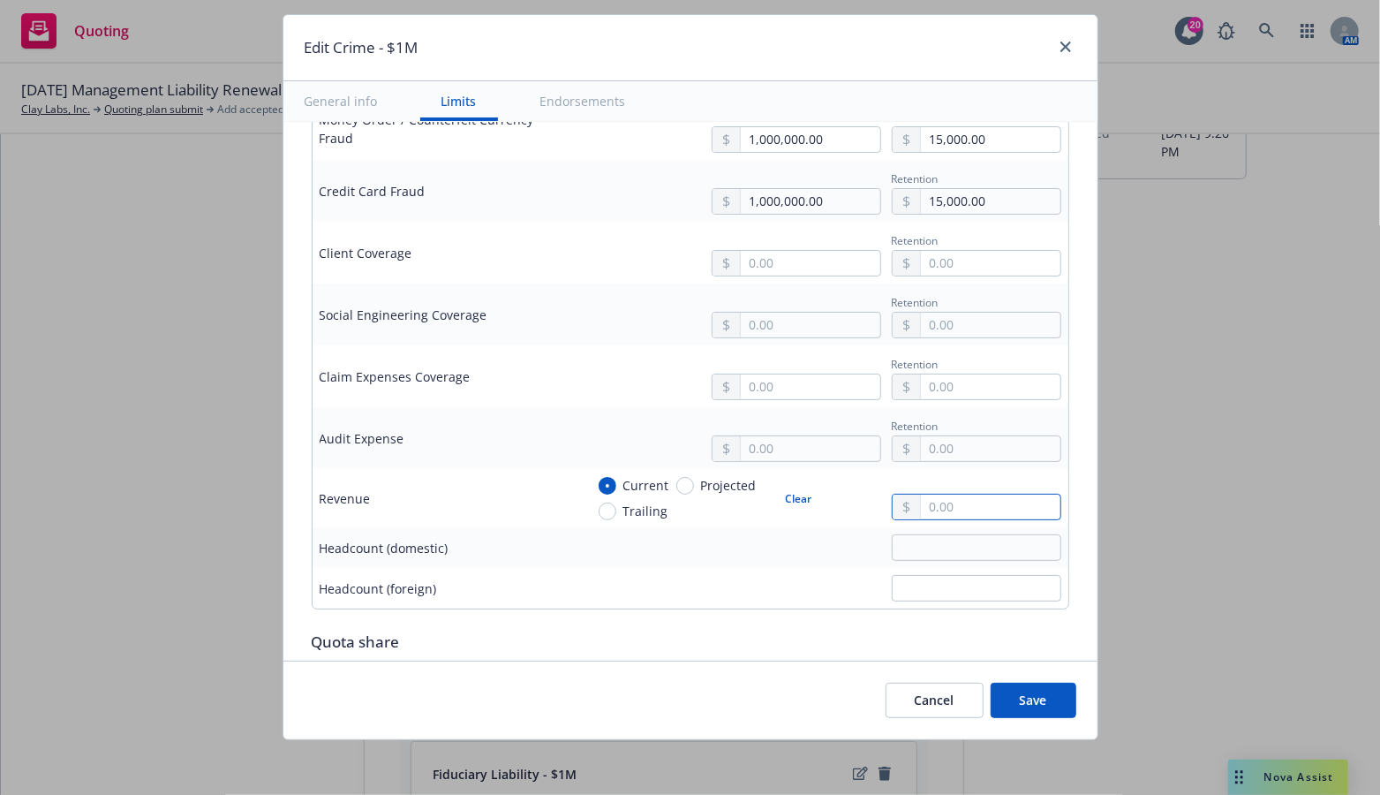
click at [951, 497] on input "text" at bounding box center [990, 506] width 139 height 25
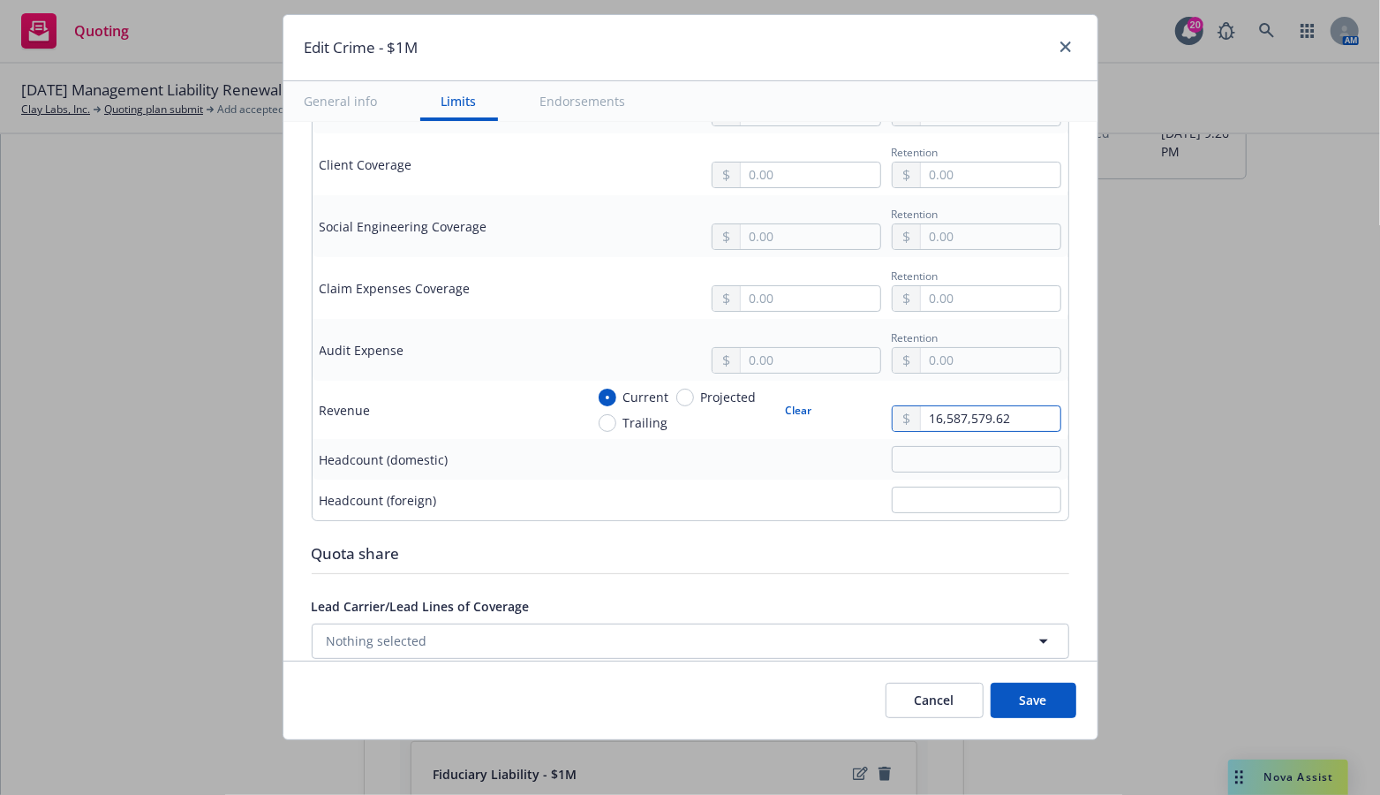
type input "16,587,579.62"
click at [694, 501] on div at bounding box center [822, 499] width 477 height 26
click at [971, 493] on input "text" at bounding box center [976, 499] width 169 height 26
type input "12"
click at [920, 456] on input "text" at bounding box center [976, 459] width 169 height 26
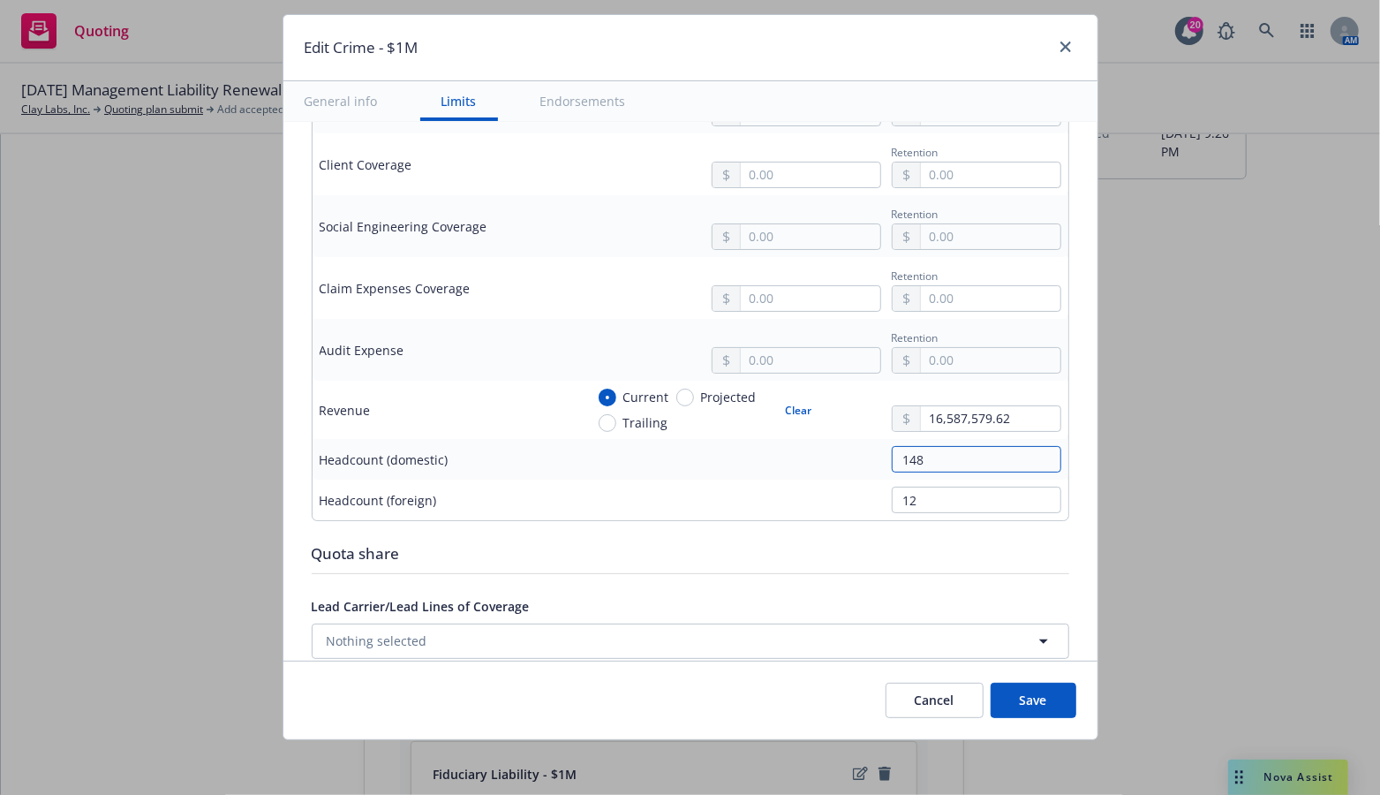
type input "148"
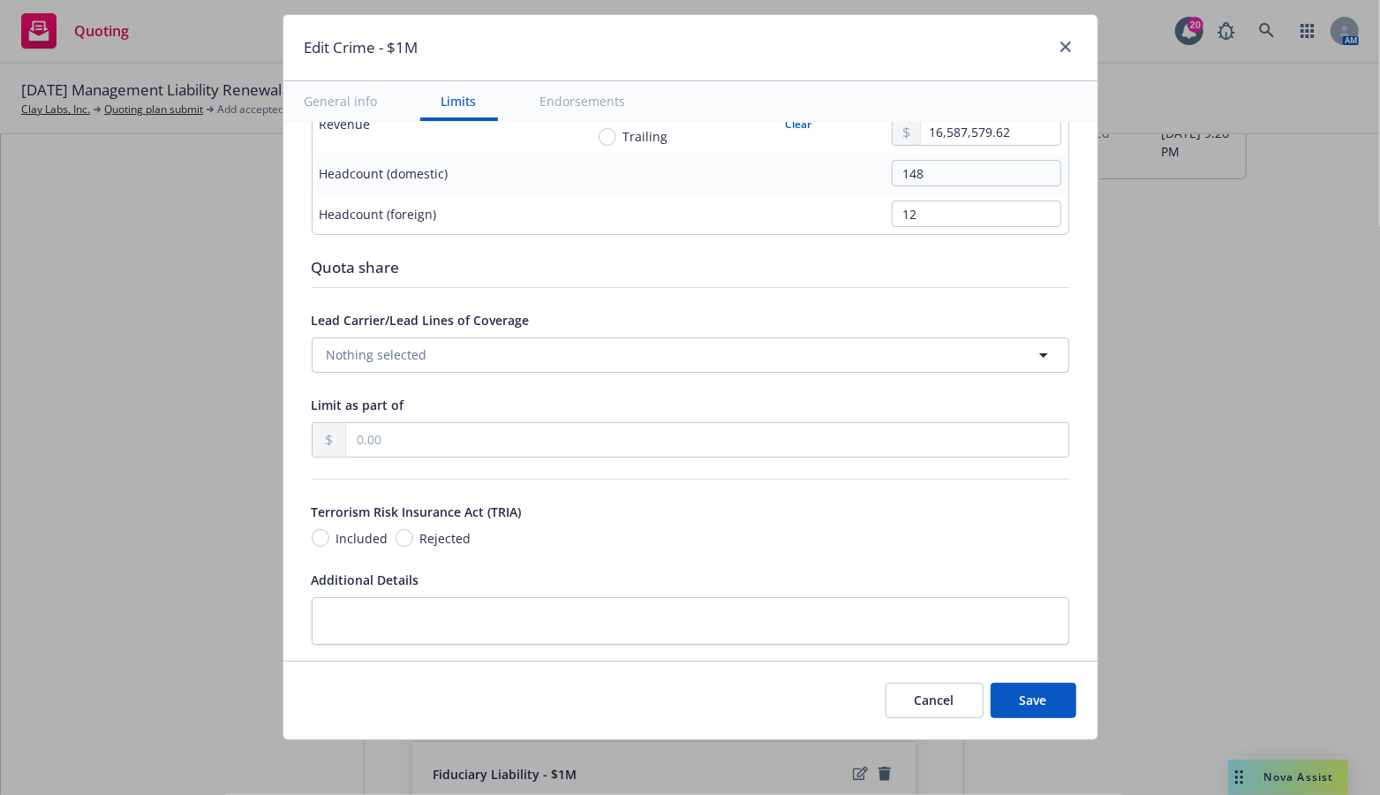
scroll to position [1191, 0]
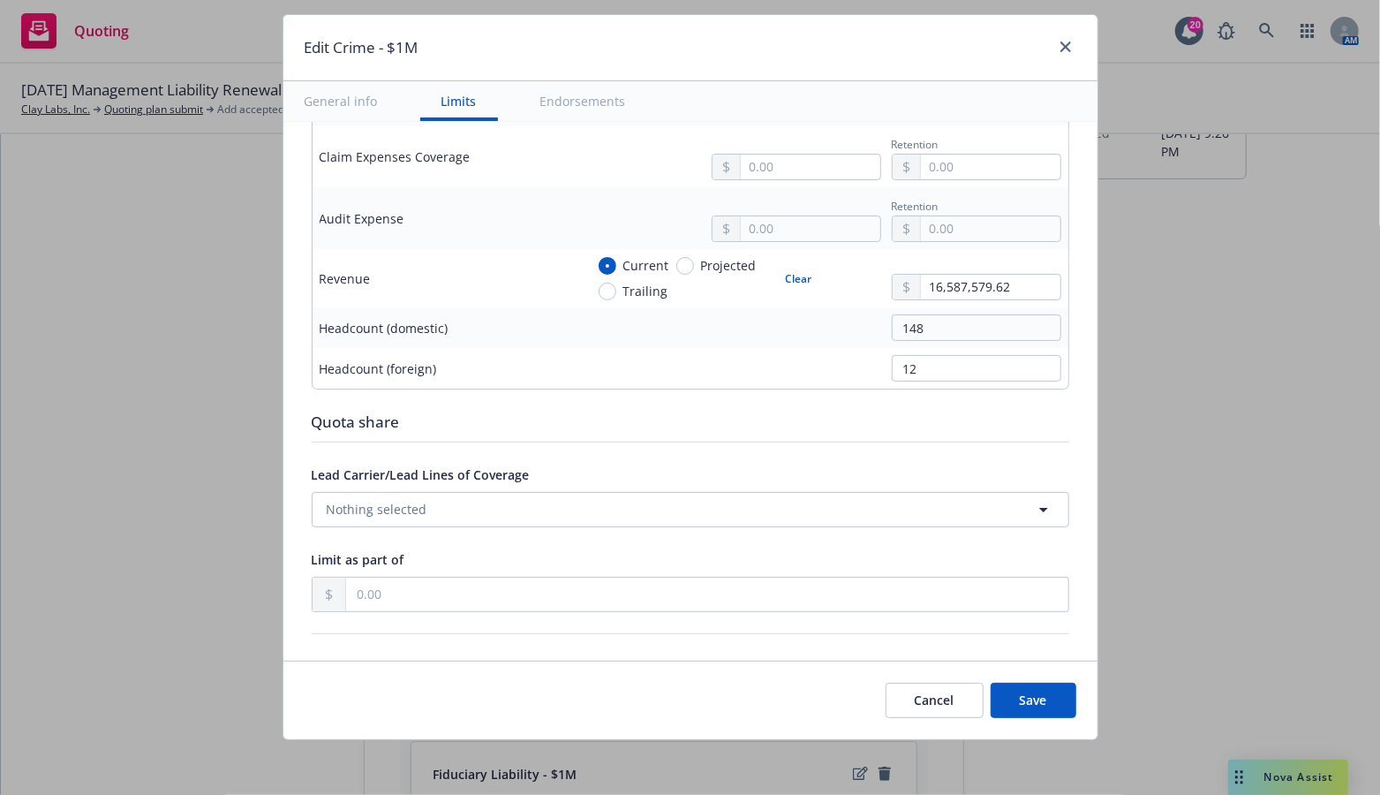
click at [1035, 703] on button "Save" at bounding box center [1034, 699] width 86 height 35
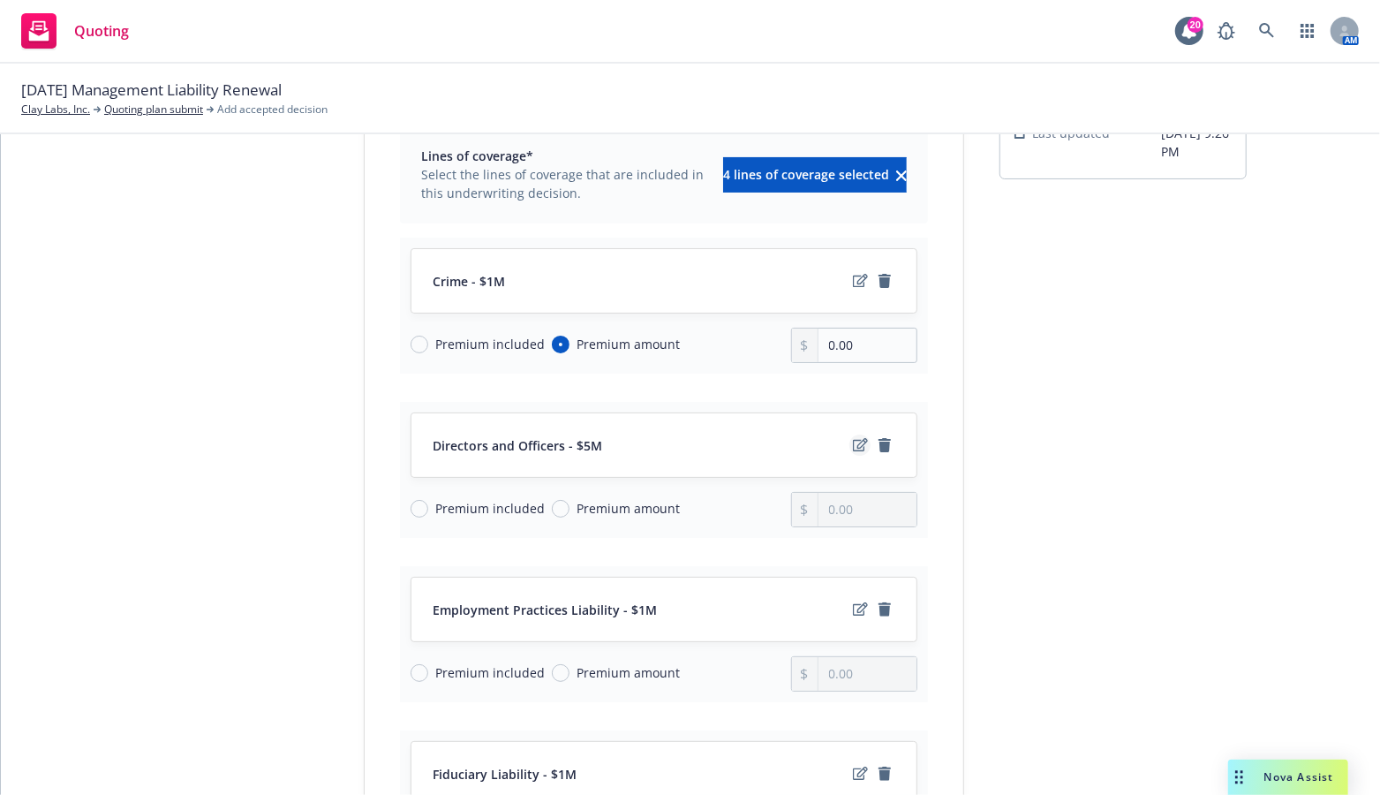
click at [853, 442] on icon "edit" at bounding box center [860, 445] width 15 height 14
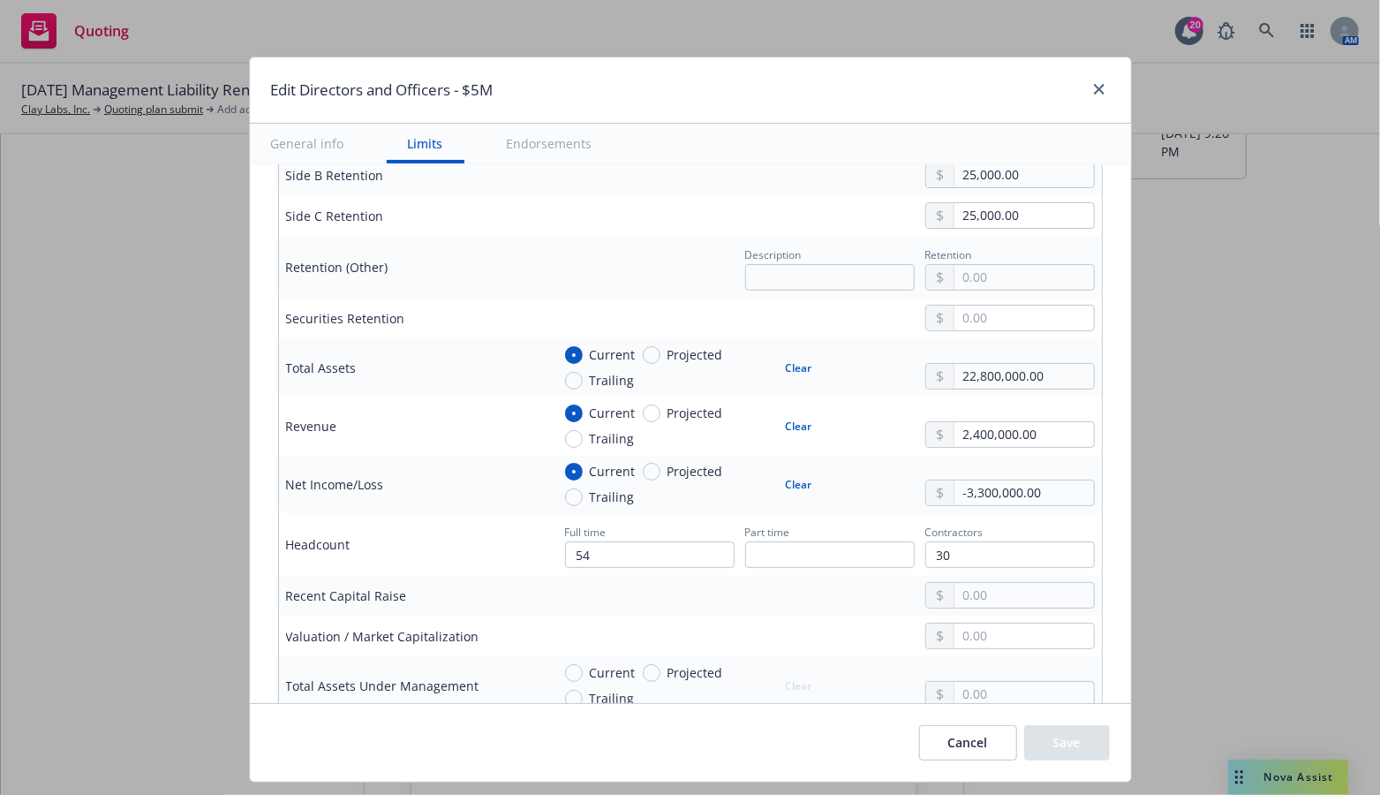
scroll to position [795, 0]
click at [659, 252] on div "Description Retention" at bounding box center [823, 265] width 544 height 48
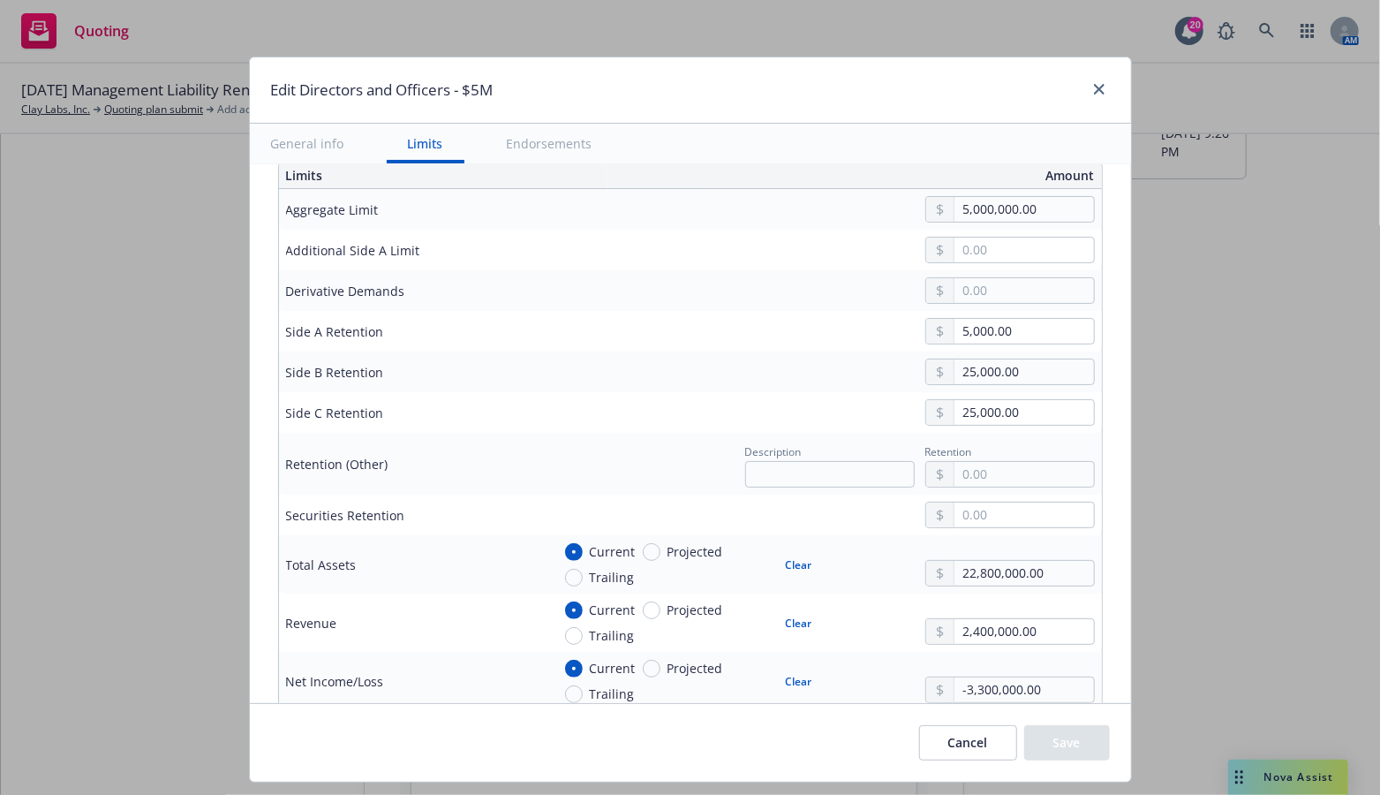
scroll to position [618, 0]
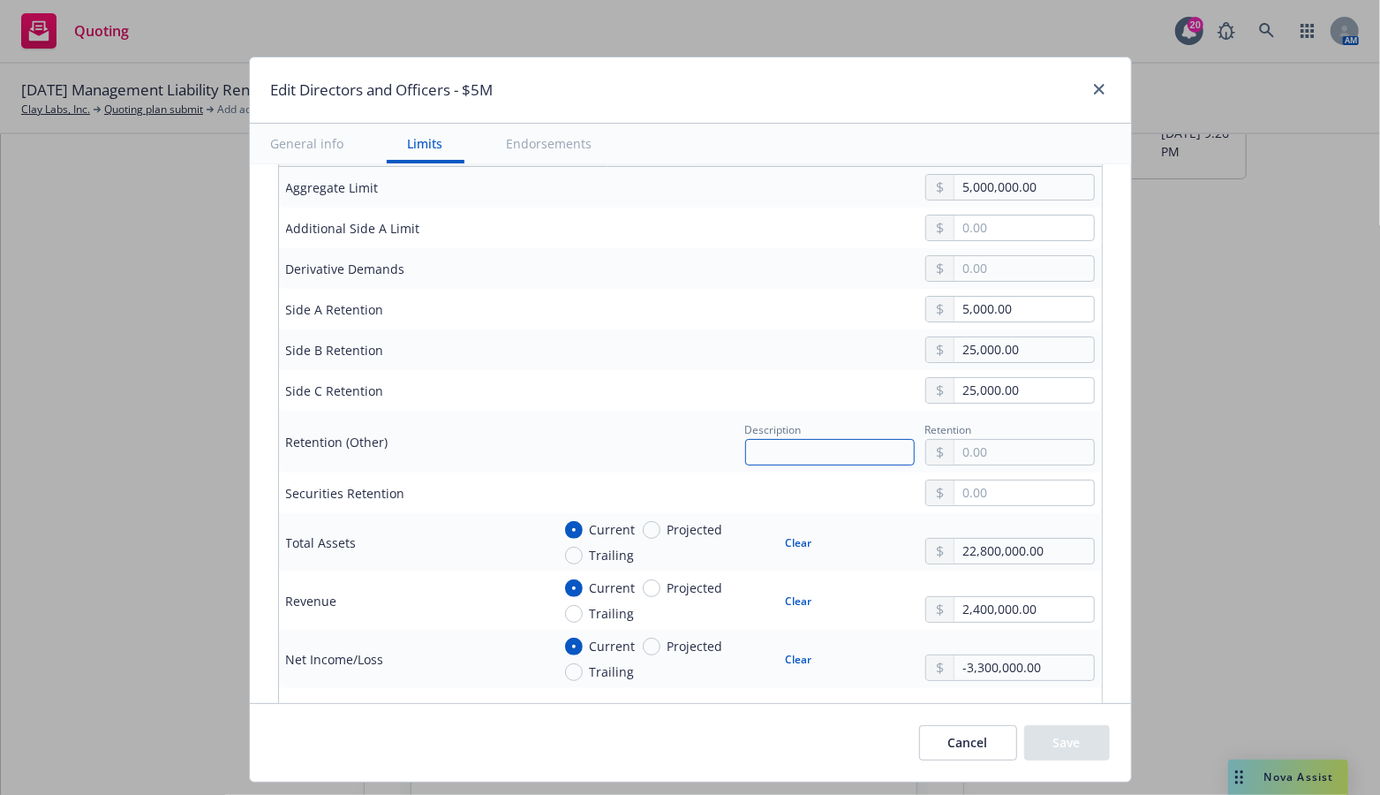
click at [800, 448] on input "text" at bounding box center [829, 452] width 169 height 26
type input "Side A:"
drag, startPoint x: 1043, startPoint y: 549, endPoint x: 928, endPoint y: 527, distance: 117.7
click at [928, 527] on div "22,800,000.00" at bounding box center [1009, 542] width 169 height 44
drag, startPoint x: 1028, startPoint y: 608, endPoint x: 908, endPoint y: 600, distance: 120.3
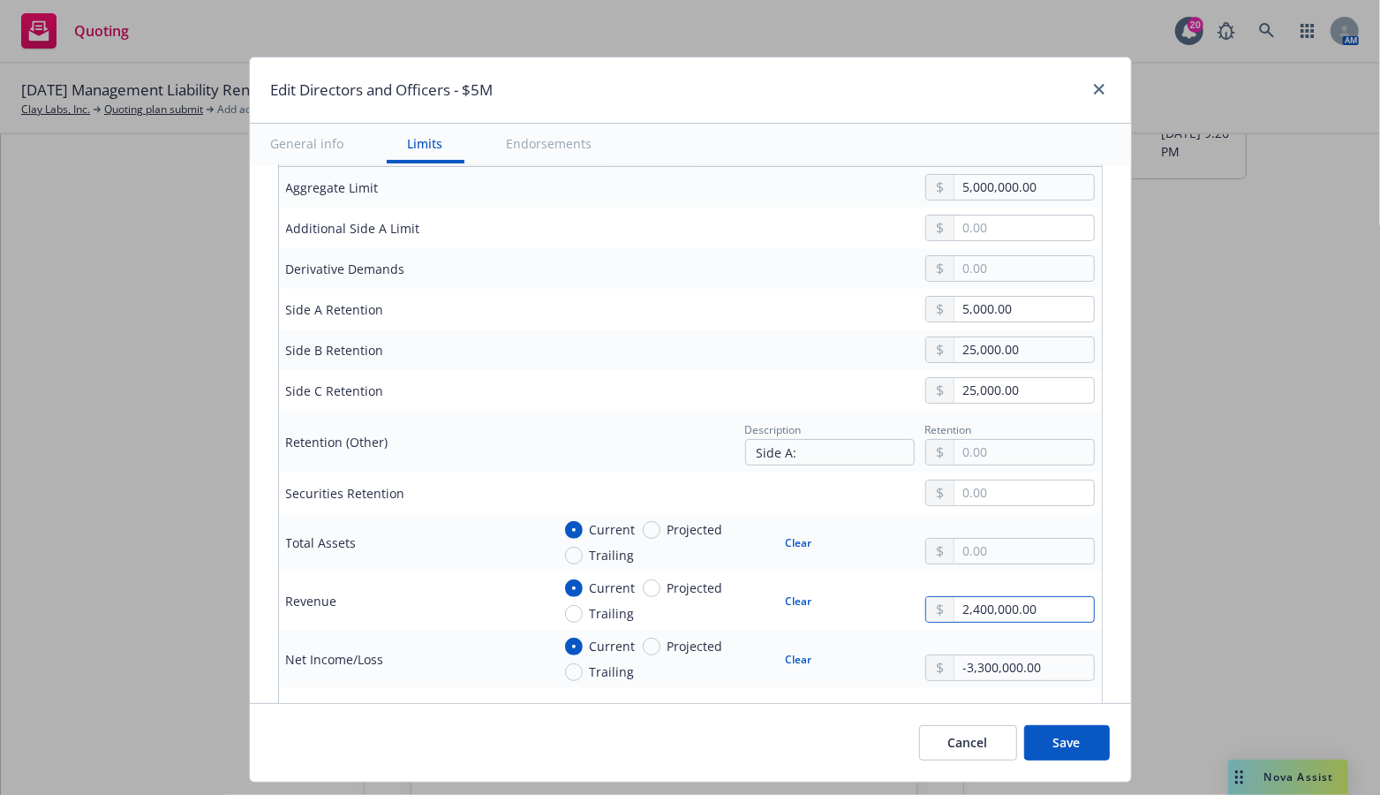
click at [908, 600] on div "Current Projected Trailing Clear 2,400,000.00" at bounding box center [823, 600] width 544 height 44
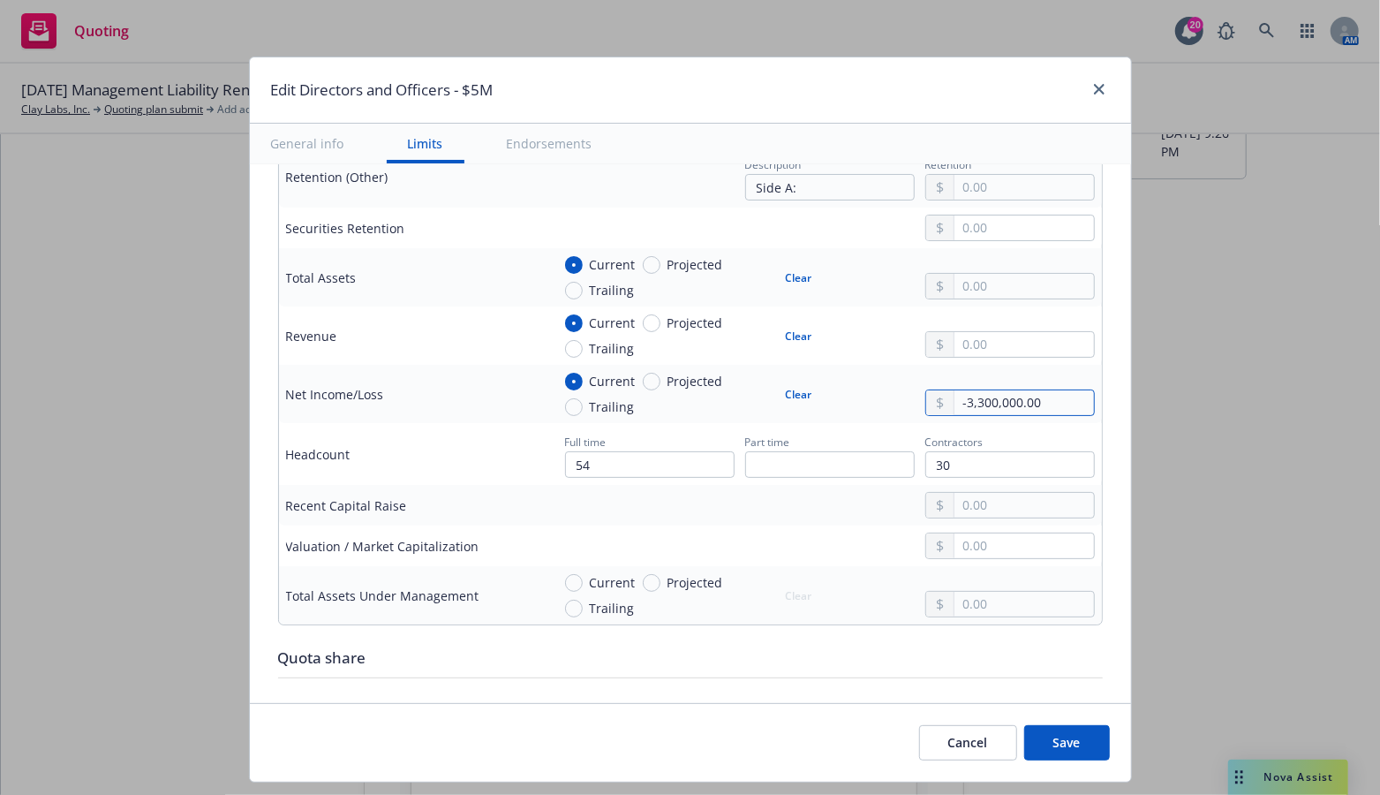
drag, startPoint x: 1035, startPoint y: 400, endPoint x: 927, endPoint y: 395, distance: 107.8
click at [927, 395] on div "-3,300,000.00" at bounding box center [1009, 402] width 169 height 26
drag, startPoint x: 948, startPoint y: 456, endPoint x: 899, endPoint y: 454, distance: 49.5
click at [899, 454] on div "Full time 54 Part time Contractors 30" at bounding box center [823, 454] width 544 height 48
drag, startPoint x: 632, startPoint y: 460, endPoint x: 558, endPoint y: 455, distance: 74.3
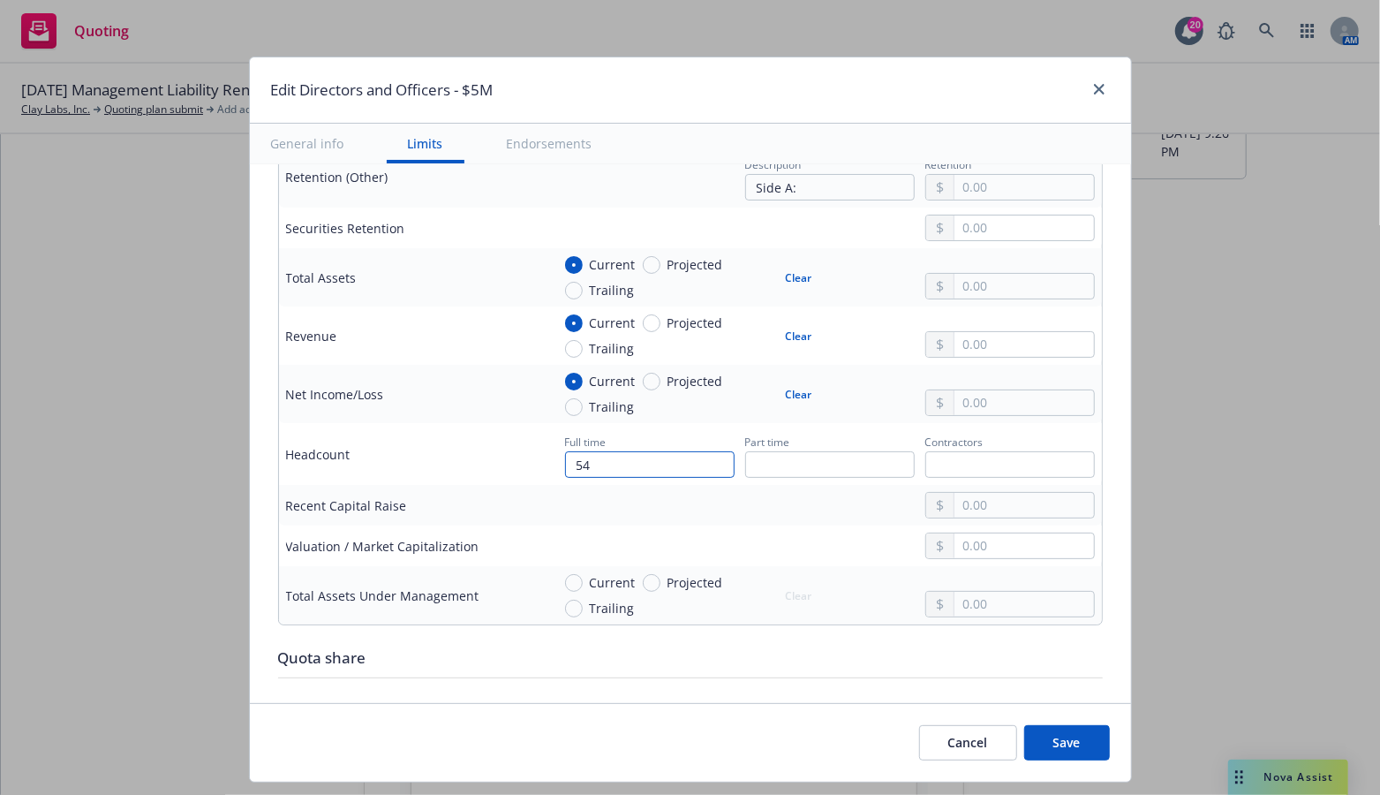
click at [565, 455] on input "54" at bounding box center [649, 464] width 169 height 26
click at [674, 456] on input "text" at bounding box center [649, 464] width 169 height 26
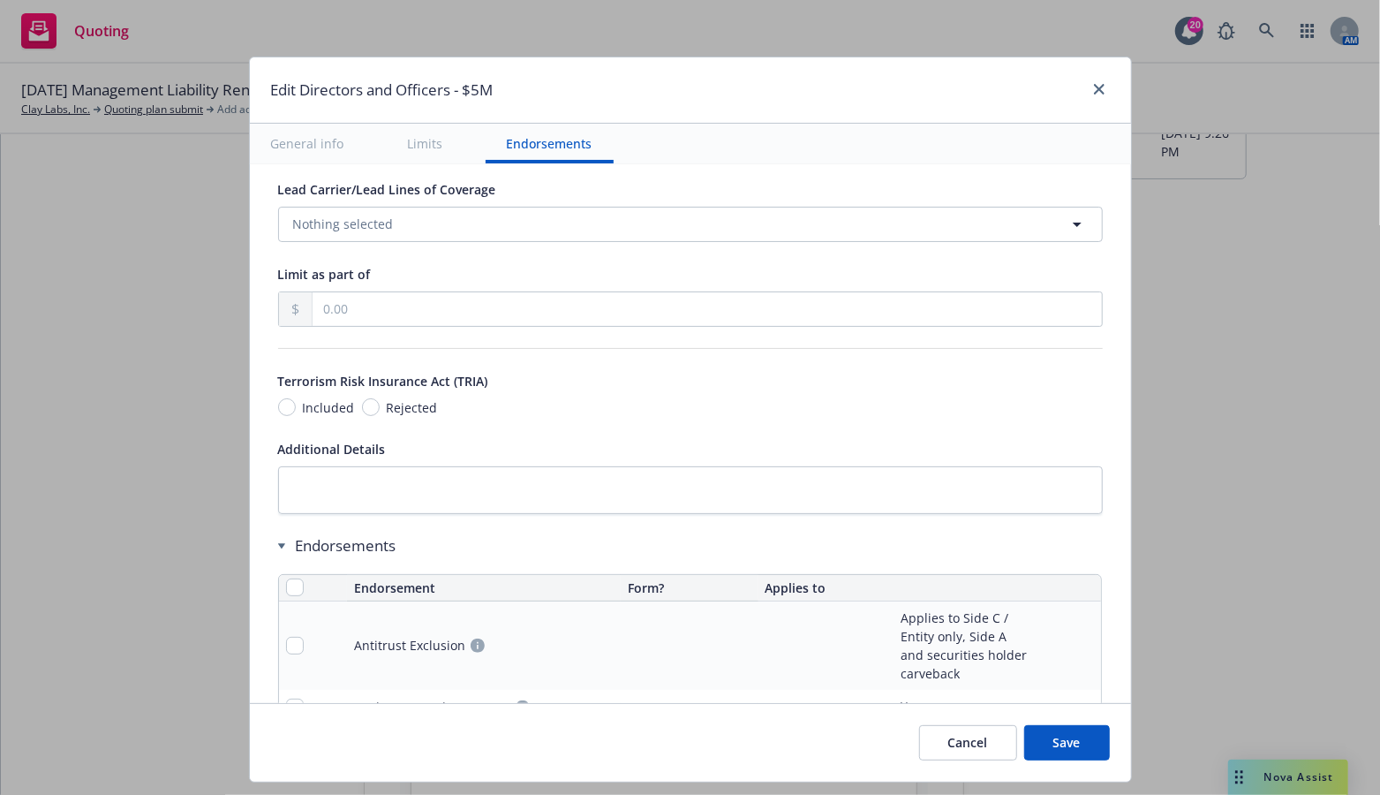
scroll to position [1677, 0]
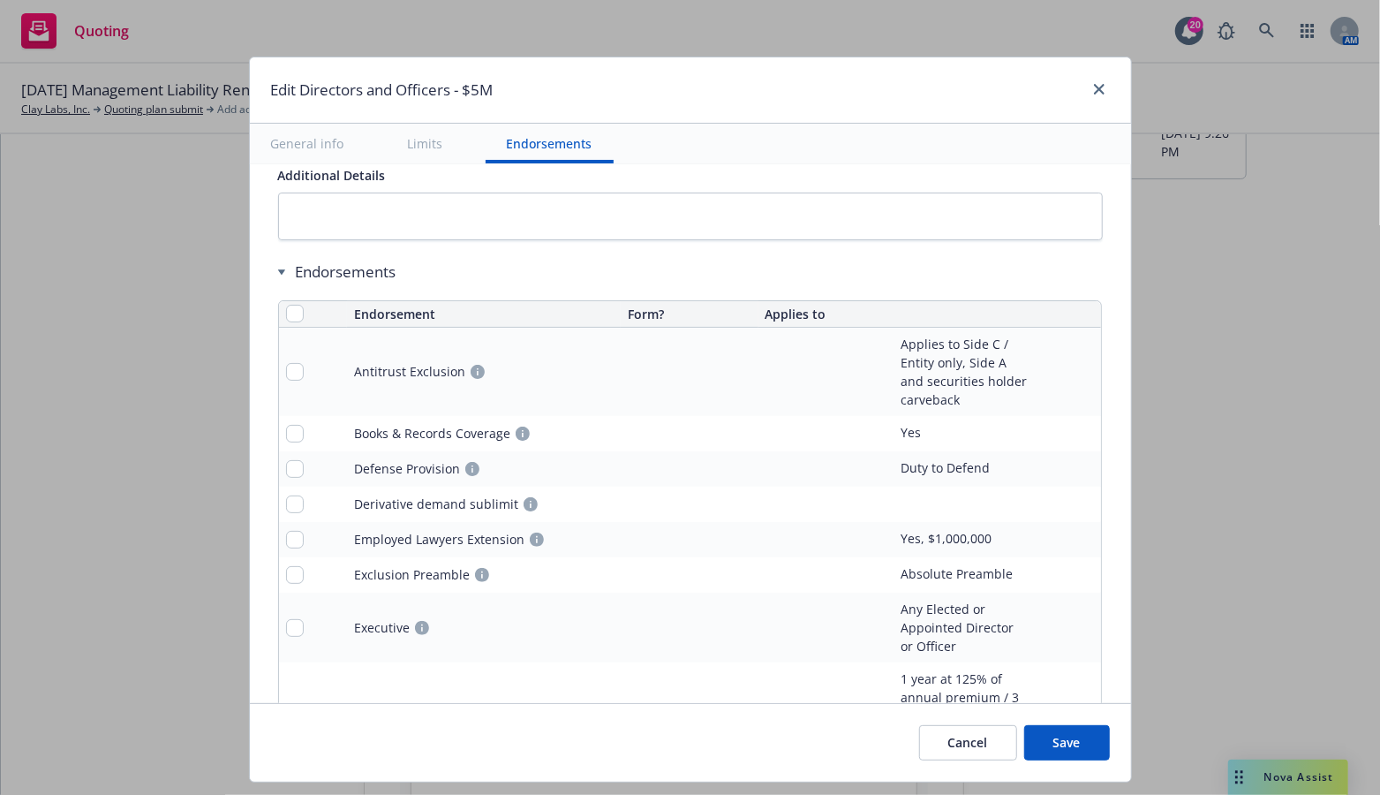
type input "160"
click at [1080, 750] on button "Save" at bounding box center [1067, 742] width 86 height 35
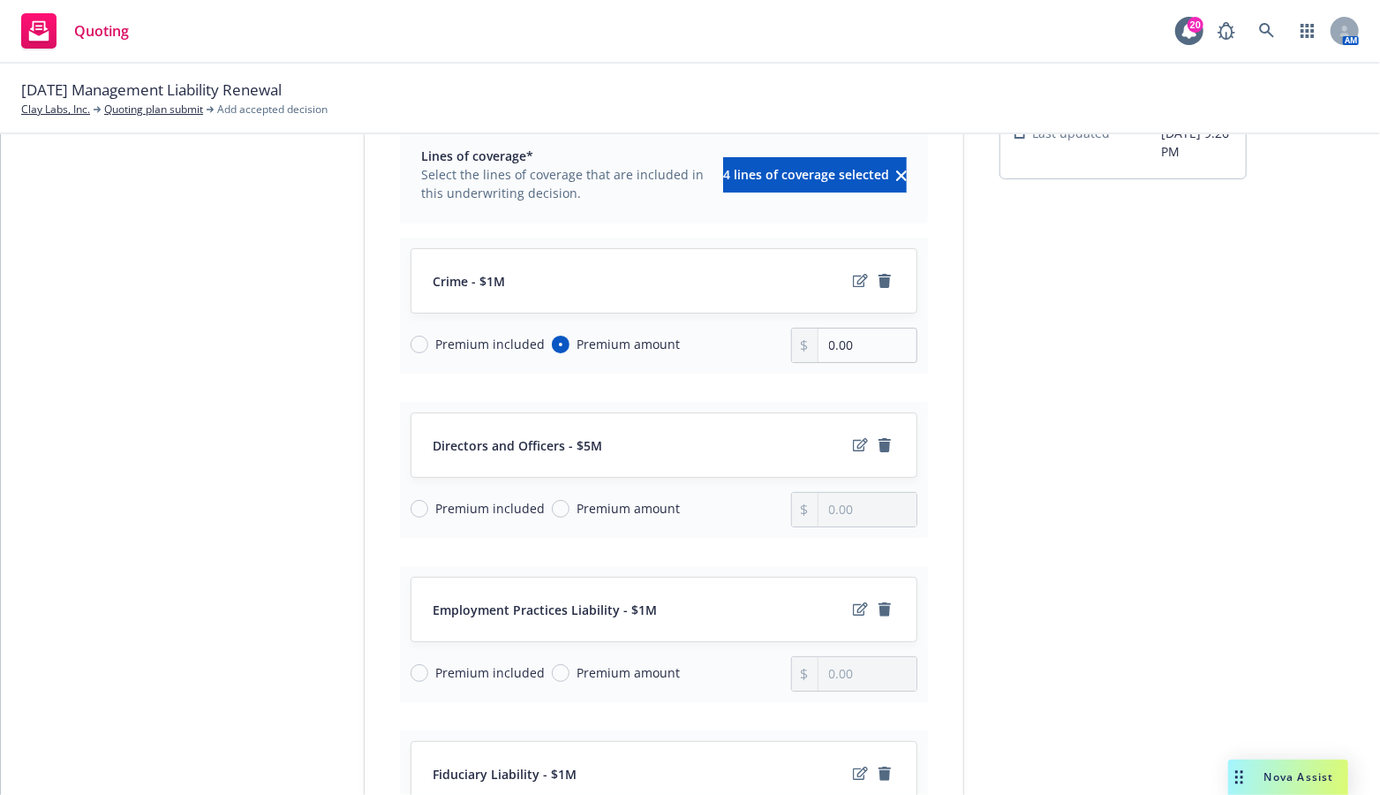
click at [1087, 409] on div "submission Zurich Carrier CRC Group Last updated 9/16, 9:26 PM" at bounding box center [1122, 575] width 247 height 1086
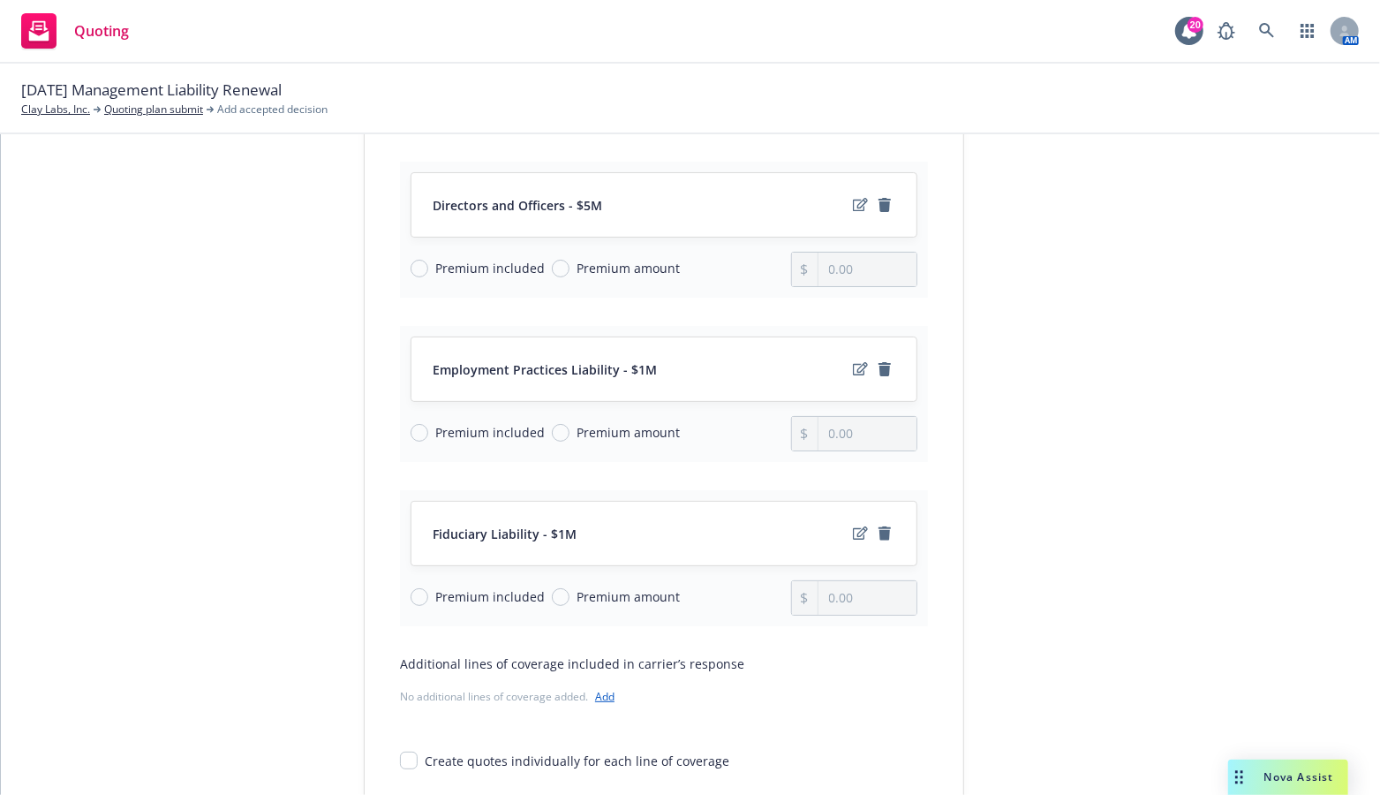
scroll to position [403, 0]
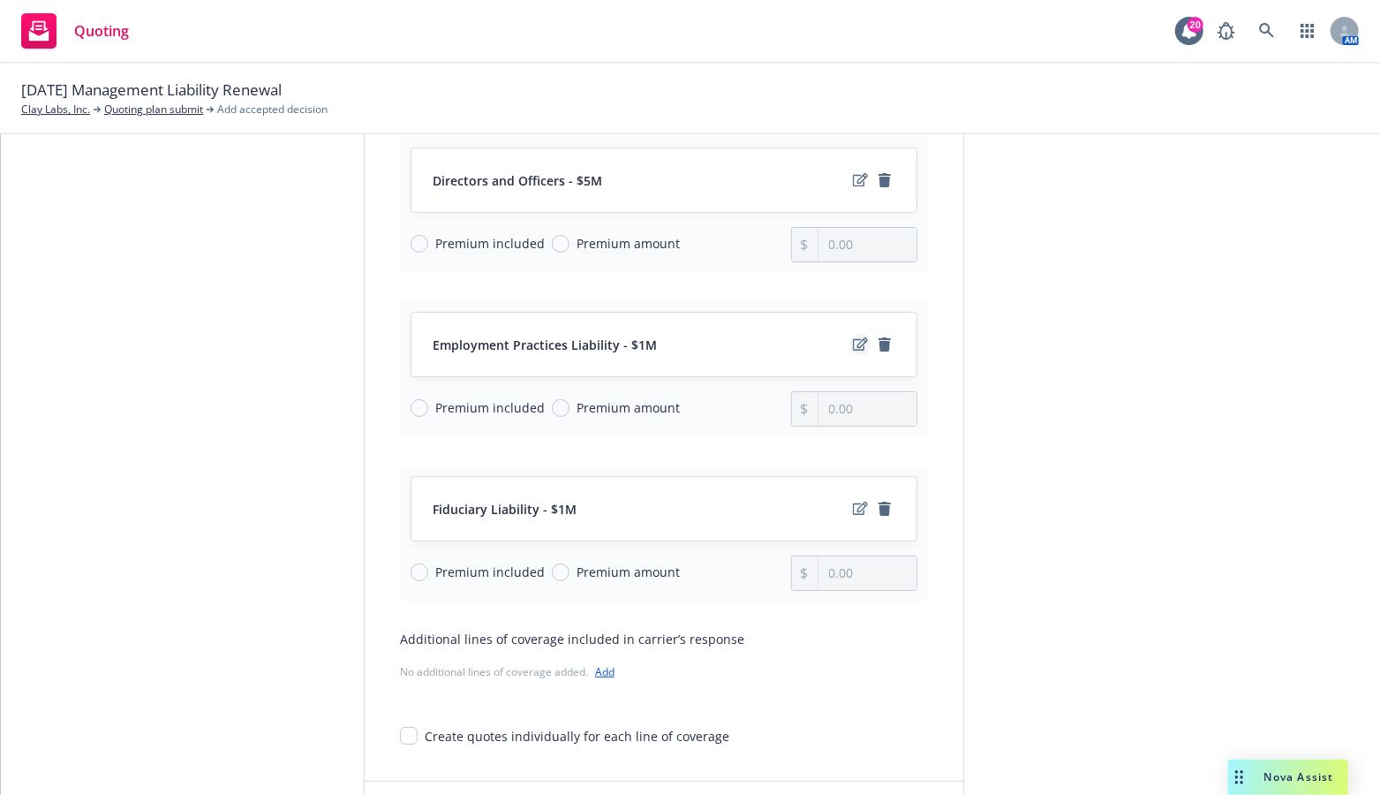
click at [853, 343] on icon "edit" at bounding box center [860, 343] width 15 height 13
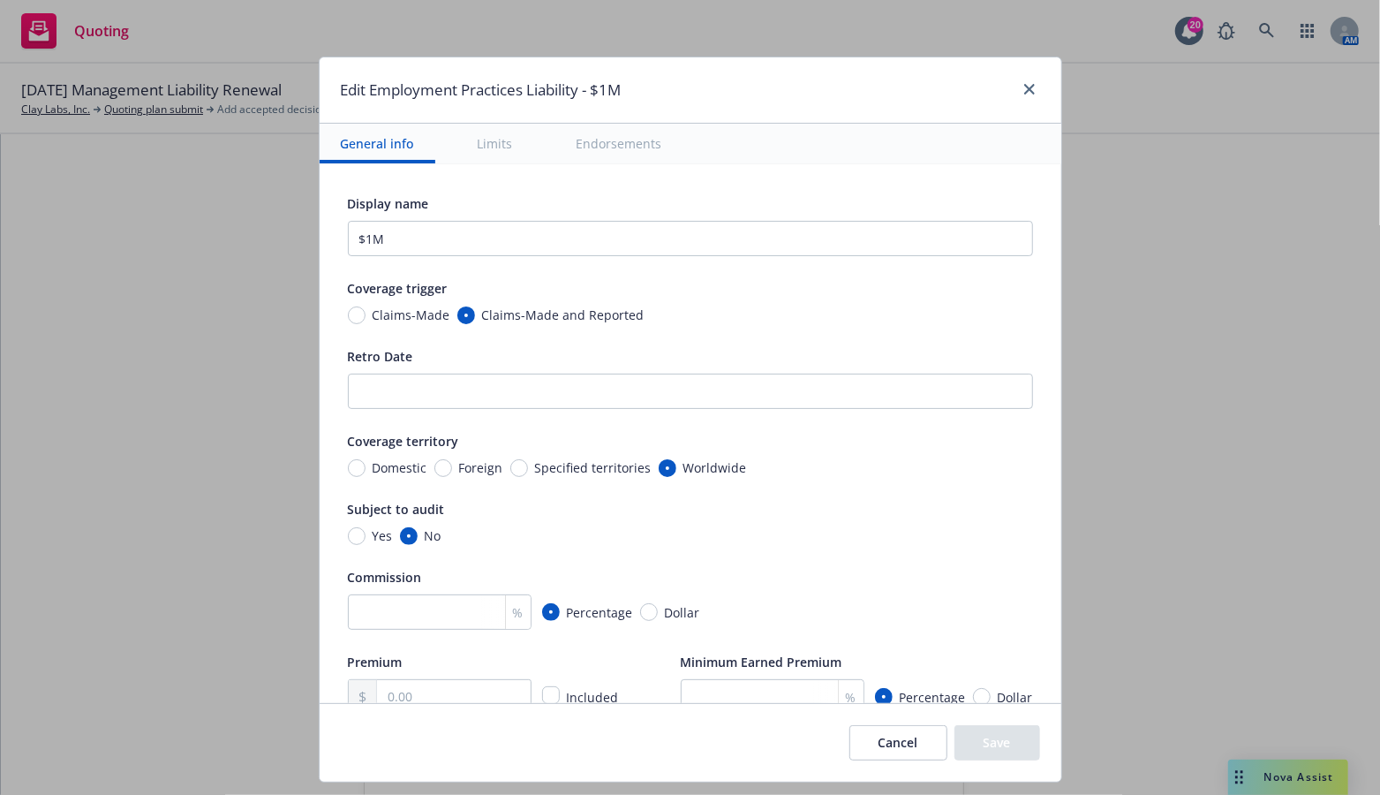
scroll to position [353, 0]
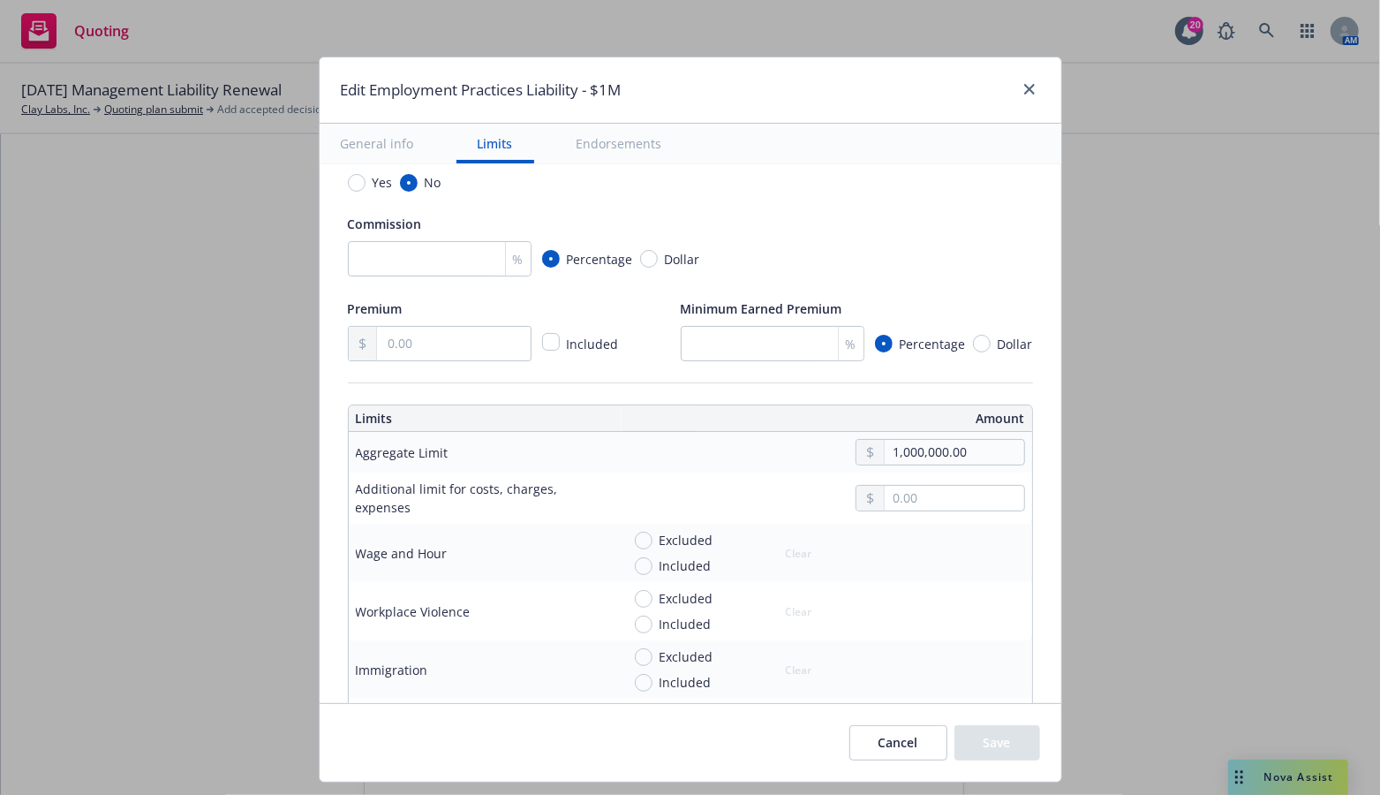
click at [876, 219] on div "Commission" at bounding box center [690, 223] width 685 height 21
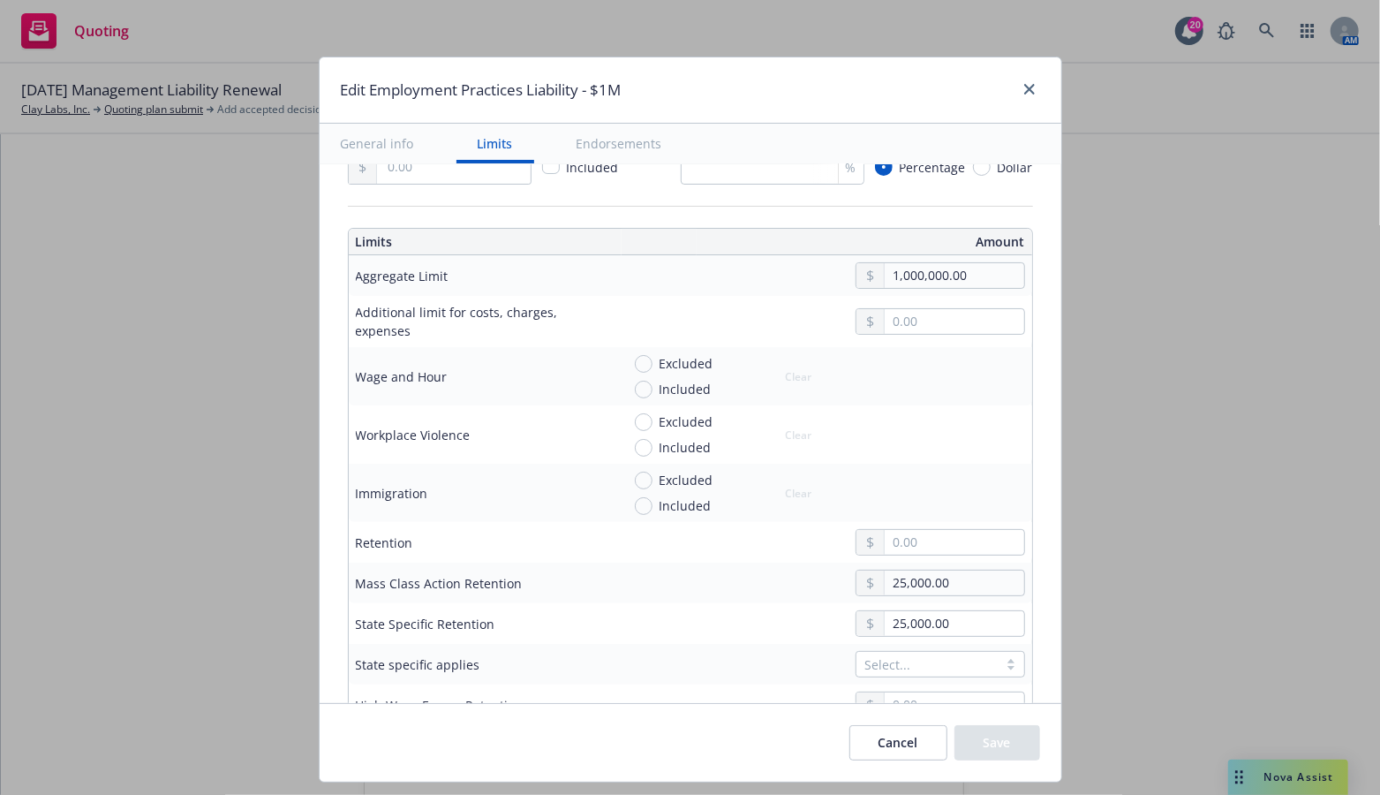
scroll to position [618, 0]
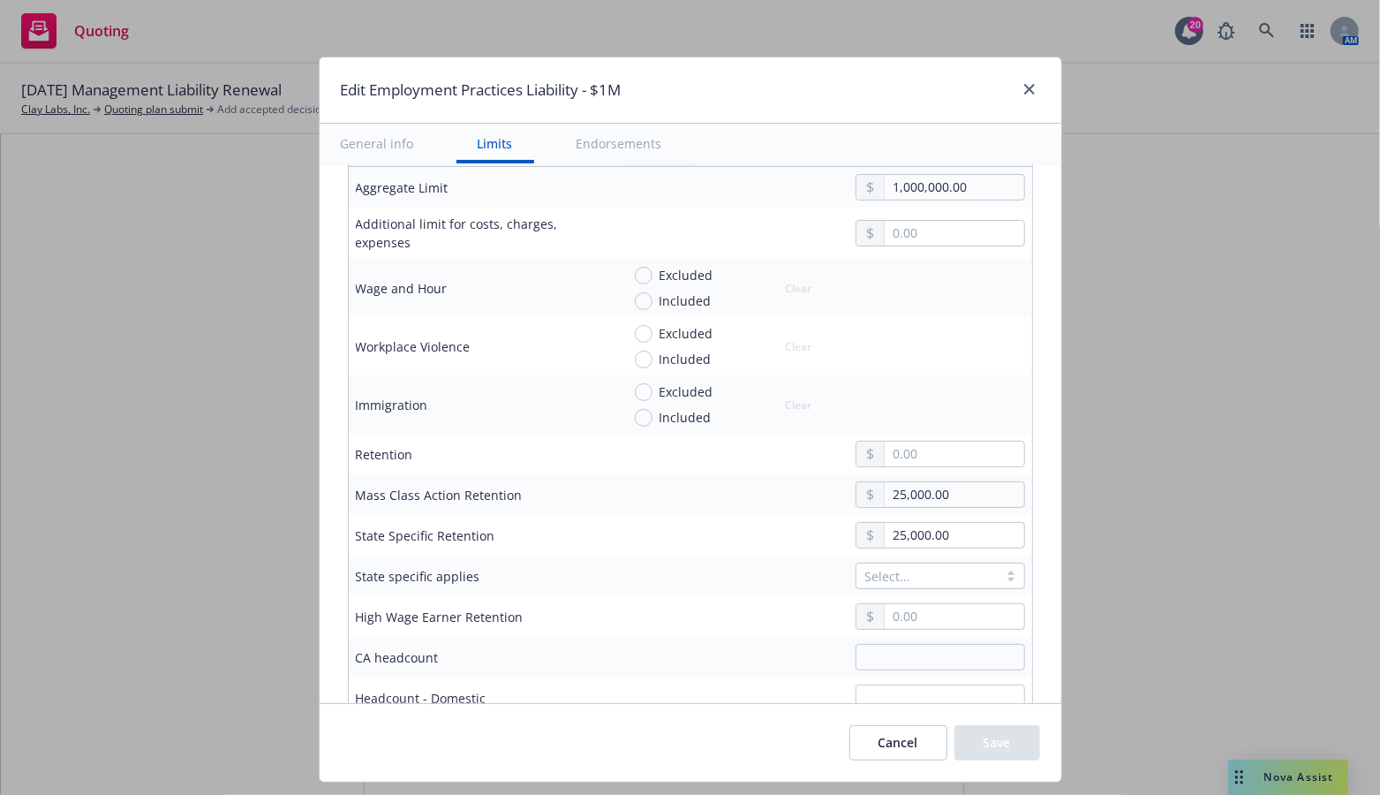
click at [735, 190] on div "1,000,000.00" at bounding box center [823, 187] width 404 height 26
click at [912, 451] on input "text" at bounding box center [954, 453] width 139 height 25
type input "25,000.00"
drag, startPoint x: 953, startPoint y: 486, endPoint x: 864, endPoint y: 508, distance: 90.8
click at [864, 508] on td "25,000.00" at bounding box center [823, 494] width 418 height 41
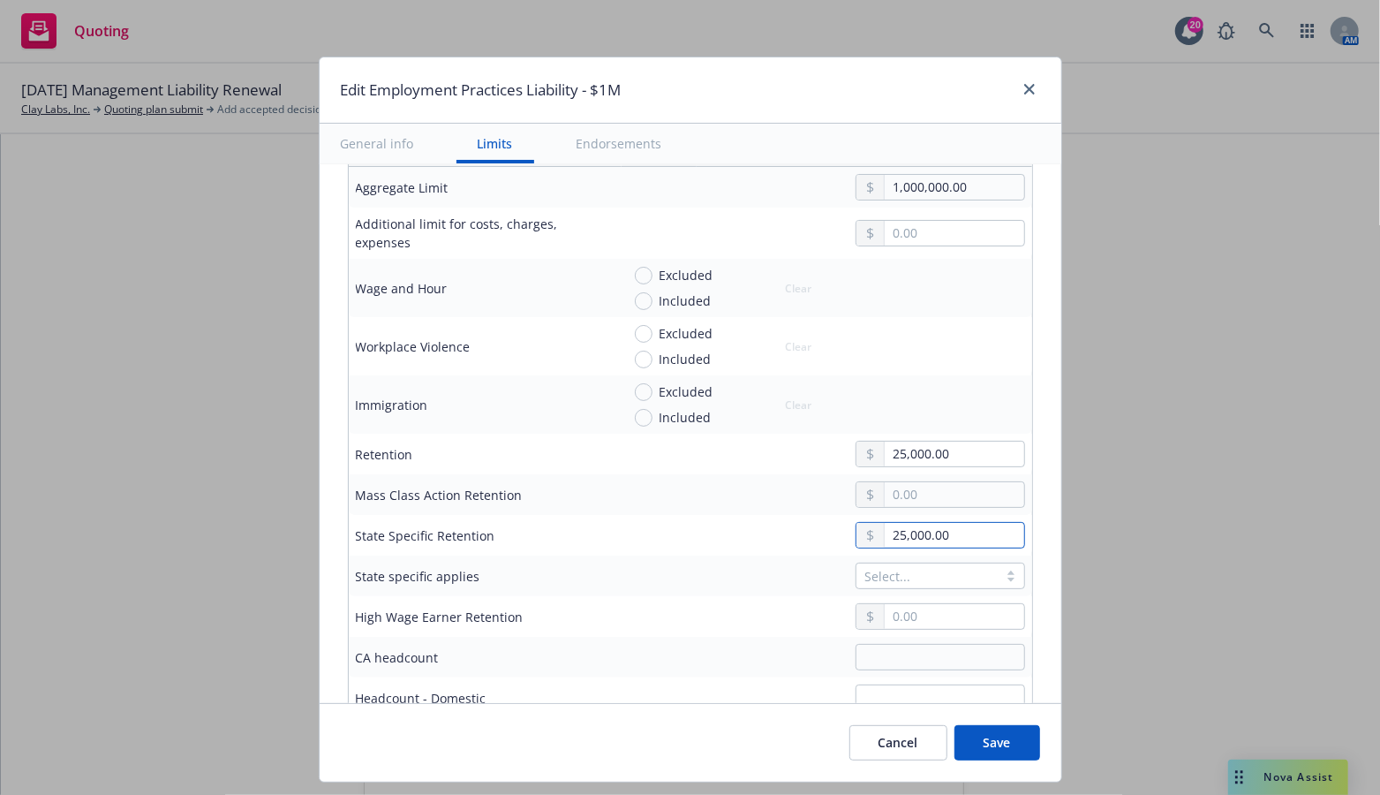
drag, startPoint x: 946, startPoint y: 533, endPoint x: 866, endPoint y: 532, distance: 80.3
click at [866, 532] on div "25,000.00" at bounding box center [939, 535] width 169 height 26
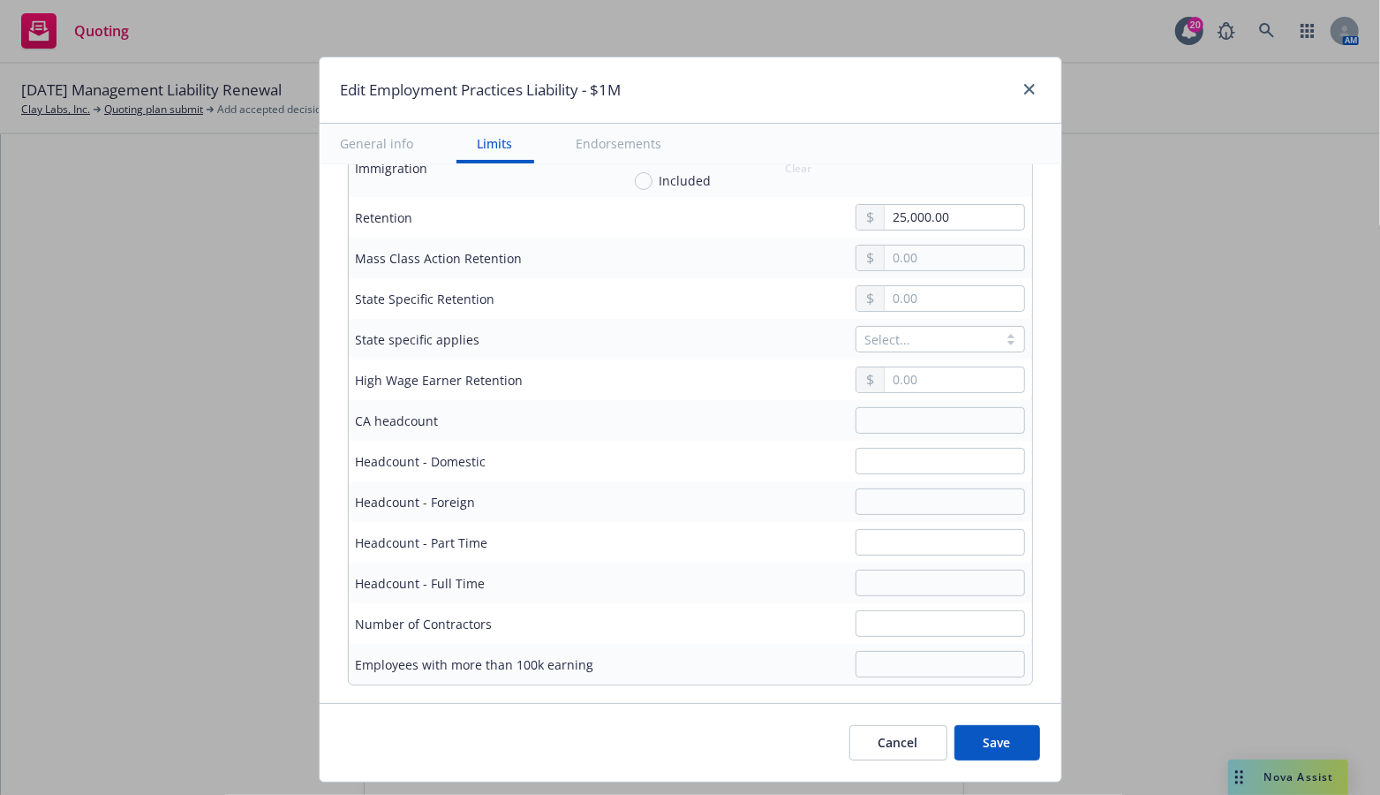
scroll to position [883, 0]
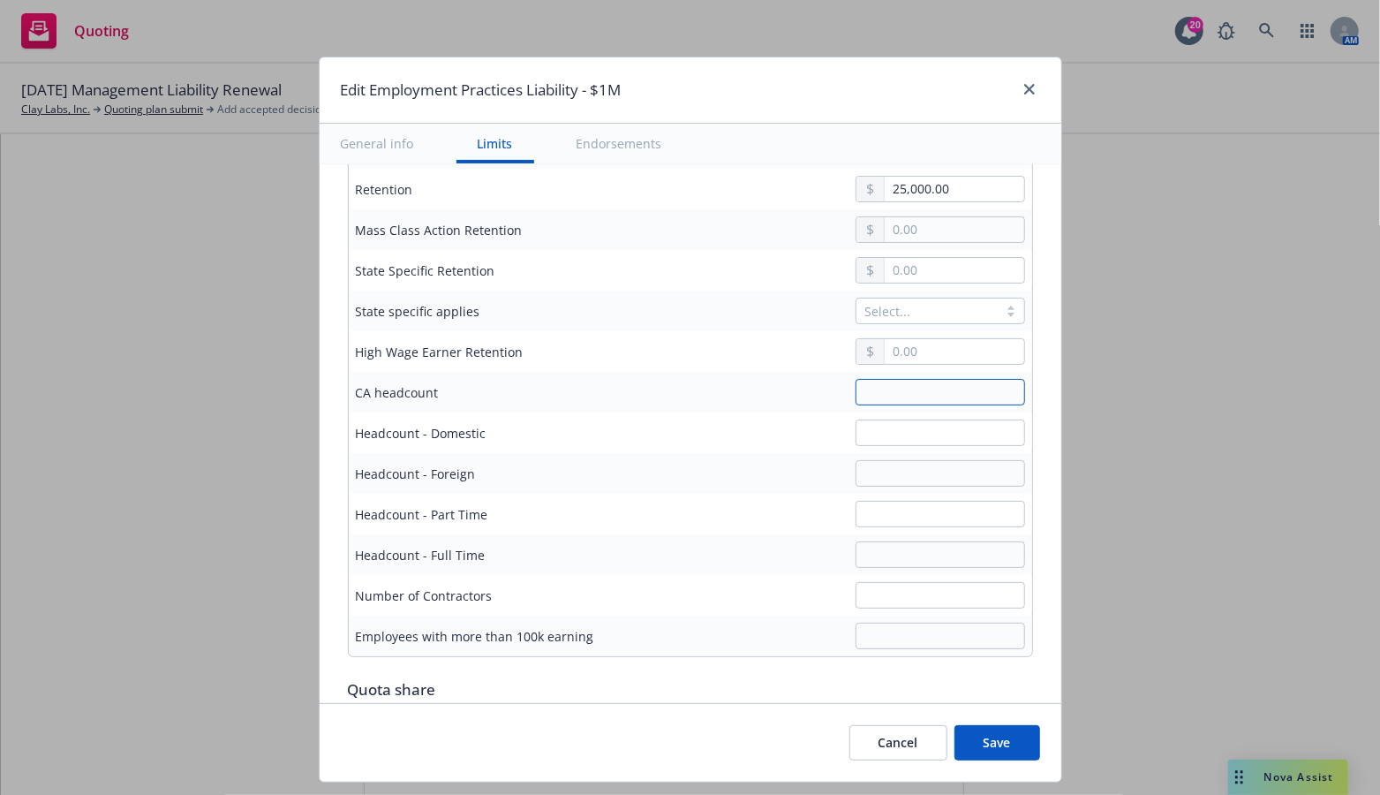
click at [930, 390] on input "text" at bounding box center [939, 392] width 169 height 26
type input "21"
click at [909, 434] on input "text" at bounding box center [939, 432] width 169 height 26
type input "148"
click at [899, 477] on input "text" at bounding box center [939, 473] width 169 height 26
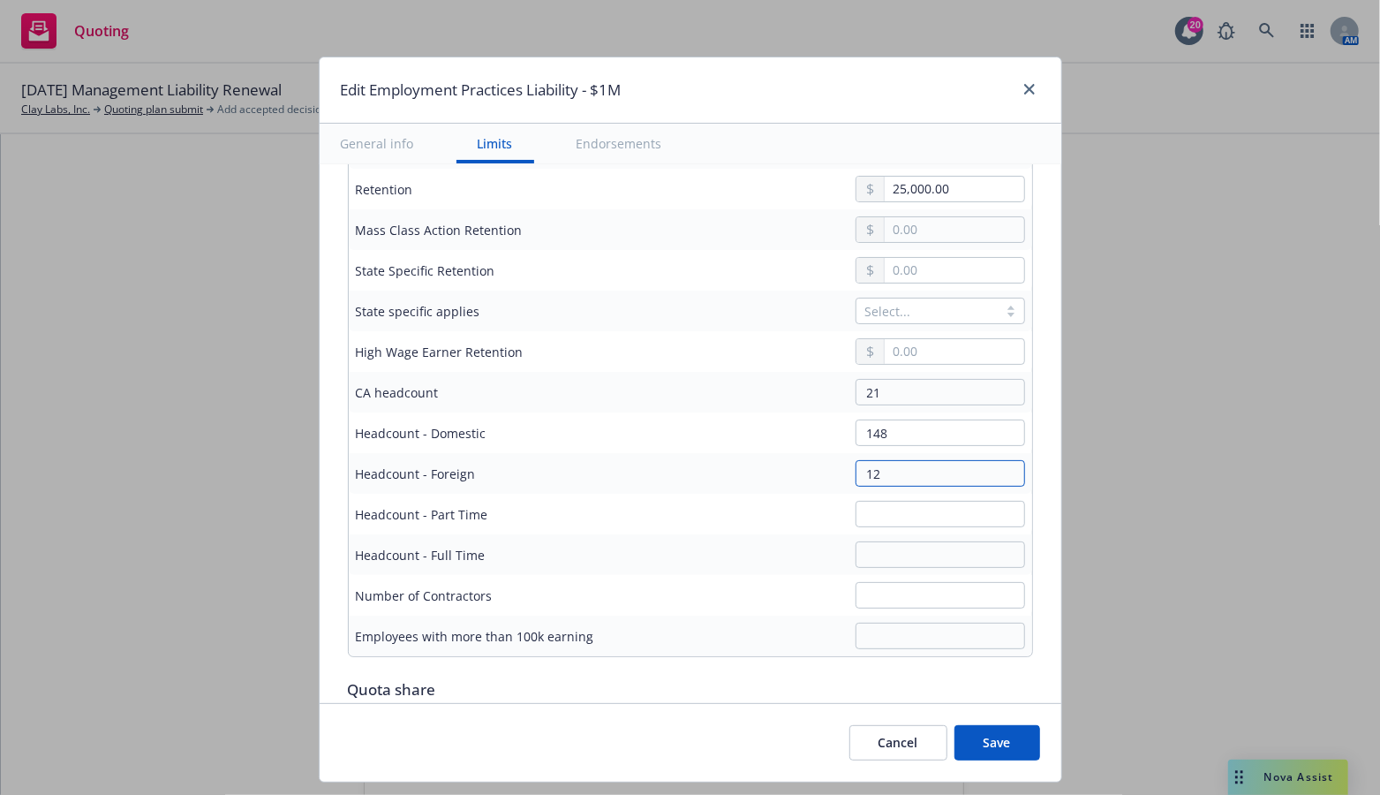
type input "12"
click at [873, 509] on input "text" at bounding box center [939, 514] width 169 height 26
click at [872, 548] on input "text" at bounding box center [939, 554] width 169 height 26
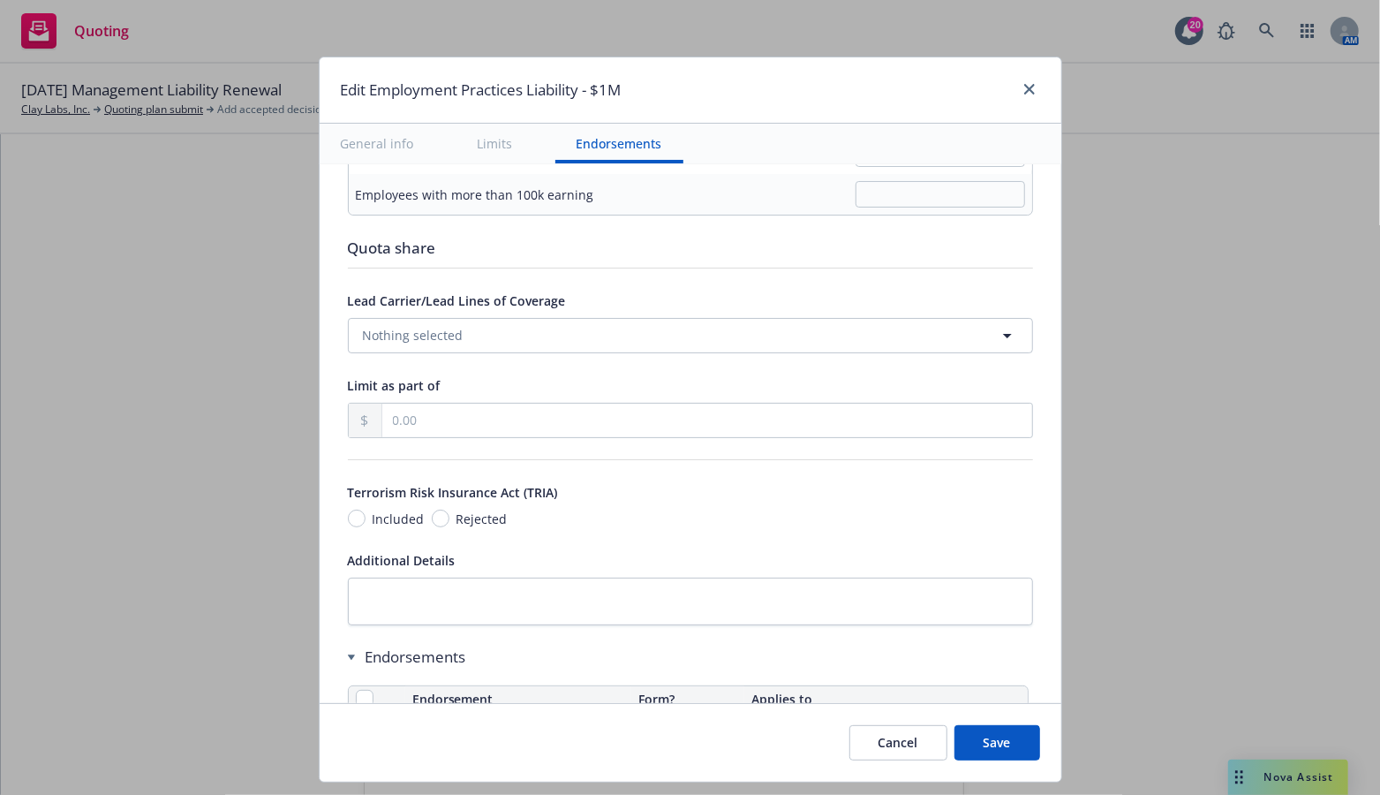
scroll to position [1766, 0]
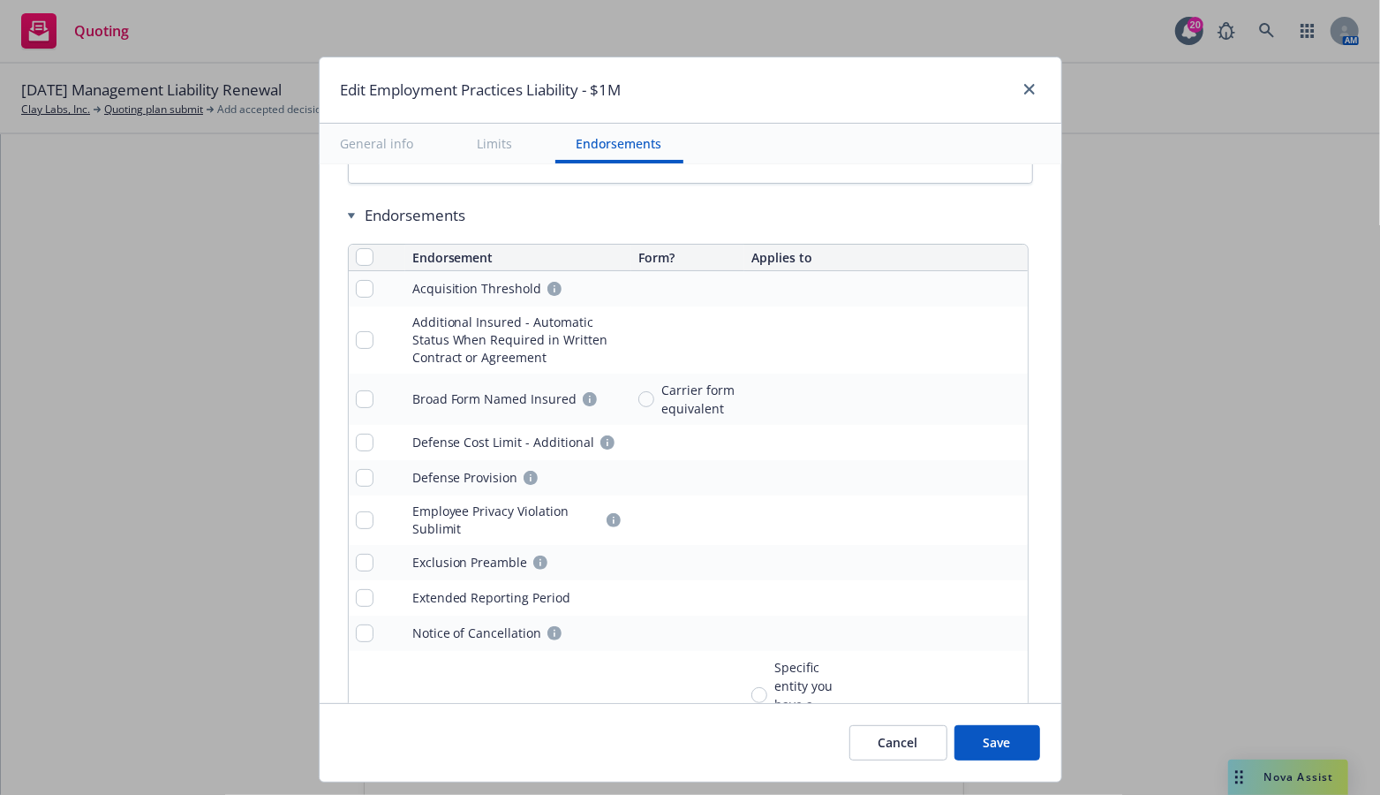
type input "160"
click at [1006, 747] on button "Save" at bounding box center [997, 742] width 86 height 35
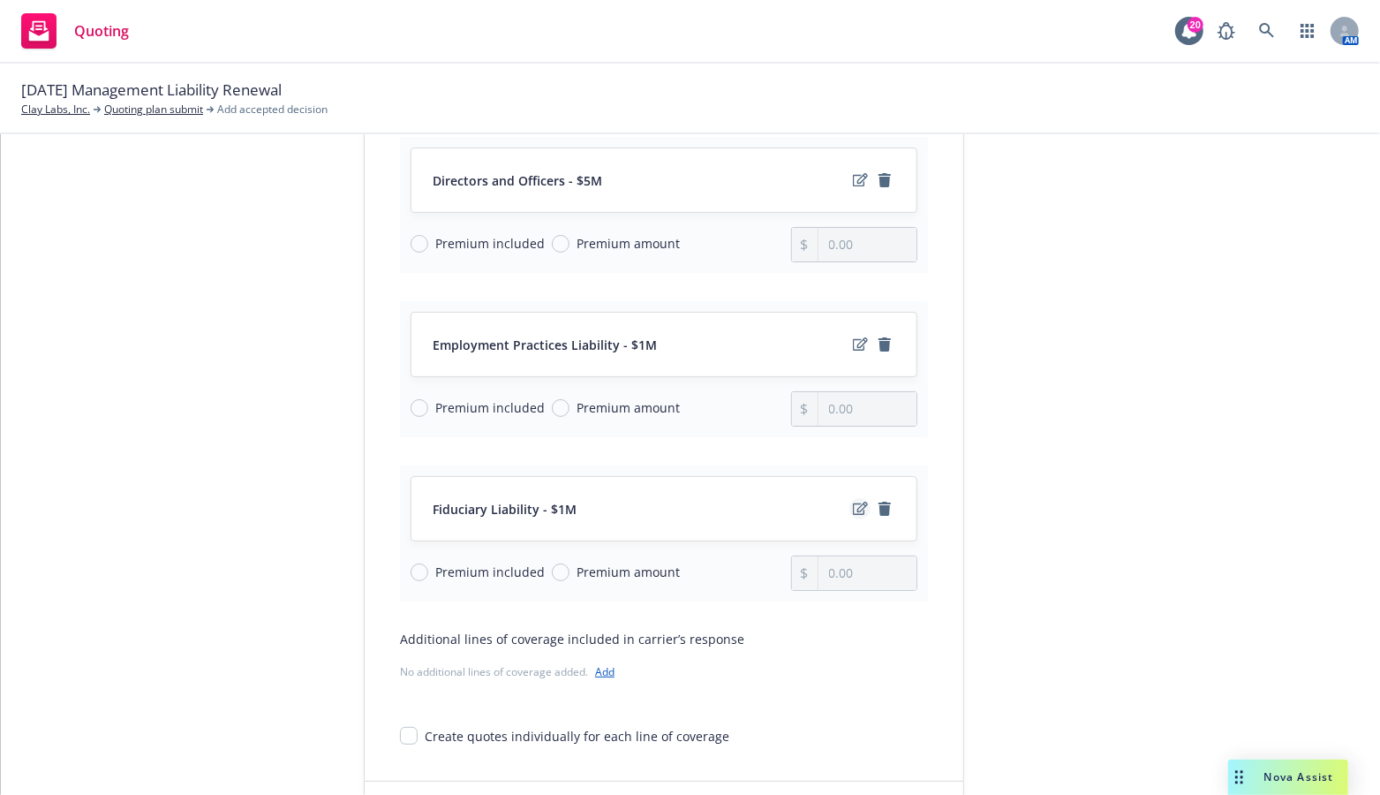
click at [856, 506] on icon "edit" at bounding box center [860, 508] width 15 height 14
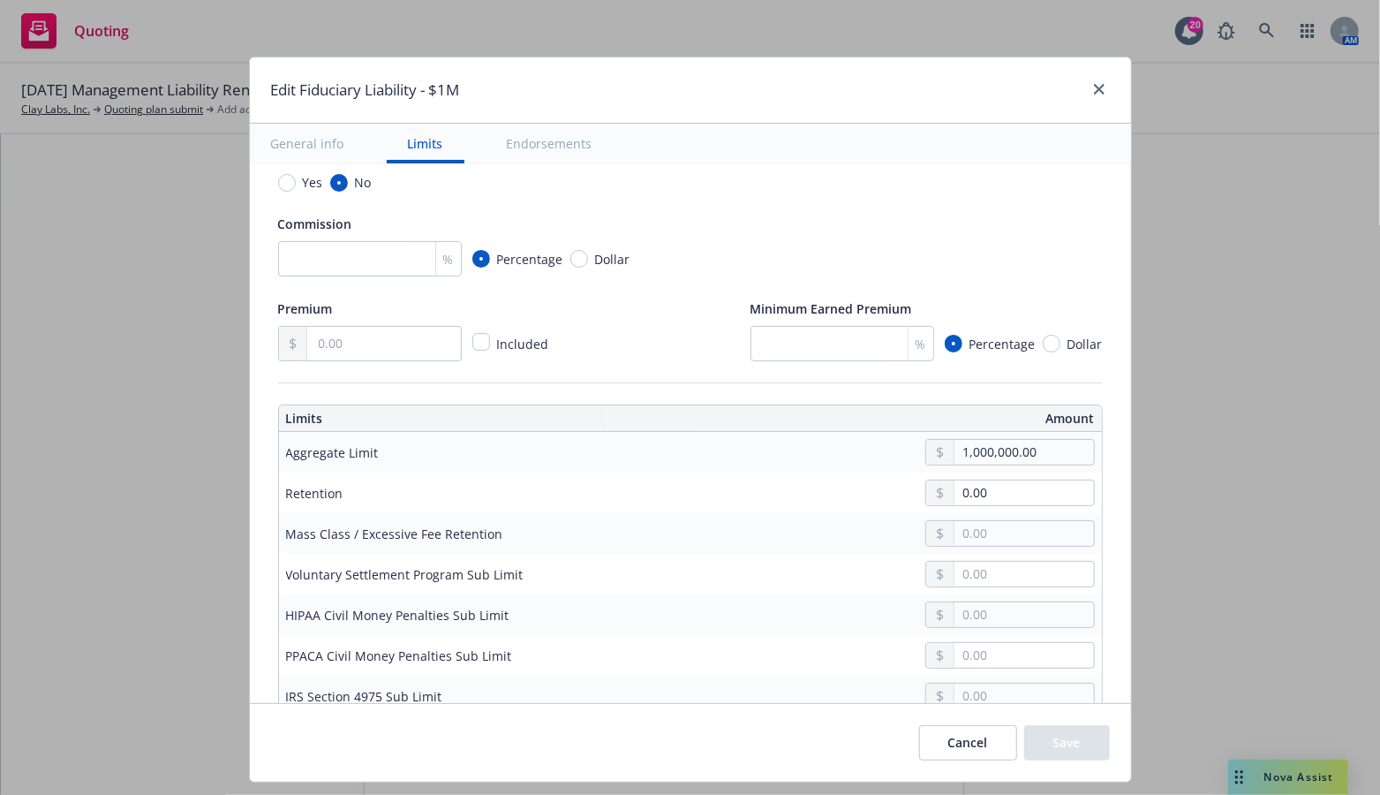
scroll to position [441, 0]
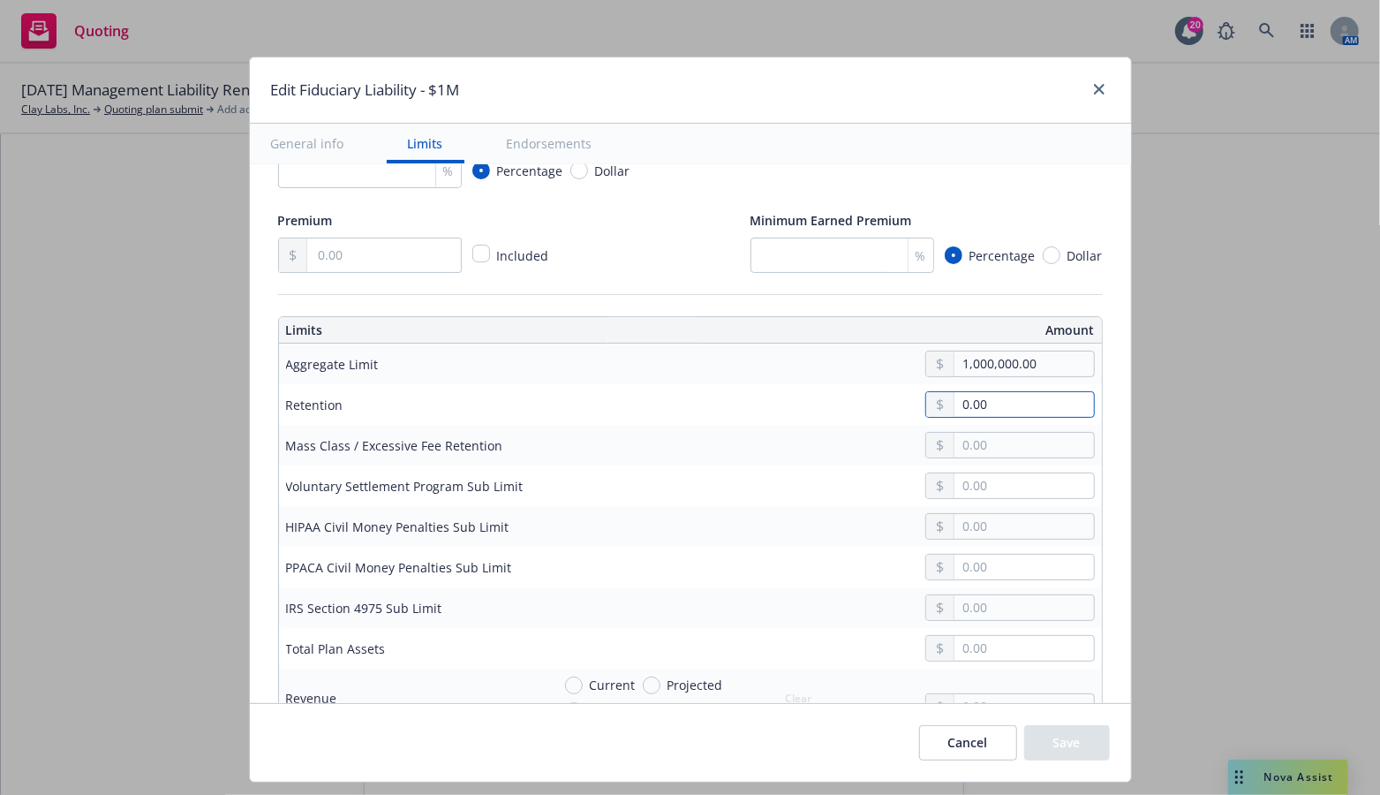
click at [991, 396] on input "0.00" at bounding box center [1023, 404] width 139 height 25
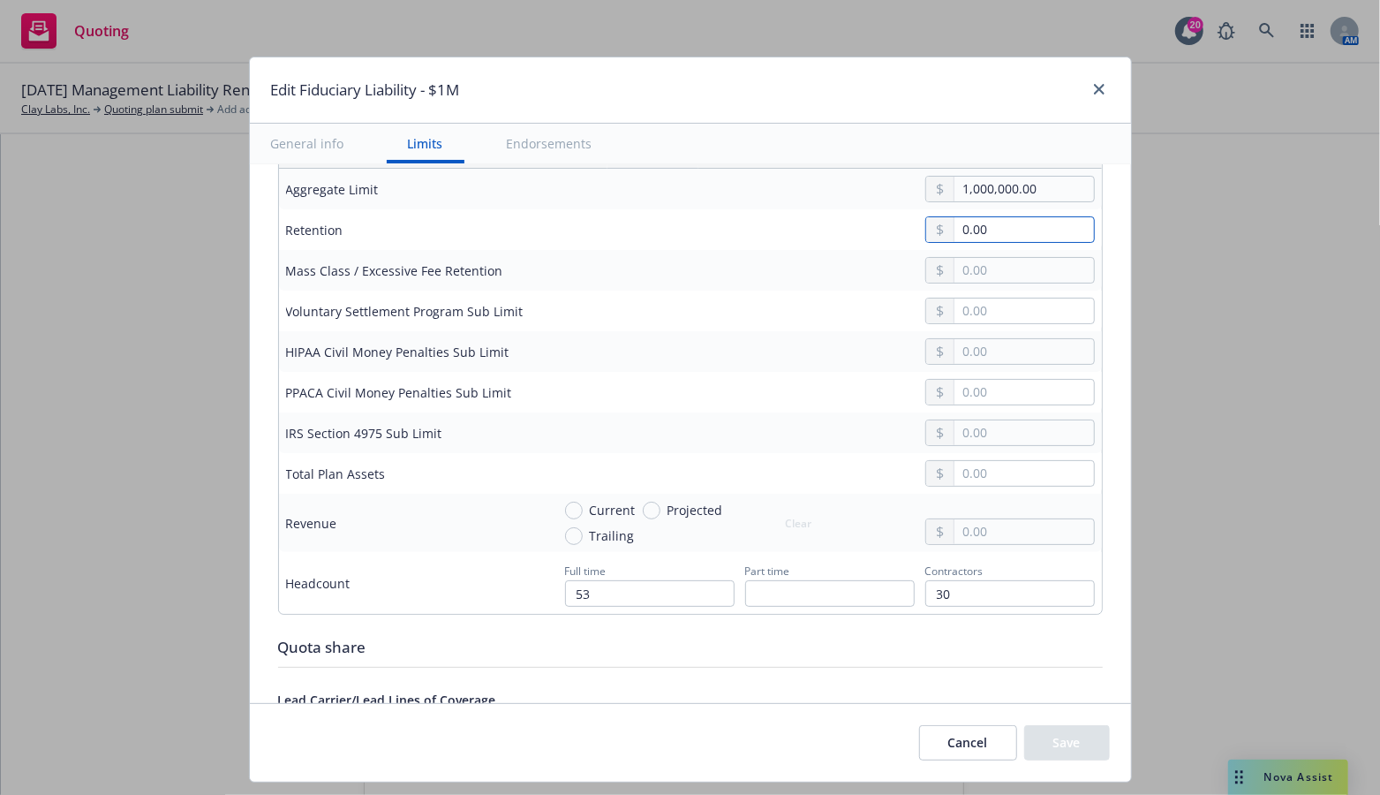
scroll to position [618, 0]
click at [708, 233] on div "0.00" at bounding box center [823, 228] width 544 height 26
click at [963, 308] on input "text" at bounding box center [1023, 309] width 139 height 25
type input "250,000.00"
click at [987, 426] on input "text" at bounding box center [1023, 430] width 139 height 25
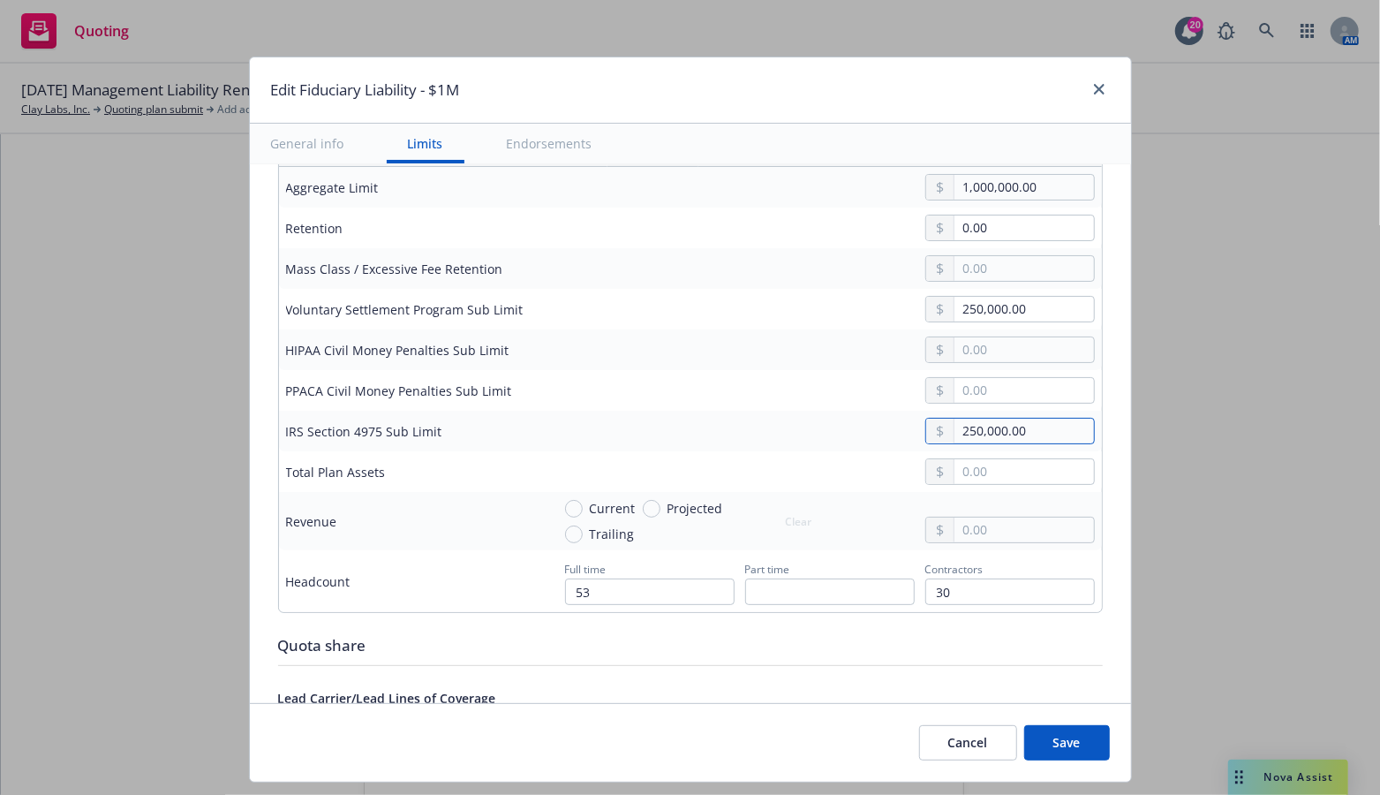
type input "250,000.00"
click at [976, 471] on input "text" at bounding box center [1023, 471] width 139 height 25
click at [978, 468] on input "text" at bounding box center [1023, 471] width 139 height 25
type input "1,144,388.00"
click at [982, 526] on input "text" at bounding box center [1023, 529] width 139 height 25
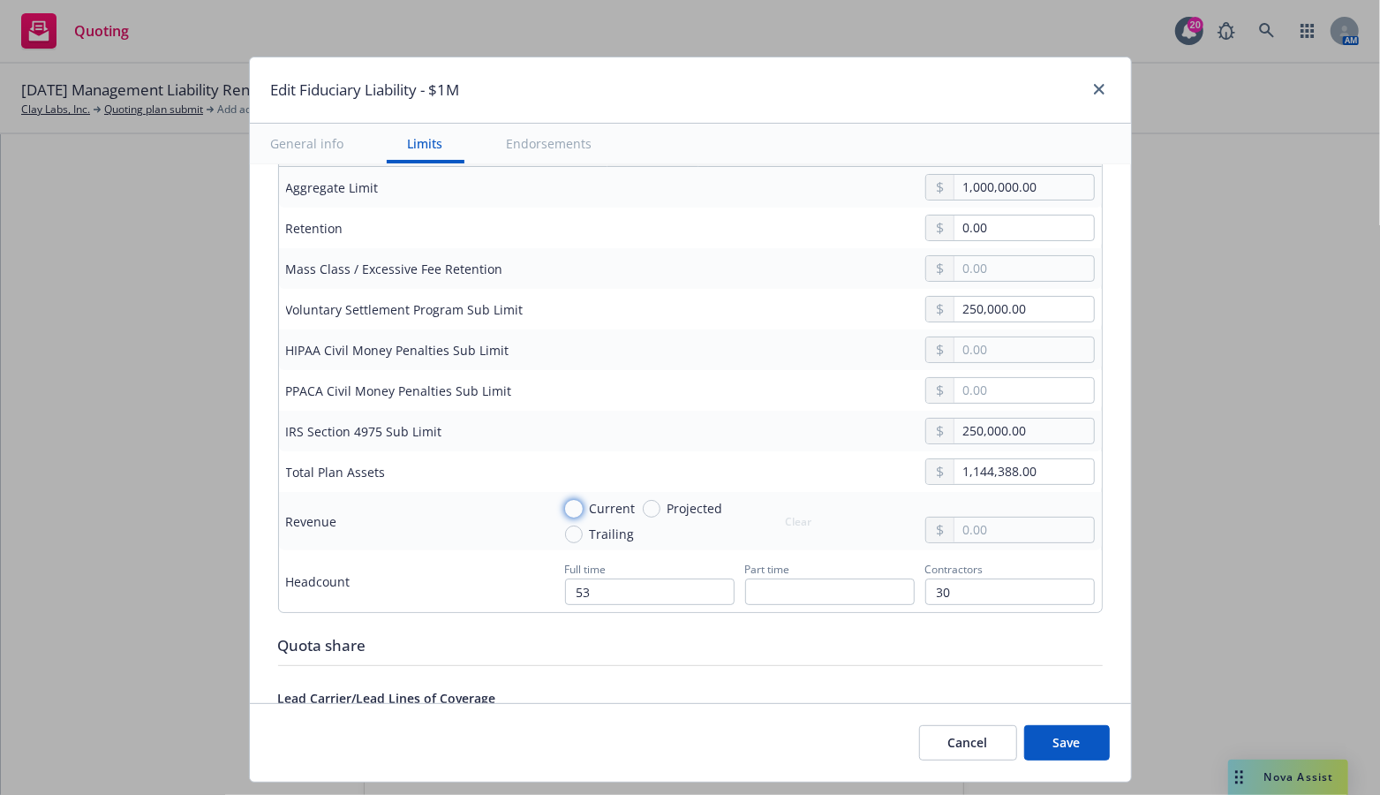
click at [565, 502] on input "Current" at bounding box center [574, 509] width 18 height 18
radio input "true"
click at [975, 526] on input "text" at bounding box center [1023, 529] width 139 height 25
type input "16,587,579.62"
click at [611, 585] on input "53" at bounding box center [649, 591] width 169 height 26
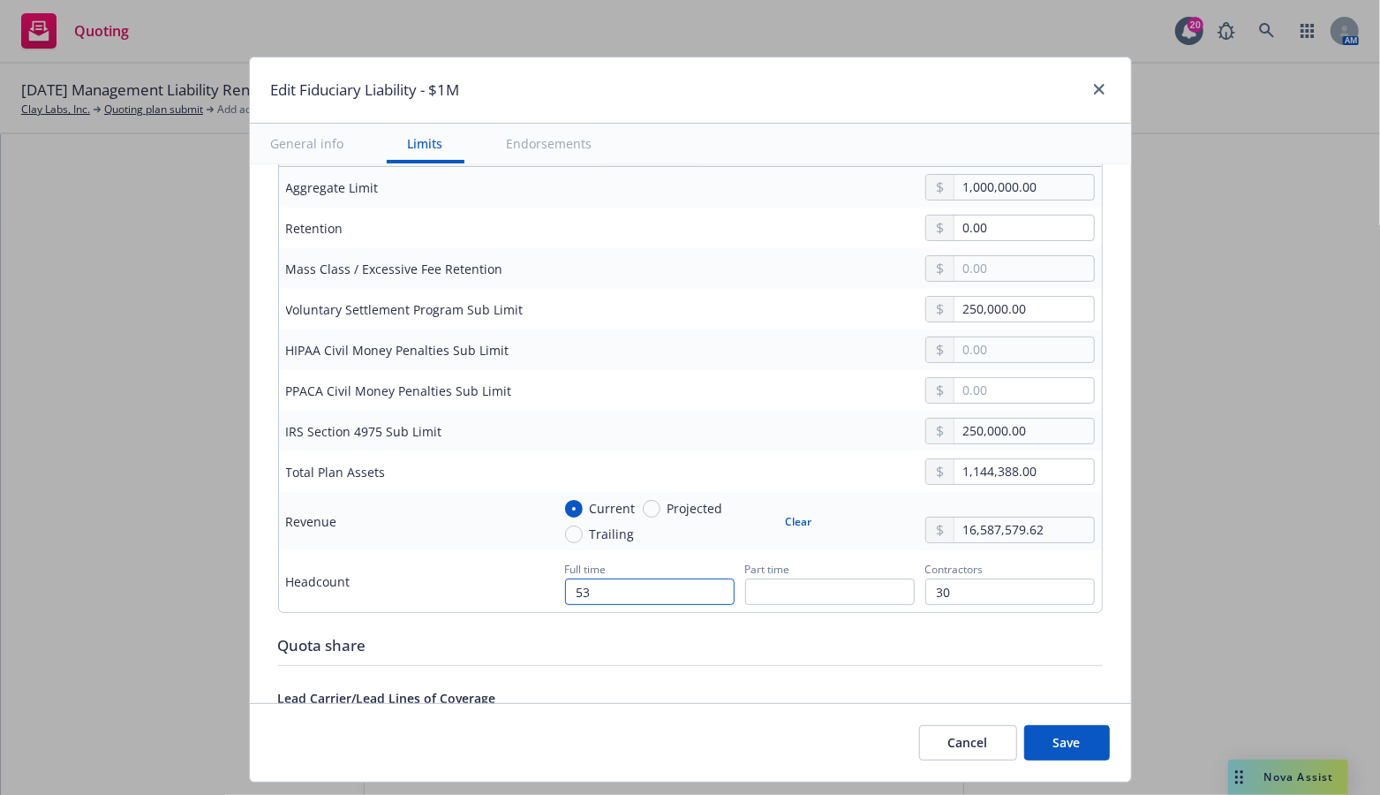
type input "5"
type input "160"
click at [975, 578] on input "30" at bounding box center [1009, 591] width 169 height 26
type input "3"
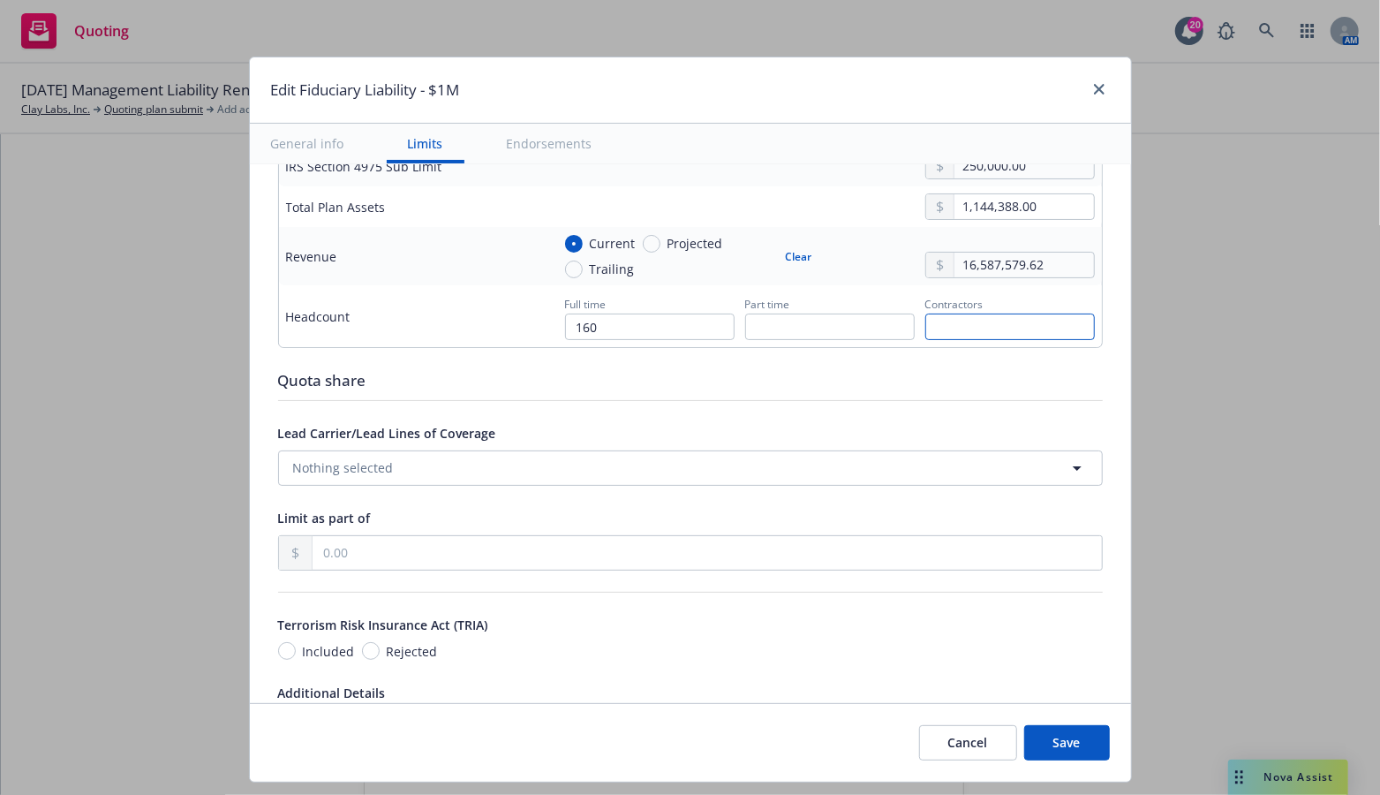
scroll to position [1236, 0]
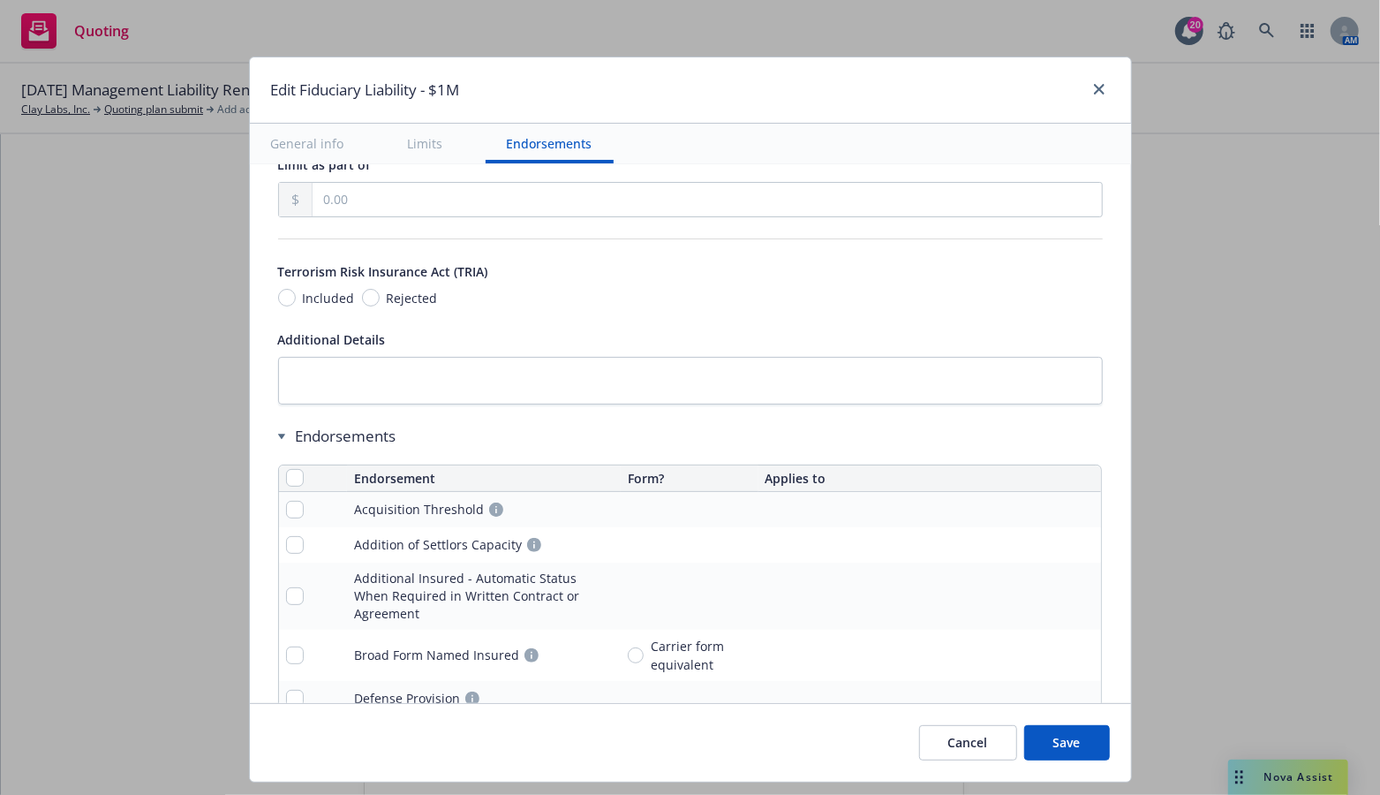
click at [1083, 736] on button "Save" at bounding box center [1067, 742] width 86 height 35
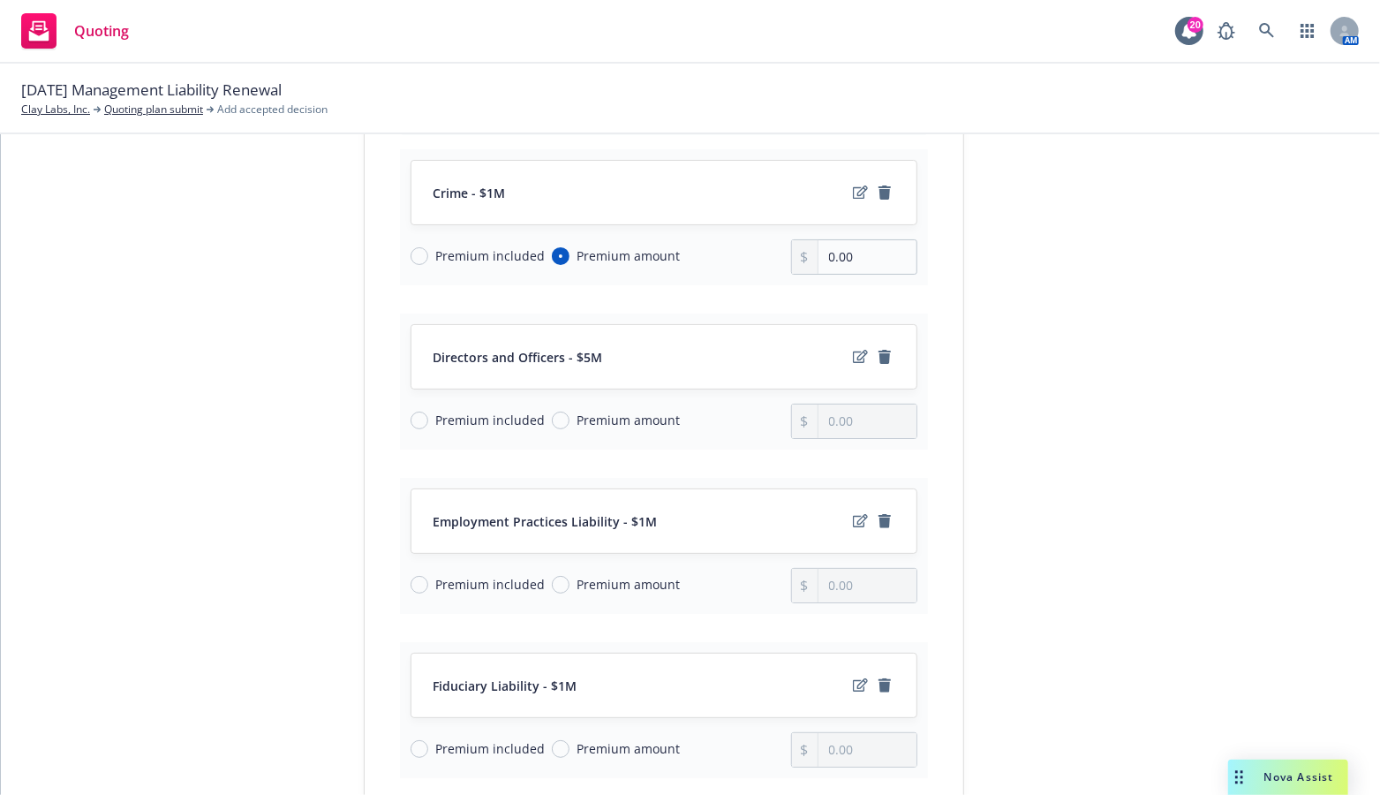
scroll to position [138, 0]
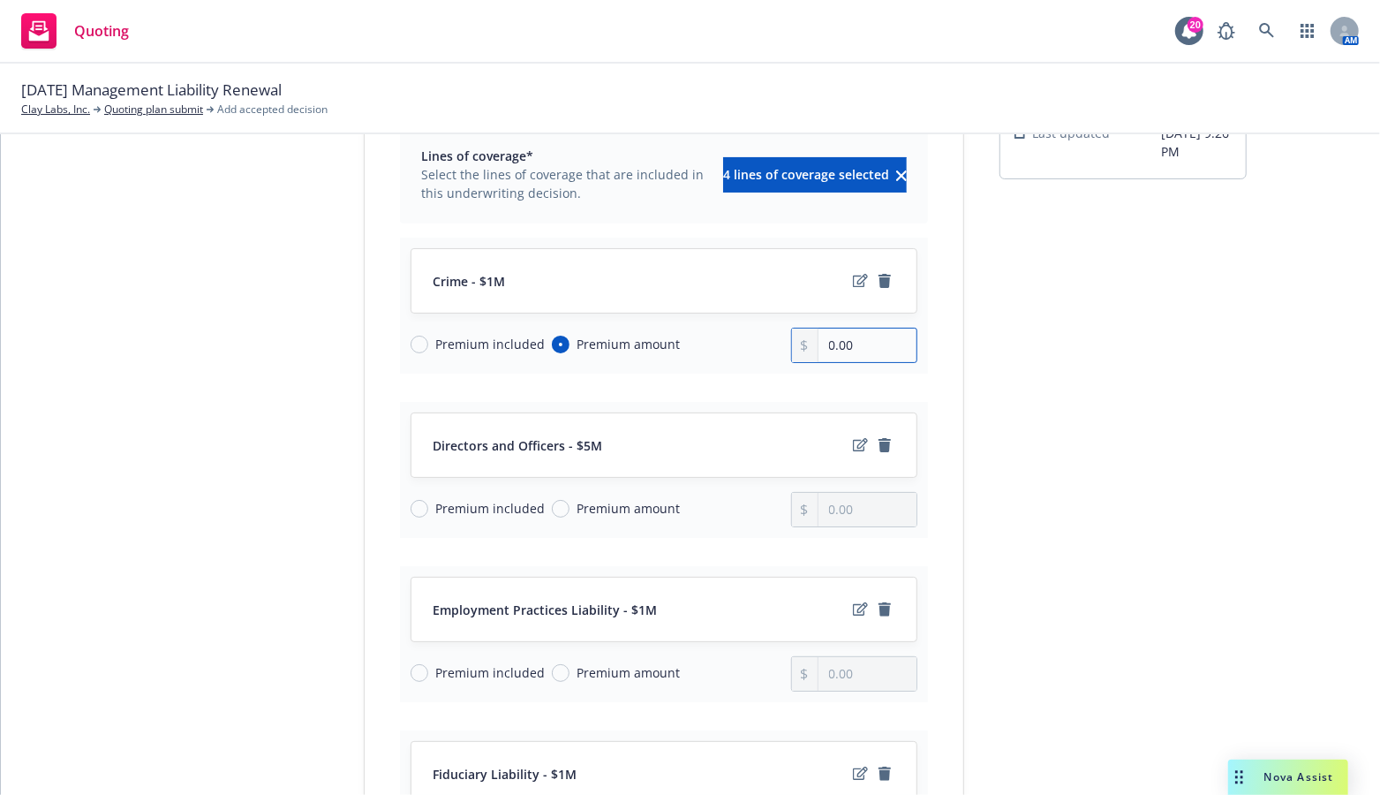
click at [856, 348] on input "0.00" at bounding box center [867, 345] width 98 height 34
click at [855, 340] on input "0.00" at bounding box center [867, 345] width 98 height 34
type input "0.00"
type input "4,518.00"
click at [552, 506] on input "Premium amount" at bounding box center [561, 509] width 18 height 18
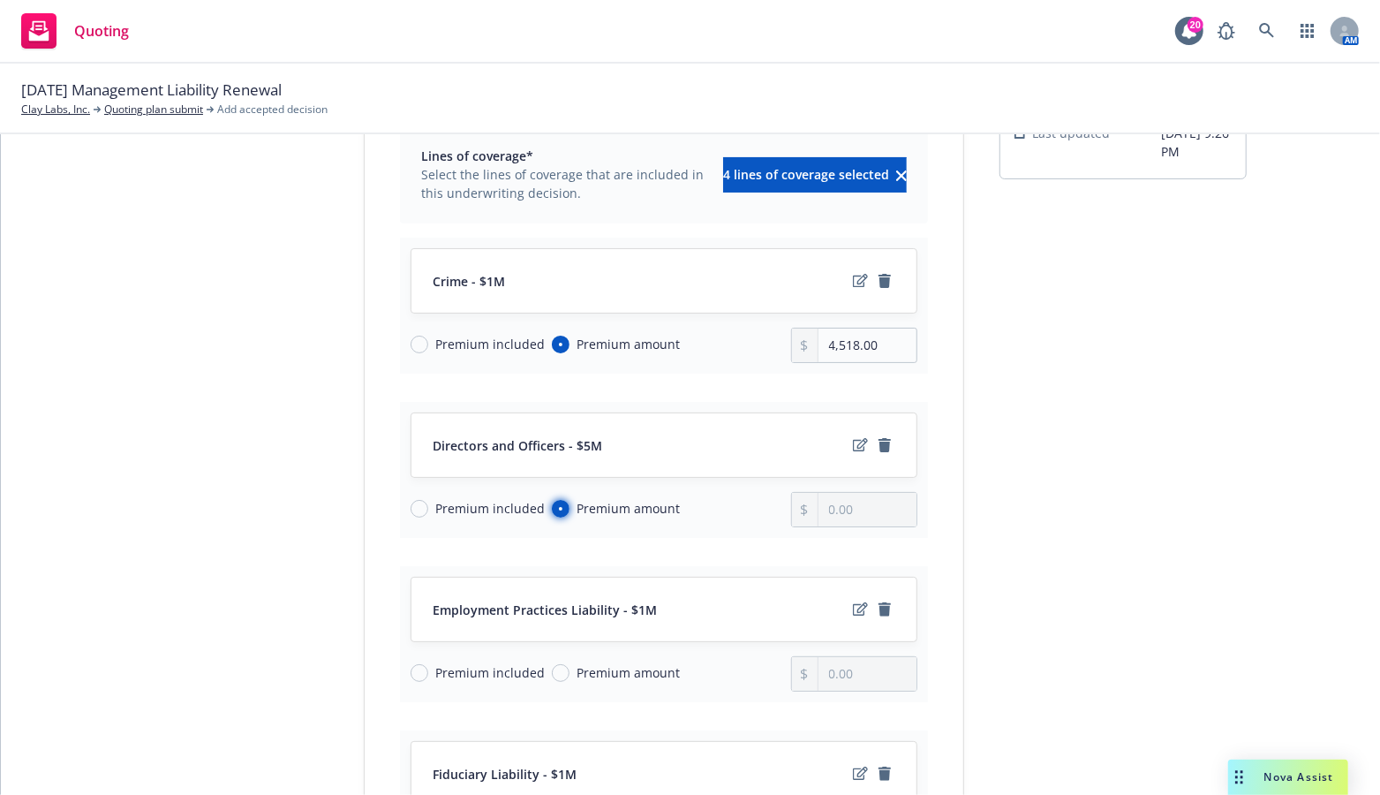
radio input "true"
click at [853, 501] on input "0.00" at bounding box center [867, 510] width 98 height 34
type input "0.00"
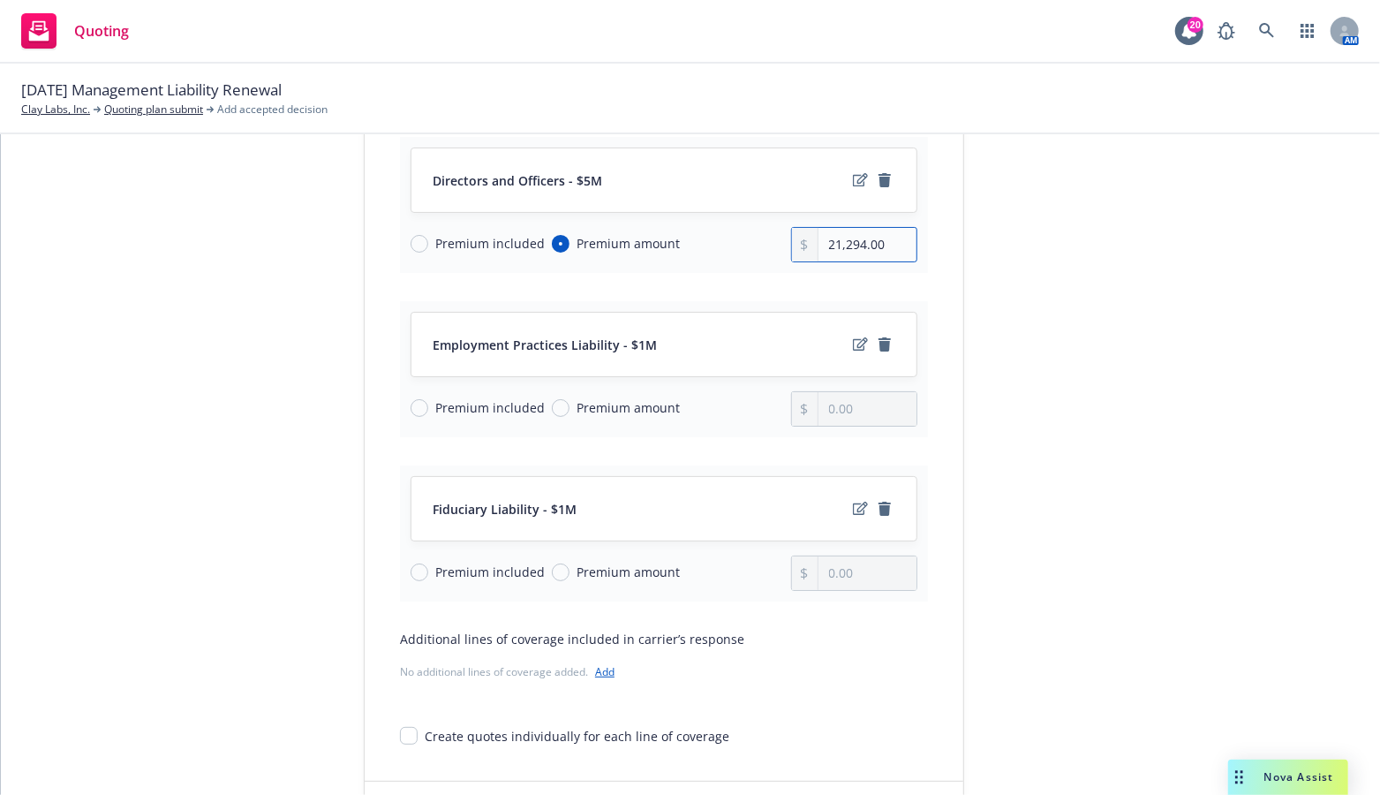
type input "21,294.00"
click at [552, 402] on input "Premium amount" at bounding box center [561, 408] width 18 height 18
radio input "true"
drag, startPoint x: 853, startPoint y: 403, endPoint x: 803, endPoint y: 405, distance: 49.5
click at [803, 405] on div "0.00" at bounding box center [854, 408] width 127 height 35
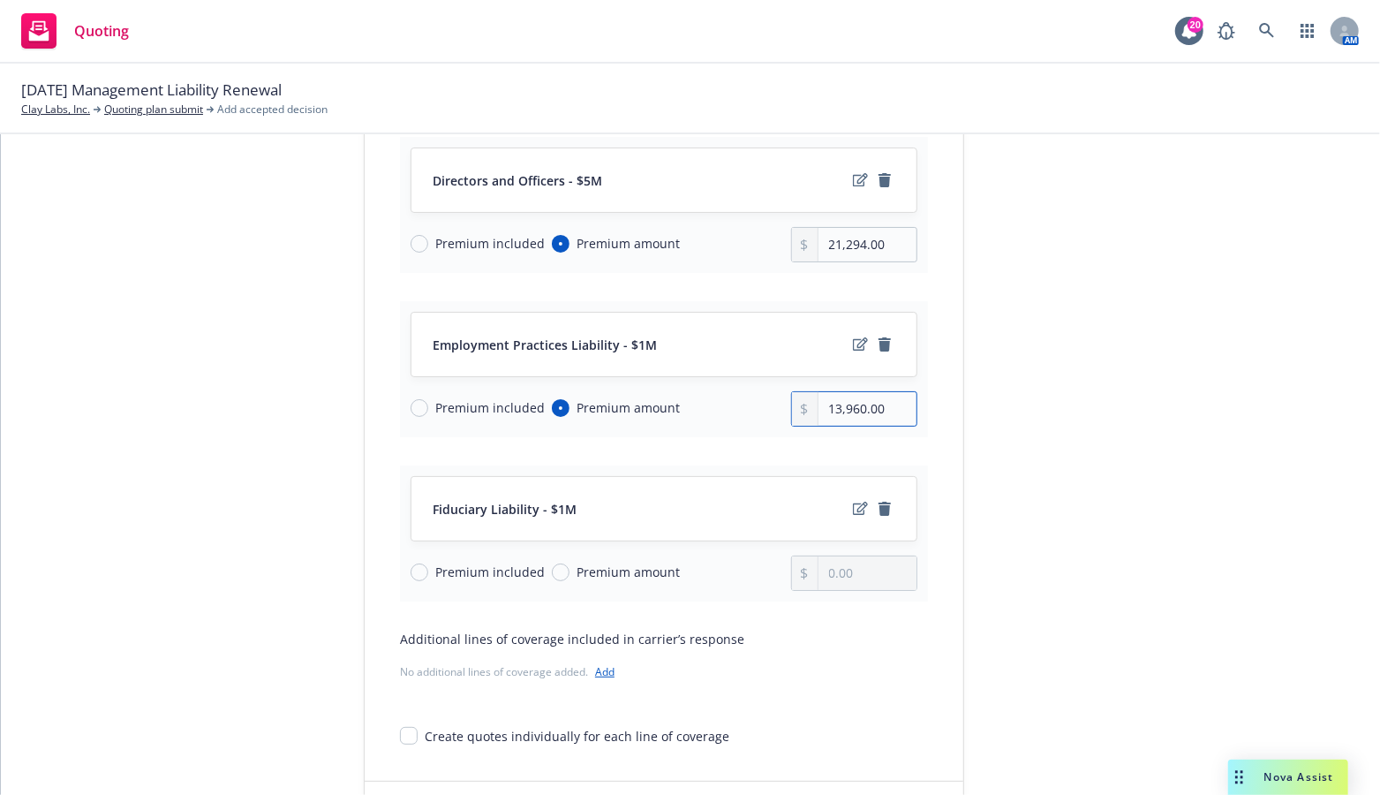
type input "13,960.00"
click at [552, 563] on input "Premium amount" at bounding box center [561, 572] width 18 height 18
radio input "true"
click at [865, 572] on input "0.00" at bounding box center [867, 573] width 98 height 34
type input "0.00"
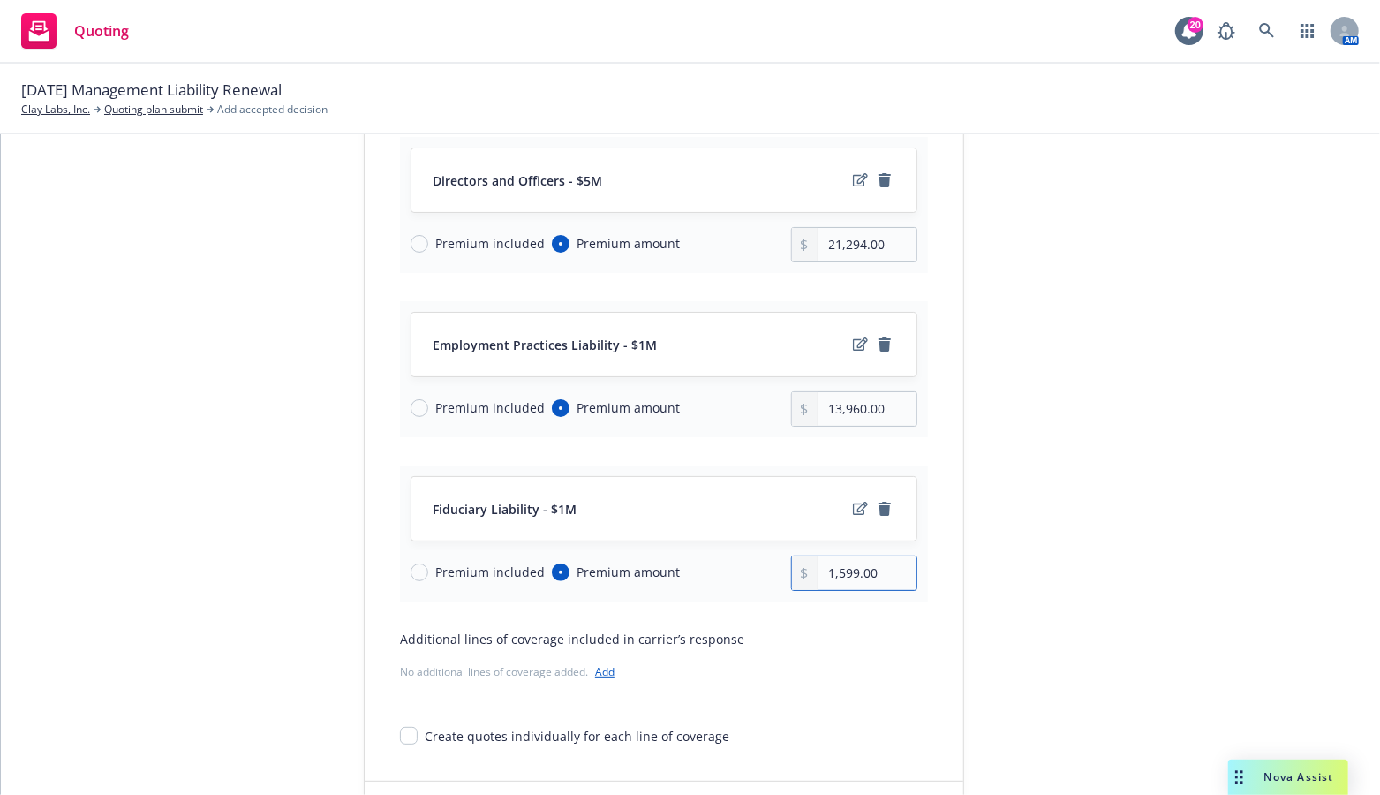
scroll to position [491, 0]
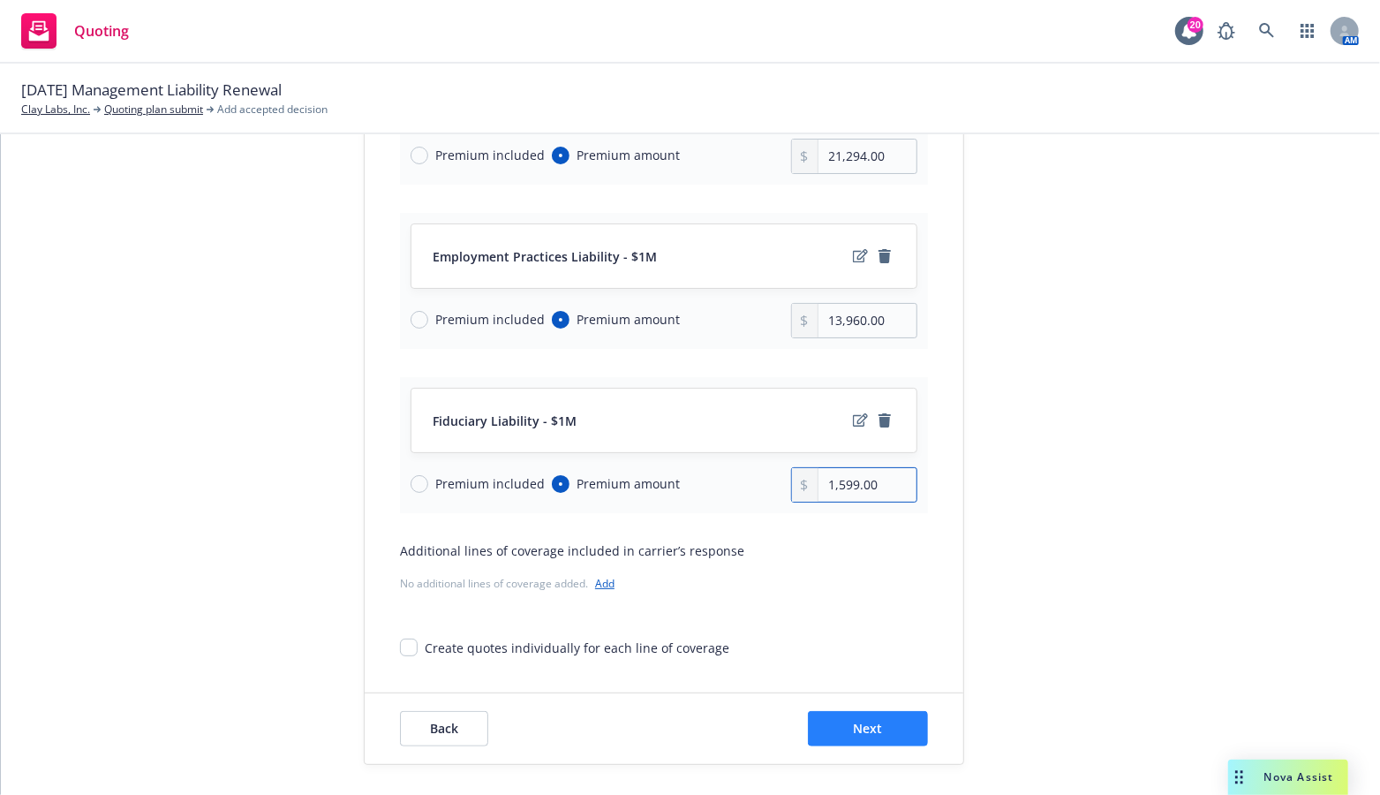
type input "1,599.00"
click at [854, 725] on span "Next" at bounding box center [868, 727] width 29 height 17
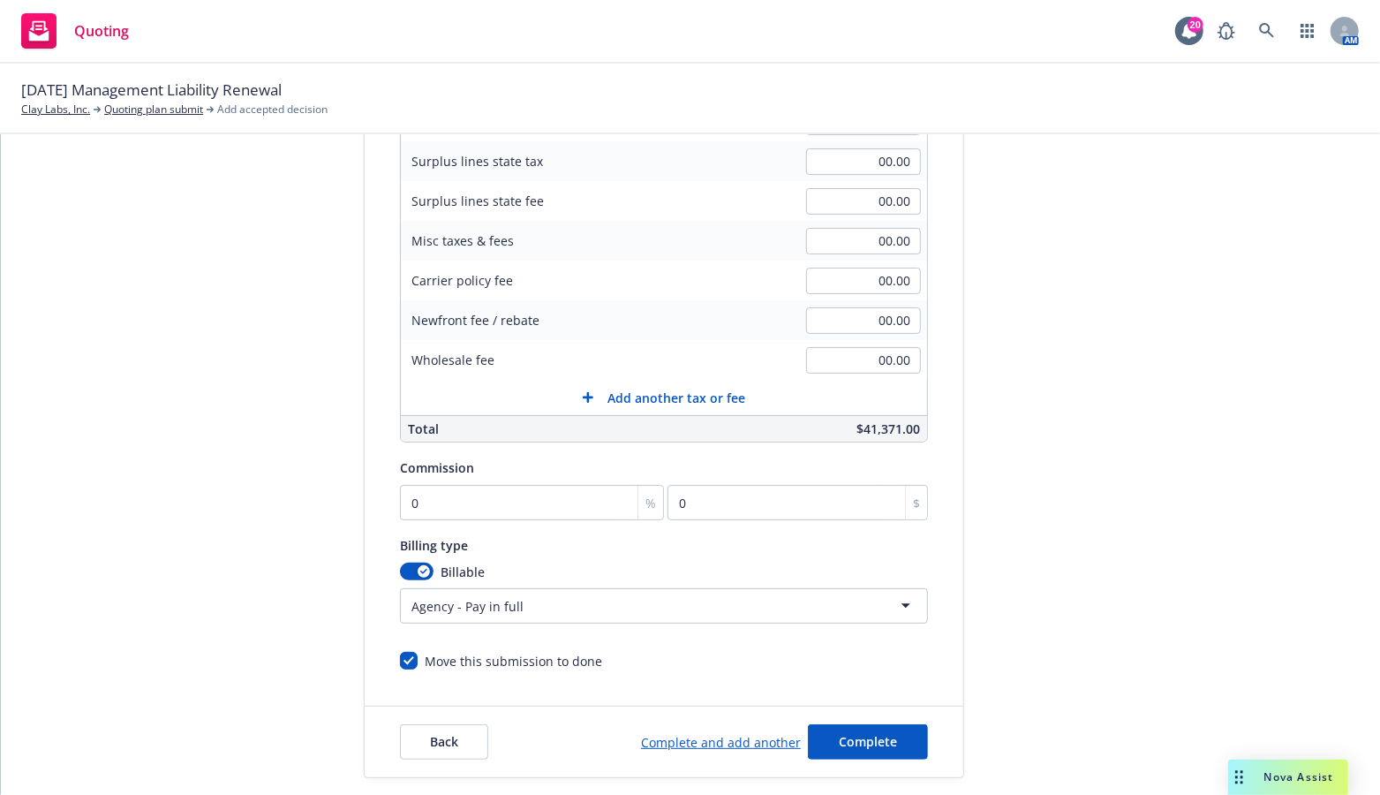
scroll to position [311, 0]
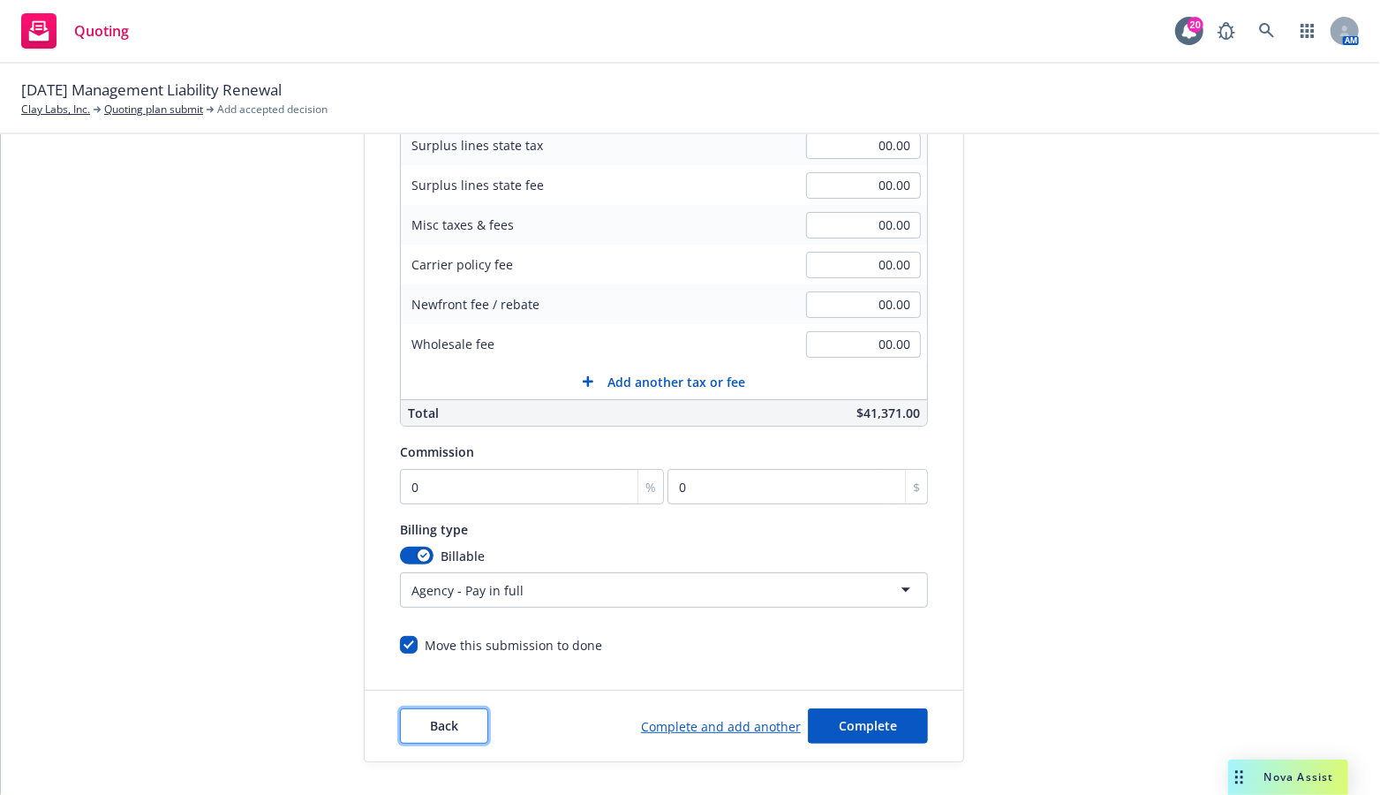
click at [430, 717] on span "Back" at bounding box center [444, 725] width 28 height 17
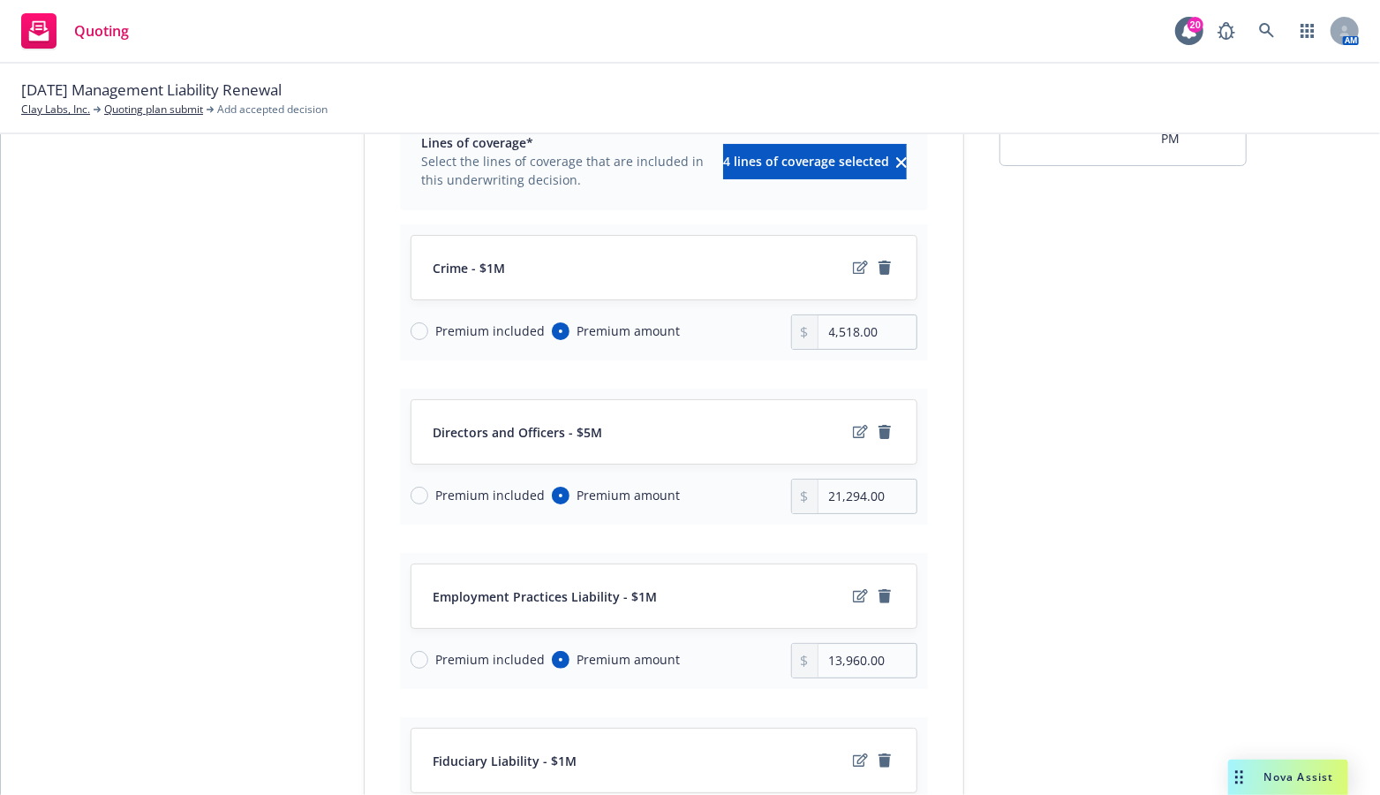
scroll to position [177, 0]
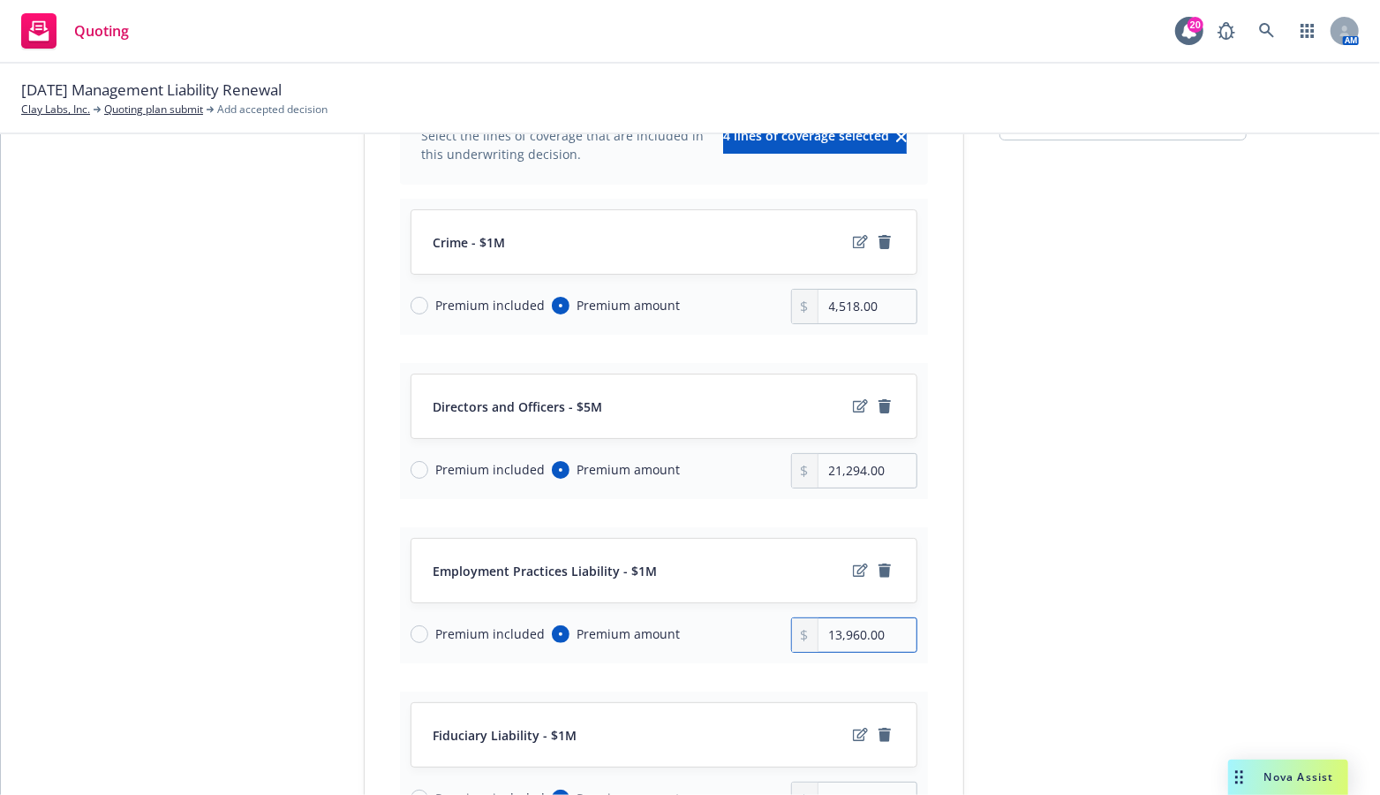
click at [853, 628] on input "13,960.00" at bounding box center [867, 635] width 98 height 34
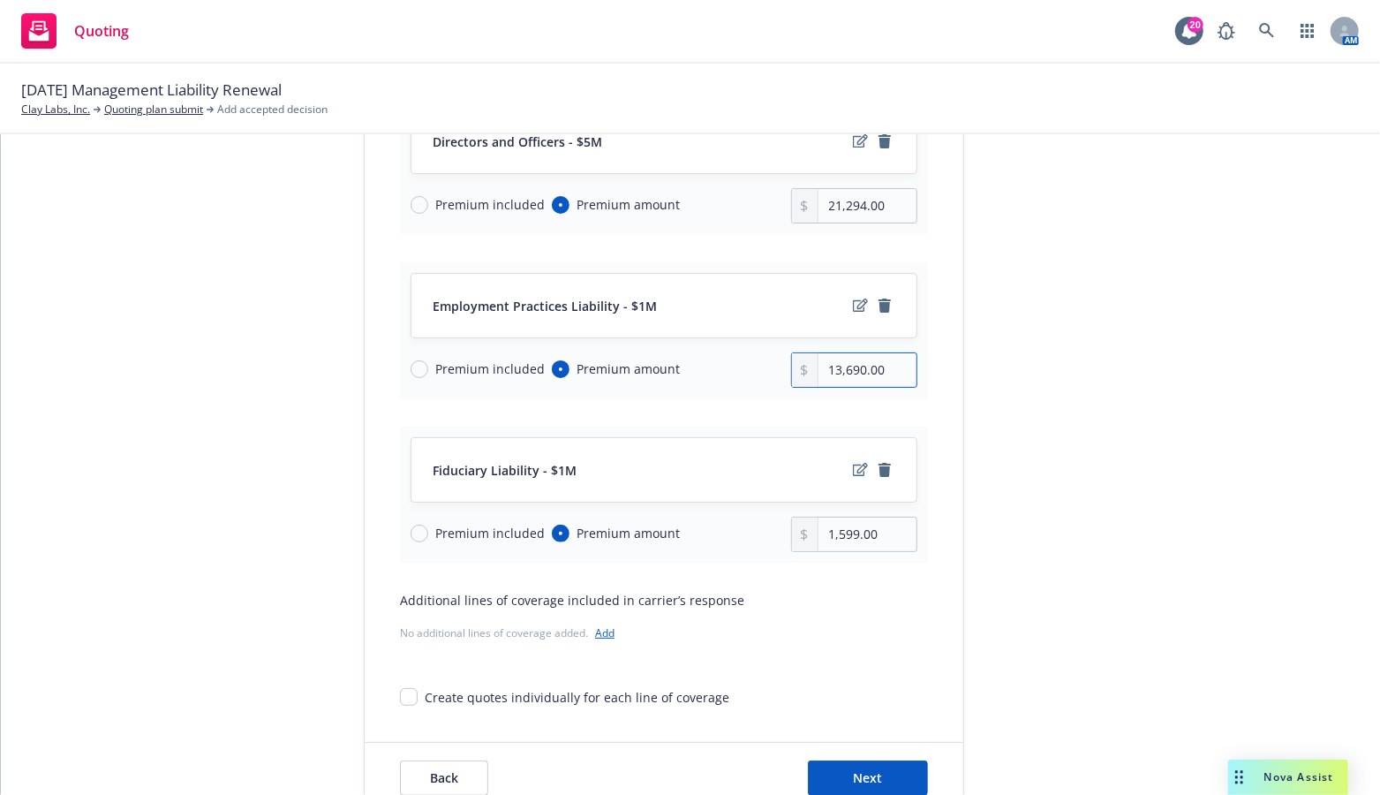
scroll to position [491, 0]
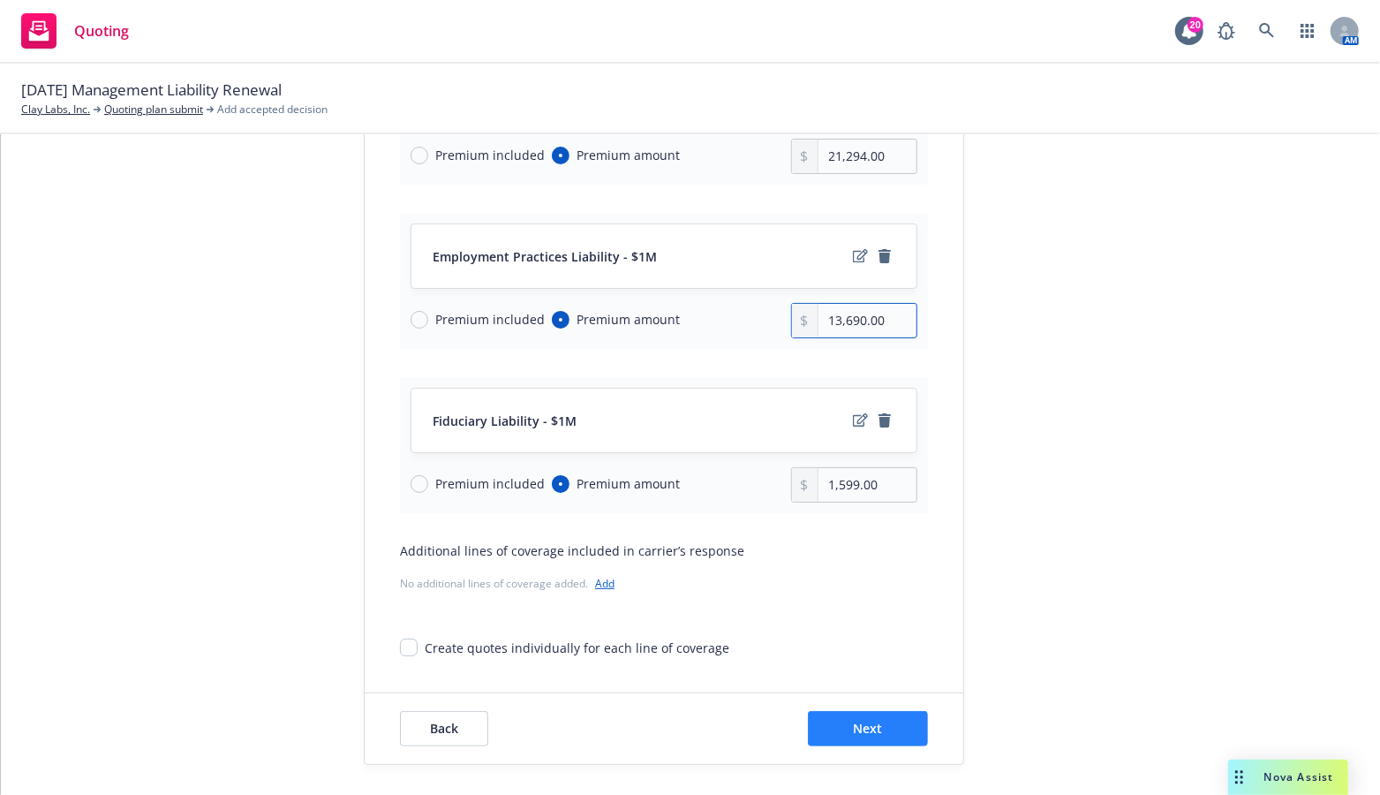
type input "13,690.00"
click at [846, 722] on button "Next" at bounding box center [868, 728] width 120 height 35
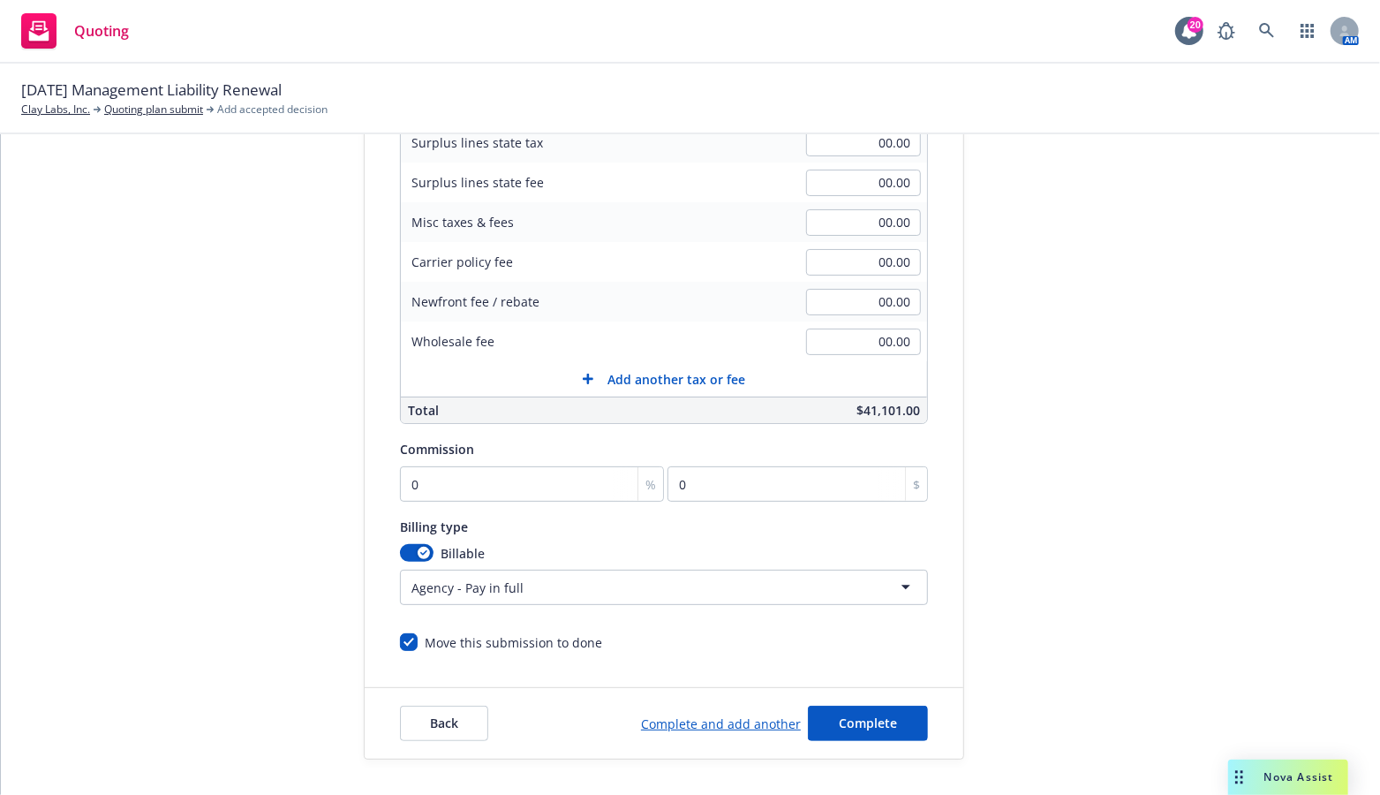
scroll to position [311, 0]
click at [431, 484] on input "0" at bounding box center [532, 486] width 264 height 35
type input "1"
type input "411.01"
type input "12"
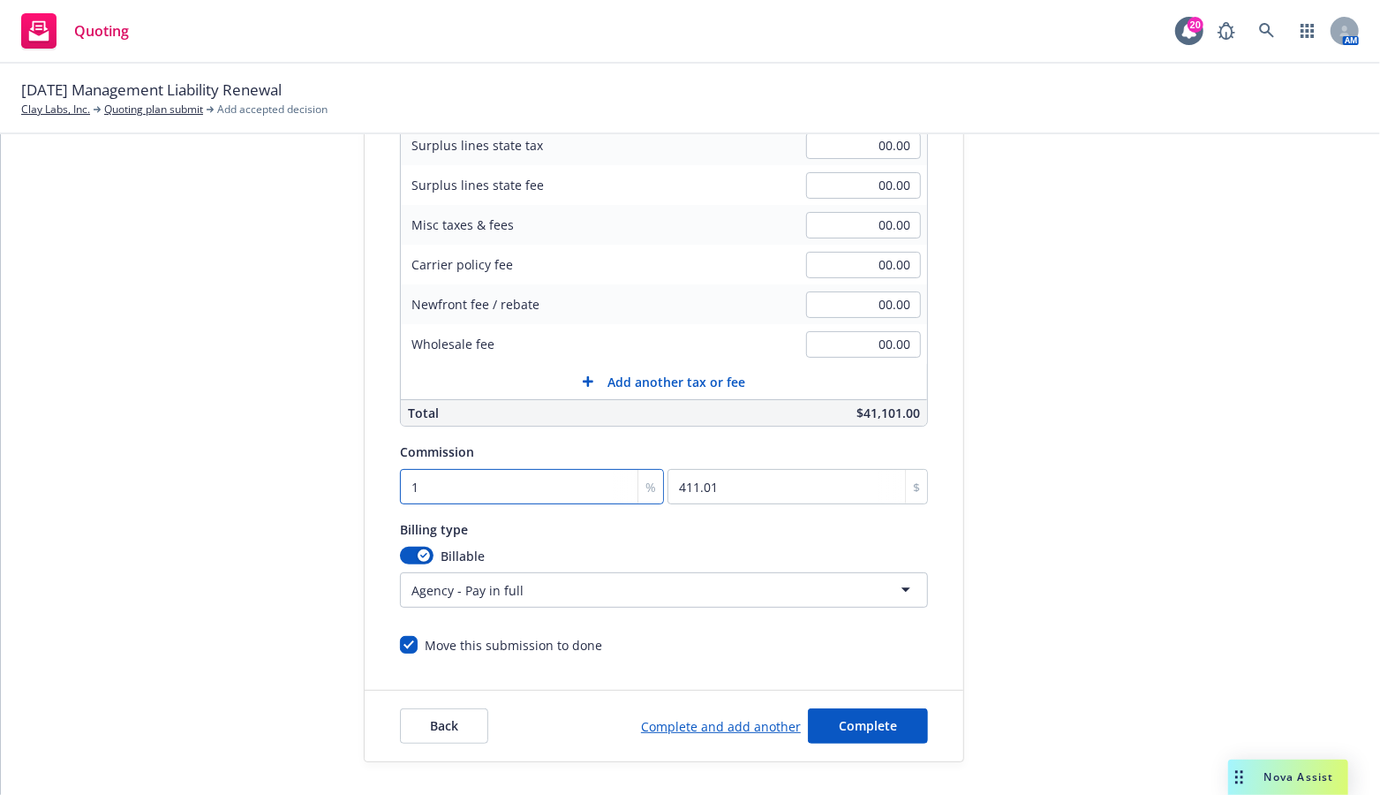
type input "4932.12"
type input "12"
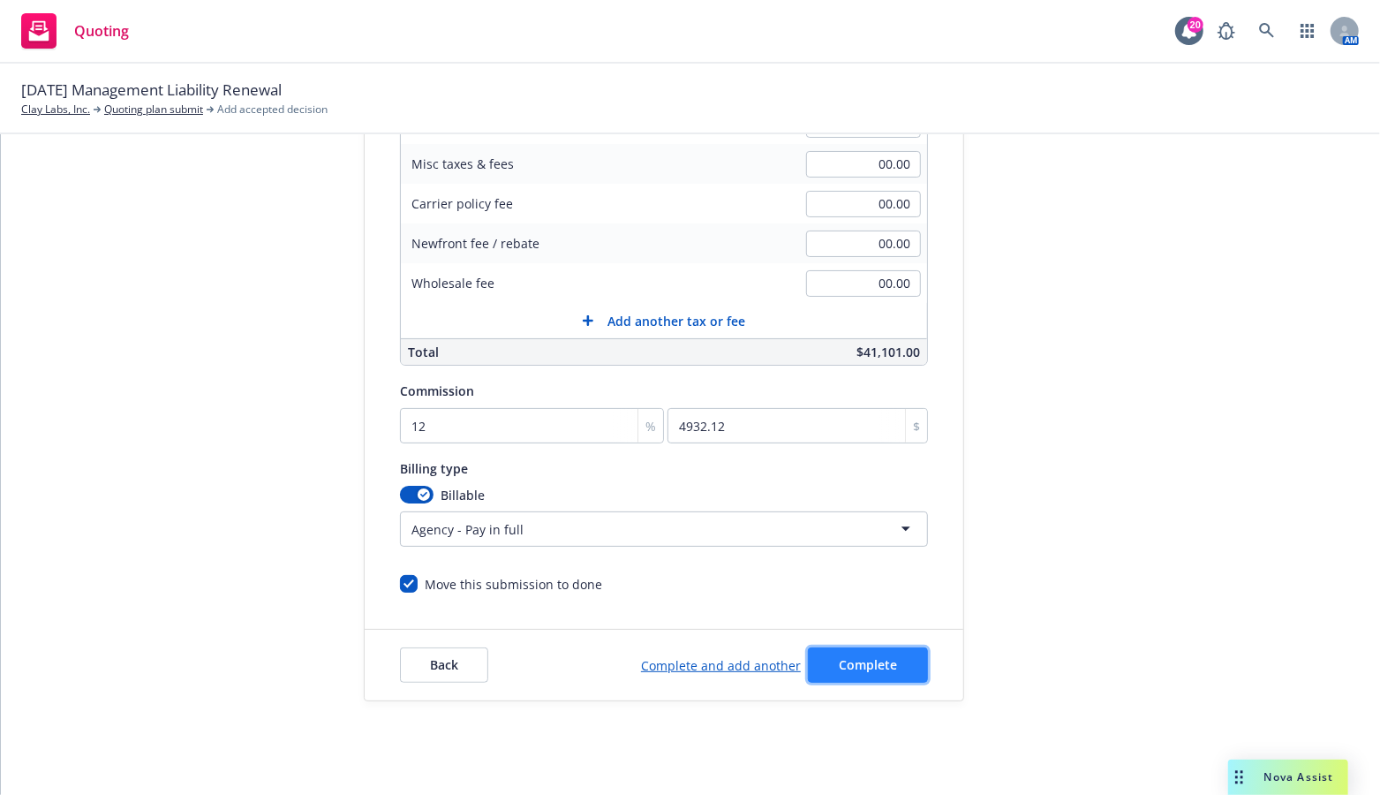
click at [858, 656] on span "Complete" at bounding box center [868, 664] width 58 height 17
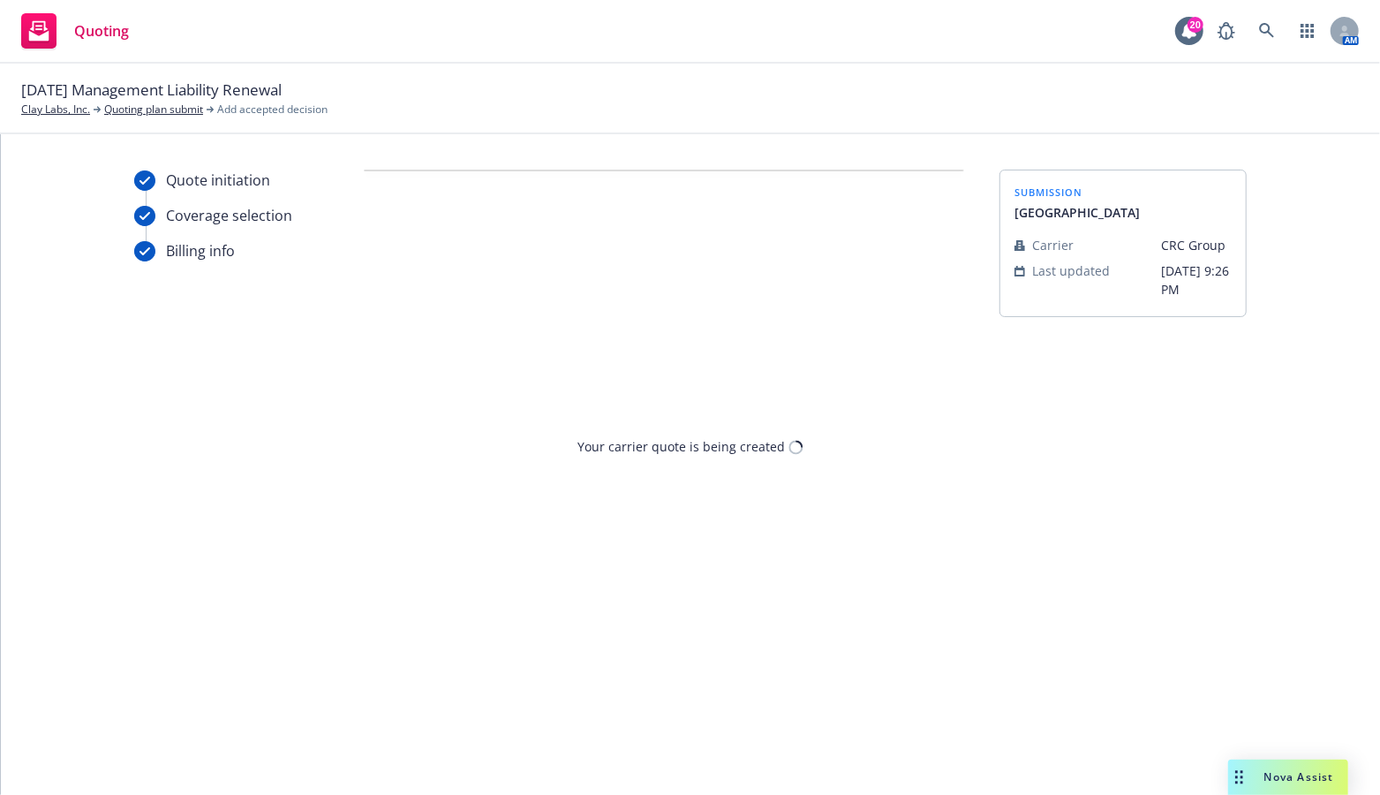
scroll to position [0, 0]
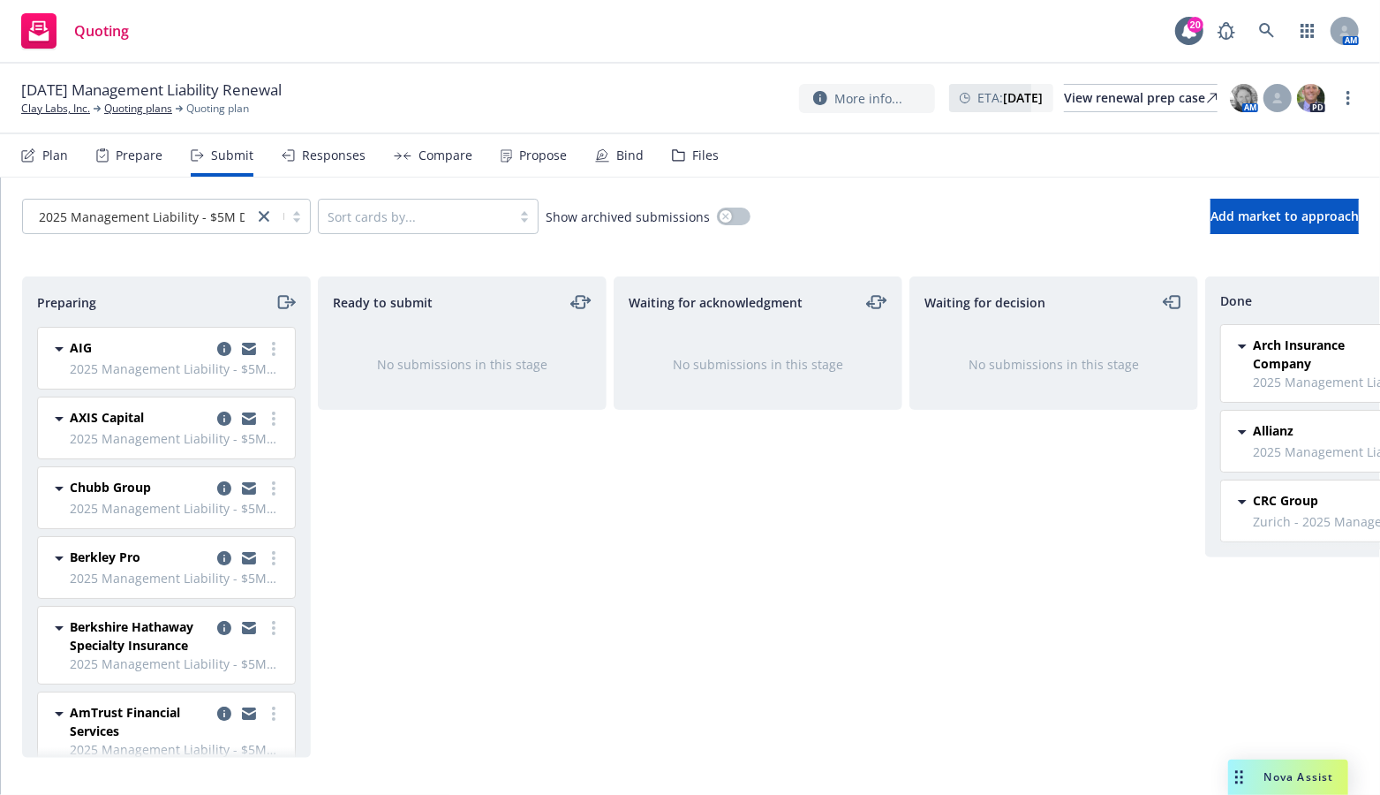
click at [360, 527] on div "Ready to submit No submissions in this stage" at bounding box center [462, 516] width 289 height 481
click at [767, 495] on div "Waiting for acknowledgment No submissions in this stage" at bounding box center [758, 516] width 289 height 481
click at [766, 663] on div "Waiting for acknowledgment No submissions in this stage" at bounding box center [758, 516] width 289 height 481
click at [407, 146] on div "Compare" at bounding box center [433, 155] width 79 height 42
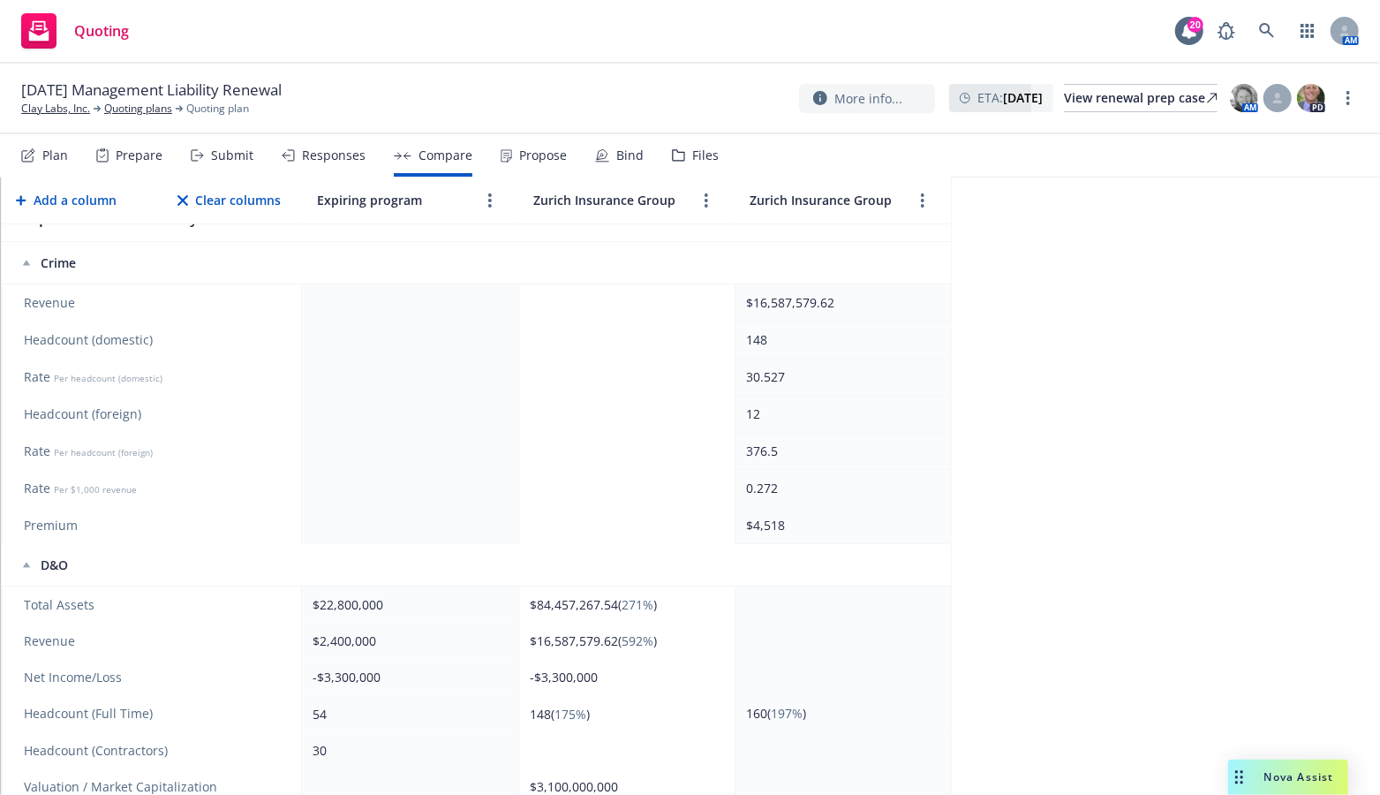
scroll to position [177, 0]
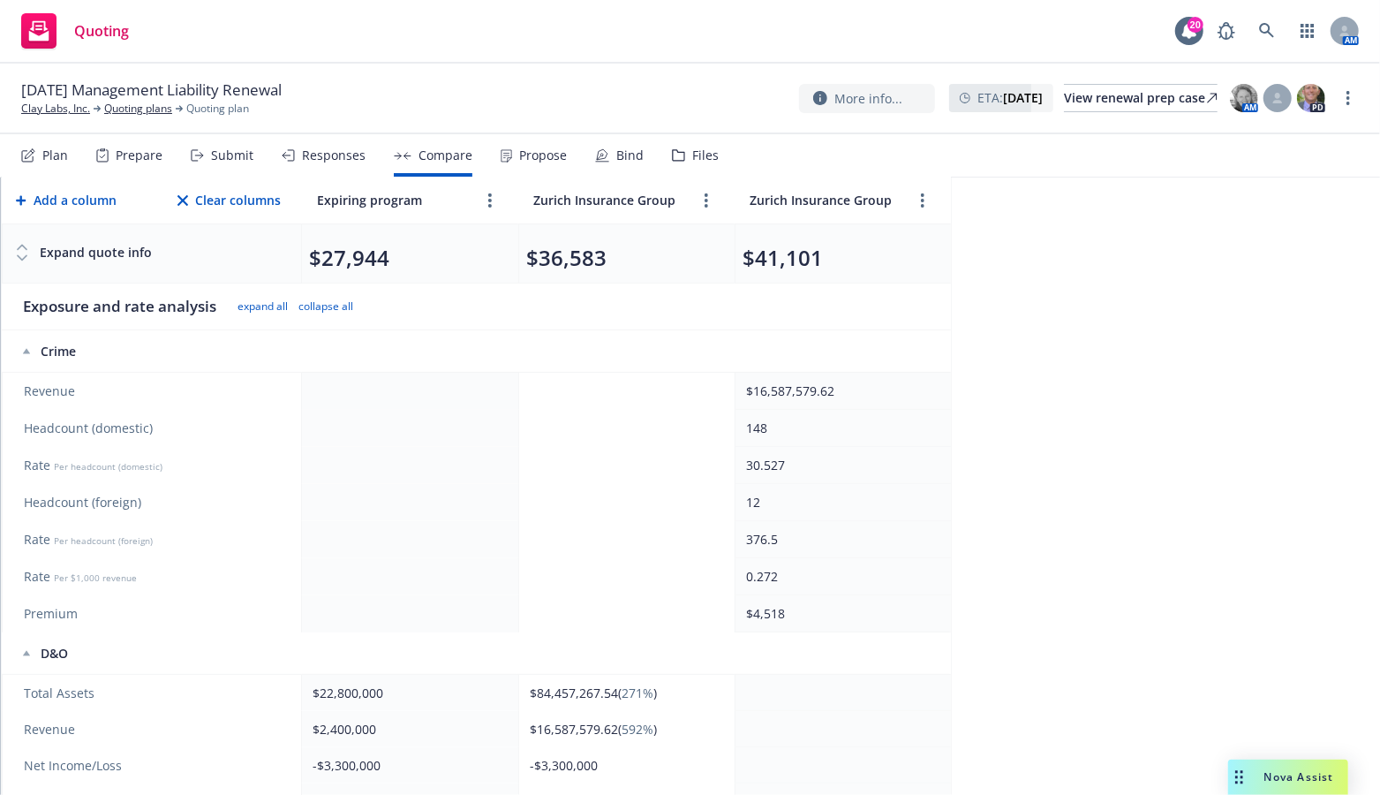
click at [601, 384] on td at bounding box center [626, 391] width 216 height 37
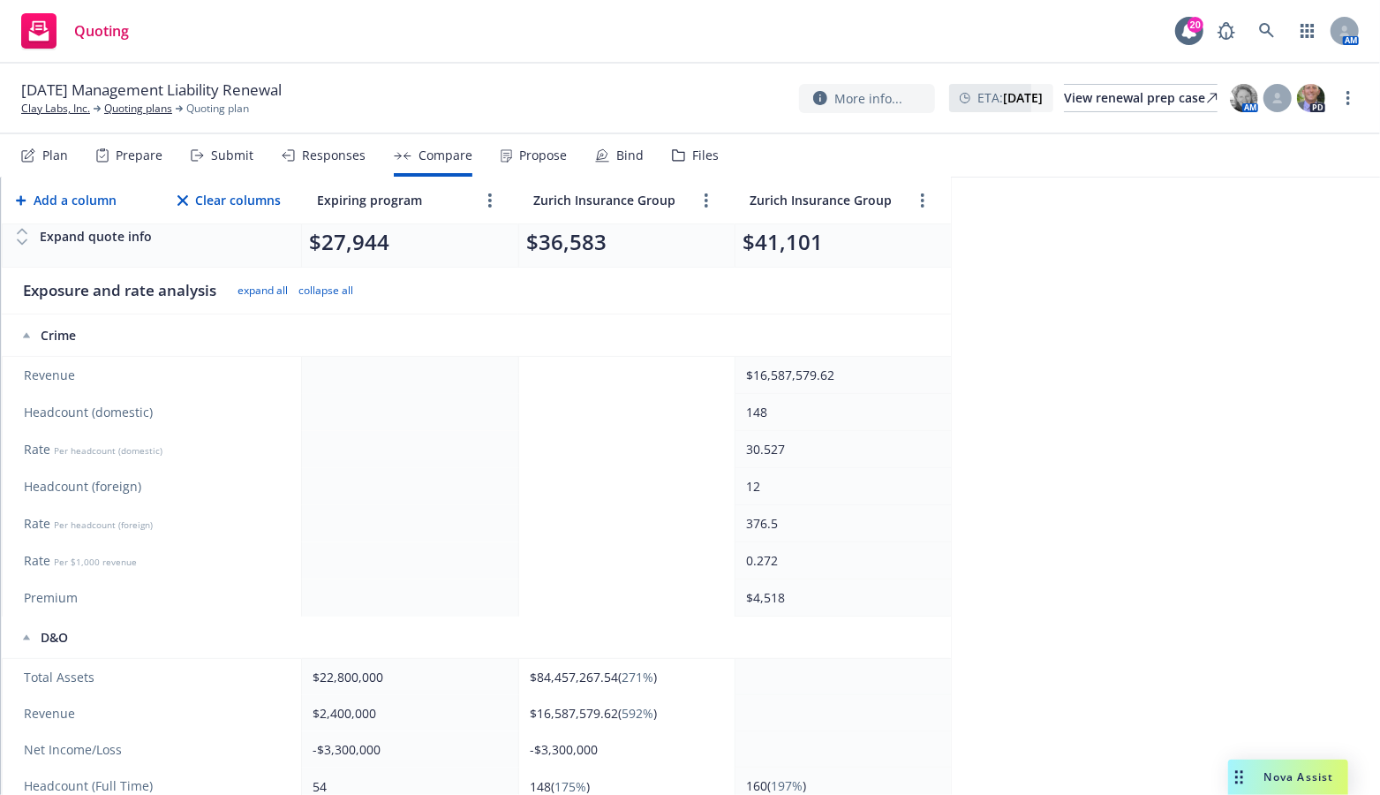
scroll to position [88, 0]
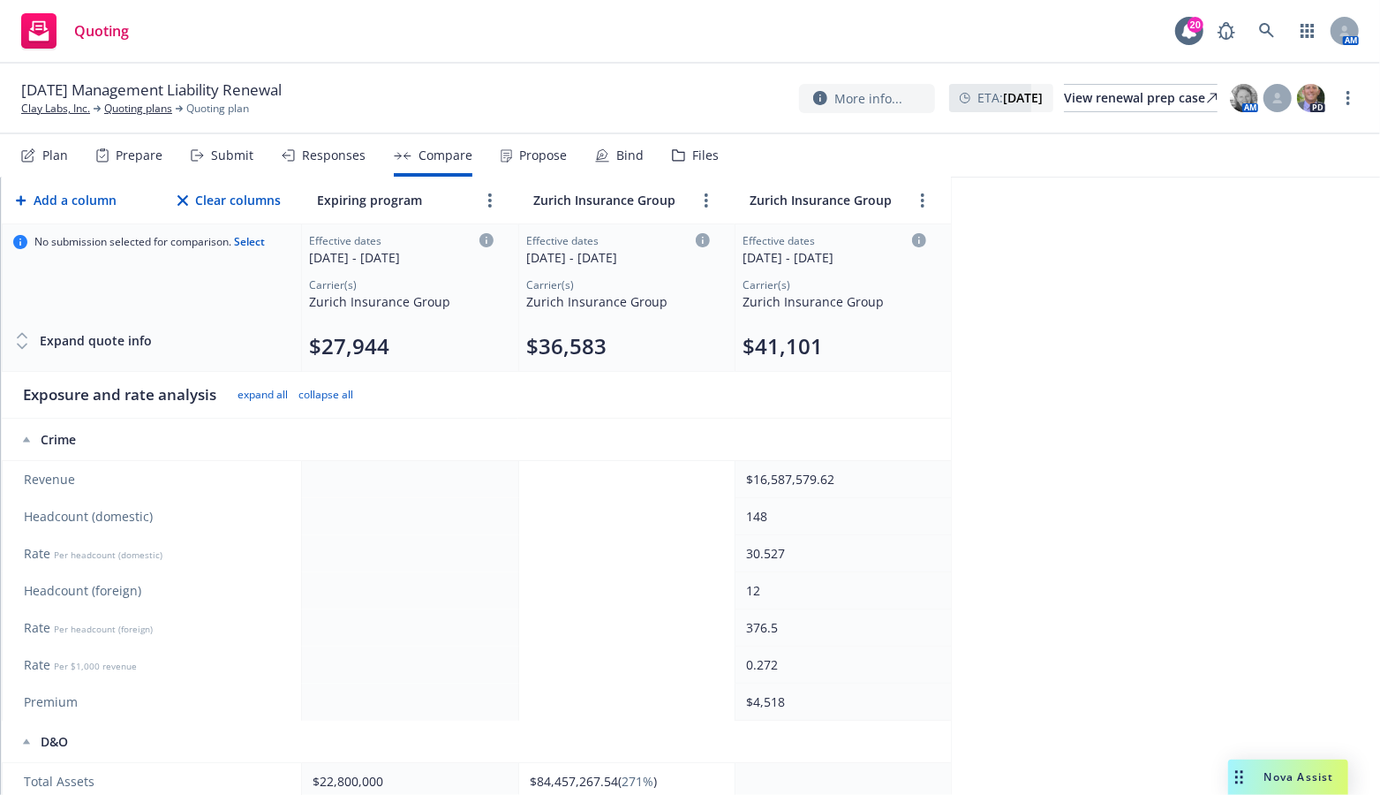
click at [786, 485] on div "$16,587,579.62" at bounding box center [839, 479] width 187 height 19
click at [653, 458] on th at bounding box center [626, 439] width 216 height 42
click at [542, 484] on td at bounding box center [626, 479] width 216 height 37
click at [551, 346] on button "$36,583" at bounding box center [566, 346] width 80 height 28
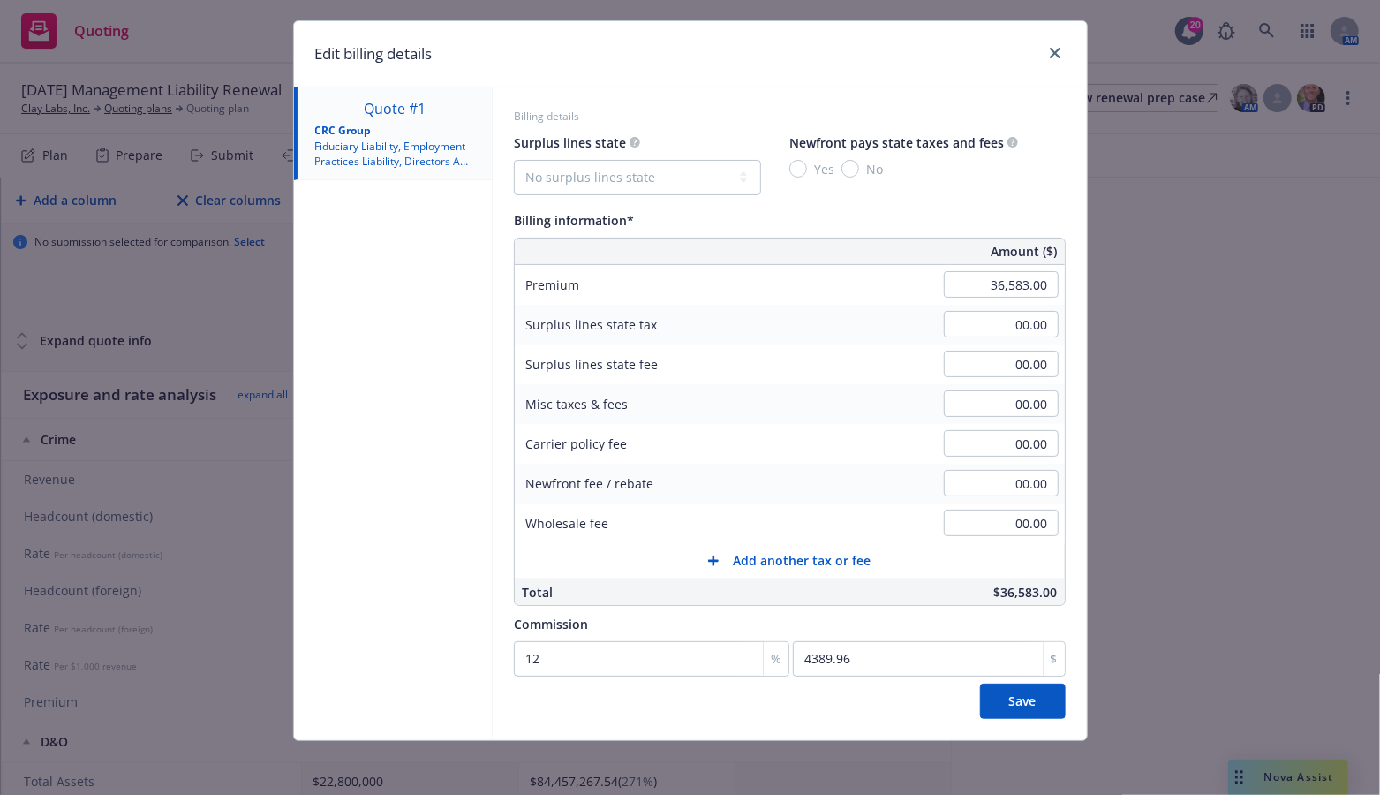
scroll to position [0, 0]
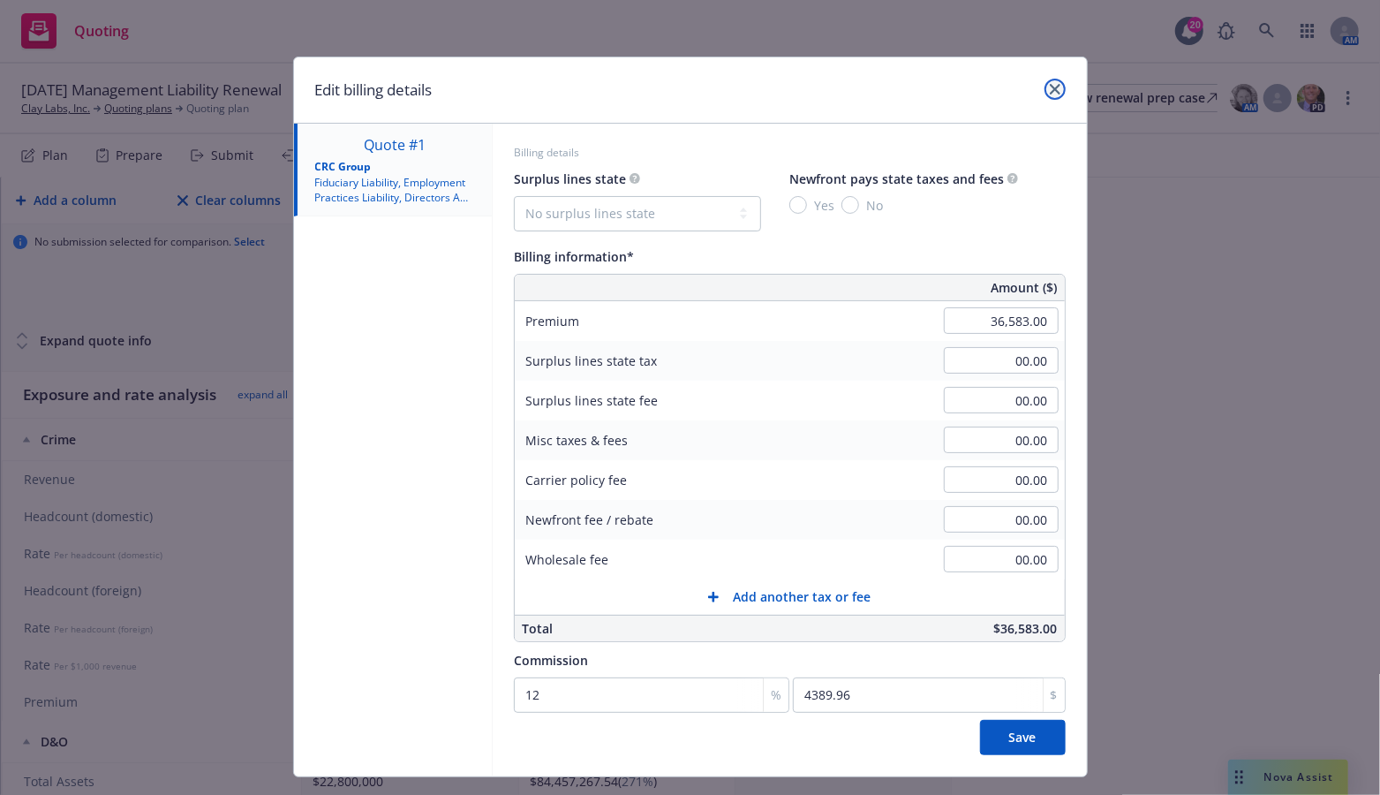
click at [1044, 94] on link "close" at bounding box center [1054, 89] width 21 height 21
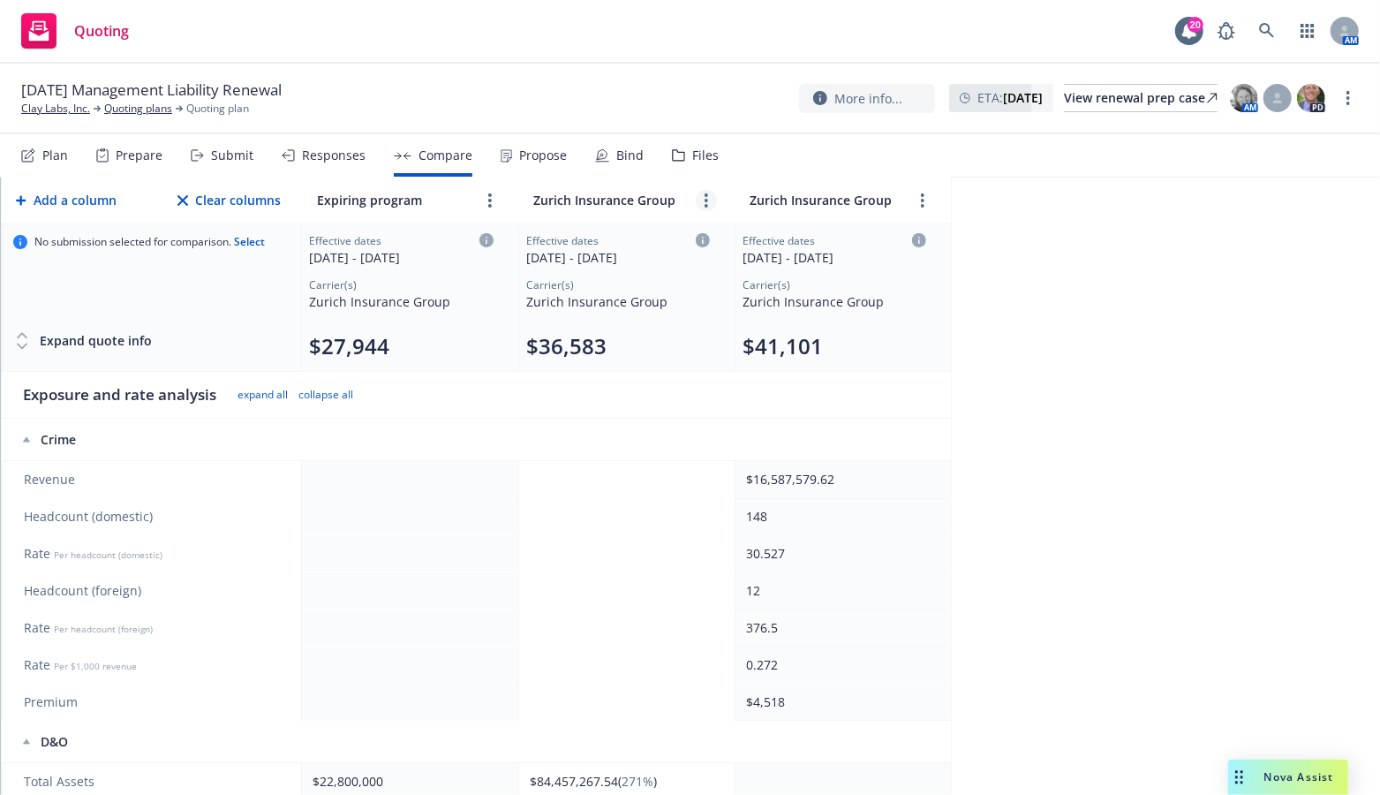
click at [704, 199] on circle "more" at bounding box center [706, 201] width 4 height 4
click at [734, 237] on icon "editPencil" at bounding box center [733, 240] width 9 height 9
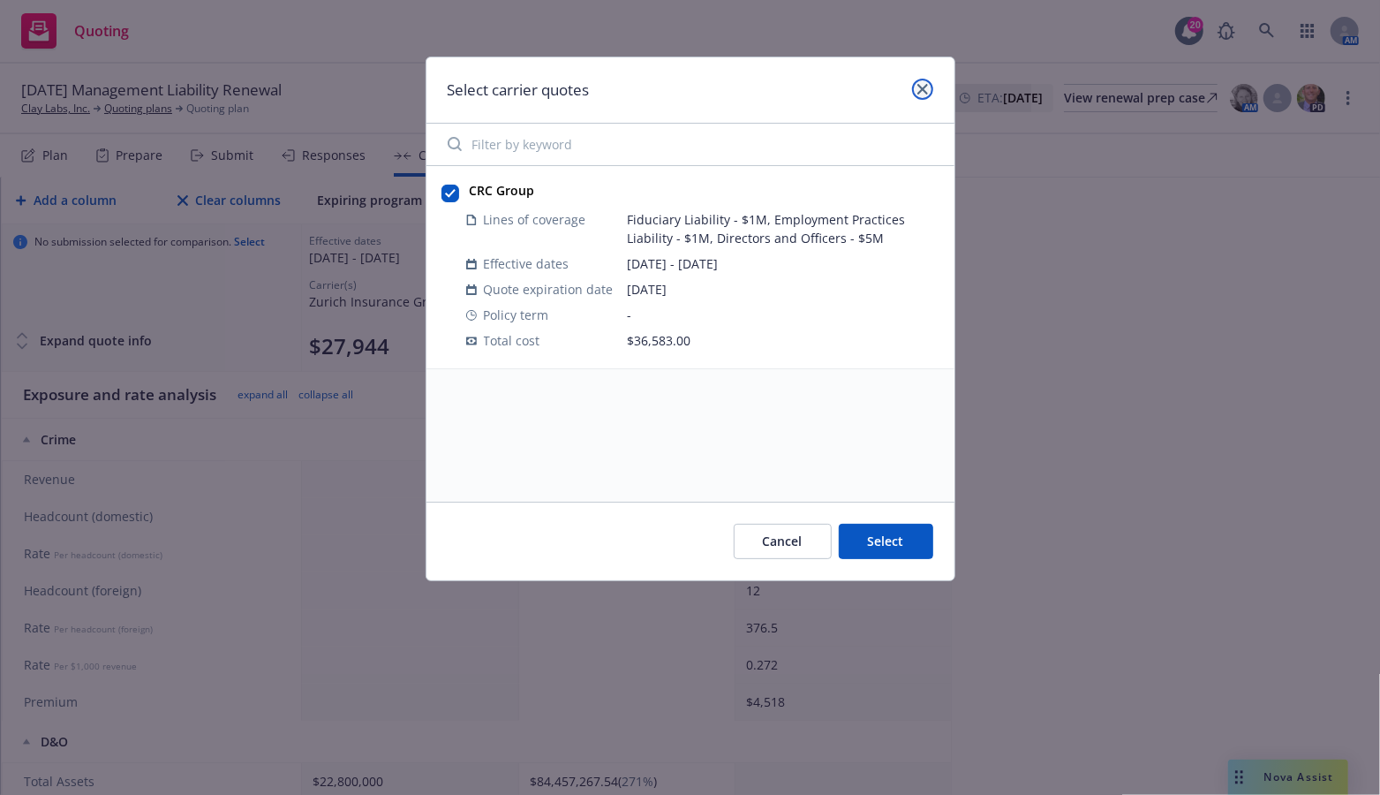
click at [914, 92] on link "close" at bounding box center [922, 89] width 21 height 21
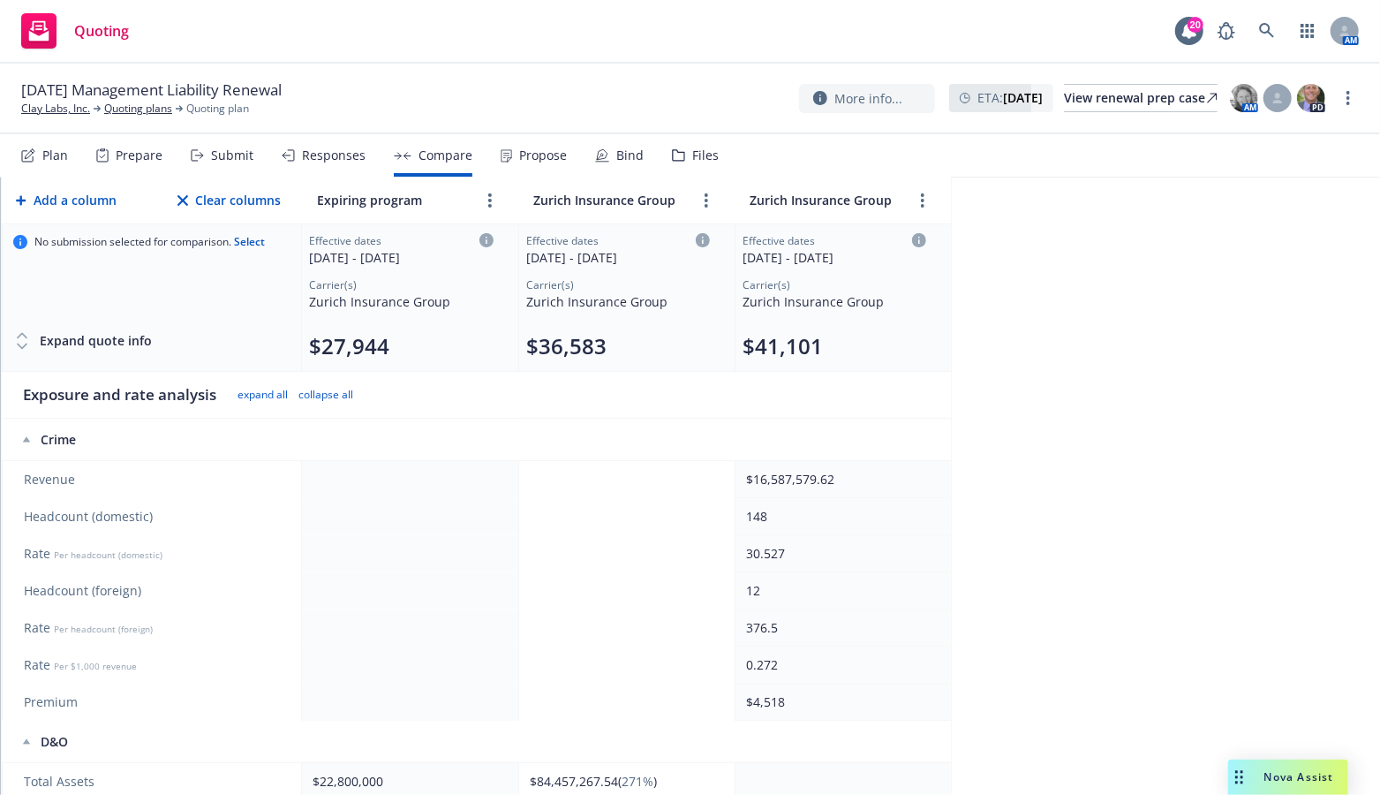
click at [697, 499] on td at bounding box center [626, 516] width 216 height 37
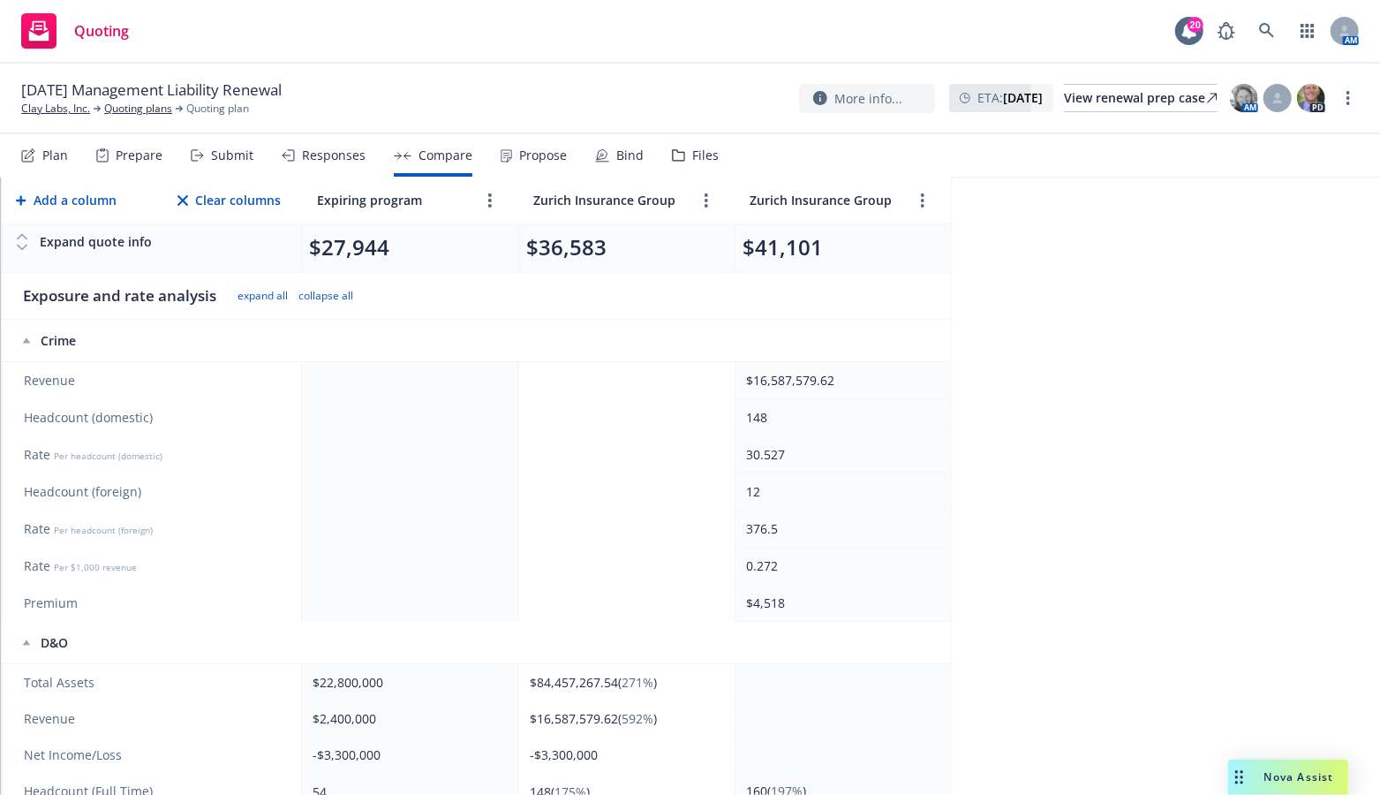
scroll to position [265, 0]
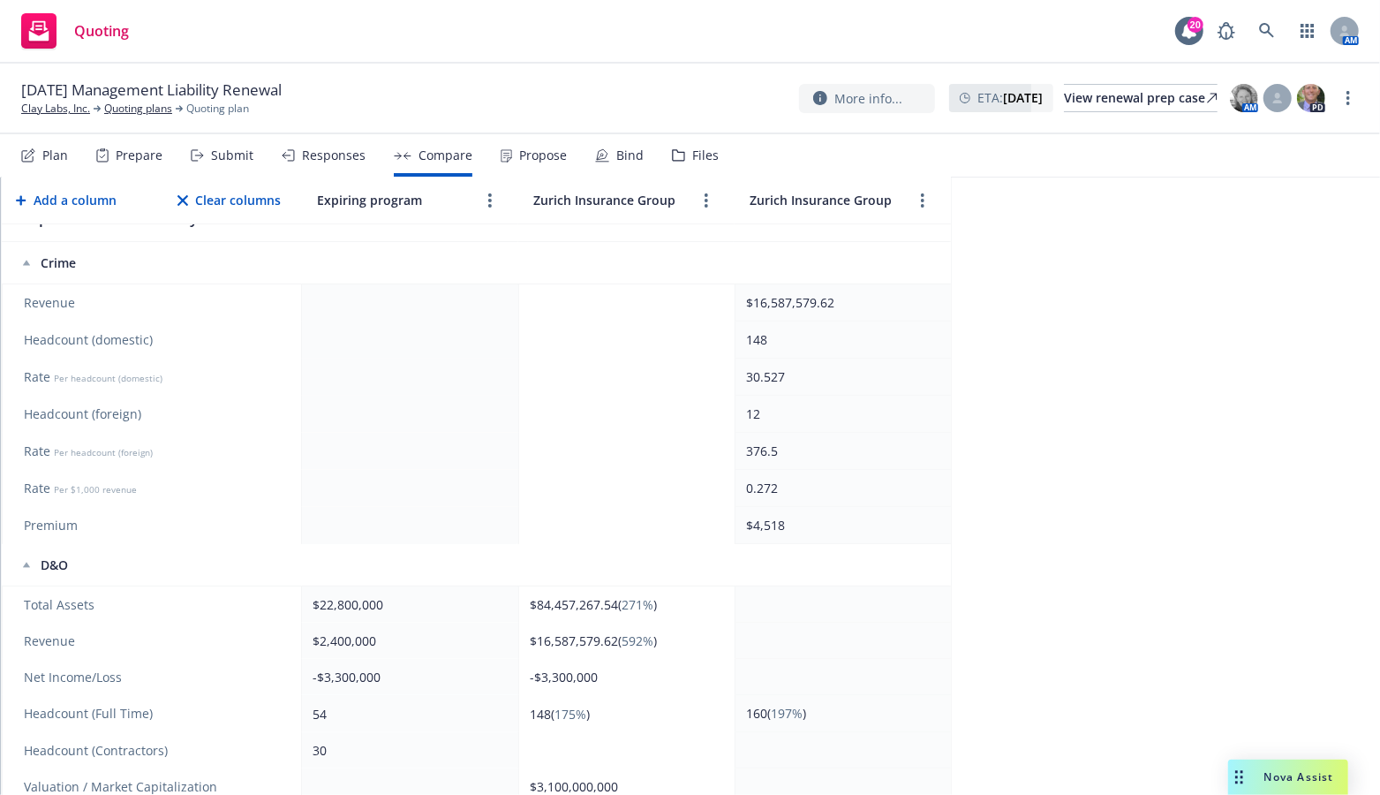
click at [905, 313] on td "$16,587,579.62" at bounding box center [842, 302] width 216 height 37
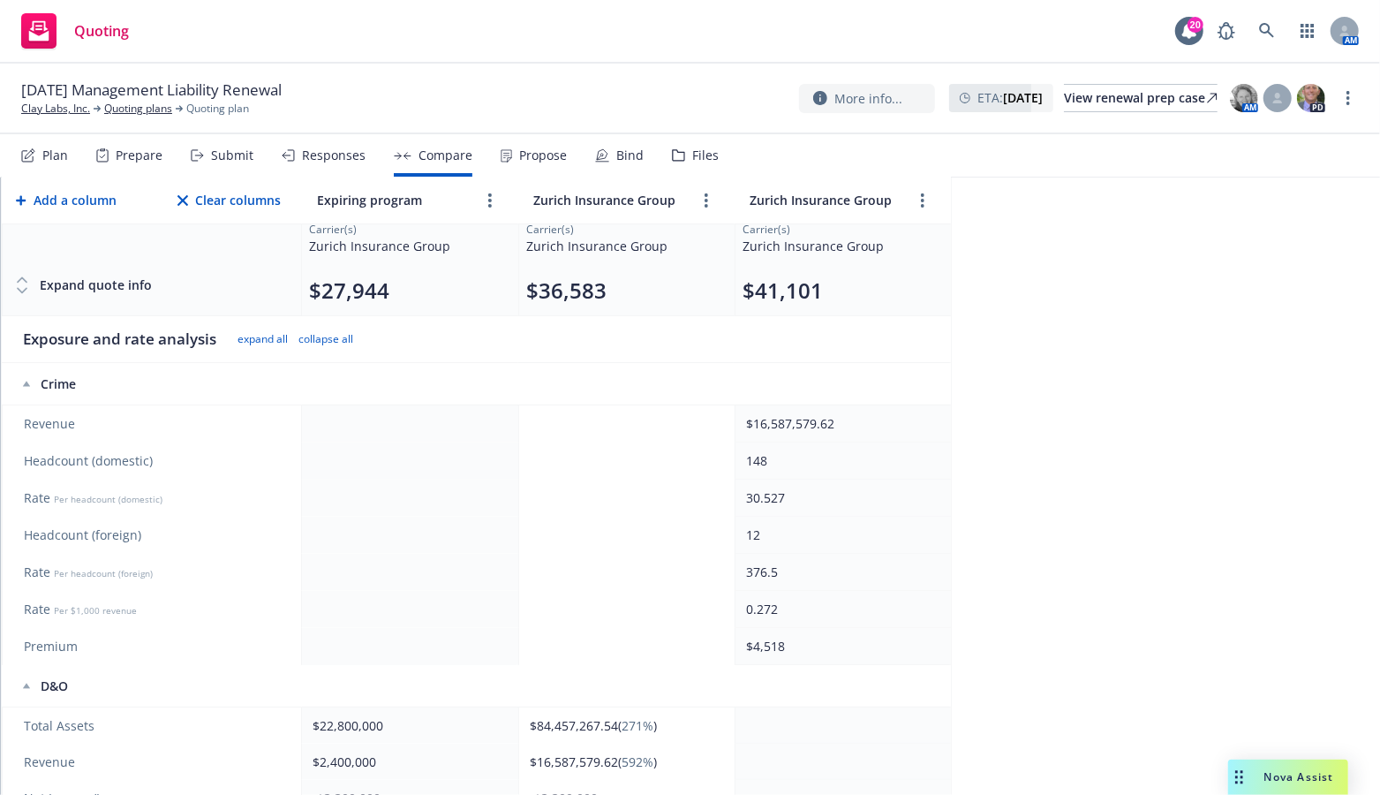
scroll to position [0, 0]
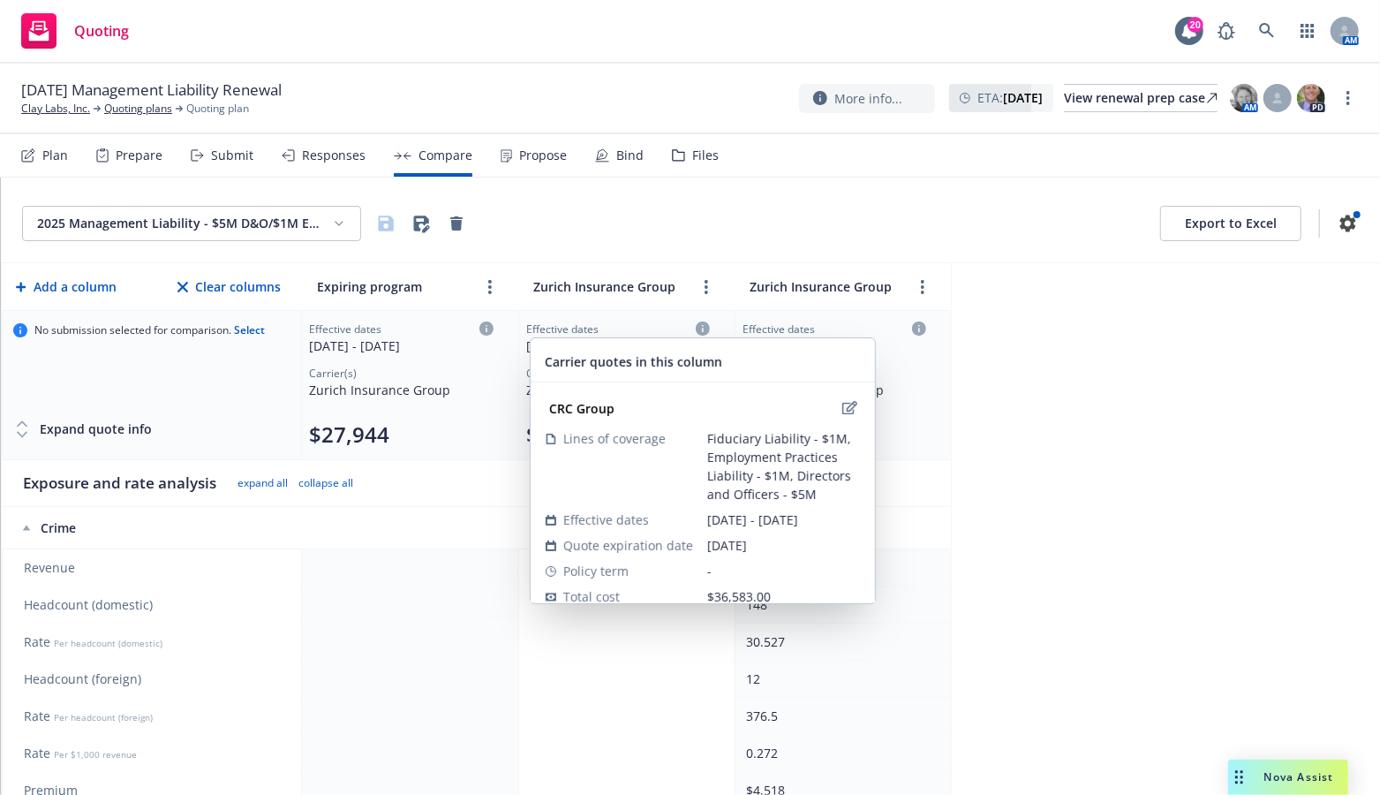
click at [697, 328] on icon at bounding box center [703, 328] width 14 height 14
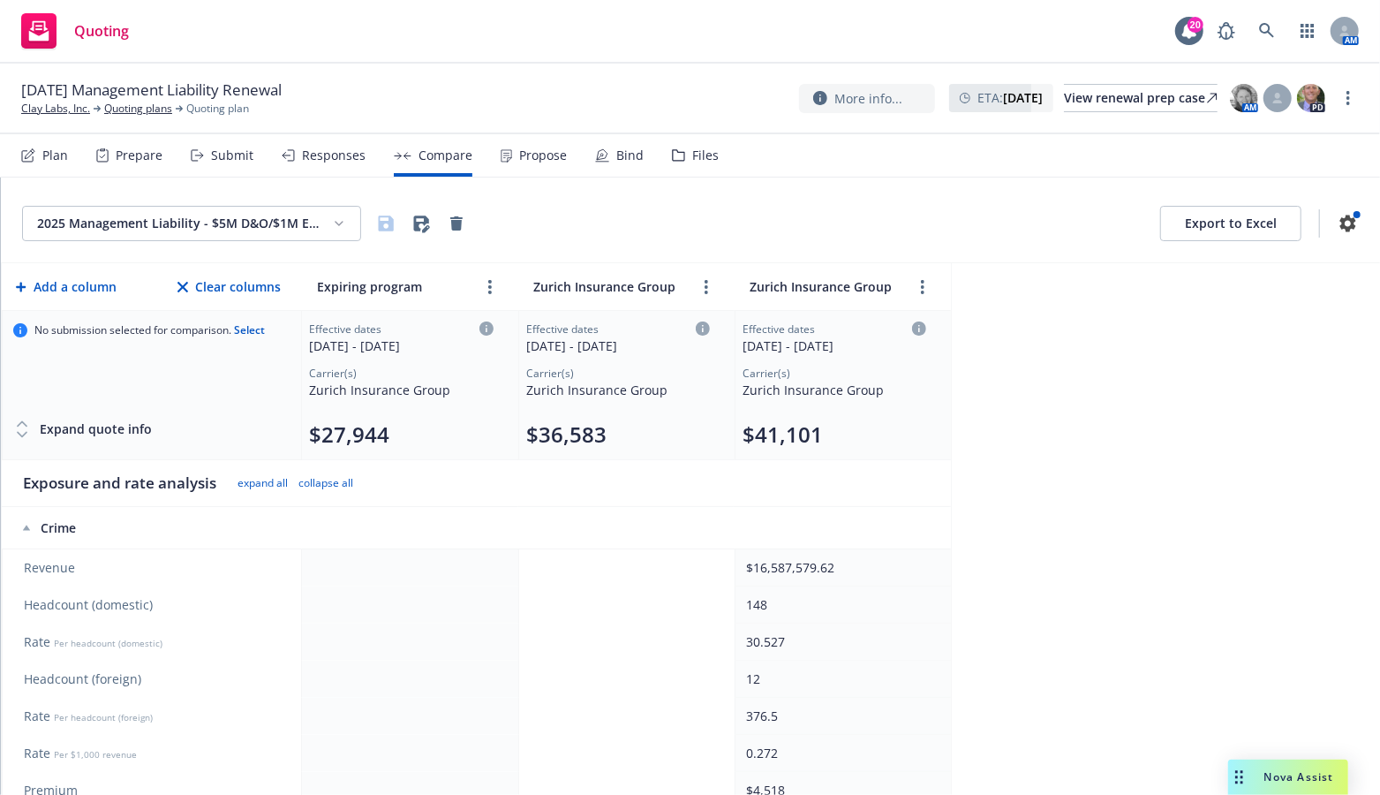
click at [706, 321] on icon at bounding box center [703, 328] width 14 height 14
click at [710, 284] on link "more" at bounding box center [706, 286] width 21 height 21
click at [727, 331] on link "editPencil" at bounding box center [734, 324] width 21 height 21
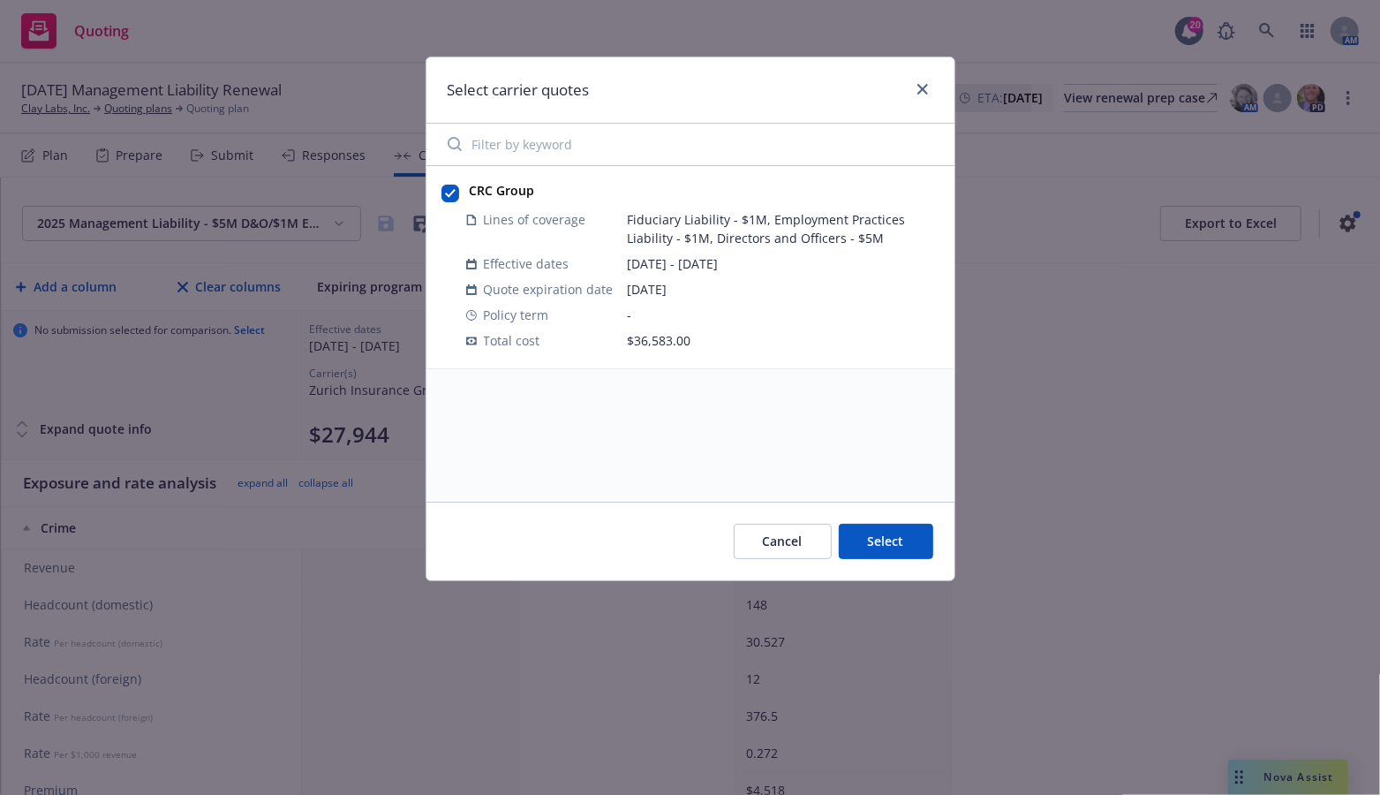
click at [902, 543] on button "Select" at bounding box center [886, 540] width 94 height 35
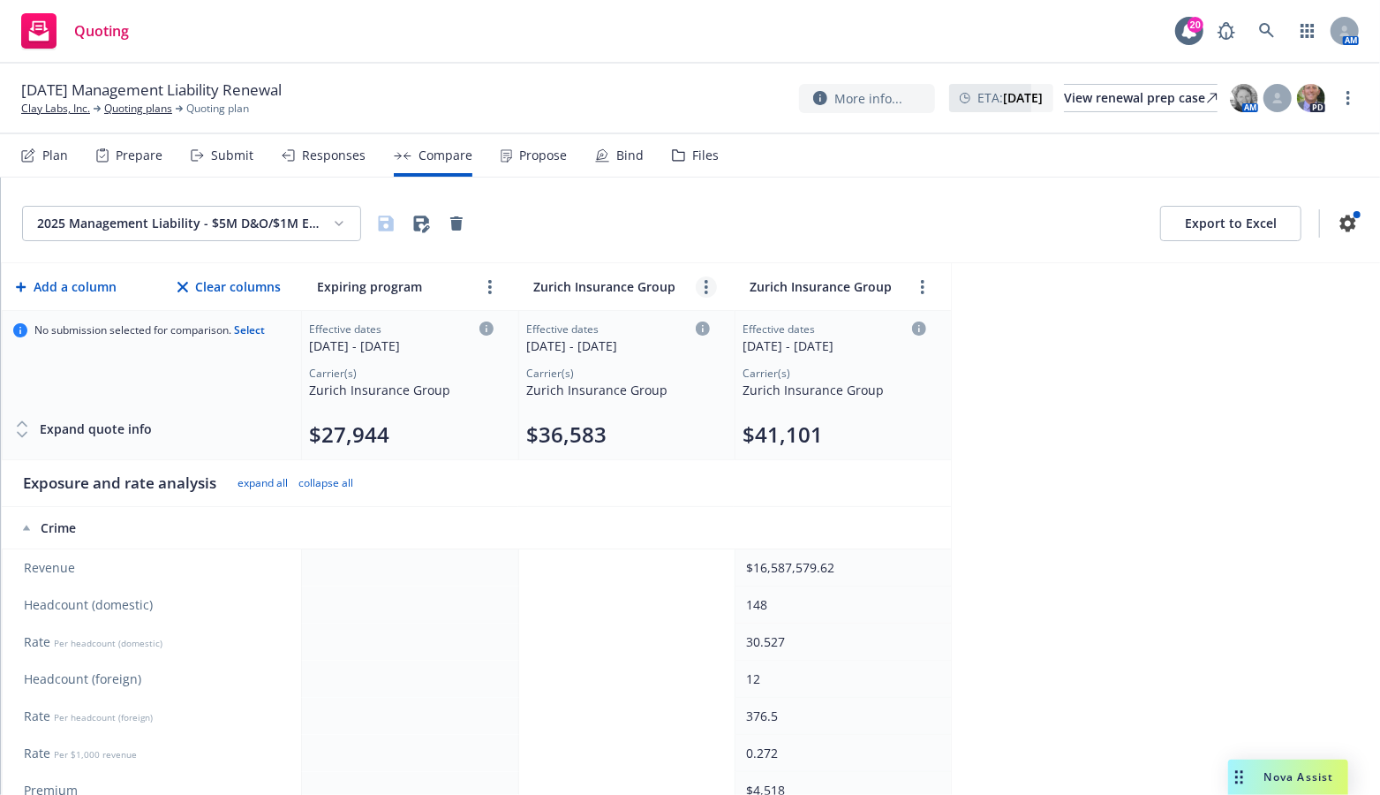
click at [708, 289] on link "more" at bounding box center [706, 286] width 21 height 21
click at [731, 322] on icon "editPencil" at bounding box center [734, 325] width 11 height 11
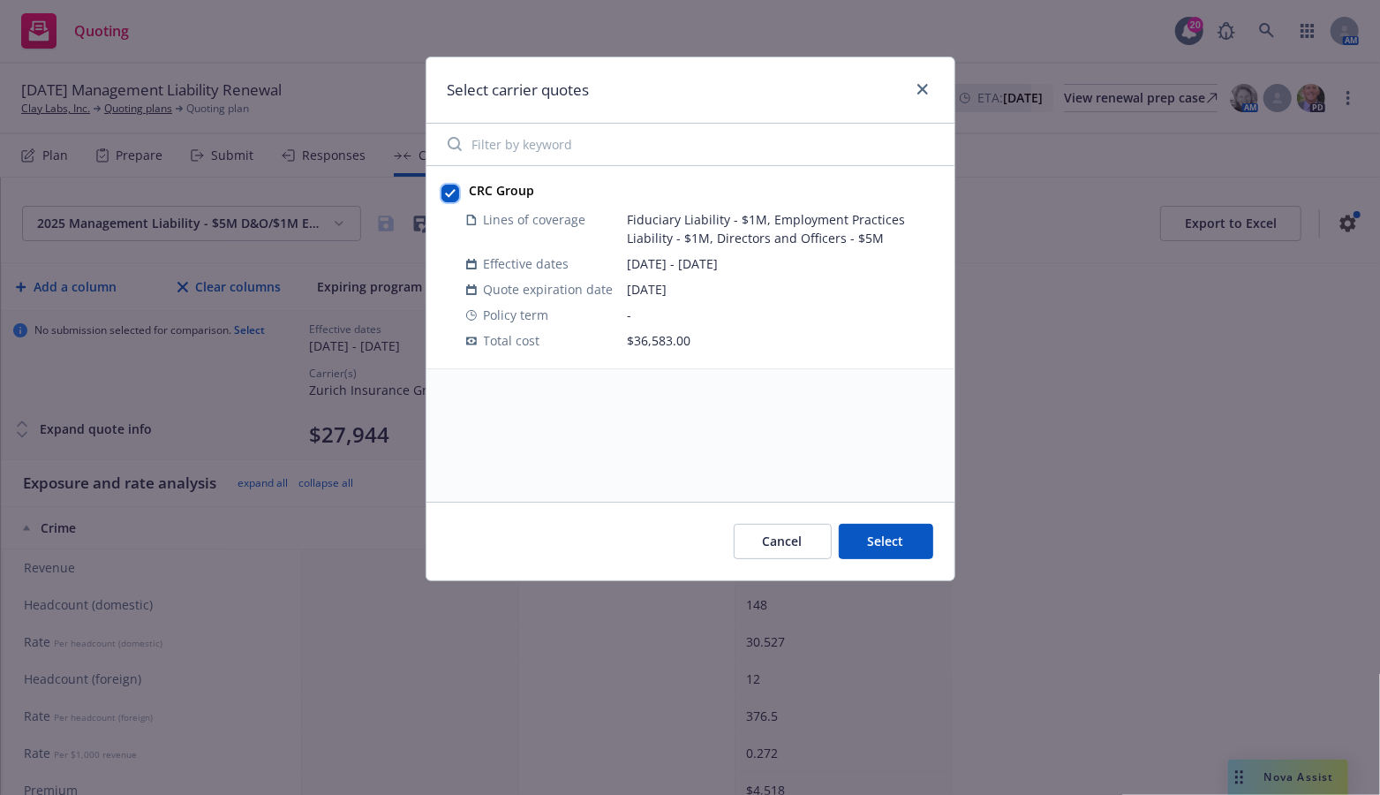
click at [448, 195] on input "checkbox" at bounding box center [450, 194] width 18 height 18
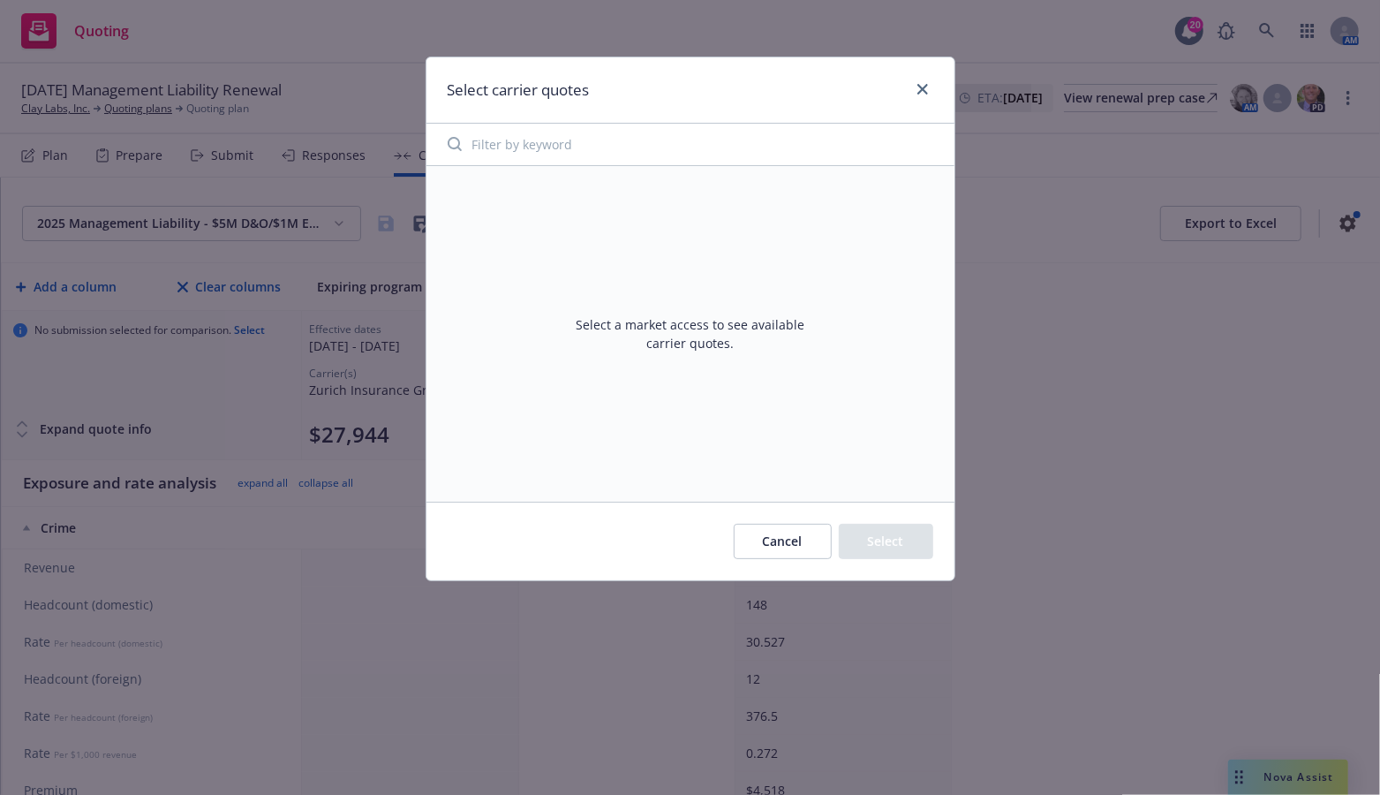
click at [448, 195] on div "Select a market access to see available carrier quotes." at bounding box center [690, 333] width 528 height 335
click at [789, 554] on button "Cancel" at bounding box center [783, 540] width 98 height 35
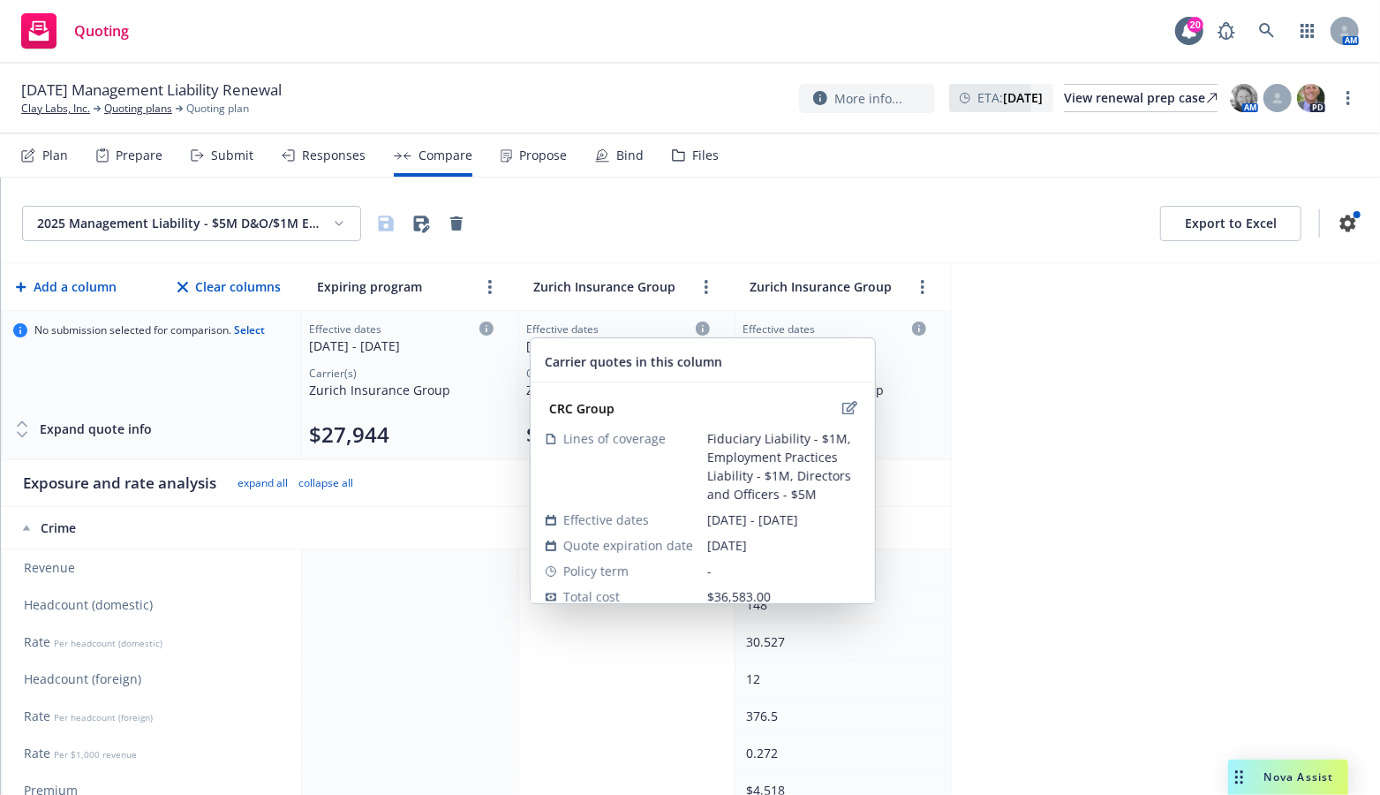
scroll to position [21, 0]
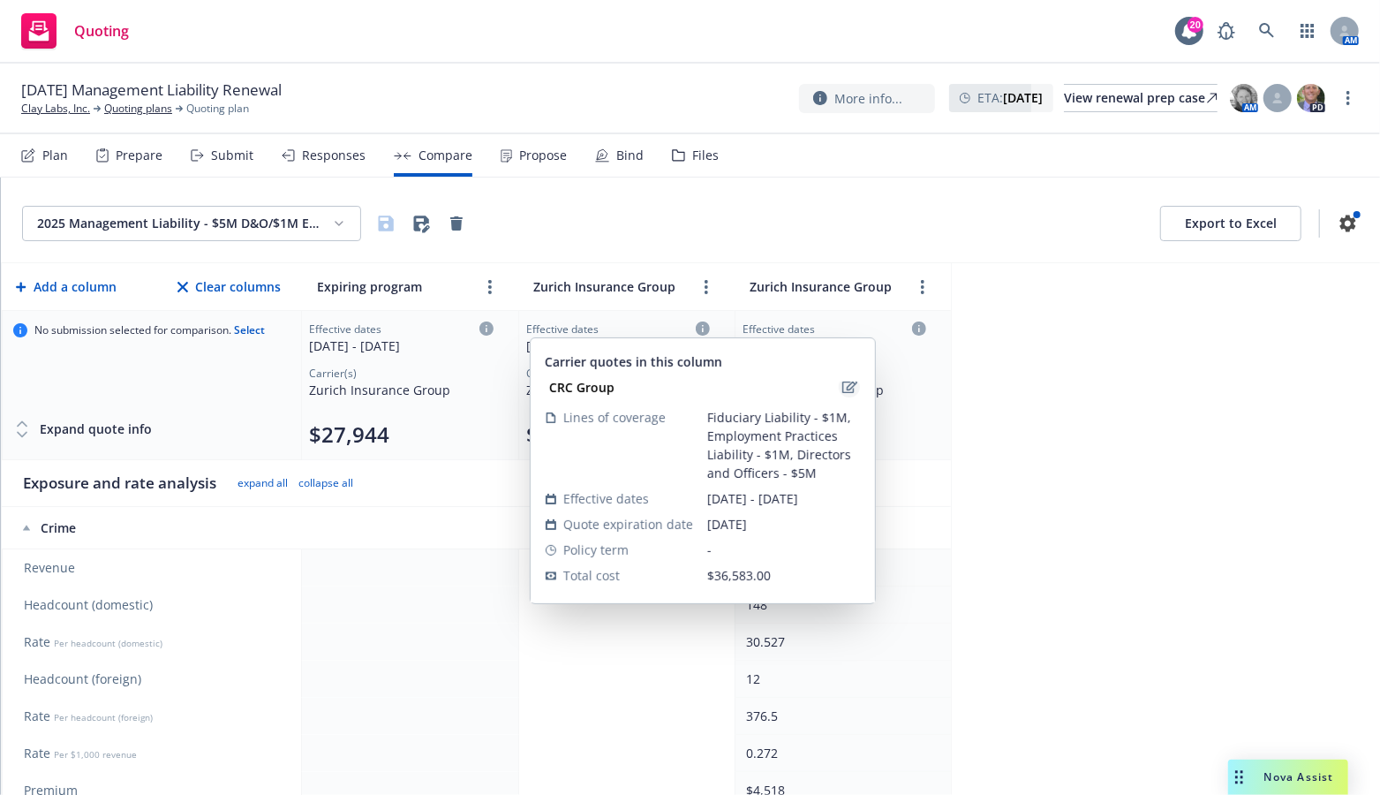
click at [842, 388] on icon "edit" at bounding box center [849, 386] width 15 height 13
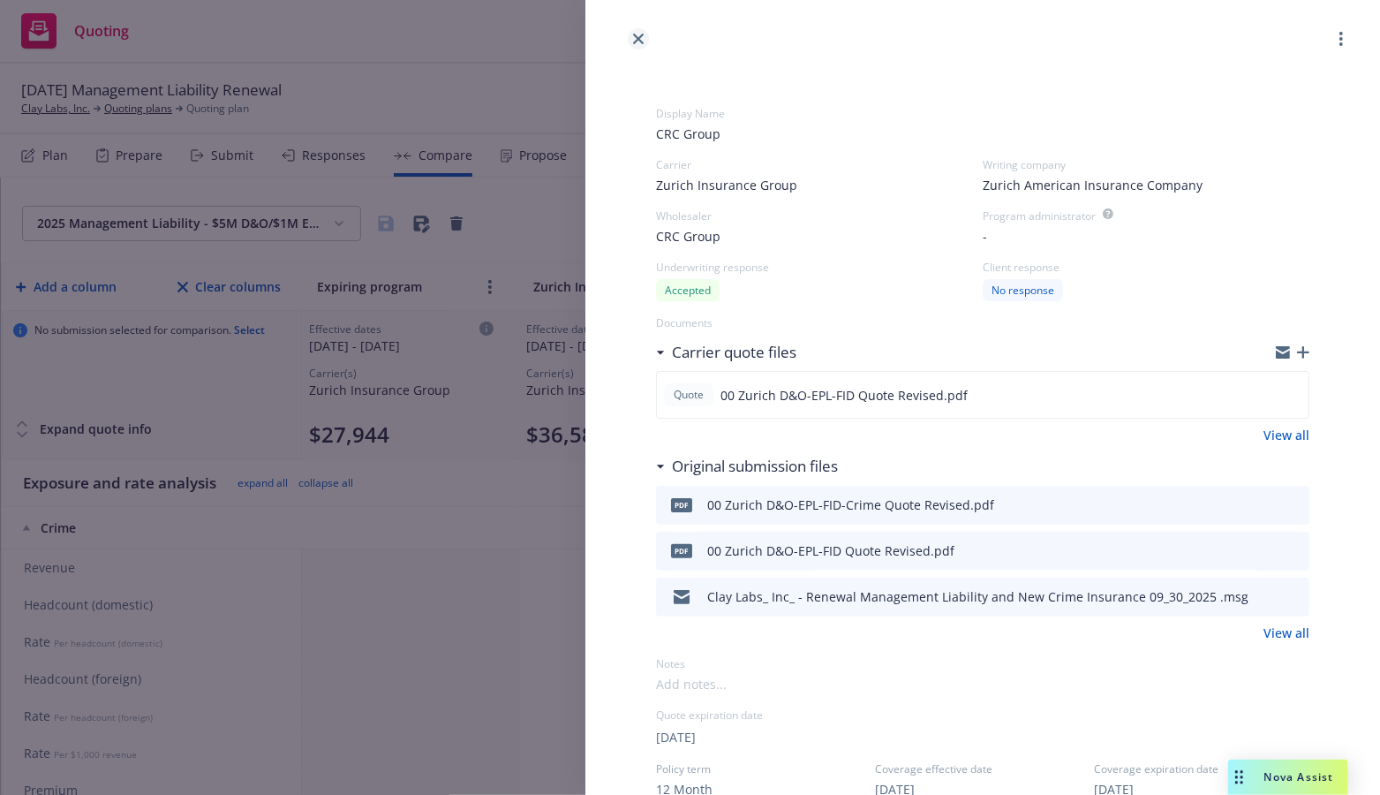
click at [636, 43] on icon "close" at bounding box center [638, 39] width 11 height 11
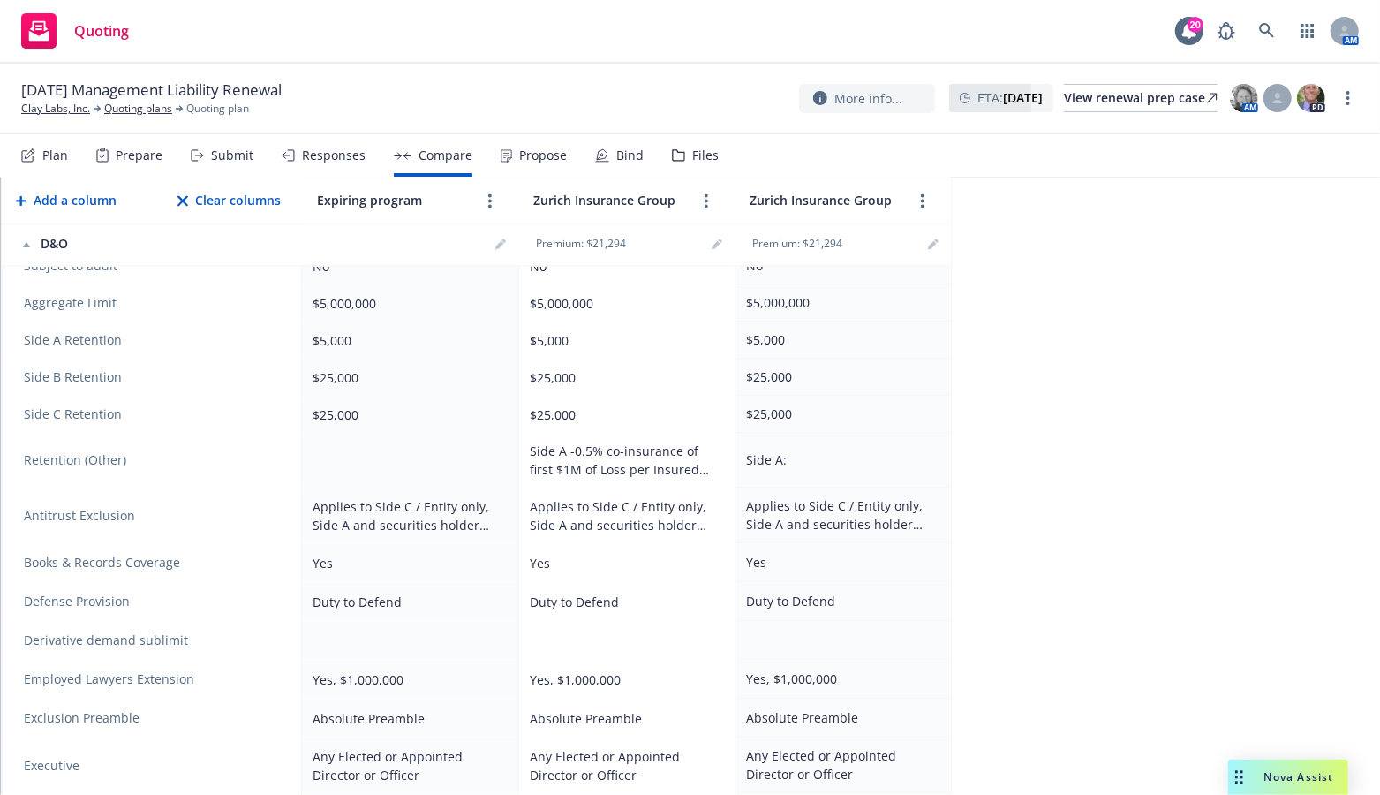
scroll to position [2472, 0]
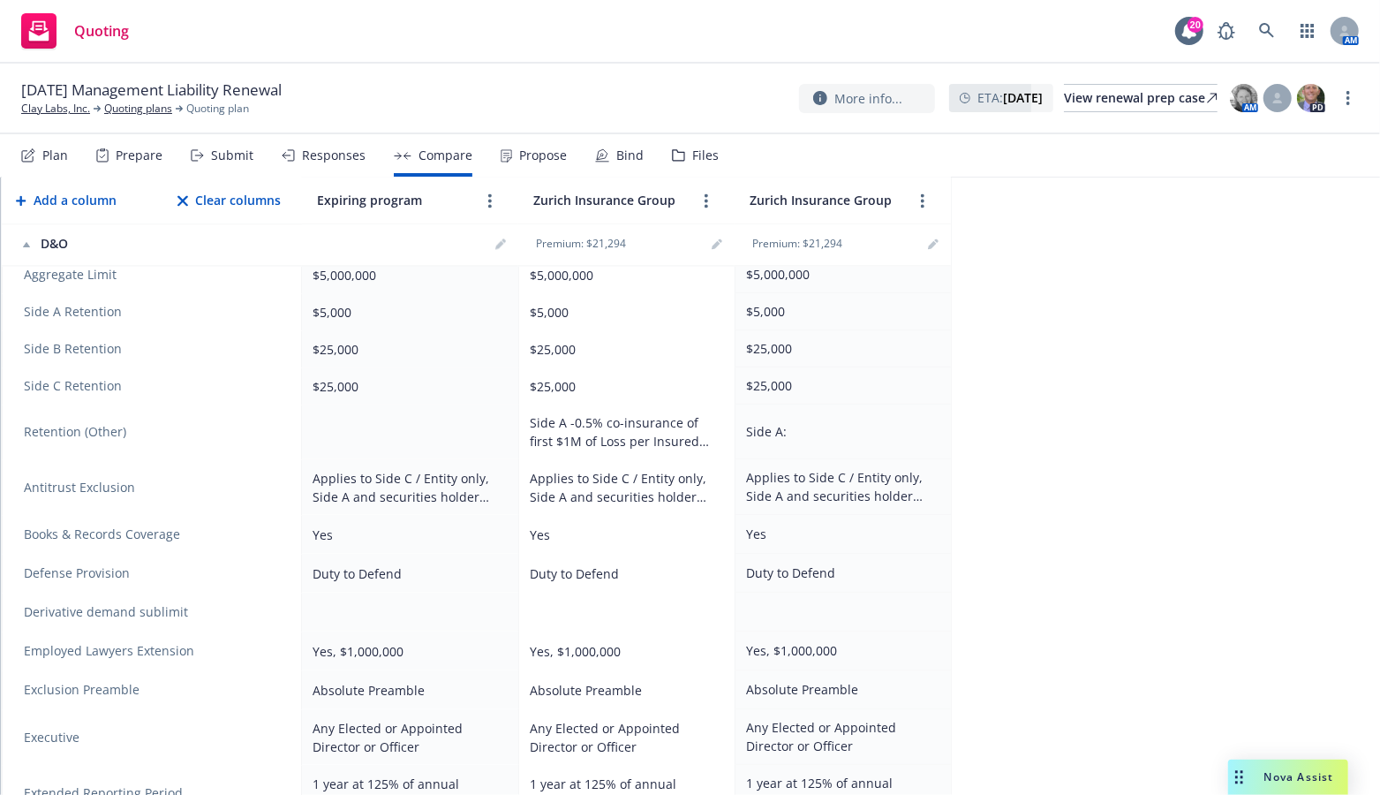
click at [856, 422] on div "Side A:" at bounding box center [839, 431] width 187 height 19
click at [932, 239] on icon "editPencil" at bounding box center [933, 244] width 11 height 11
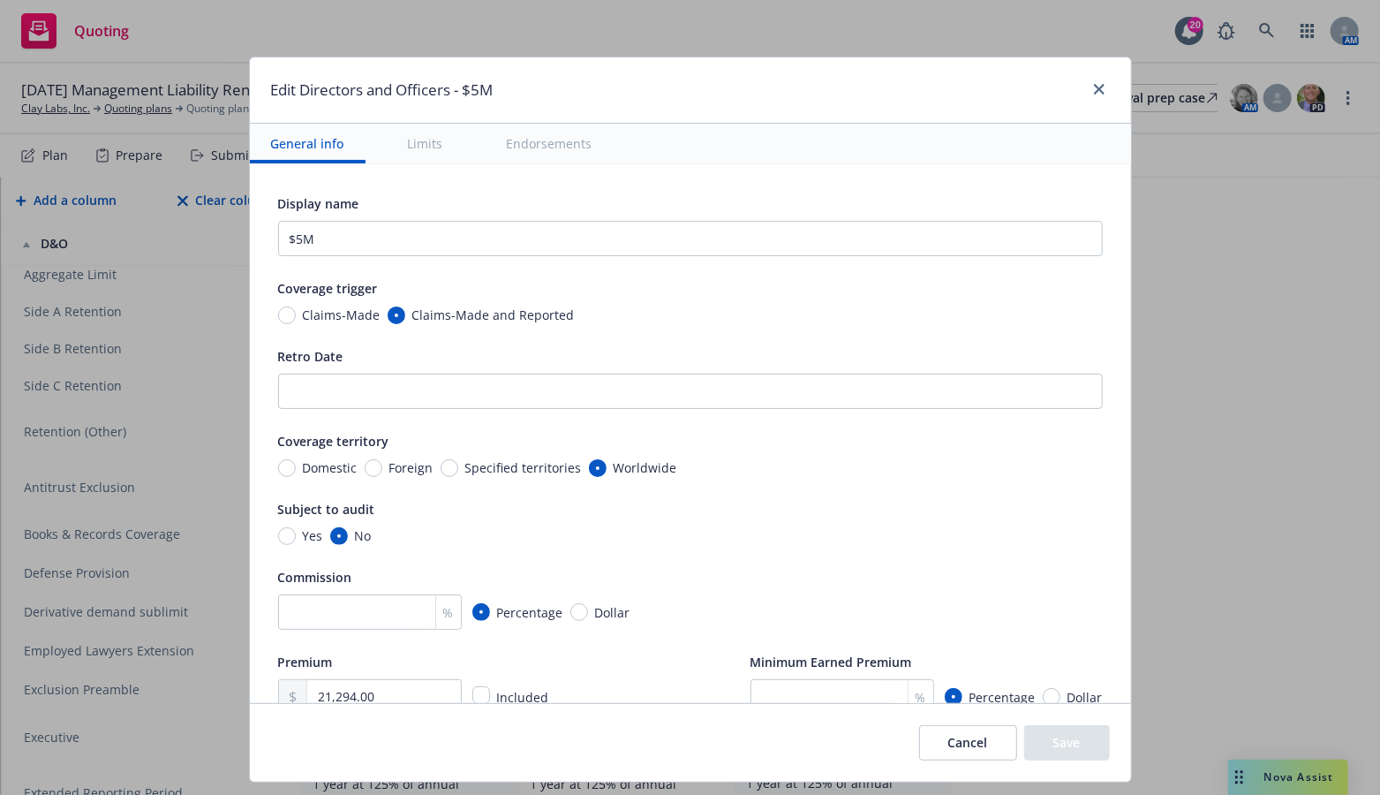
scroll to position [441, 0]
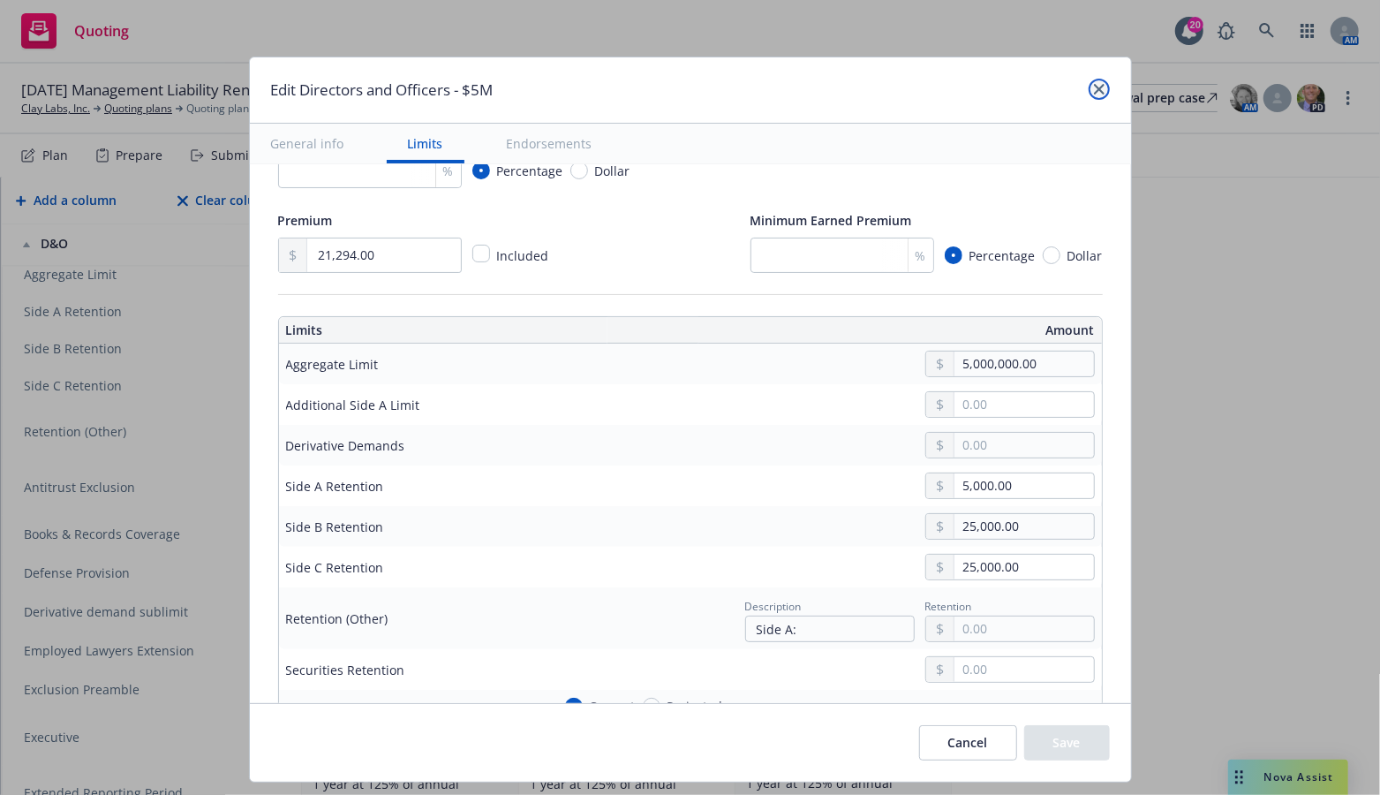
click at [1103, 89] on link "close" at bounding box center [1098, 89] width 21 height 21
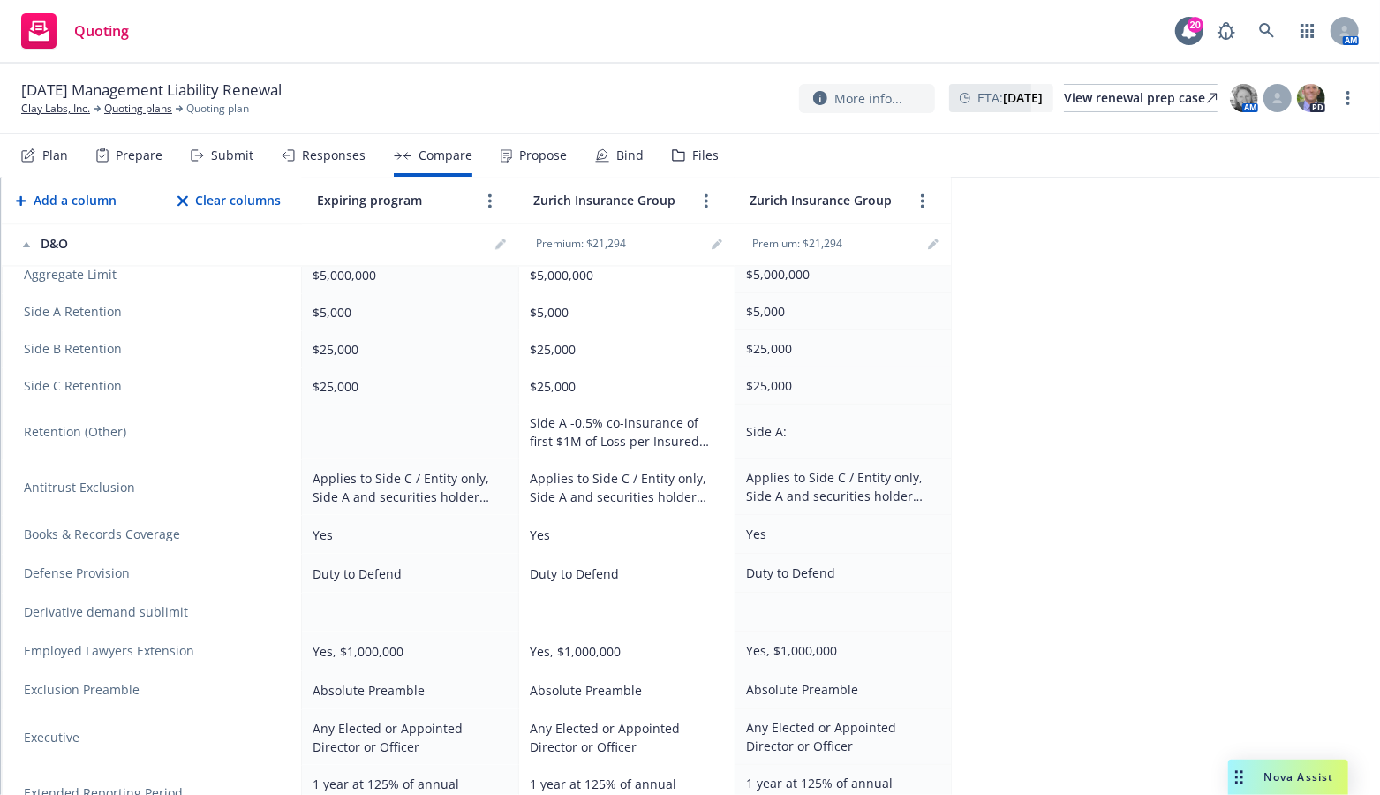
click at [616, 413] on div "Side A -0.5% co-insurance of first $1M of Loss per Insured Person $50,000" at bounding box center [623, 431] width 187 height 37
drag, startPoint x: 616, startPoint y: 411, endPoint x: 1135, endPoint y: 497, distance: 526.2
click at [1135, 497] on div "2025 Management Liability - $5M D&O/$1M EPL/$1M FID Export to Excel Add a colum…" at bounding box center [690, 485] width 1379 height 617
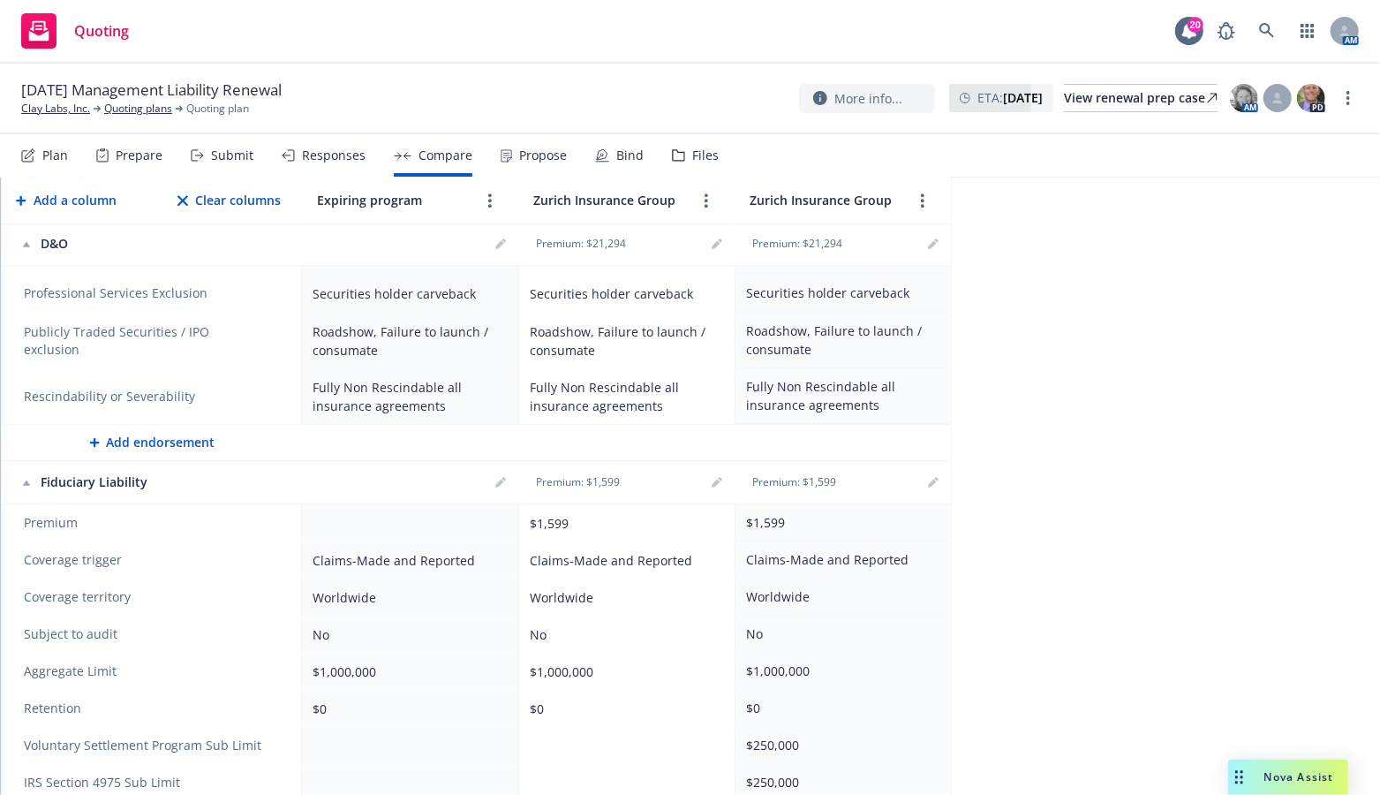
scroll to position [3531, 0]
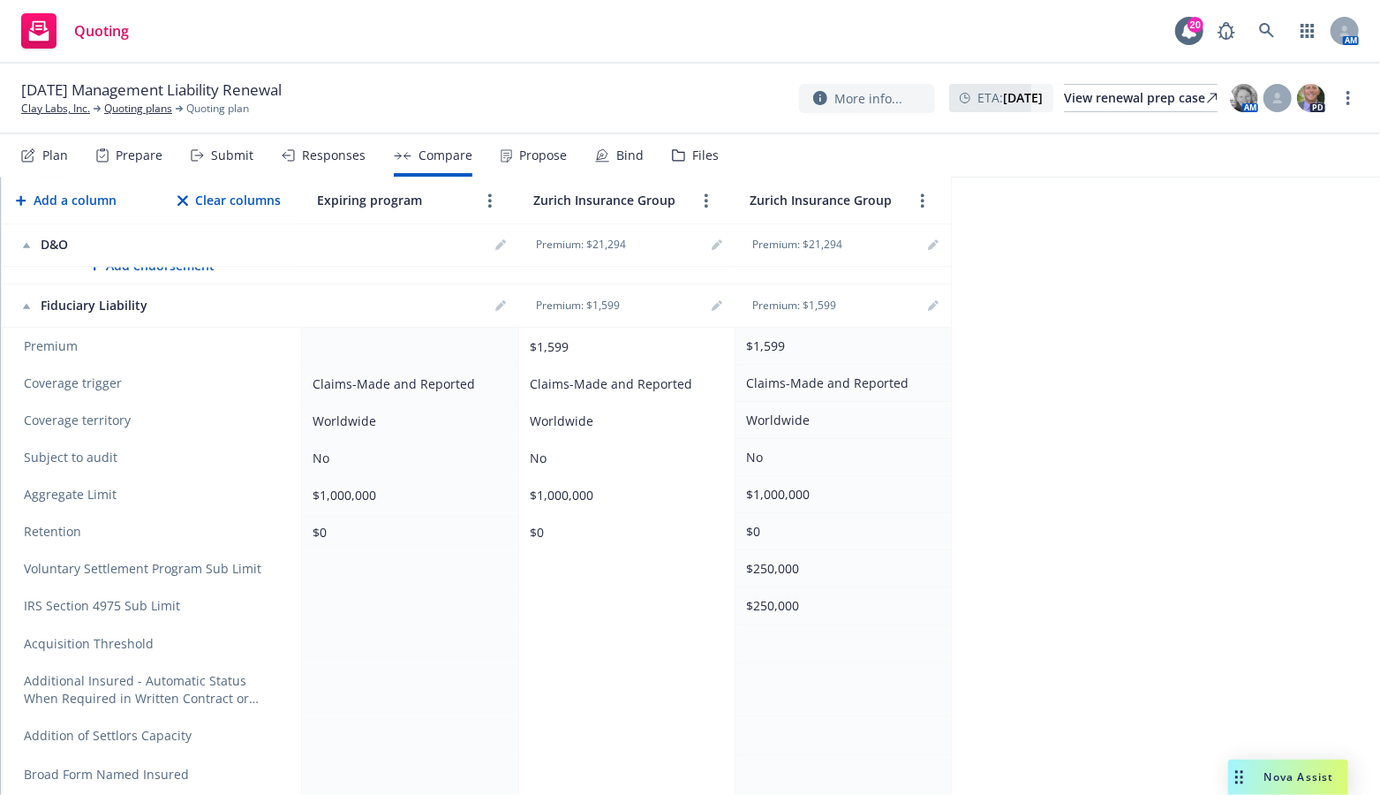
click at [621, 550] on td at bounding box center [626, 568] width 216 height 37
drag, startPoint x: 621, startPoint y: 541, endPoint x: 607, endPoint y: 594, distance: 54.6
click at [607, 624] on td at bounding box center [626, 643] width 216 height 39
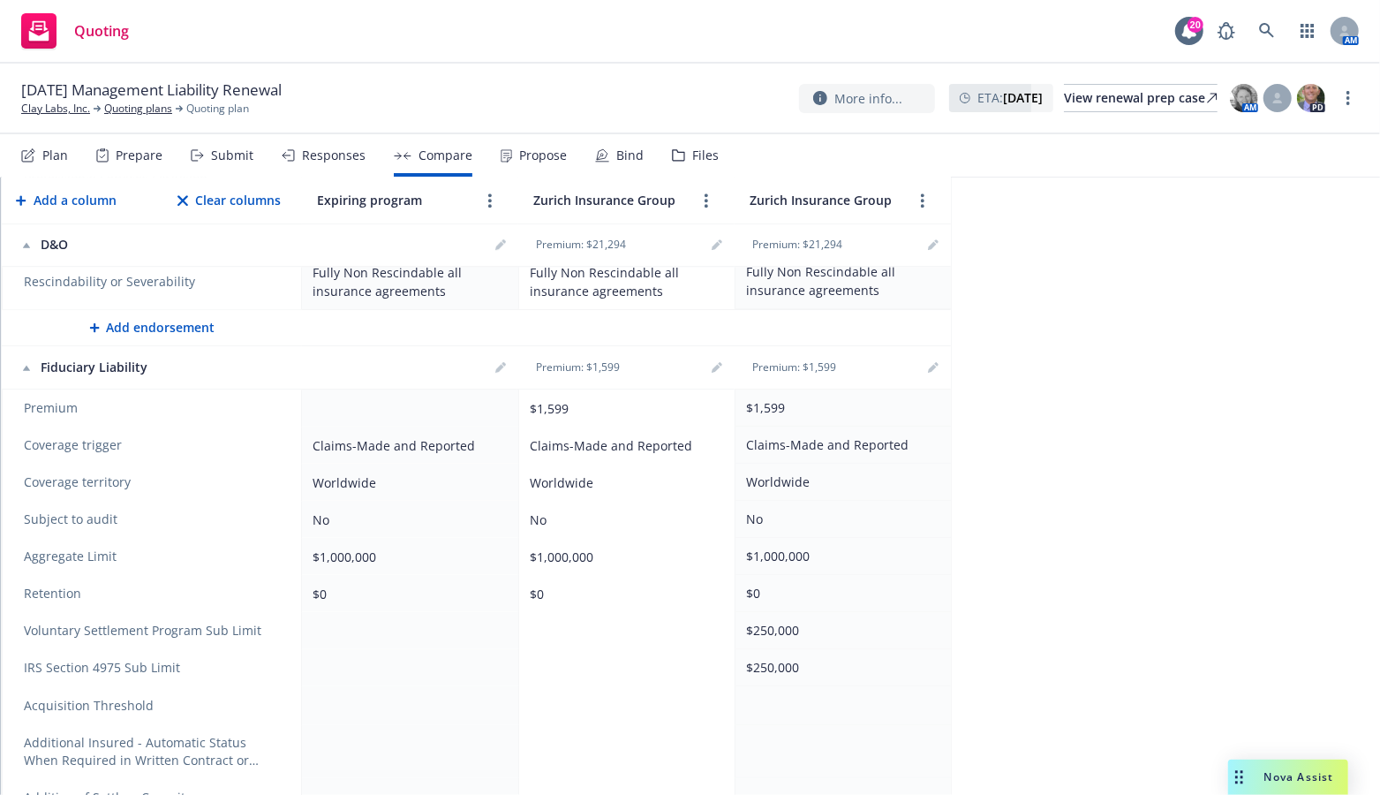
scroll to position [3443, 0]
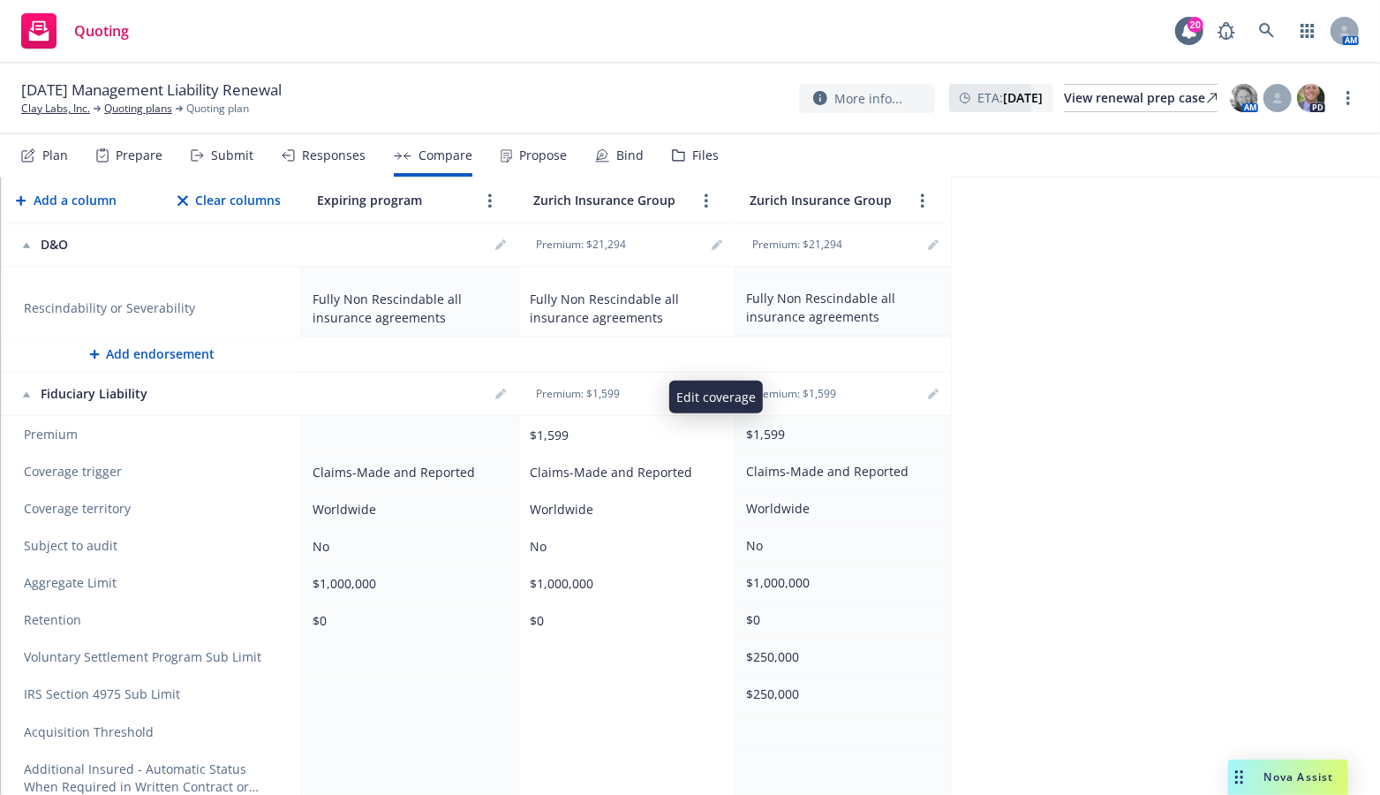
click at [715, 391] on icon "editPencil" at bounding box center [716, 395] width 9 height 9
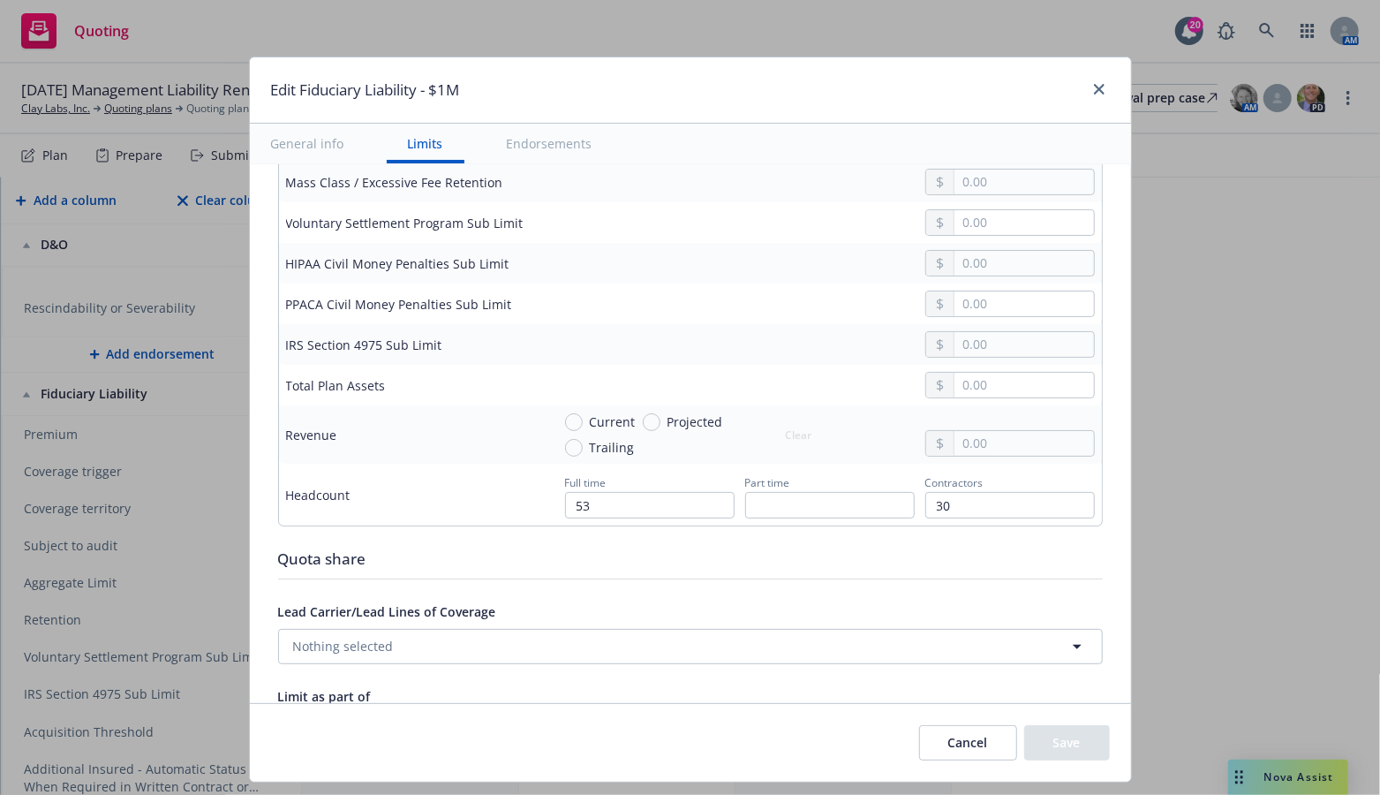
scroll to position [706, 0]
click at [1094, 93] on icon "close" at bounding box center [1099, 89] width 11 height 11
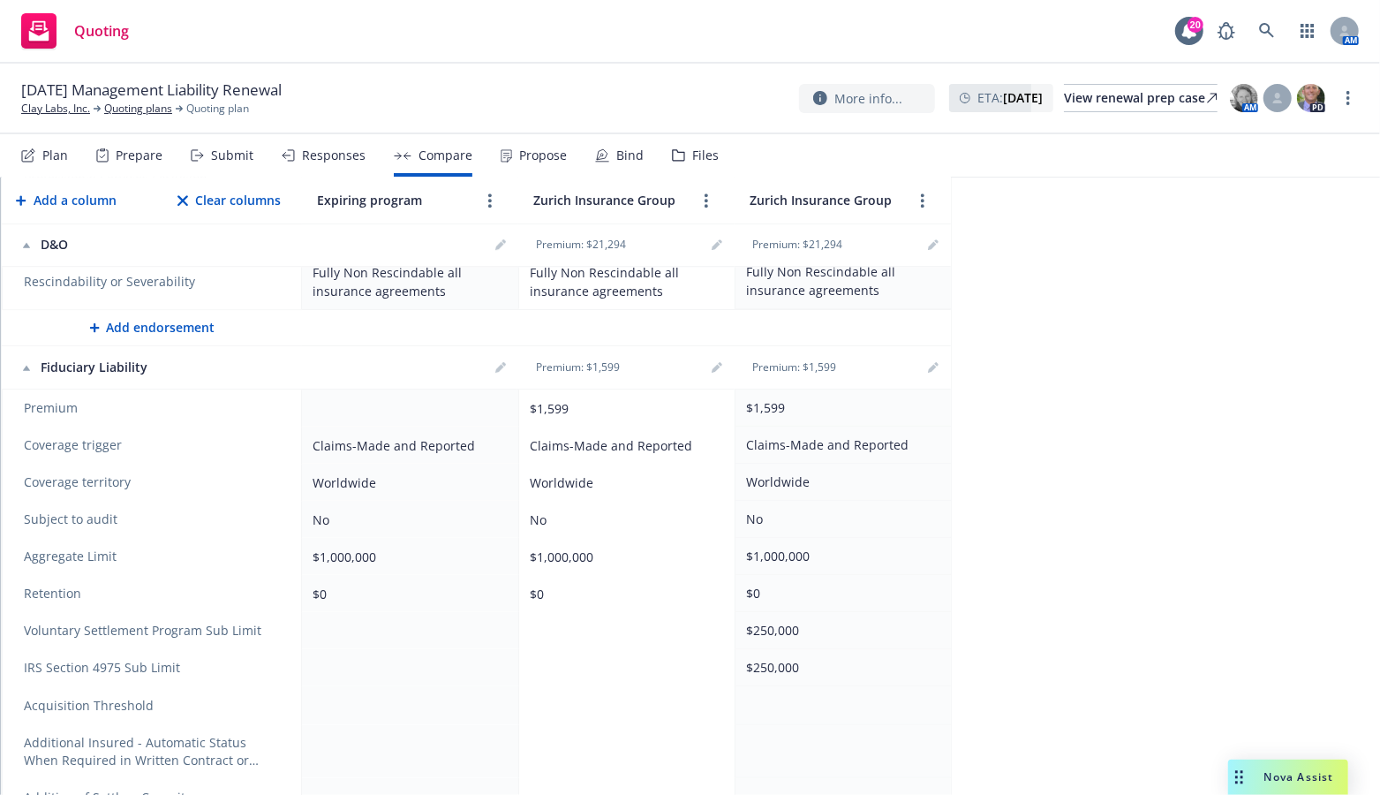
scroll to position [3443, 0]
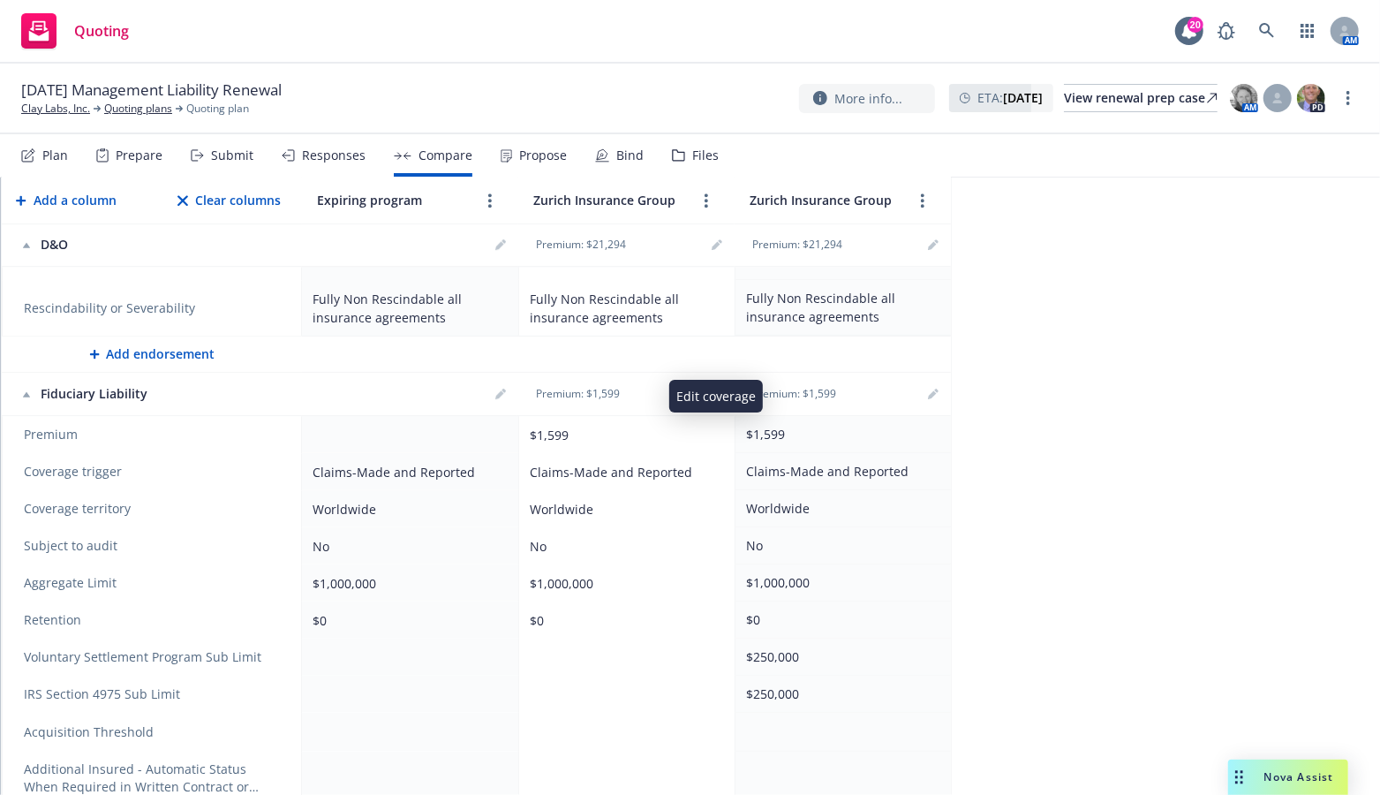
click at [713, 388] on icon "editPencil" at bounding box center [717, 393] width 11 height 11
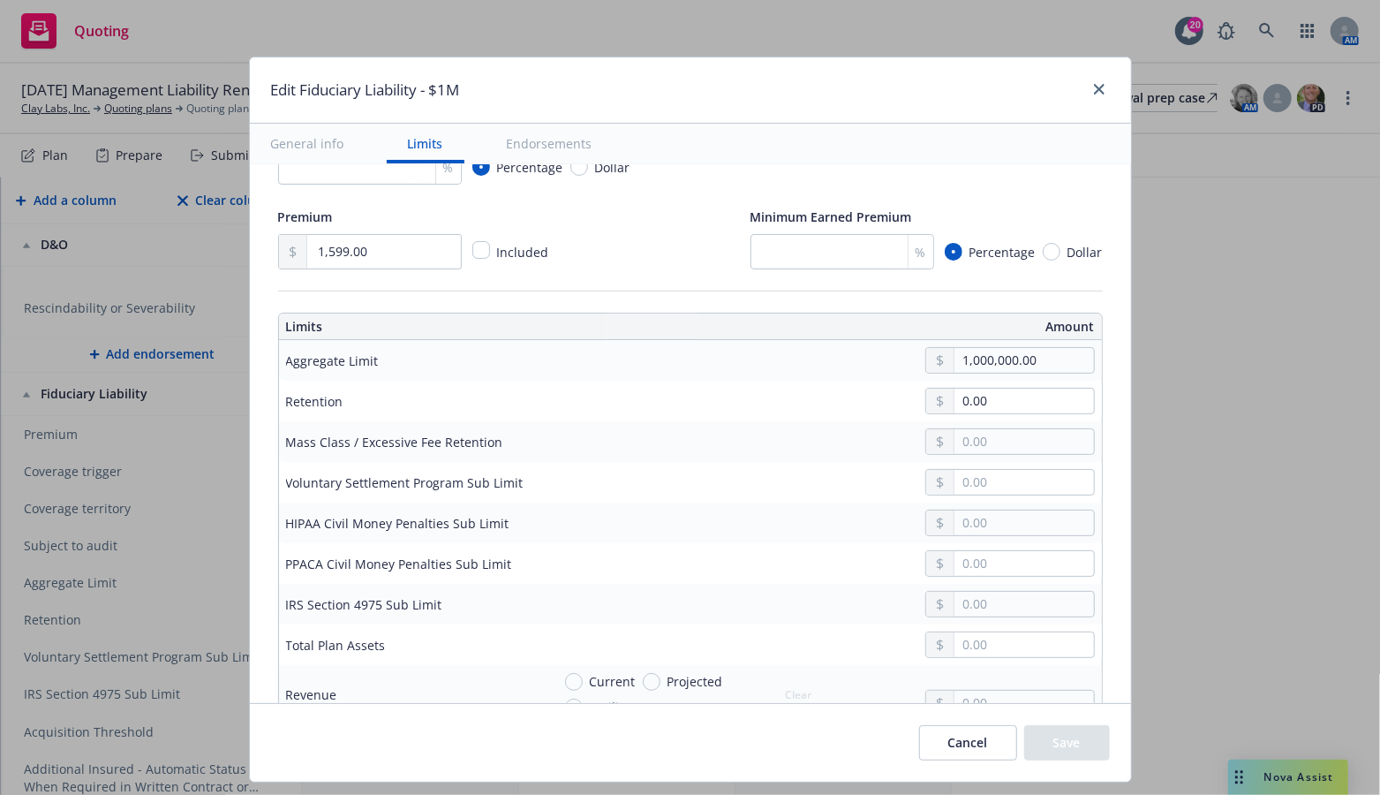
scroll to position [530, 0]
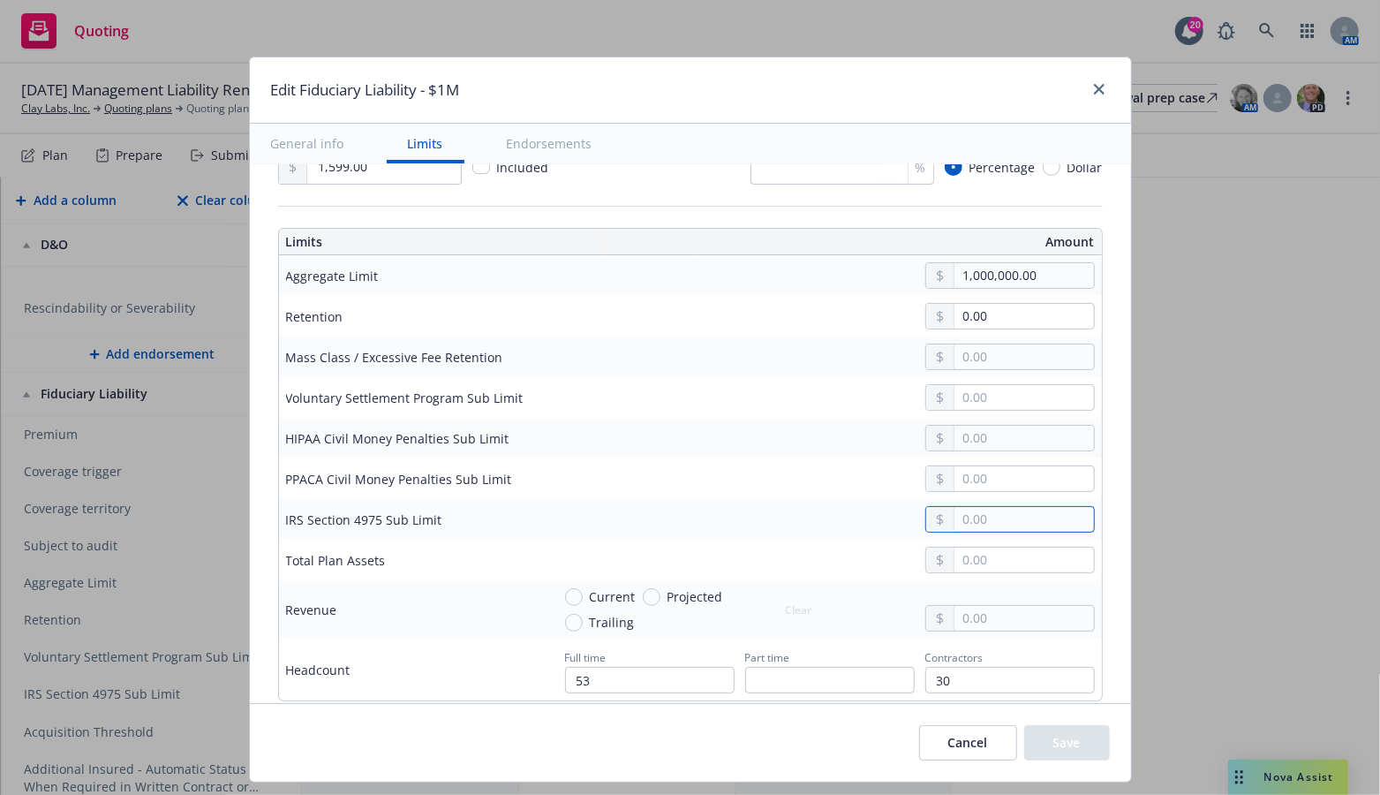
click at [960, 516] on input "text" at bounding box center [1023, 519] width 139 height 25
type input "250,000.00"
click at [976, 476] on input "text" at bounding box center [1023, 478] width 139 height 25
type input "250,000.00"
click at [976, 550] on input "text" at bounding box center [1023, 559] width 139 height 25
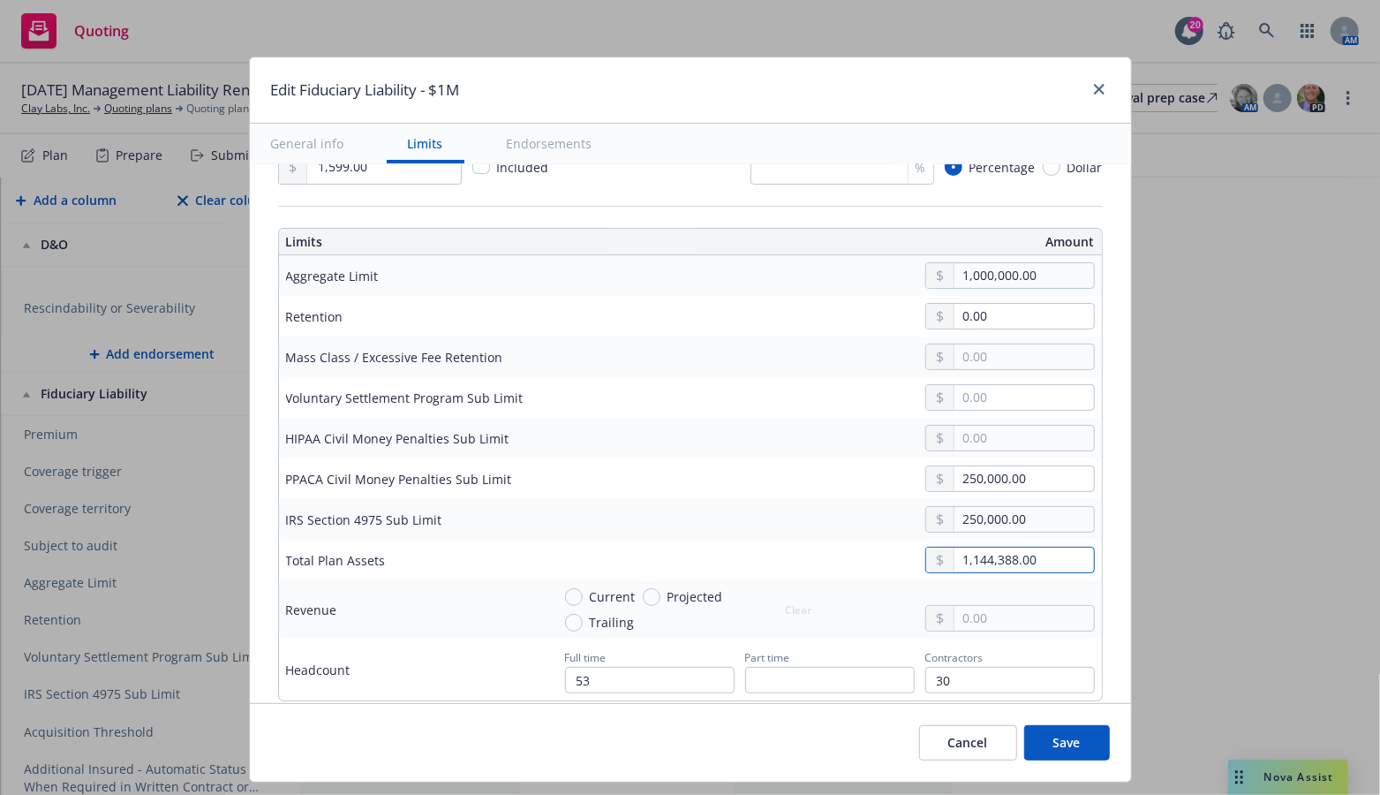
type input "1,144,388.00"
click at [567, 590] on input "Current" at bounding box center [574, 597] width 18 height 18
radio input "true"
click at [985, 609] on input "text" at bounding box center [1023, 618] width 139 height 25
type input "16,587,579.62"
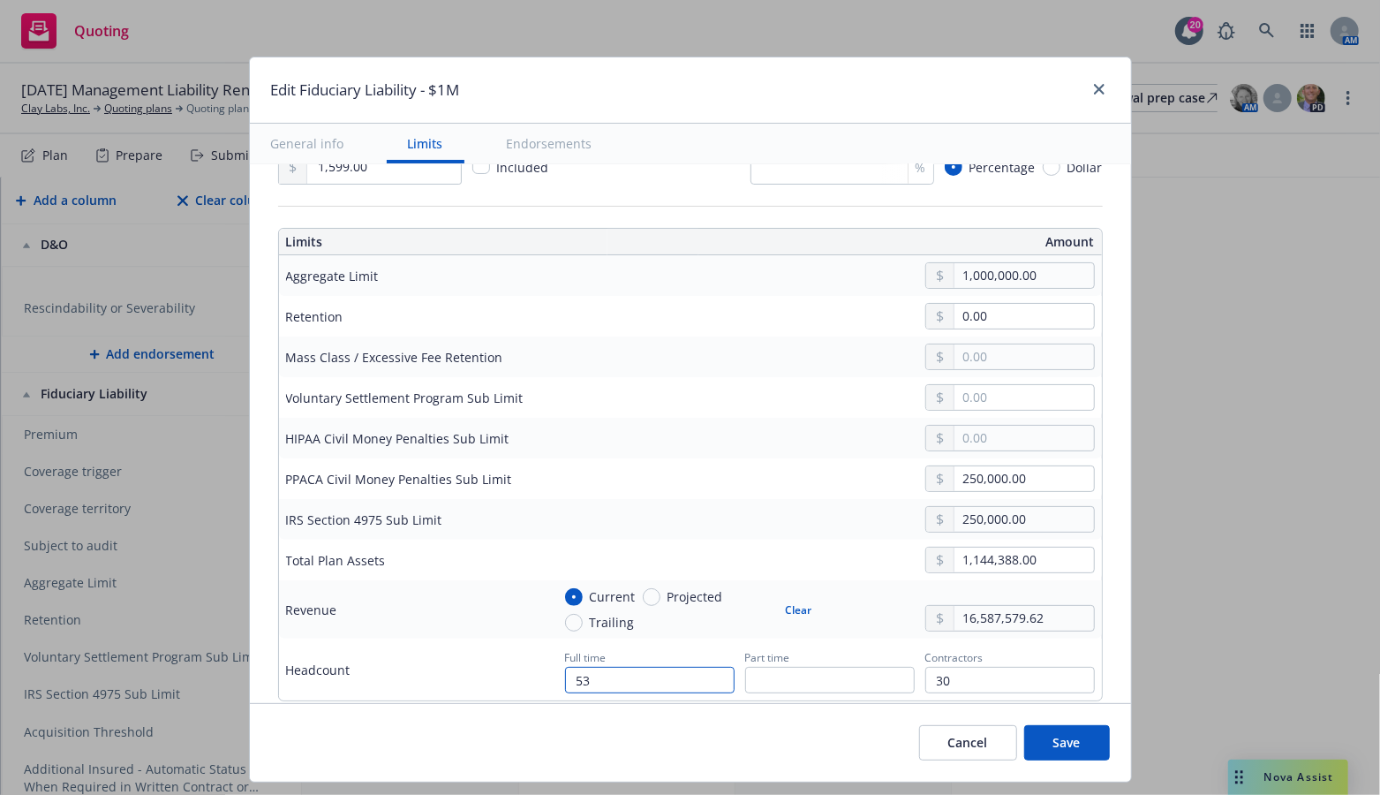
click at [667, 682] on input "53" at bounding box center [649, 680] width 169 height 26
type input "5"
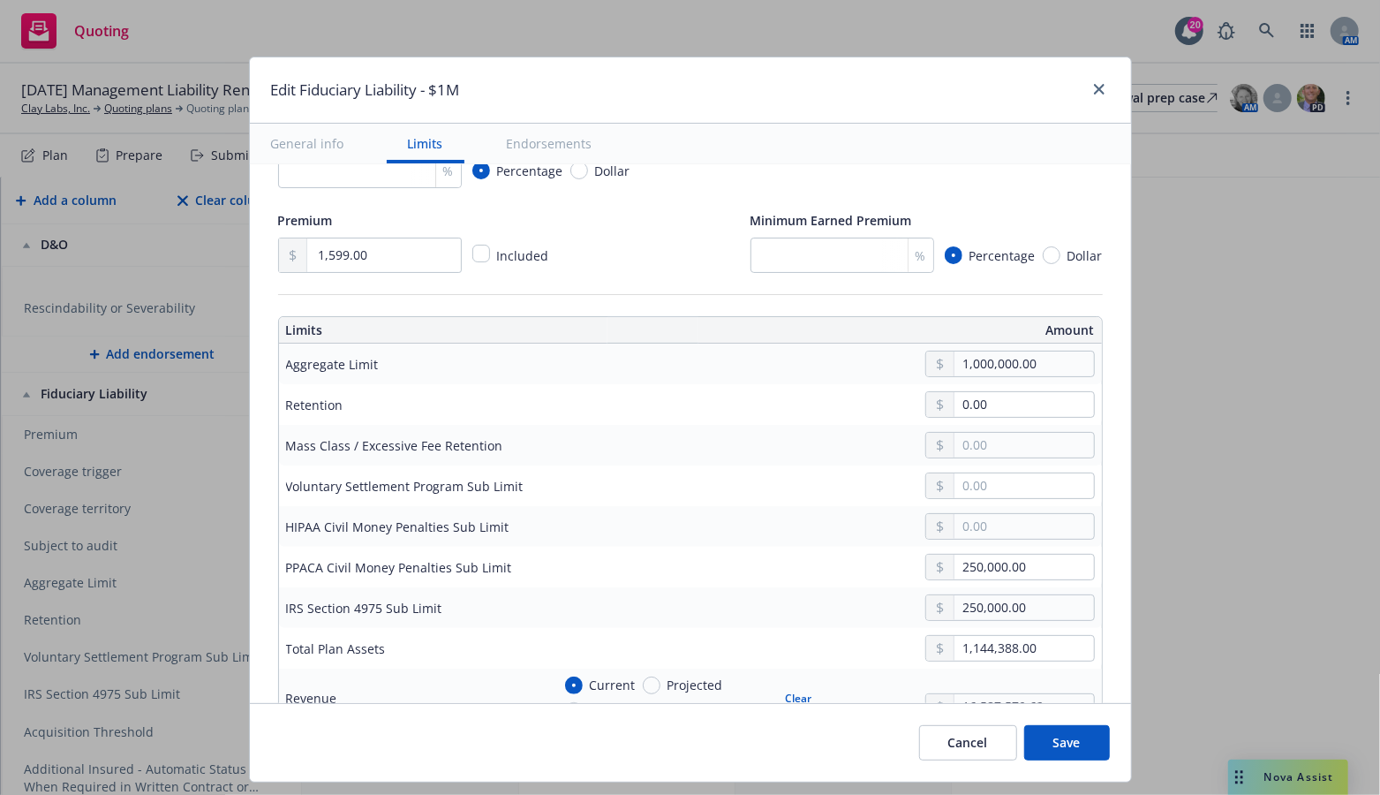
scroll to position [706, 0]
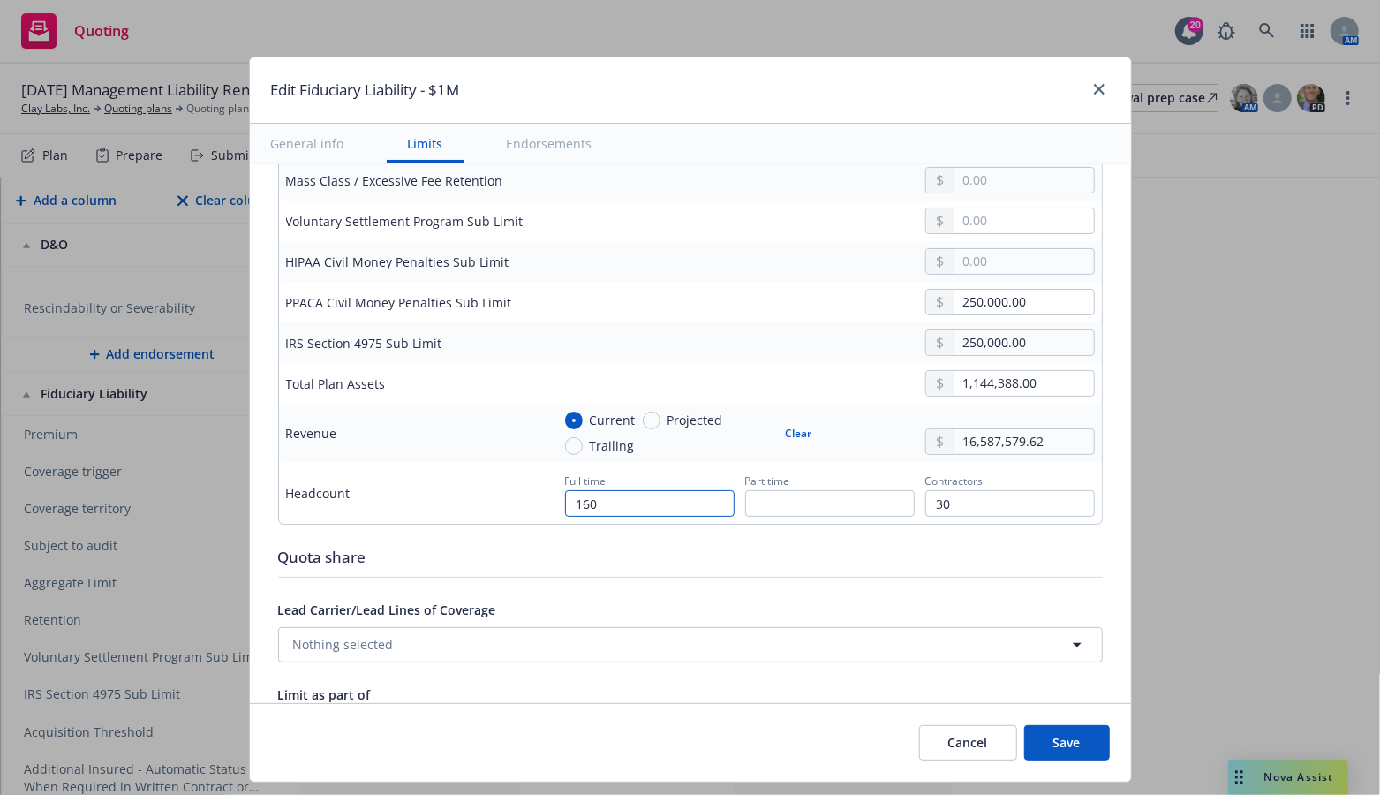
type input "160"
click at [977, 493] on input "30" at bounding box center [1009, 503] width 169 height 26
type input "3"
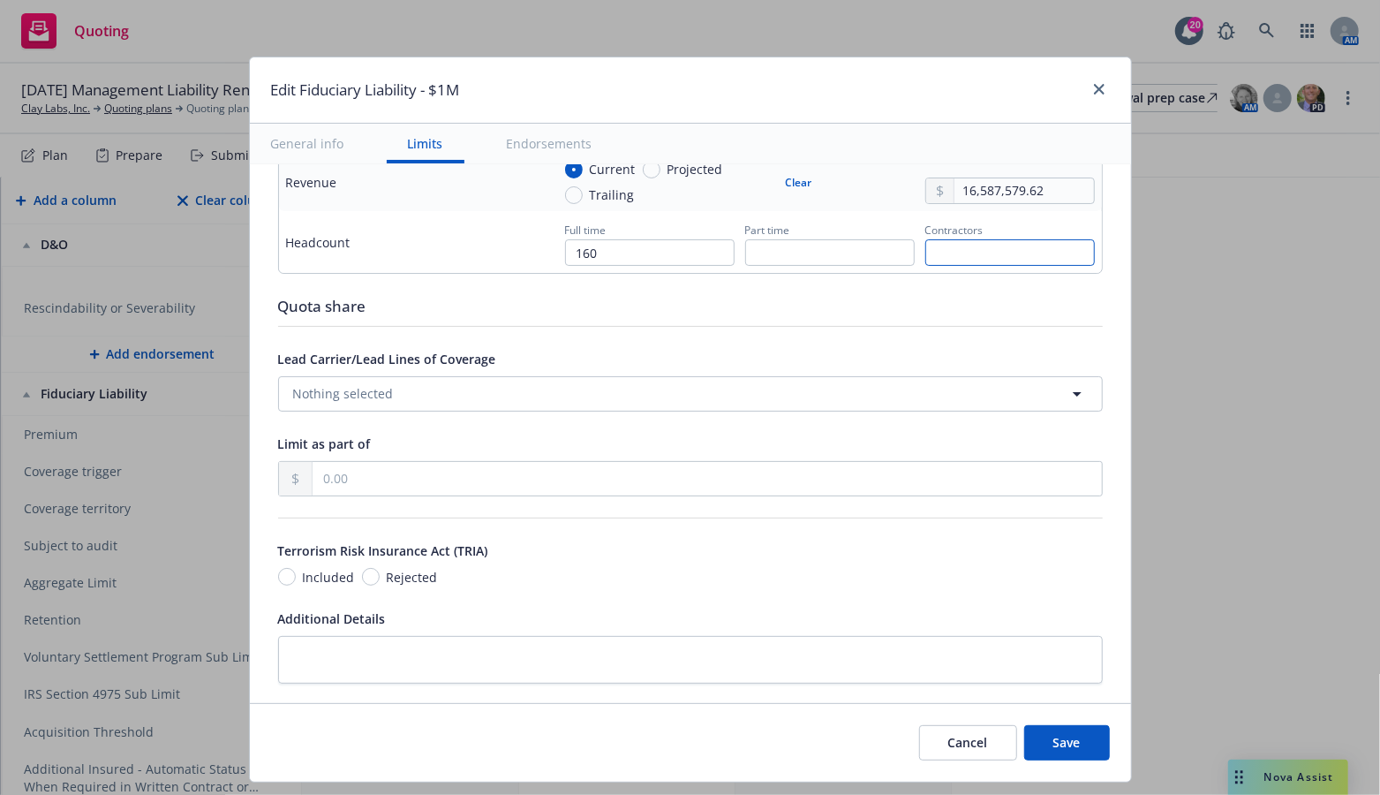
scroll to position [971, 0]
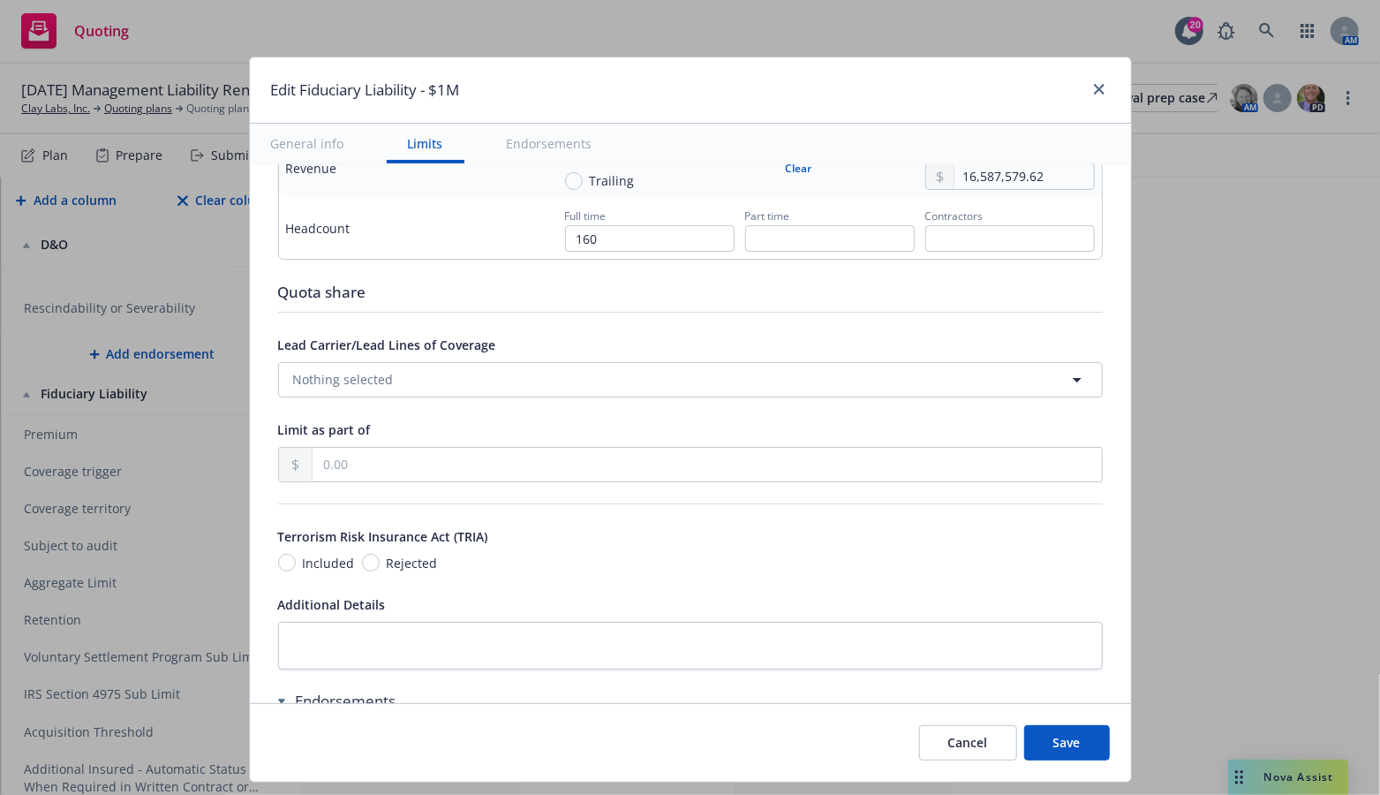
click at [1074, 745] on button "Save" at bounding box center [1067, 742] width 86 height 35
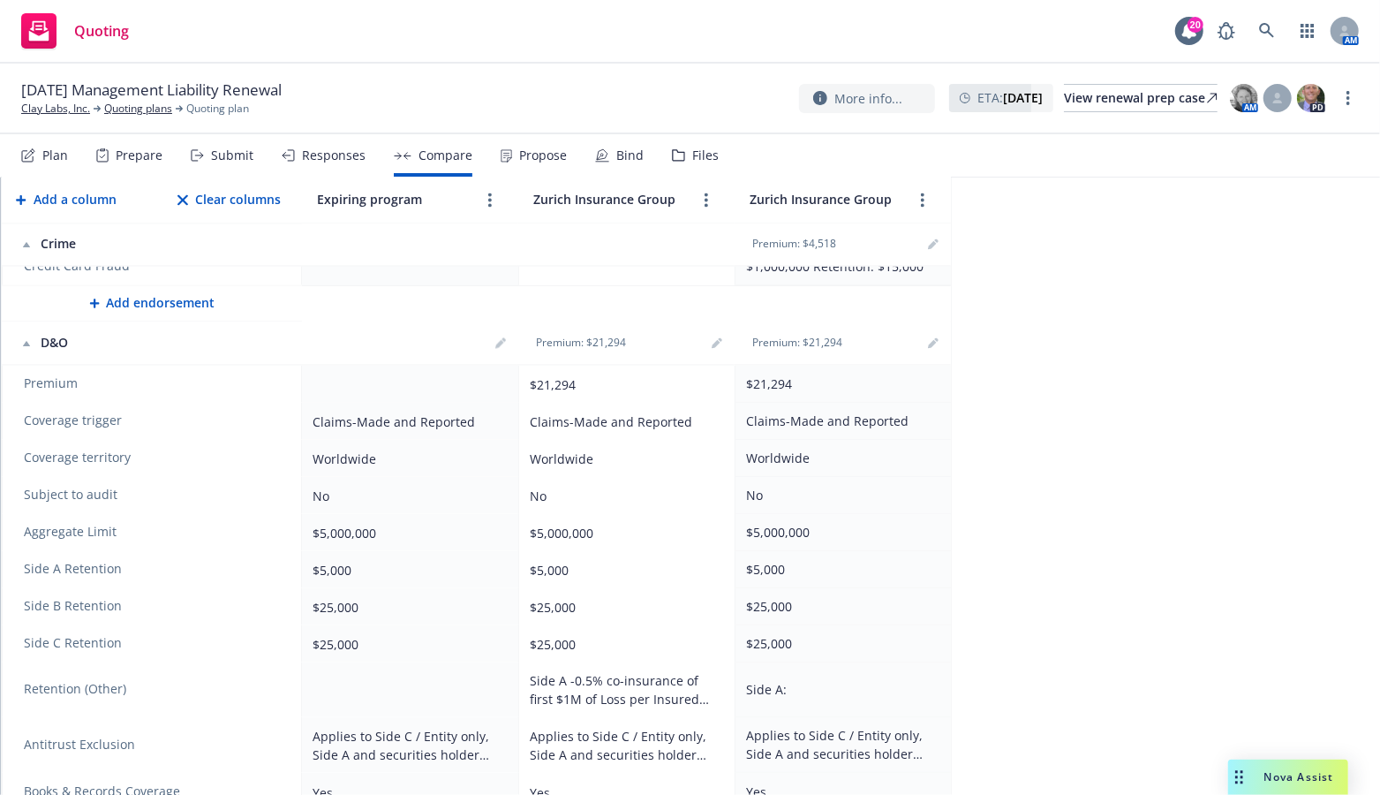
scroll to position [2171, 0]
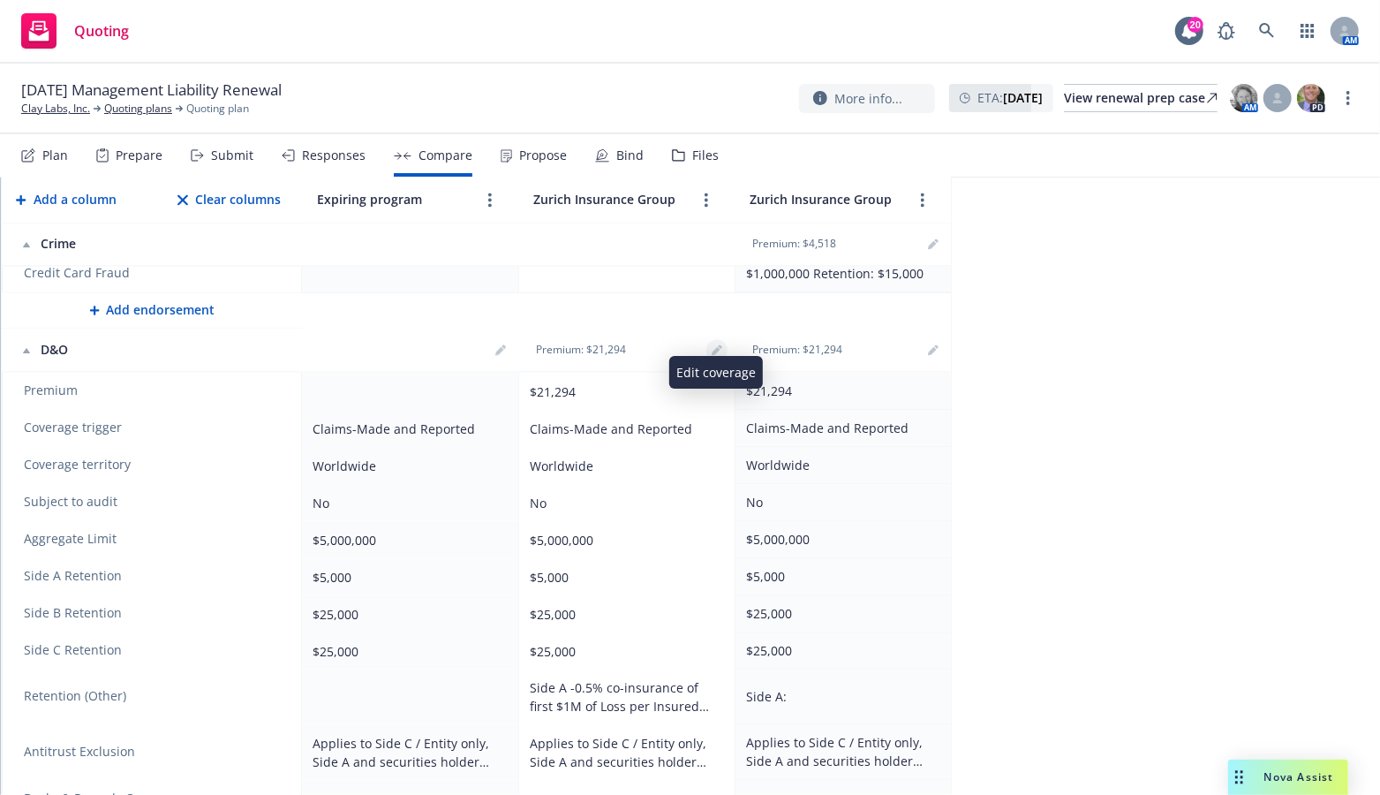
click at [709, 340] on link "editPencil" at bounding box center [716, 350] width 21 height 21
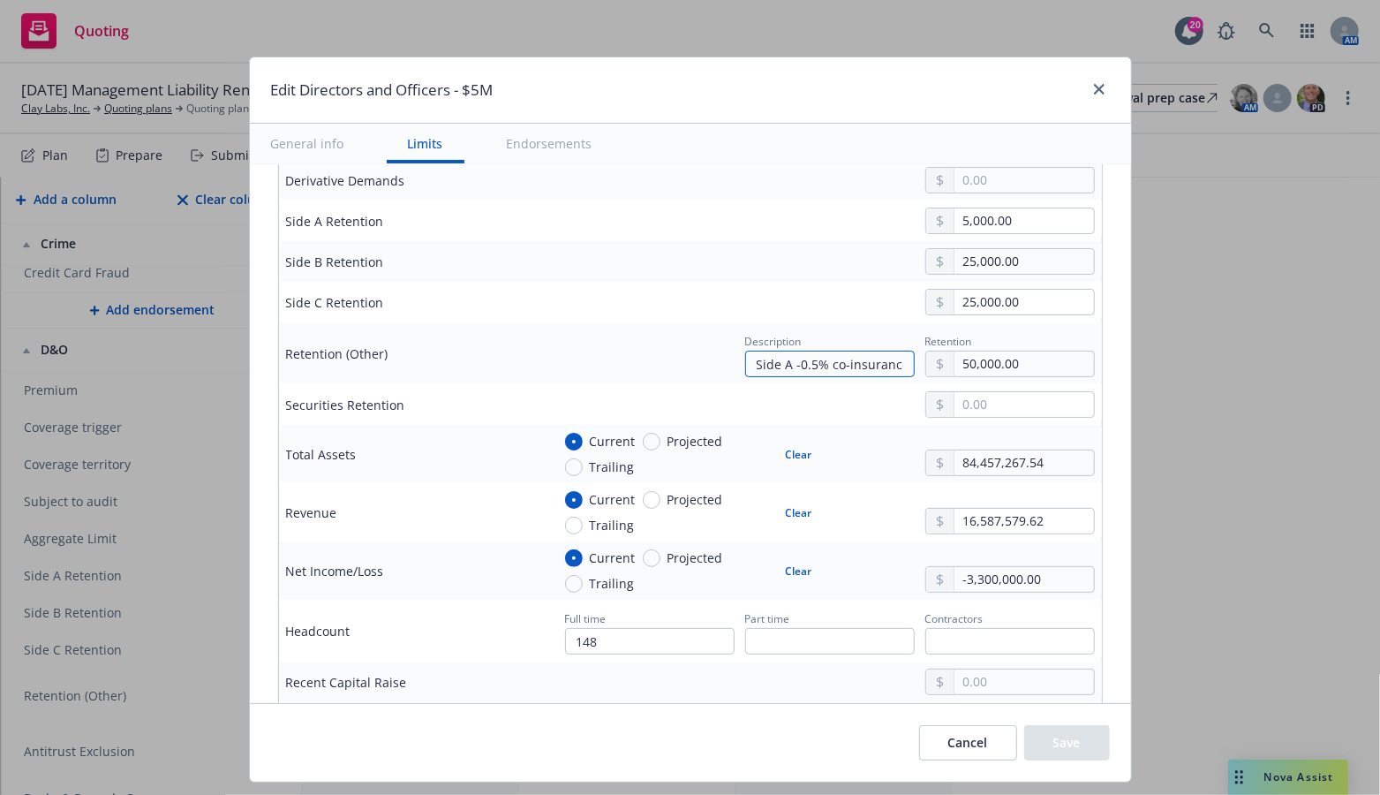
scroll to position [0, 226]
drag, startPoint x: 741, startPoint y: 359, endPoint x: 986, endPoint y: 369, distance: 245.6
click at [986, 369] on div "Description Side A -0.5% co-insurance of first $1M of Loss per Insured Person R…" at bounding box center [913, 353] width 364 height 48
click at [1102, 93] on icon "close" at bounding box center [1099, 89] width 11 height 11
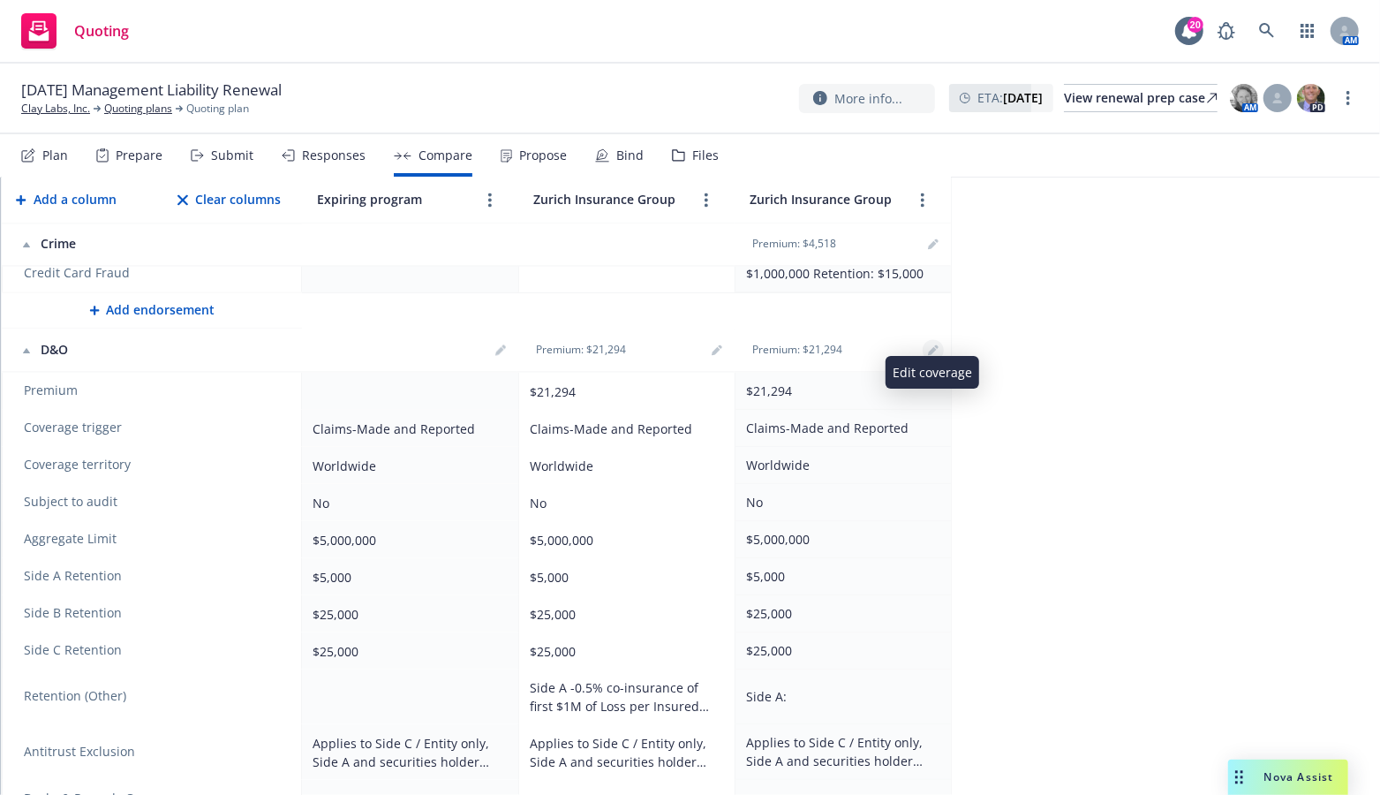
click at [939, 342] on link "editPencil" at bounding box center [933, 350] width 21 height 21
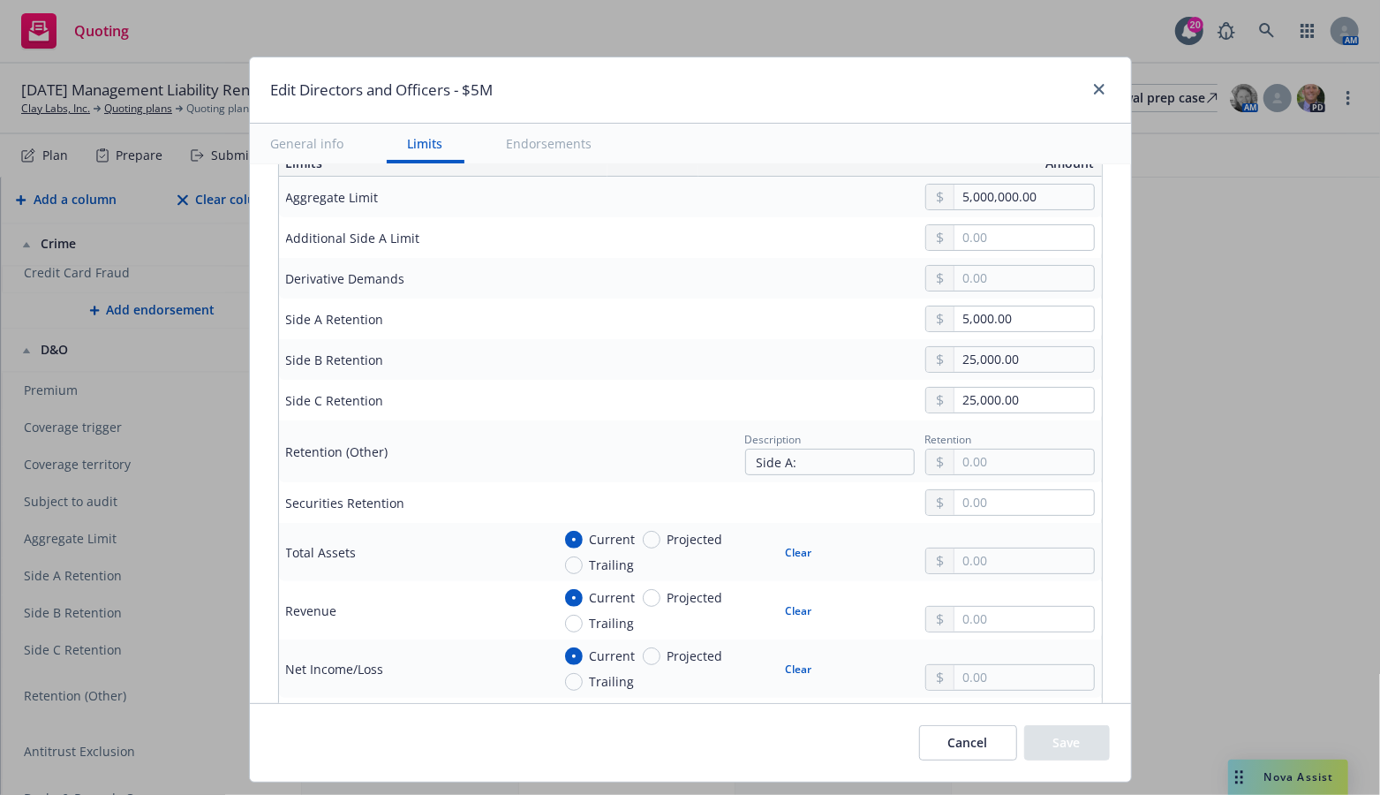
scroll to position [706, 0]
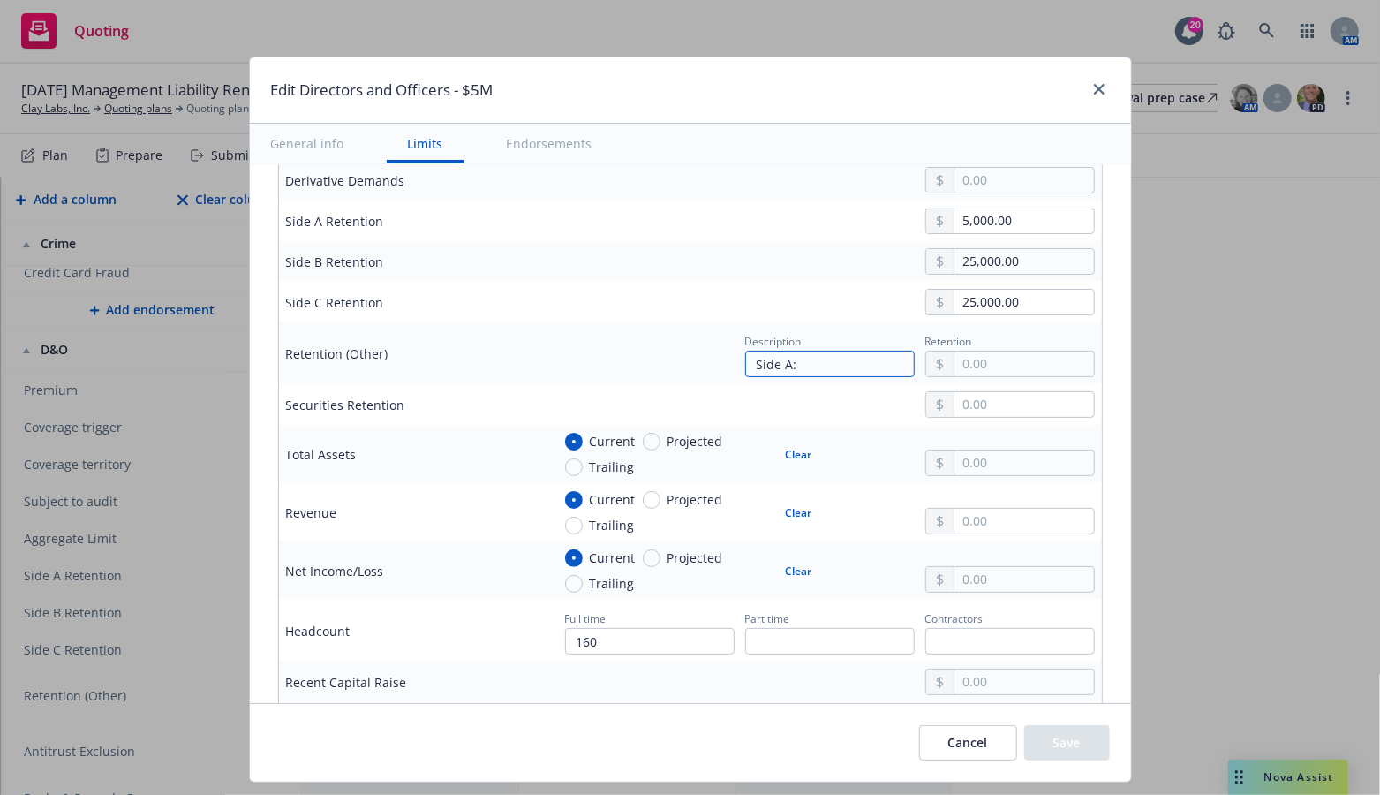
click at [826, 358] on input "Side A:" at bounding box center [829, 363] width 169 height 26
paste input "Side A -0.5% co-insurance of first $1M of Loss per Insured Person"
type input "Side A: Side A -0.5% co-insurance of first $1M of Loss per Insured Person"
click at [964, 365] on input "text" at bounding box center [1023, 363] width 139 height 25
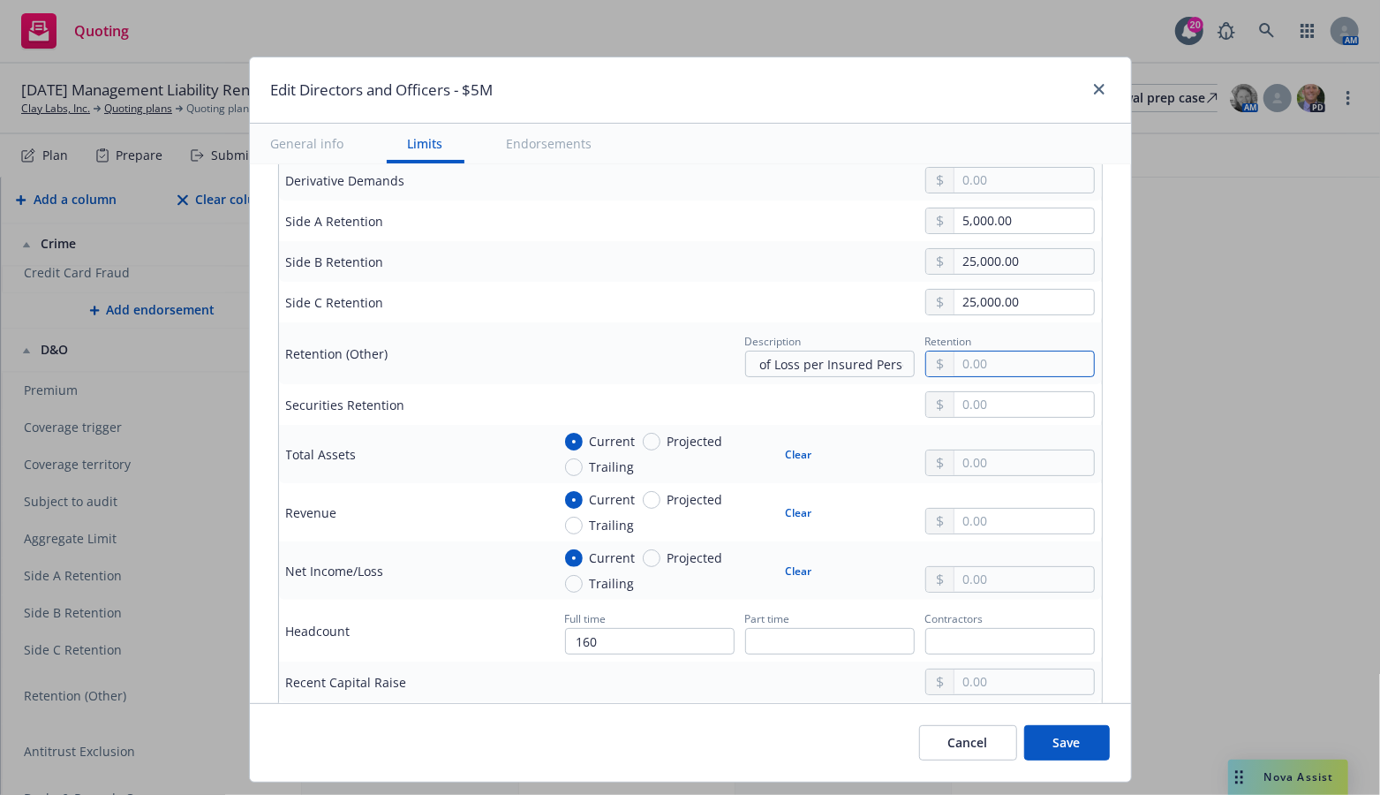
scroll to position [0, 0]
type input "50,000.00"
click at [1067, 738] on button "Save" at bounding box center [1067, 742] width 86 height 35
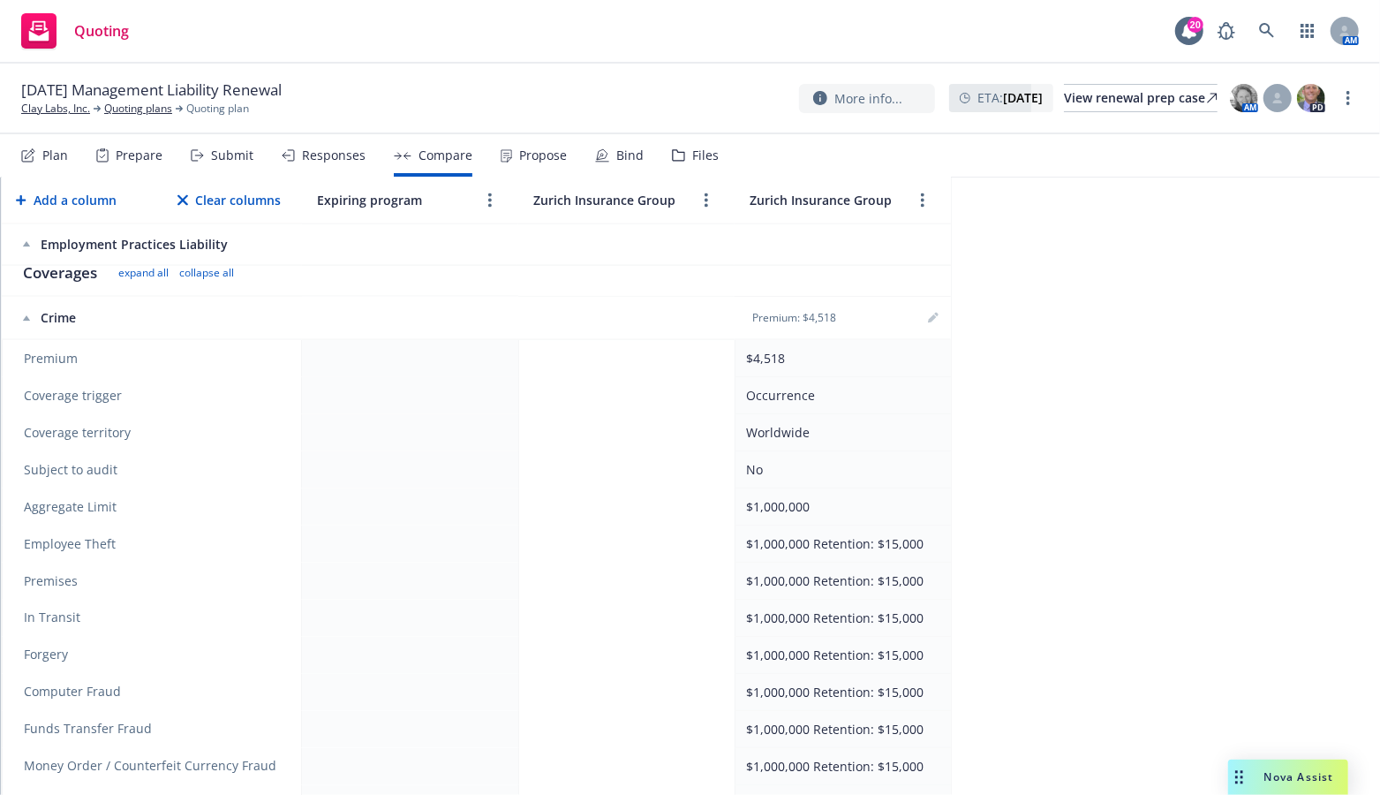
scroll to position [1553, 0]
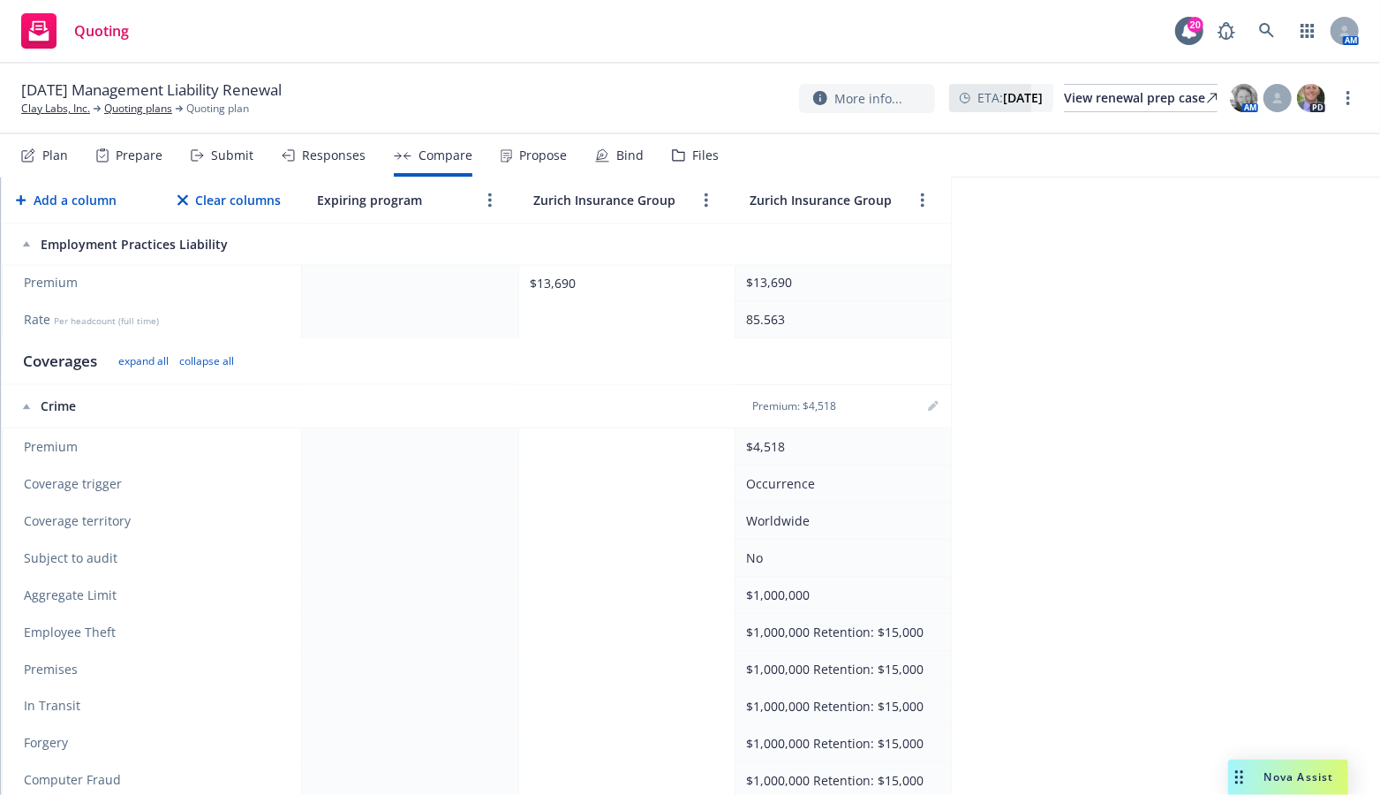
click at [599, 405] on th at bounding box center [626, 406] width 216 height 43
click at [551, 398] on th at bounding box center [626, 406] width 216 height 43
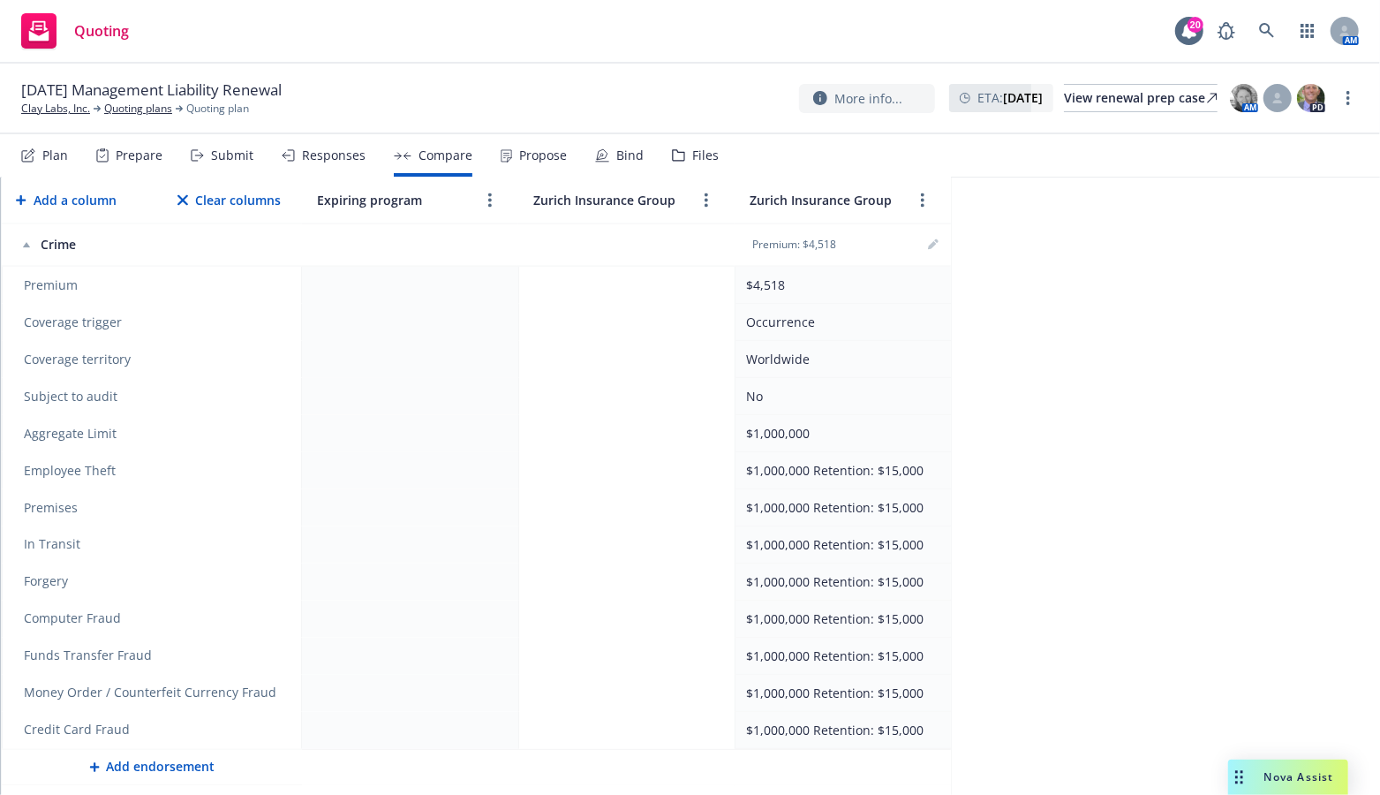
scroll to position [1677, 0]
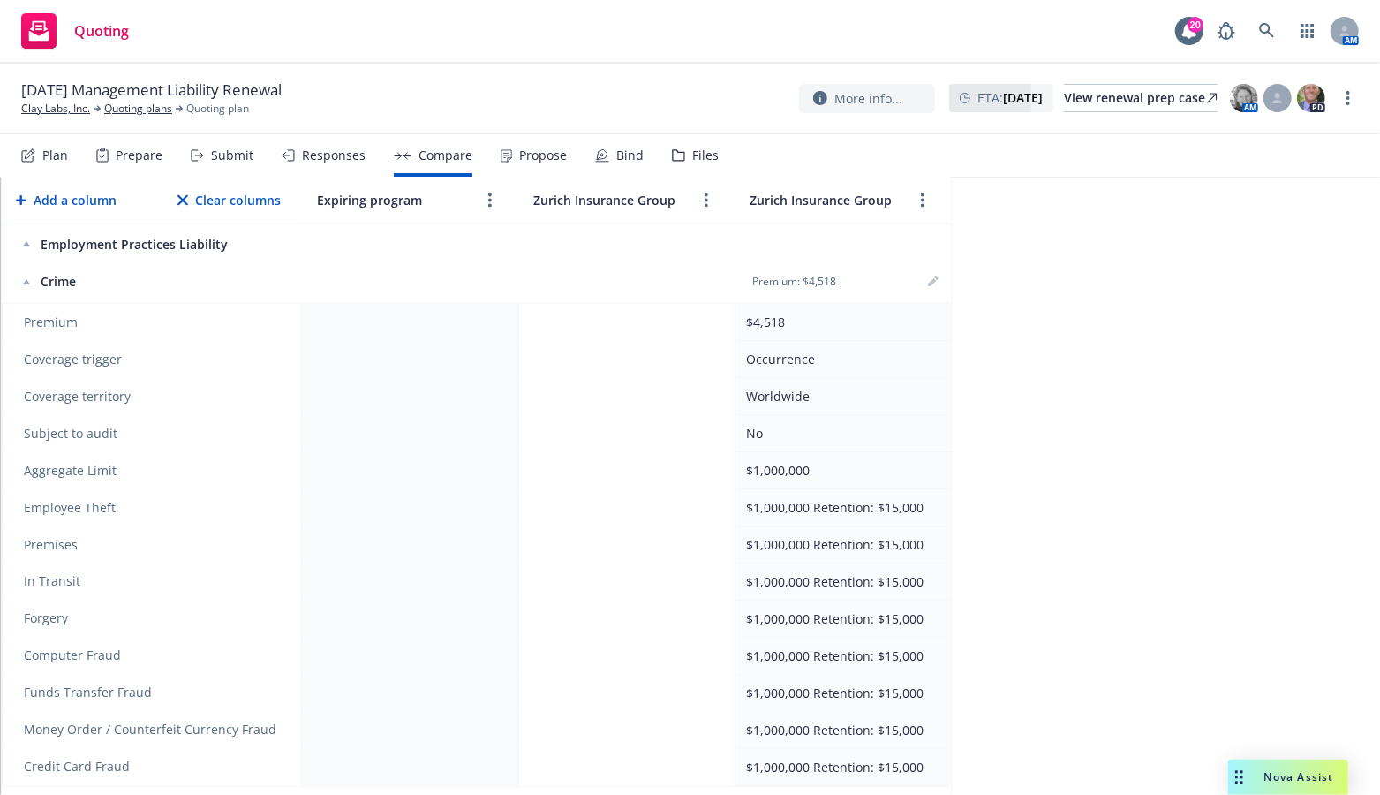
click at [566, 489] on td at bounding box center [626, 507] width 216 height 37
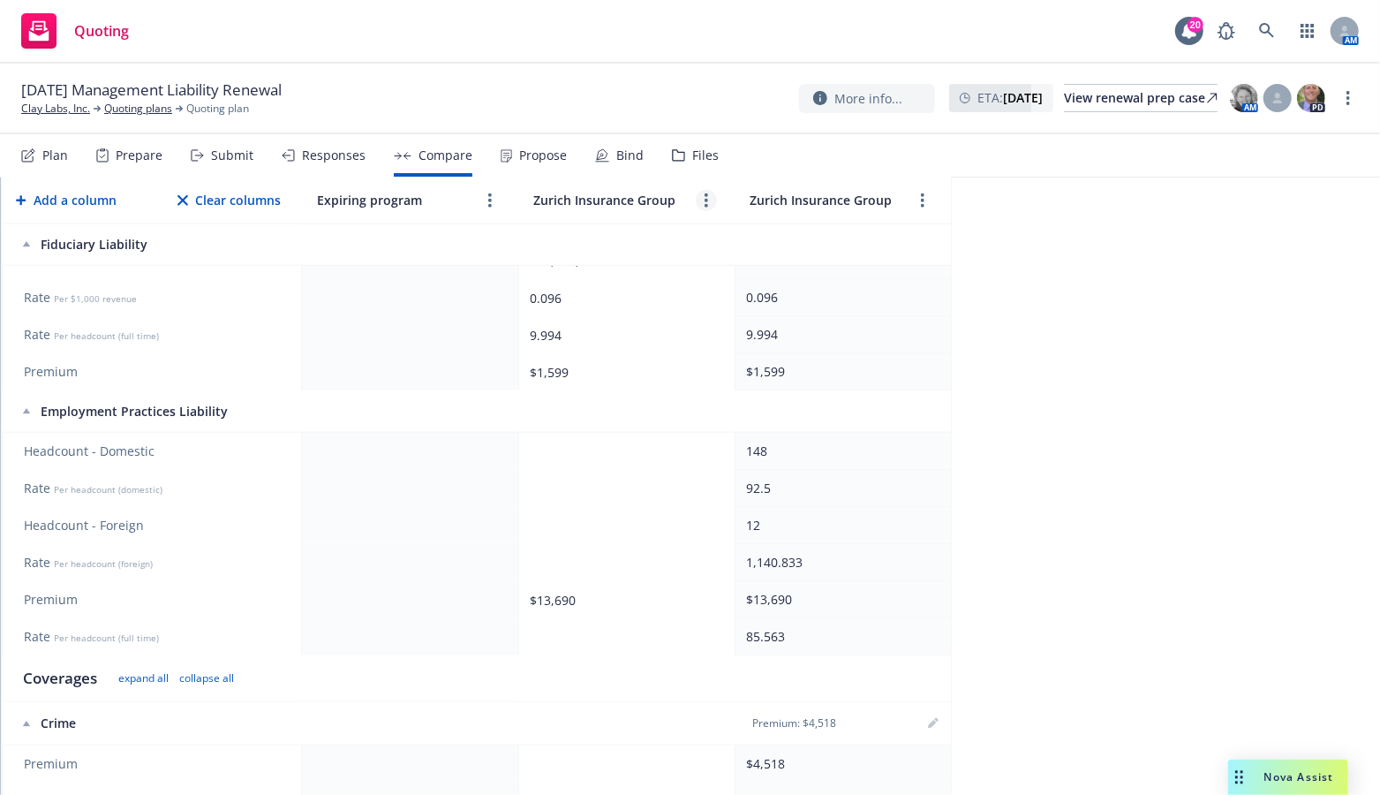
click at [701, 207] on link "more" at bounding box center [706, 200] width 21 height 21
click at [730, 236] on icon "editPencil" at bounding box center [734, 239] width 11 height 11
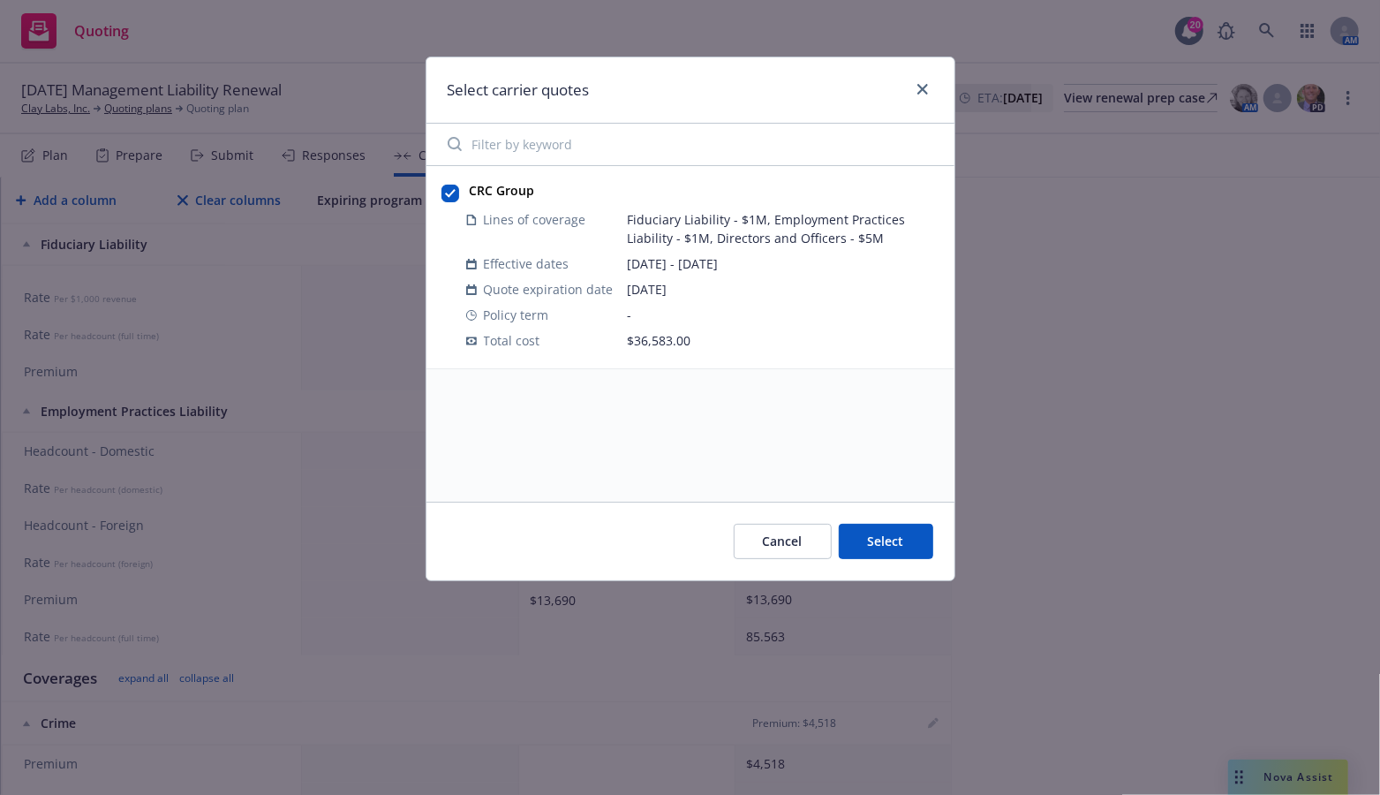
click at [890, 554] on button "Select" at bounding box center [886, 540] width 94 height 35
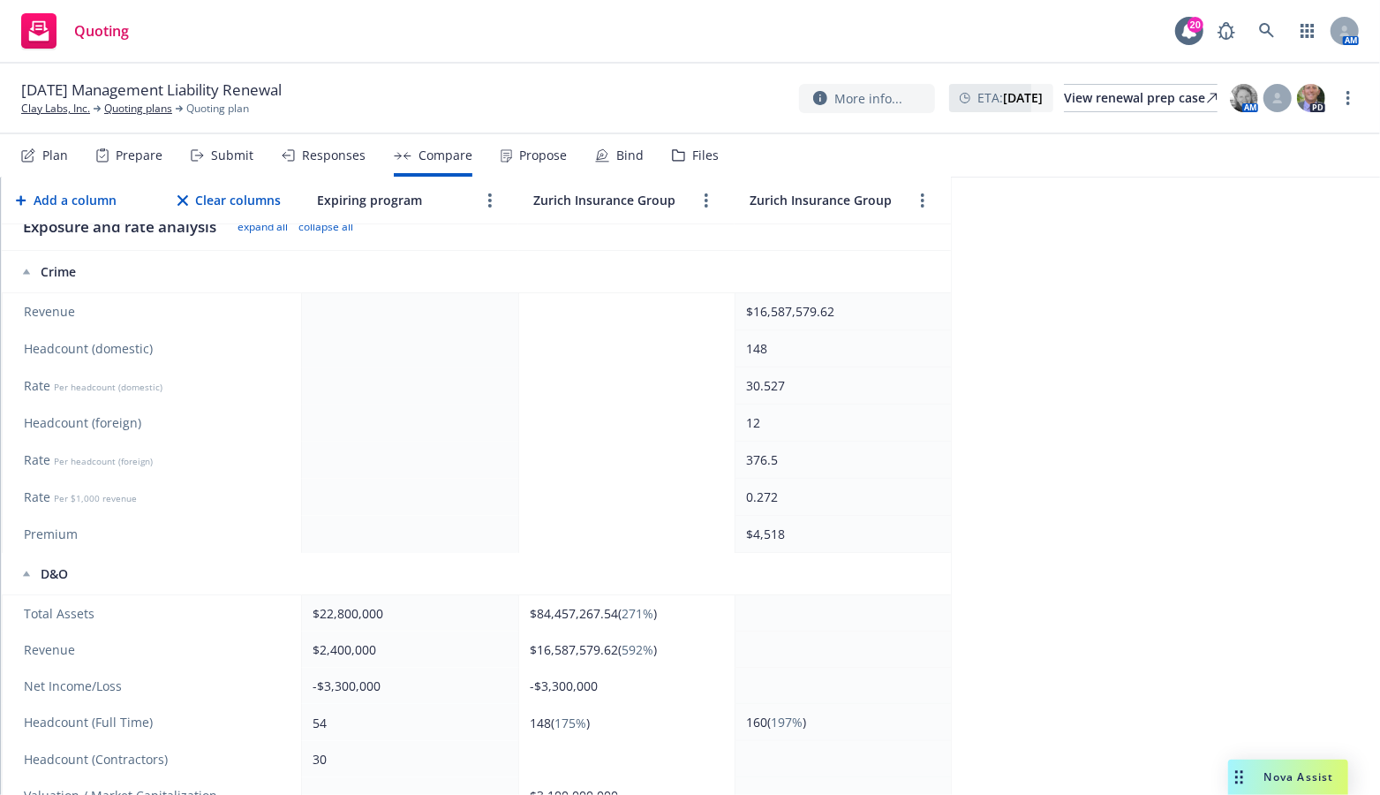
scroll to position [177, 0]
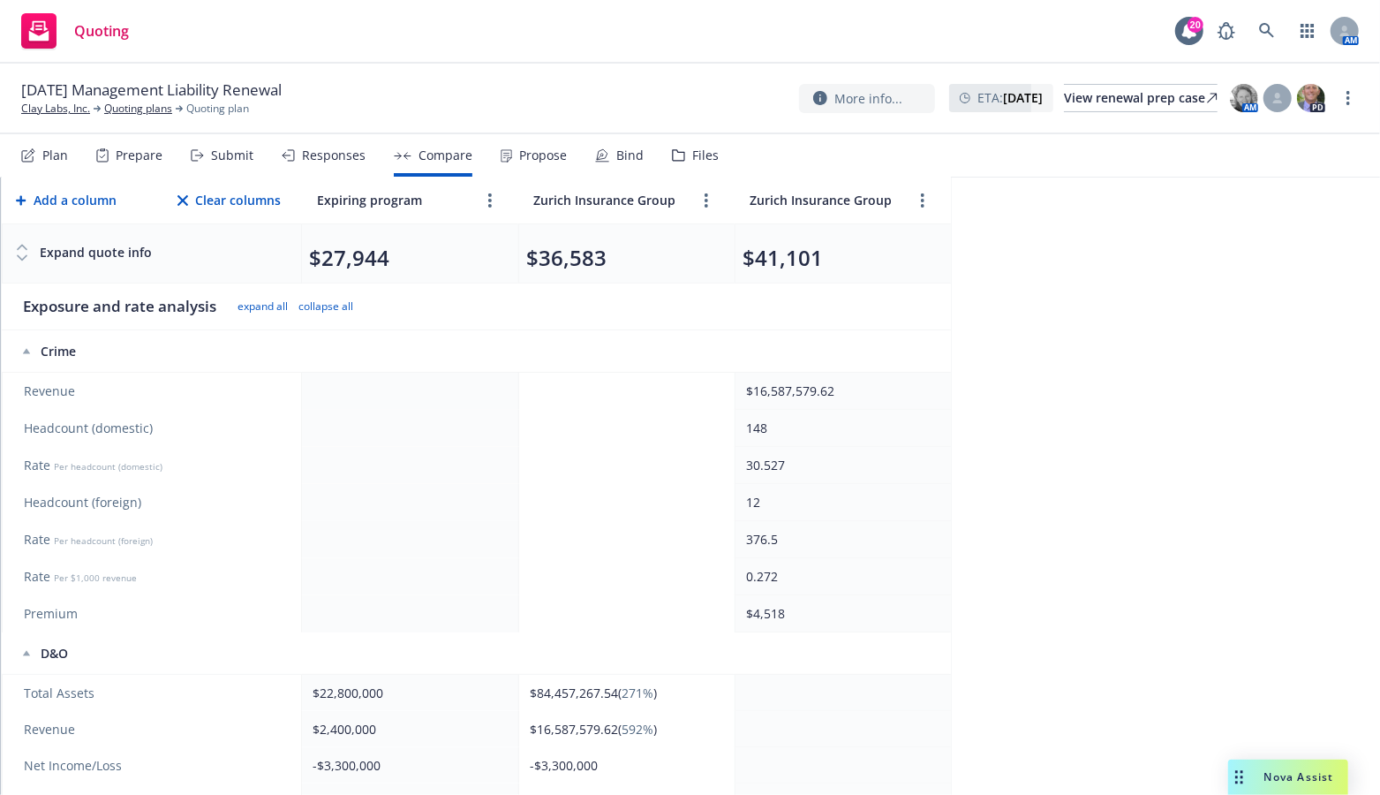
click at [200, 156] on icon at bounding box center [201, 156] width 3 height 6
